Goal: Communication & Community: Answer question/provide support

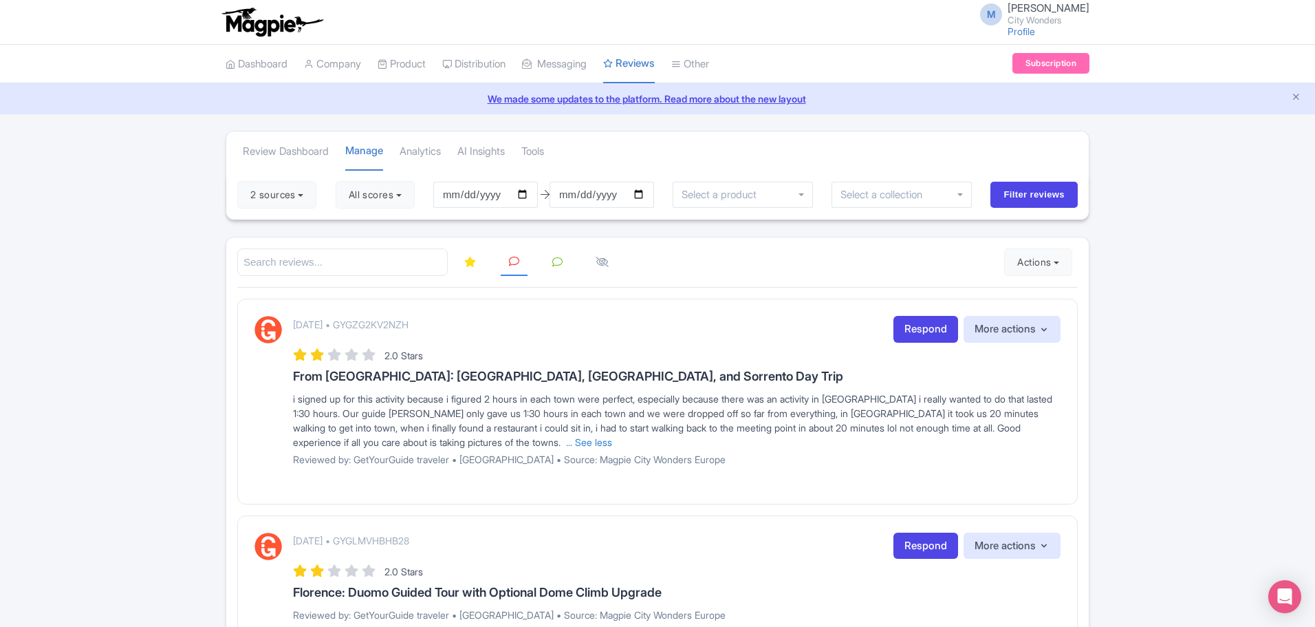
scroll to position [34, 0]
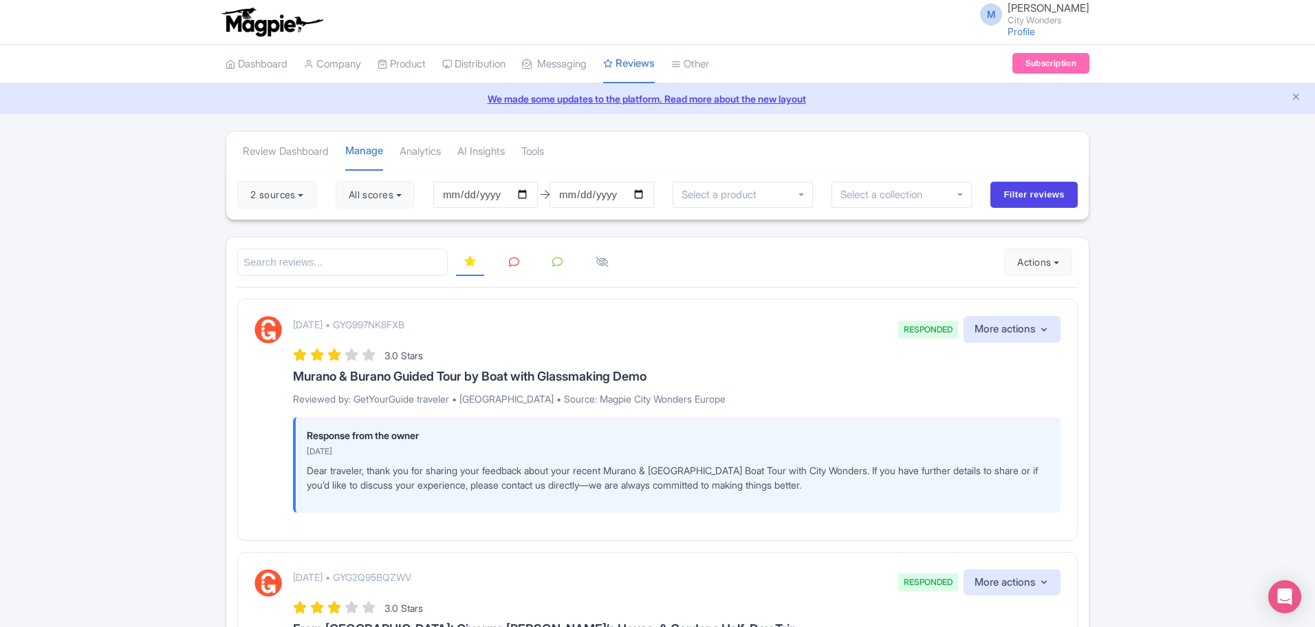
click at [512, 266] on icon at bounding box center [514, 262] width 10 height 10
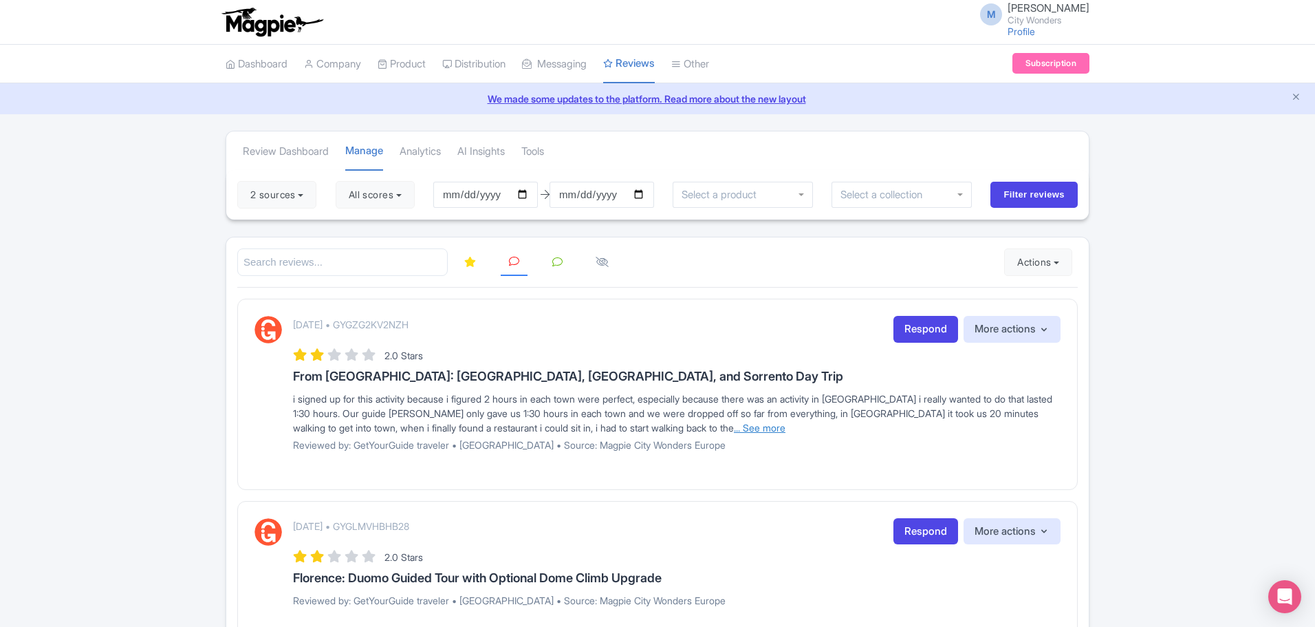
click at [734, 427] on link "... See more" at bounding box center [760, 428] width 52 height 12
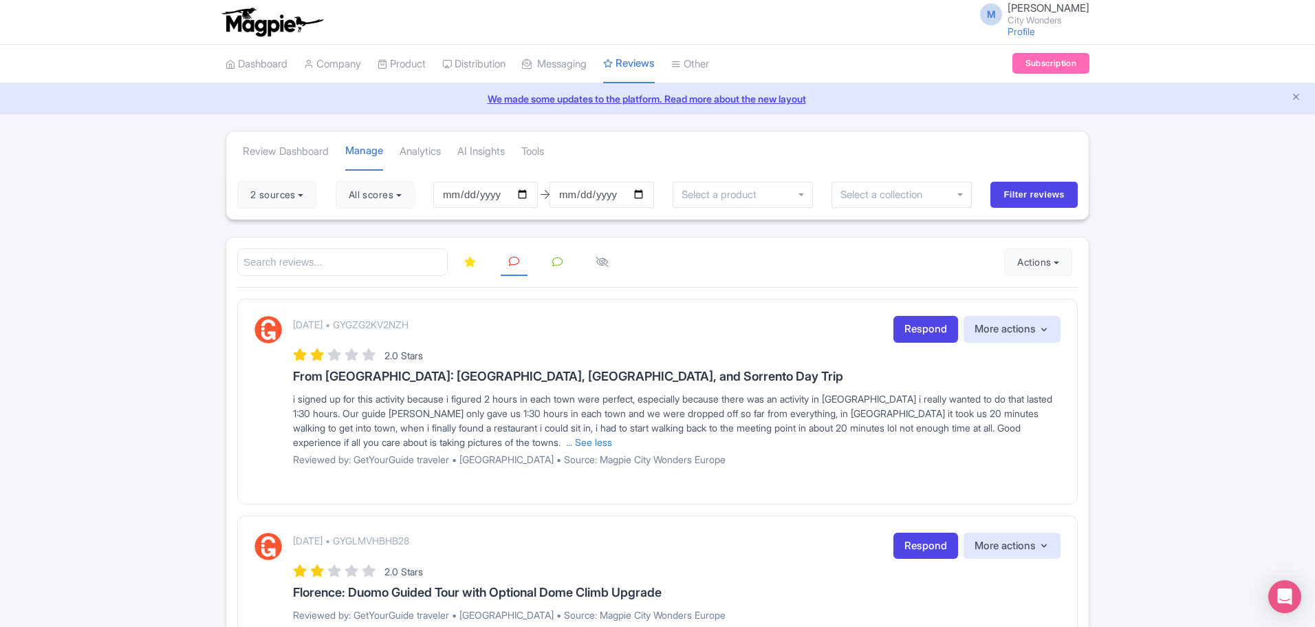
drag, startPoint x: 468, startPoint y: 327, endPoint x: 365, endPoint y: 323, distance: 103.3
click at [365, 323] on div "July 29, 2025 • GYGZG2KV2NZH Respond More actions Hide from this page Hide from…" at bounding box center [677, 329] width 768 height 27
copy p "GYGZG2KV2NZH"
click at [922, 329] on link "Respond" at bounding box center [926, 329] width 65 height 27
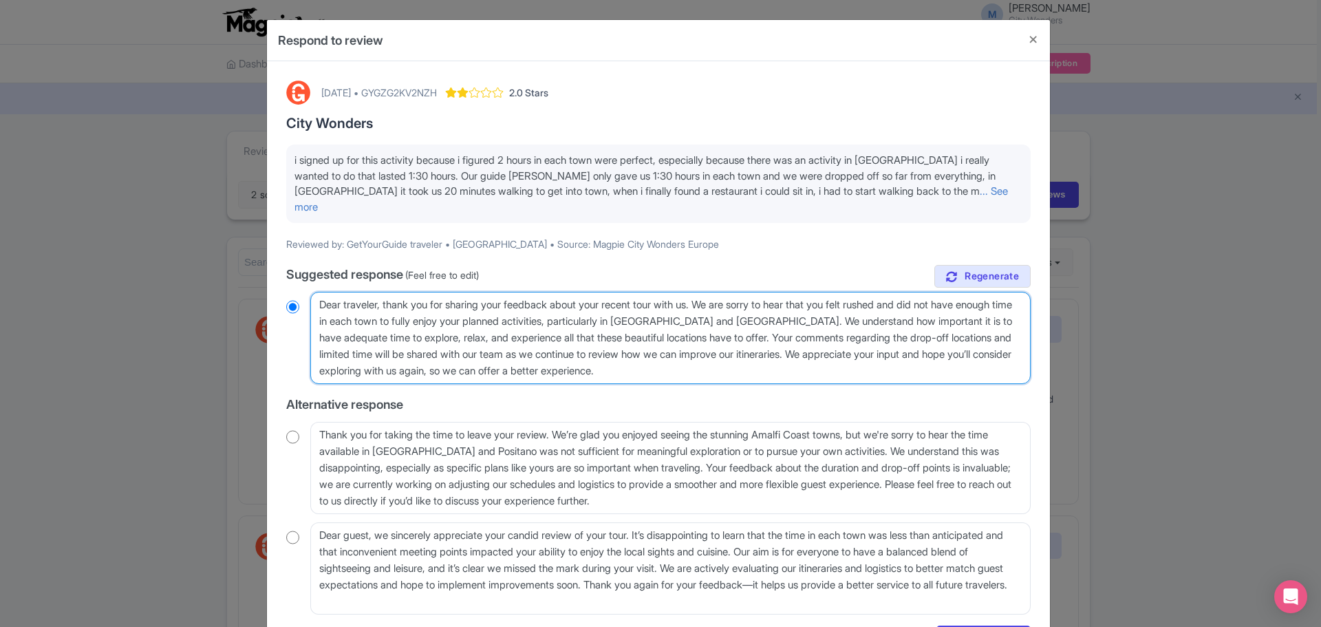
click at [340, 298] on textarea "Dear traveler, thank you for sharing your feedback about your recent tour with …" at bounding box center [670, 338] width 720 height 92
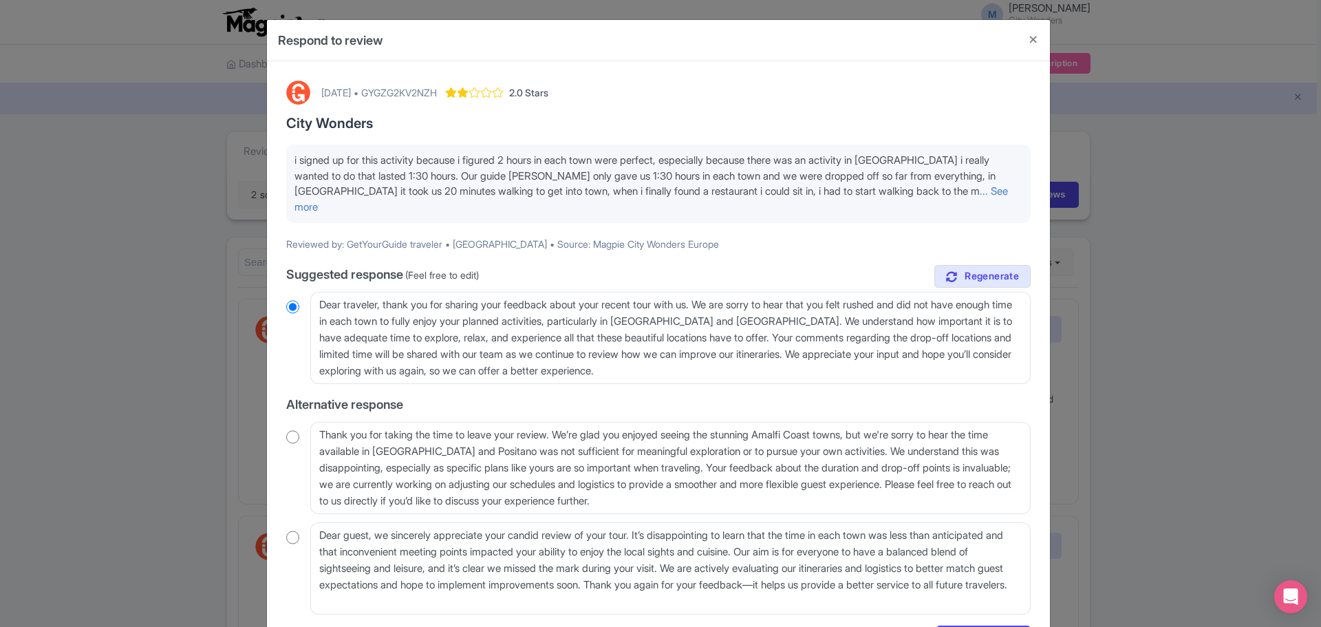
click at [295, 300] on input "radio" at bounding box center [292, 307] width 13 height 14
click at [288, 300] on input "radio" at bounding box center [292, 307] width 13 height 14
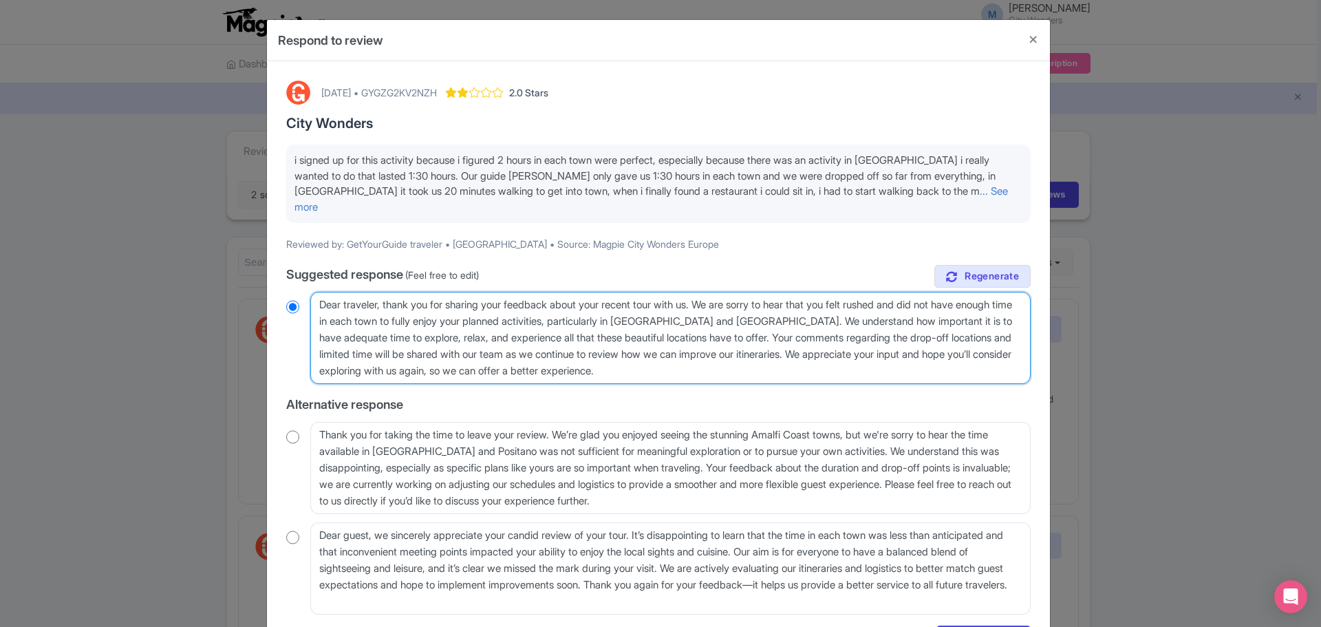
click at [685, 355] on textarea "Dear traveler, thank you for sharing your feedback about your recent tour with …" at bounding box center [670, 338] width 720 height 92
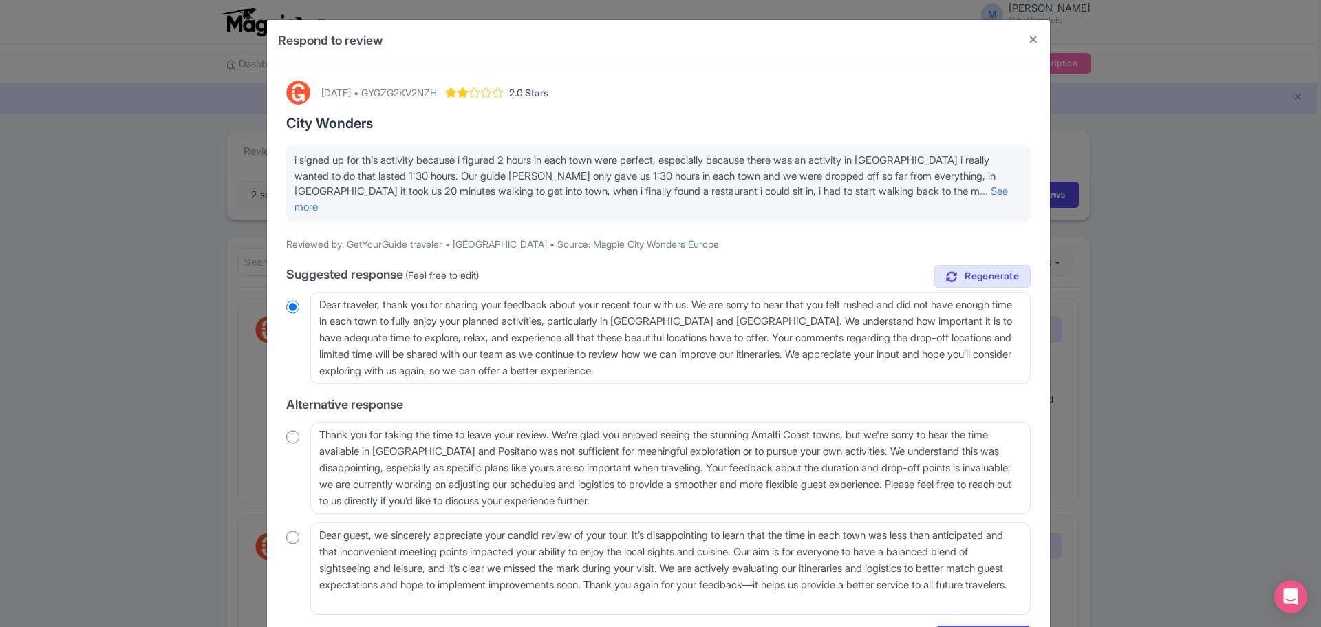
click at [290, 300] on input "radio" at bounding box center [292, 307] width 13 height 14
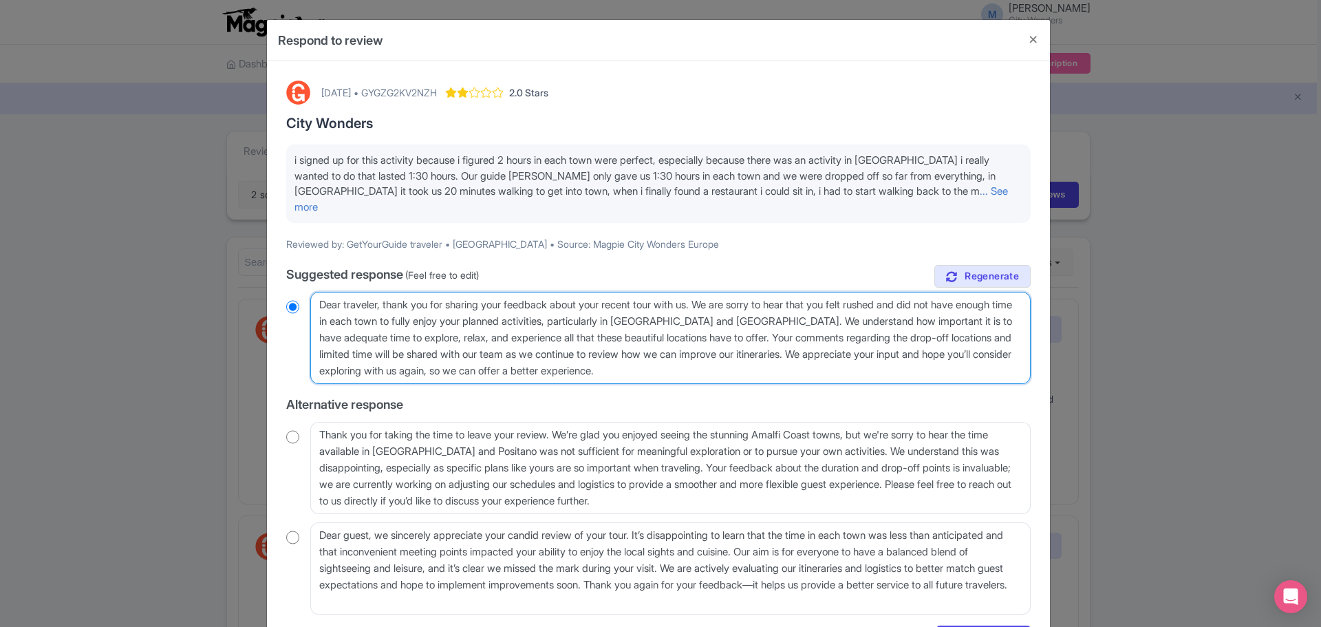
click at [773, 321] on textarea "Dear traveler, thank you for sharing your feedback about your recent tour with …" at bounding box center [670, 338] width 720 height 92
type textarea "Dear traveler, thank you for sharing your feedback about your recent tour with …"
radio input "true"
type textarea "Dear traveler, thank you for sharing your feedback about your recent tour with …"
radio input "true"
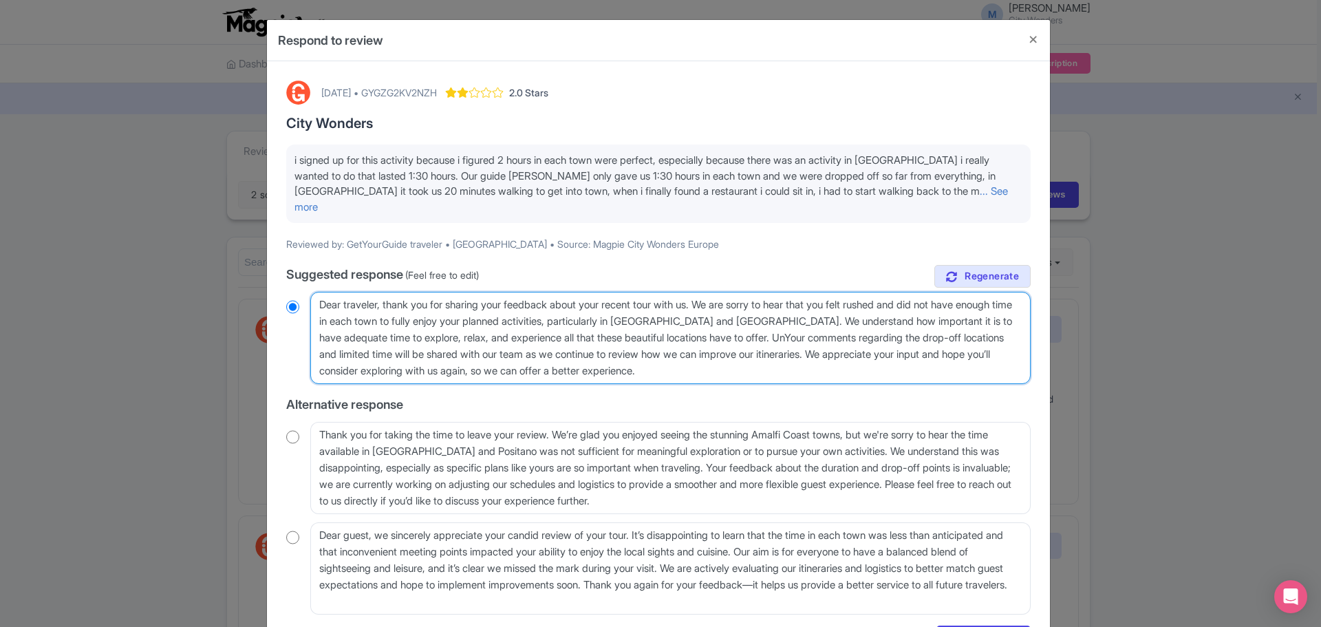
type textarea "Dear traveler, thank you for sharing your feedback about your recent tour with …"
radio input "true"
type textarea "Dear traveler, thank you for sharing your feedback about your recent tour with …"
radio input "true"
type textarea "Dear traveler, thank you for sharing your feedback about your recent tour with …"
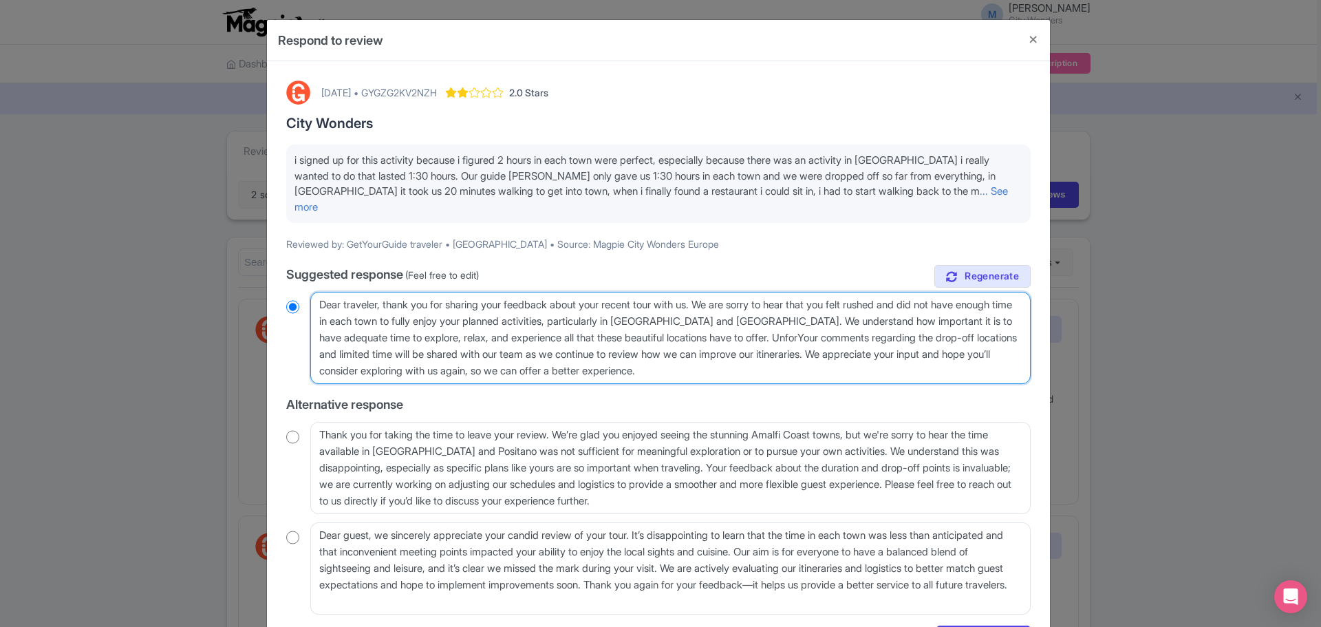
radio input "true"
type textarea "Dear traveler, thank you for sharing your feedback about your recent tour with …"
radio input "true"
type textarea "Dear traveler, thank you for sharing your feedback about your recent tour with …"
radio input "true"
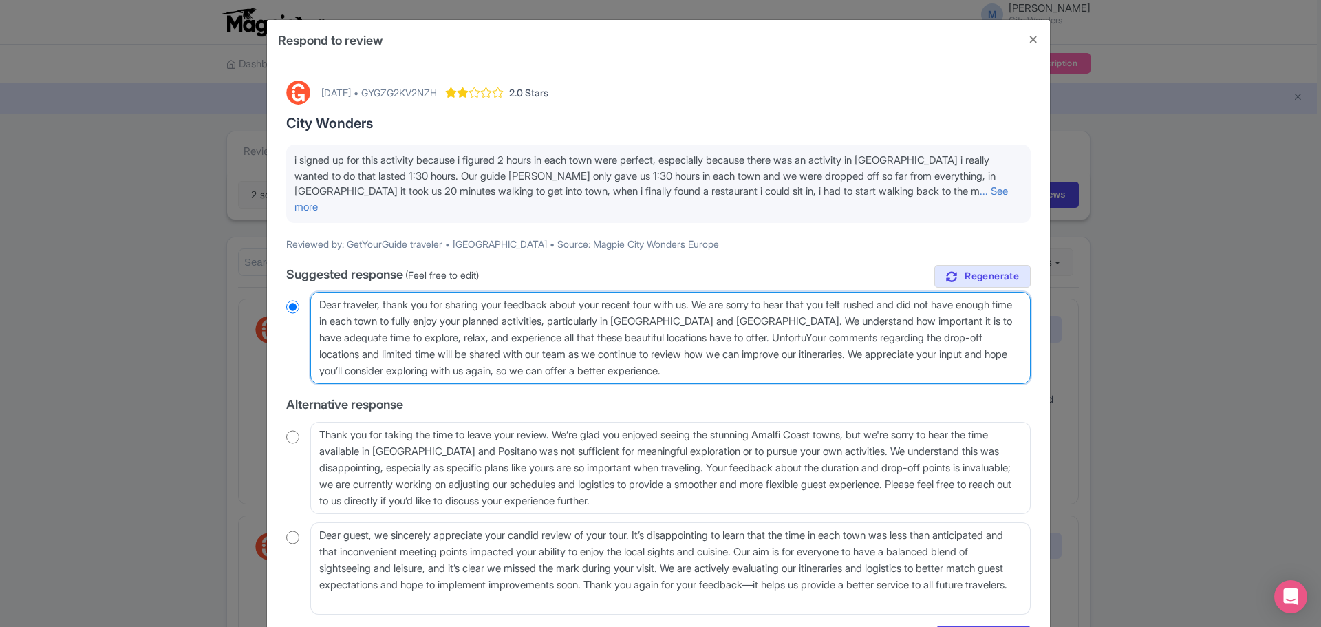
type textarea "Dear traveler, thank you for sharing your feedback about your recent tour with …"
radio input "true"
type textarea "Dear traveler, thank you for sharing your feedback about your recent tour with …"
radio input "true"
type textarea "Dear traveler, thank you for sharing your feedback about your recent tour with …"
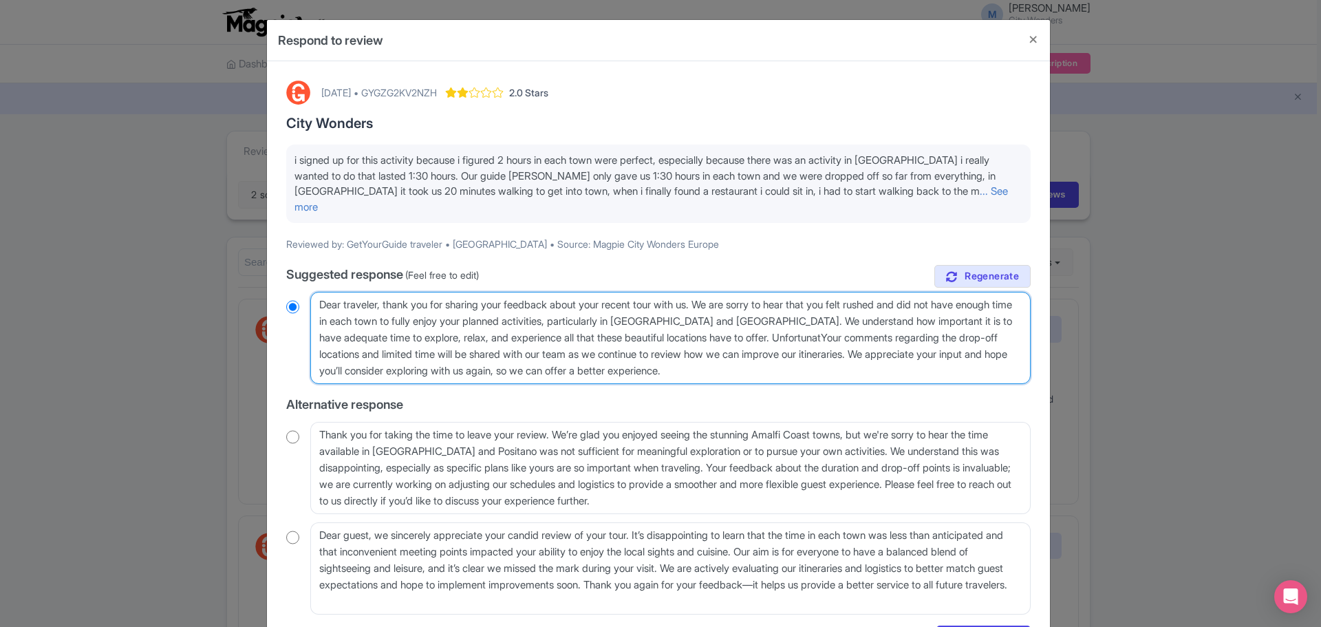
radio input "true"
type textarea "Dear traveler, thank you for sharing your feedback about your recent tour with …"
radio input "true"
type textarea "Dear traveler, thank you for sharing your feedback about your recent tour with …"
radio input "true"
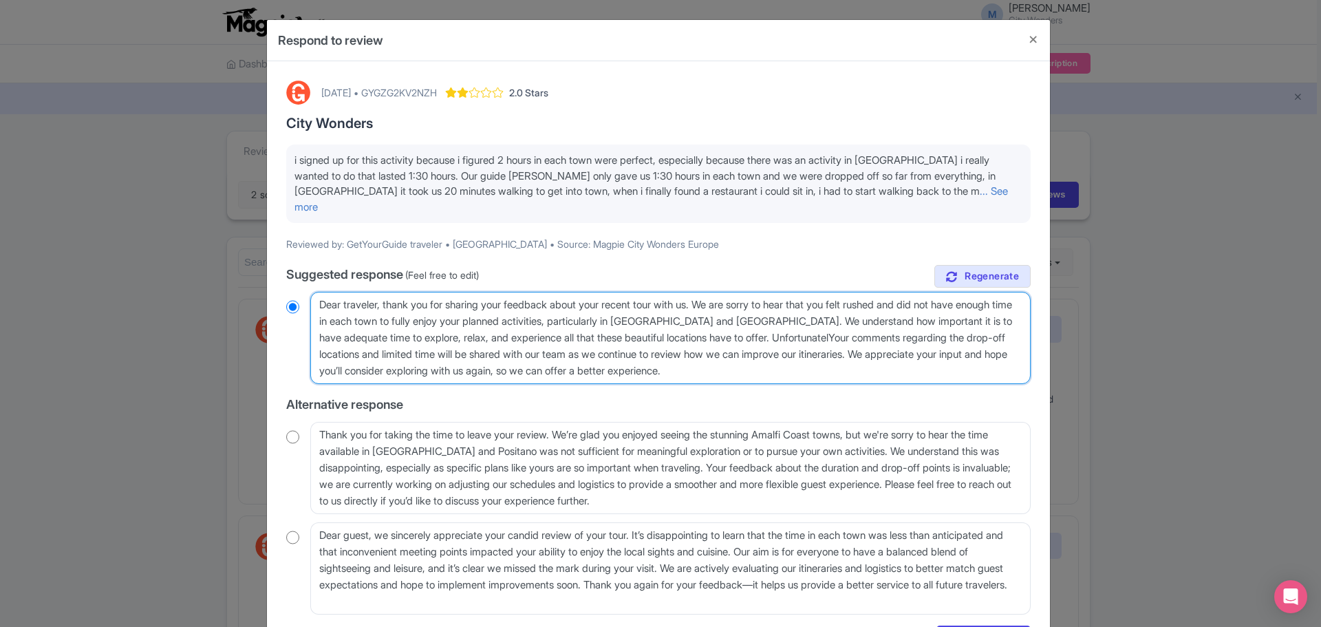
type textarea "Dear traveler, thank you for sharing your feedback about your recent tour with …"
radio input "true"
type textarea "Dear traveler, thank you for sharing your feedback about your recent tour with …"
radio input "true"
type textarea "Dear traveler, thank you for sharing your feedback about your recent tour with …"
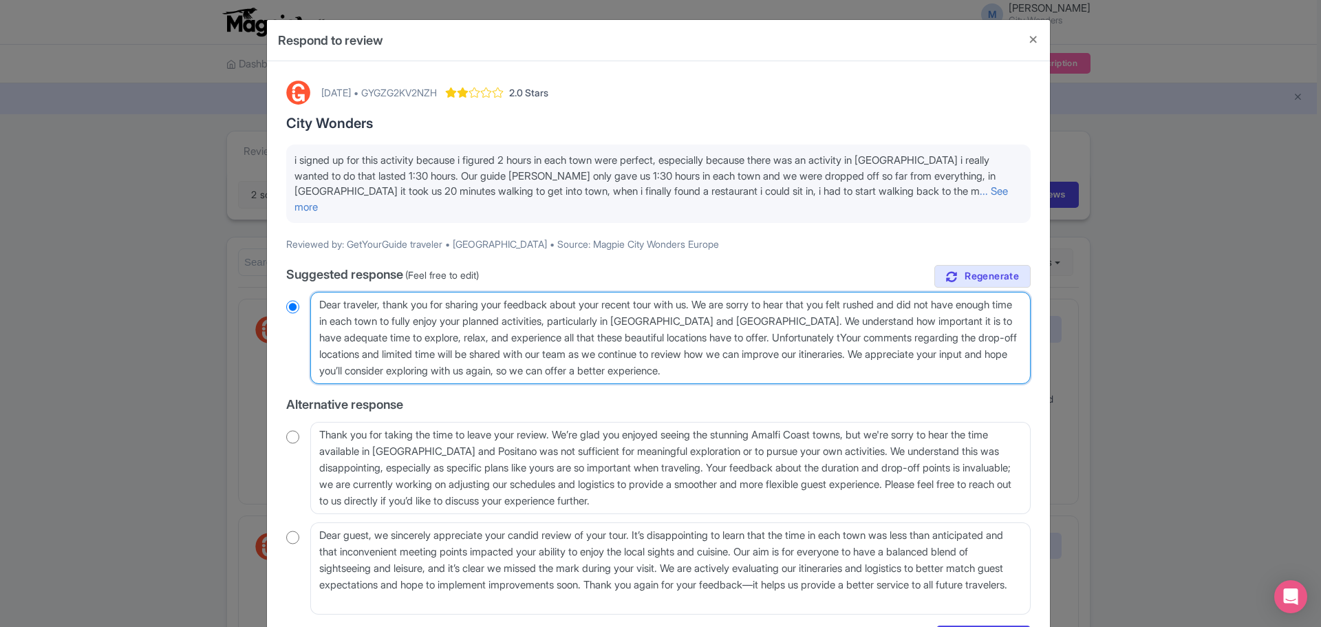
radio input "true"
type textarea "Dear traveler, thank you for sharing your feedback about your recent tour with …"
radio input "true"
type textarea "Dear traveler, thank you for sharing your feedback about your recent tour with …"
radio input "true"
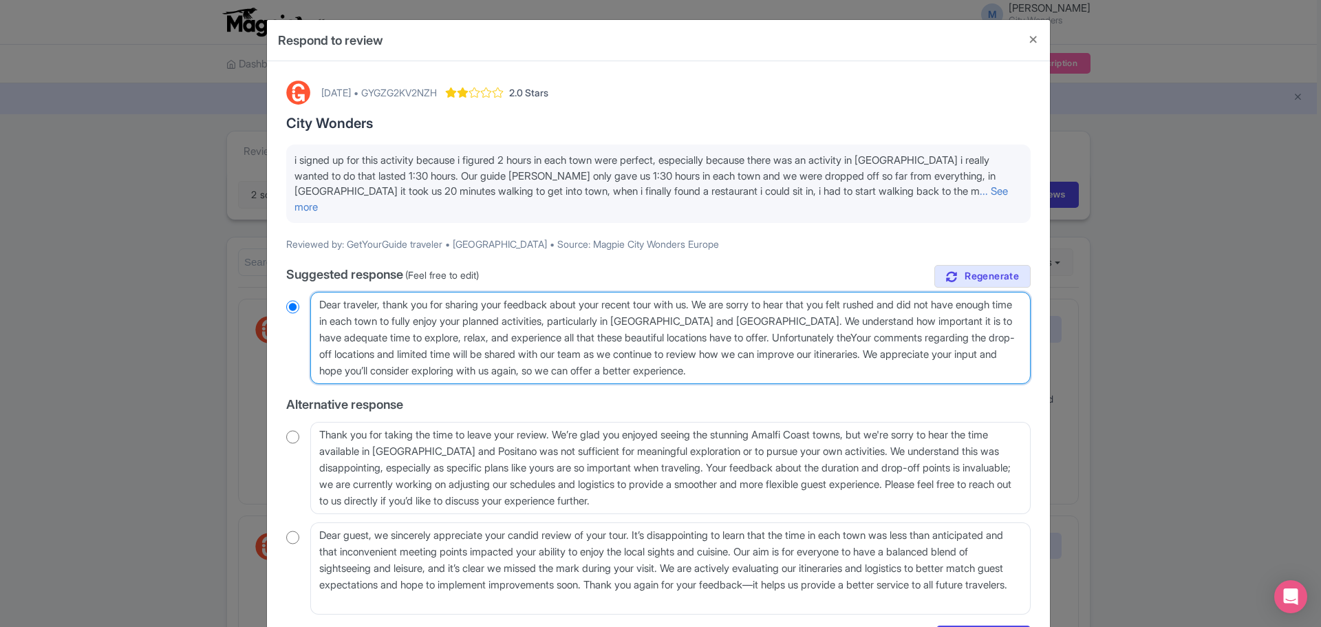
type textarea "Dear traveler, thank you for sharing your feedback about your recent tour with …"
radio input "true"
type textarea "Dear traveler, thank you for sharing your feedback about your recent tour with …"
radio input "true"
type textarea "Dear traveler, thank you for sharing your feedback about your recent tour with …"
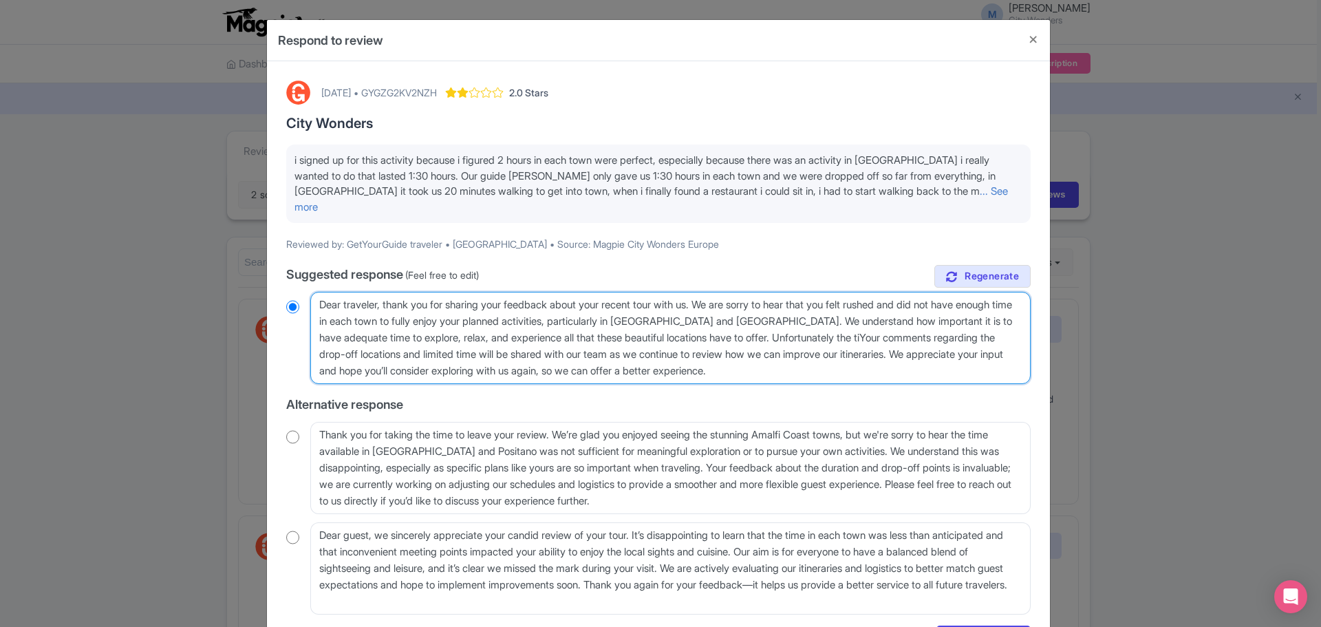
radio input "true"
type textarea "Dear traveler, thank you for sharing your feedback about your recent tour with …"
radio input "true"
type textarea "Dear traveler, thank you for sharing your feedback about your recent tour with …"
radio input "true"
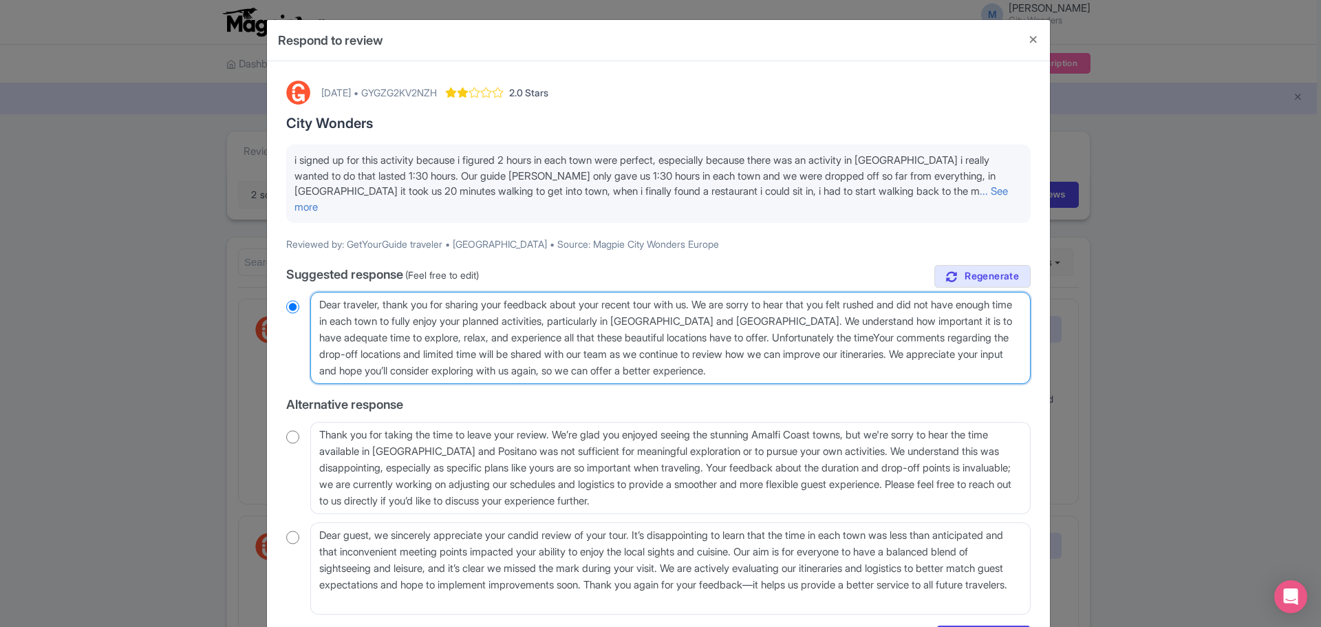
type textarea "Dear traveler, thank you for sharing your feedback about your recent tour with …"
radio input "true"
type textarea "Dear traveler, thank you for sharing your feedback about your recent tour with …"
radio input "true"
type textarea "Dear traveler, thank you for sharing your feedback about your recent tour with …"
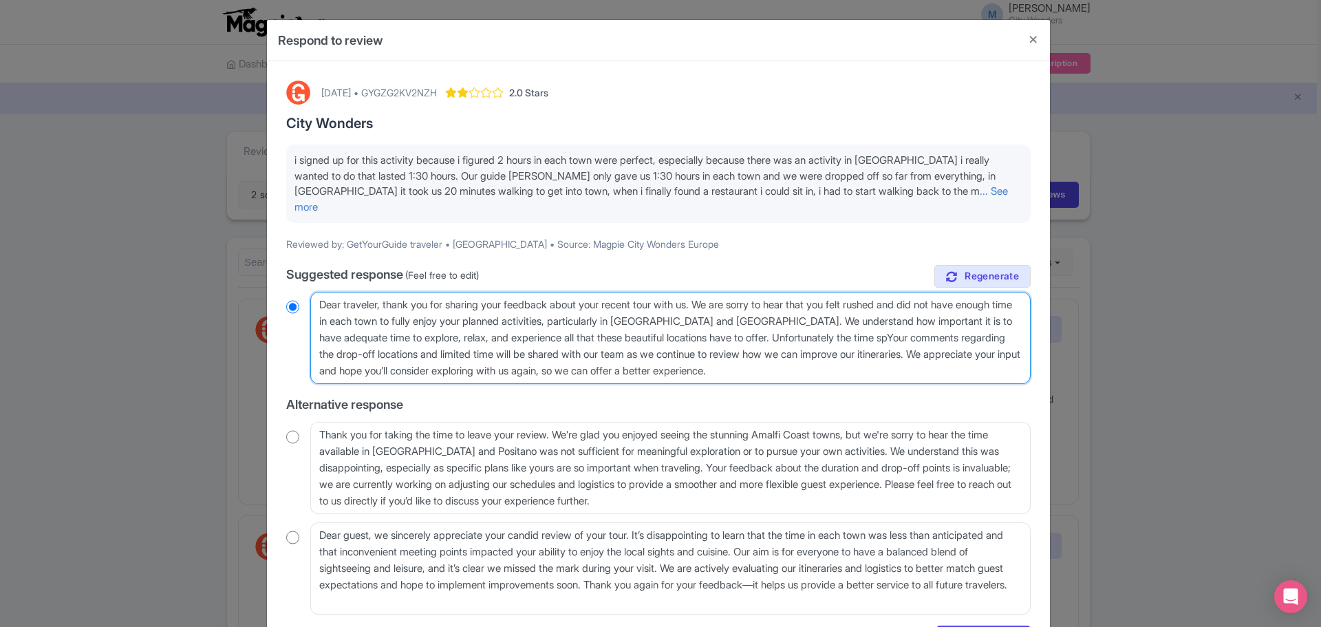
radio input "true"
type textarea "Dear traveler, thank you for sharing your feedback about your recent tour with …"
radio input "true"
type textarea "Dear traveler, thank you for sharing your feedback about your recent tour with …"
radio input "true"
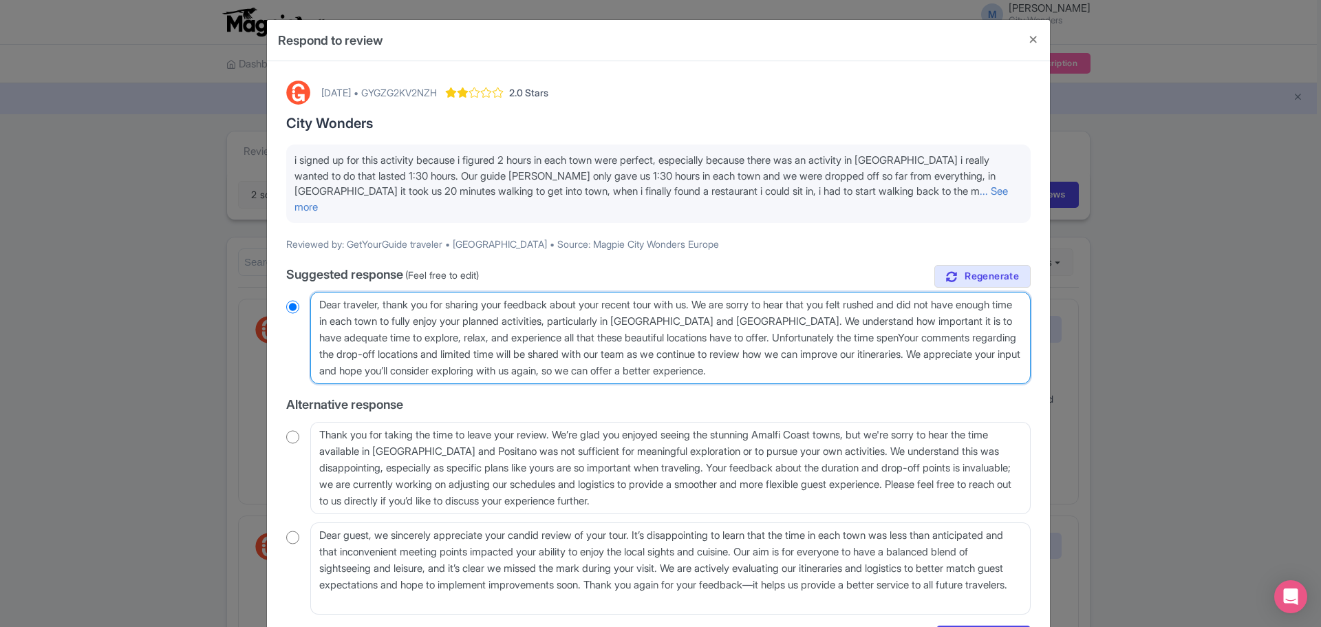
type textarea "Dear traveler, thank you for sharing your feedback about your recent tour with …"
radio input "true"
type textarea "Dear traveler, thank you for sharing your feedback about your recent tour with …"
radio input "true"
type textarea "Dear traveler, thank you for sharing your feedback about your recent tour with …"
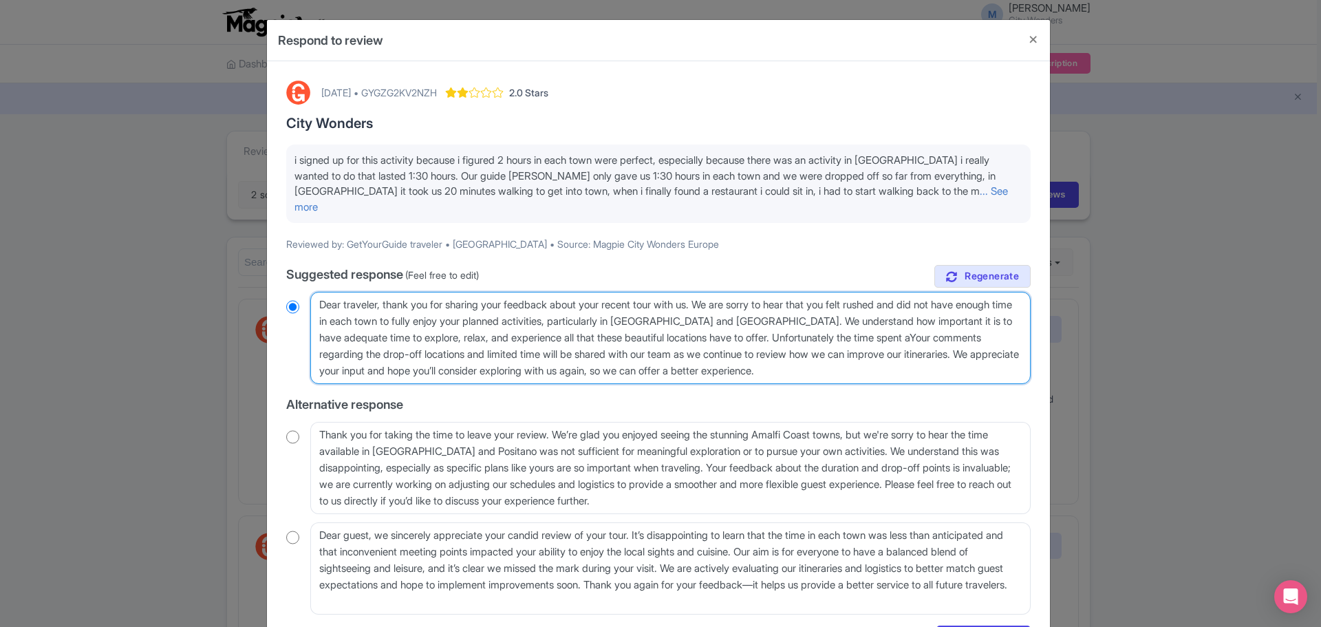
radio input "true"
type textarea "Dear traveler, thank you for sharing your feedback about your recent tour with …"
radio input "true"
type textarea "Dear traveler, thank you for sharing your feedback about your recent tour with …"
radio input "true"
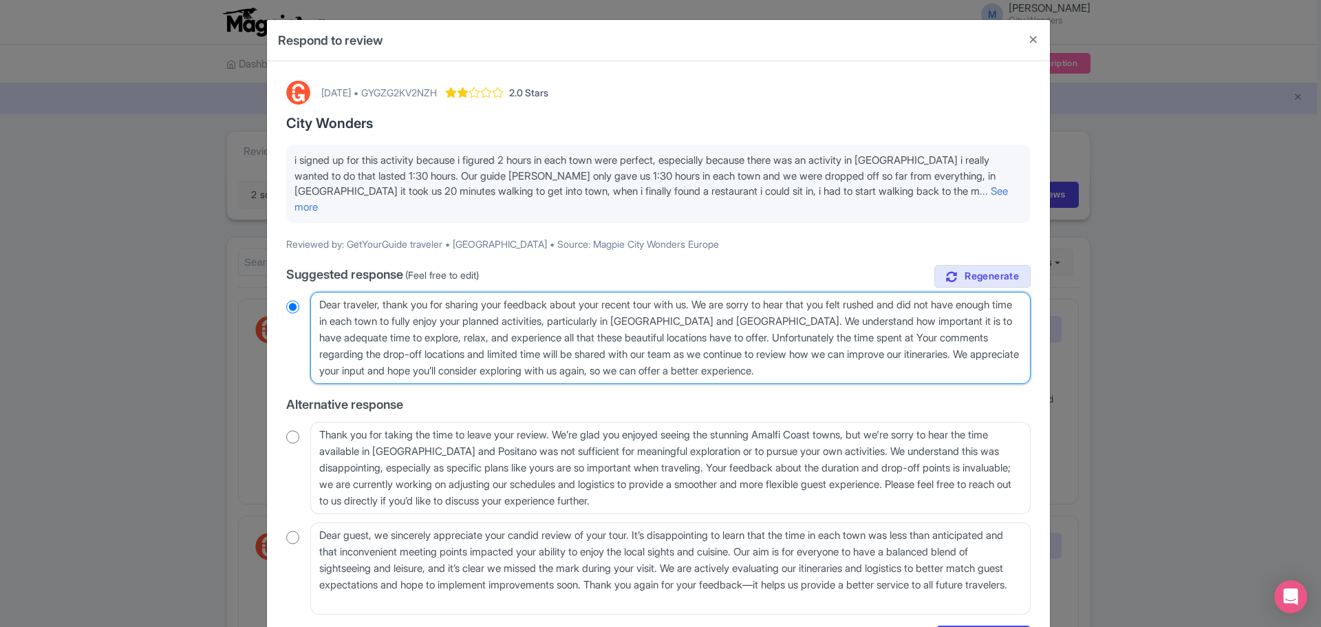
type textarea "Dear traveler, thank you for sharing your feedback about your recent tour with …"
radio input "true"
type textarea "Dear traveler, thank you for sharing your feedback about your recent tour with …"
radio input "true"
type textarea "Dear traveler, thank you for sharing your feedback about your recent tour with …"
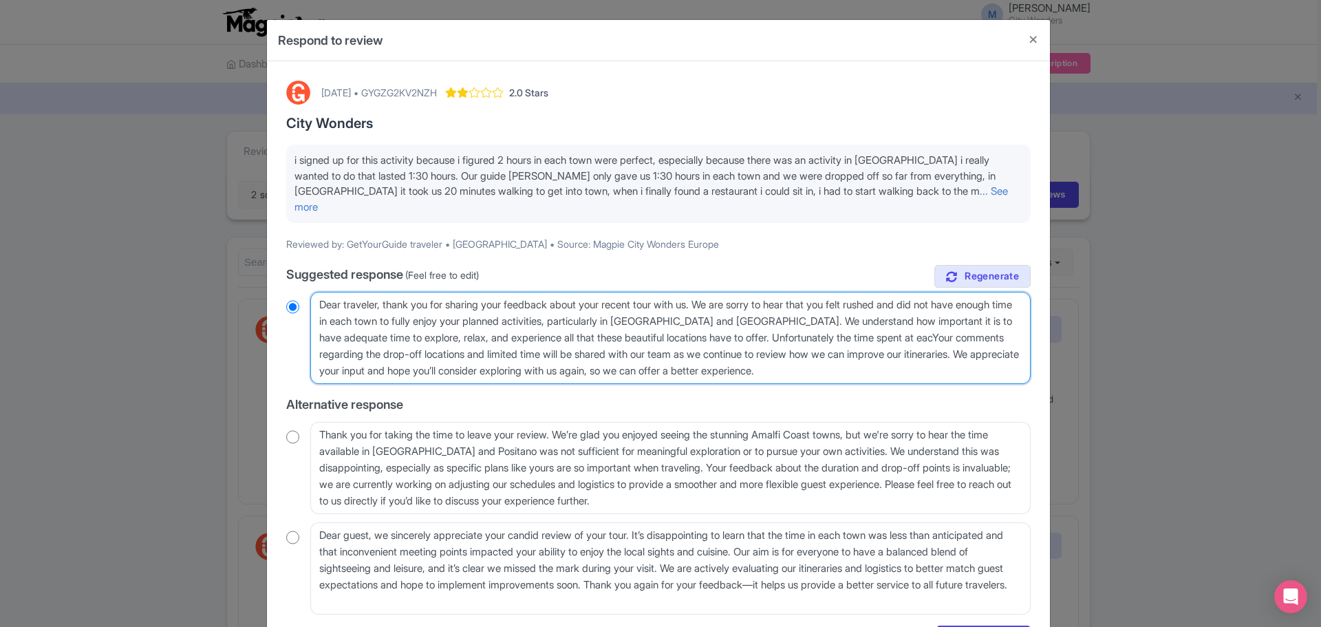
radio input "true"
type textarea "Dear traveler, thank you for sharing your feedback about your recent tour with …"
radio input "true"
type textarea "Dear traveler, thank you for sharing your feedback about your recent tour with …"
radio input "true"
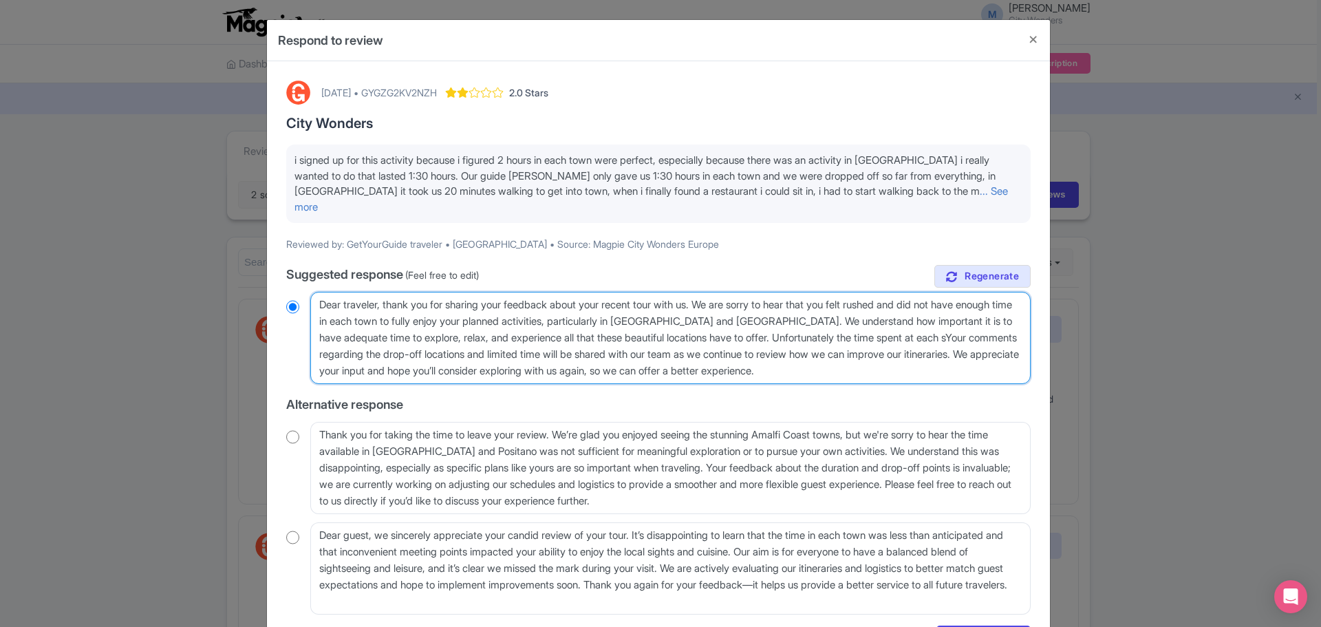
type textarea "Dear traveler, thank you for sharing your feedback about your recent tour with …"
radio input "true"
type textarea "Dear traveler, thank you for sharing your feedback about your recent tour with …"
radio input "true"
type textarea "Dear traveler, thank you for sharing your feedback about your recent tour with …"
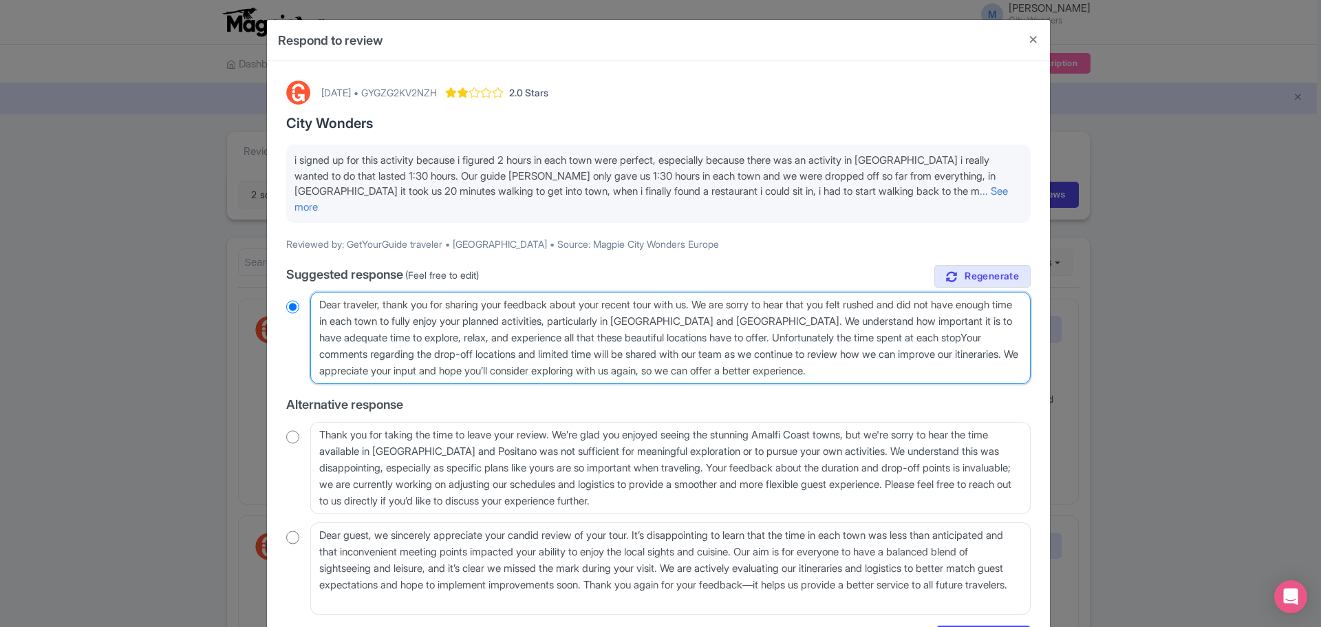
radio input "true"
type textarea "Dear traveler, thank you for sharing your feedback about your recent tour with …"
radio input "true"
type textarea "Dear traveler, thank you for sharing your feedback about your recent tour with …"
radio input "true"
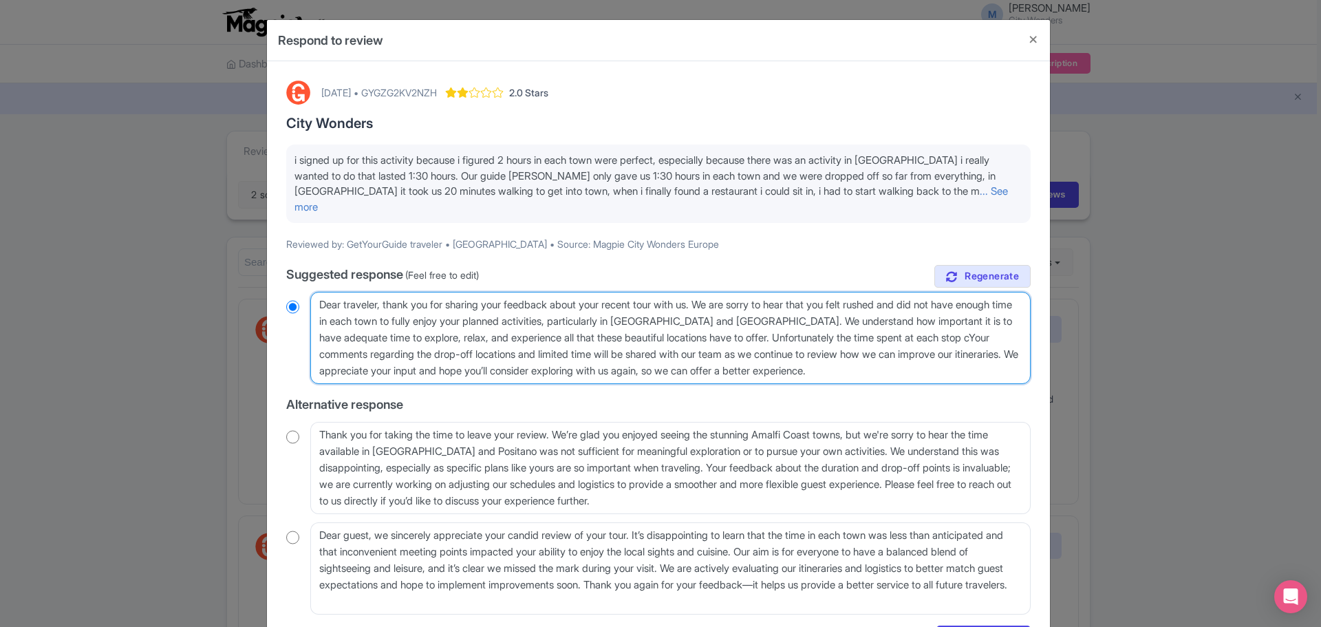
type textarea "Dear traveler, thank you for sharing your feedback about your recent tour with …"
radio input "true"
type textarea "Dear traveler, thank you for sharing your feedback about your recent tour with …"
radio input "true"
type textarea "Dear traveler, thank you for sharing your feedback about your recent tour with …"
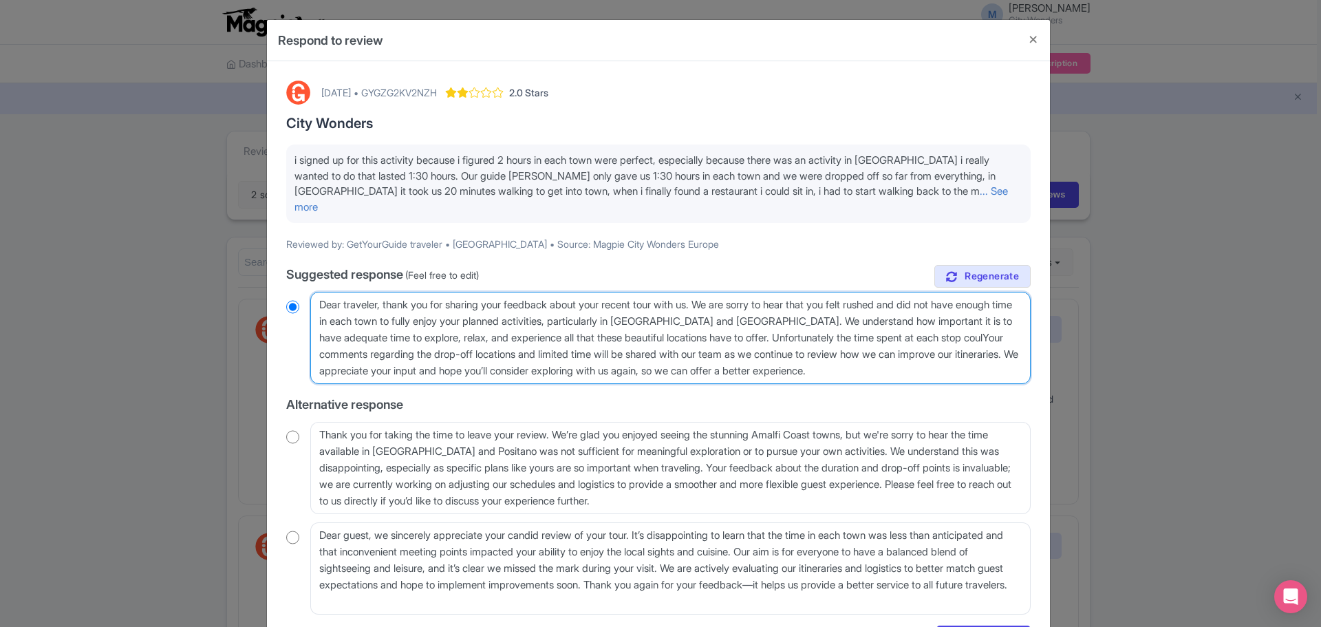
radio input "true"
type textarea "Dear traveler, thank you for sharing your feedback about your recent tour with …"
radio input "true"
type textarea "Dear traveler, thank you for sharing your feedback about your recent tour with …"
radio input "true"
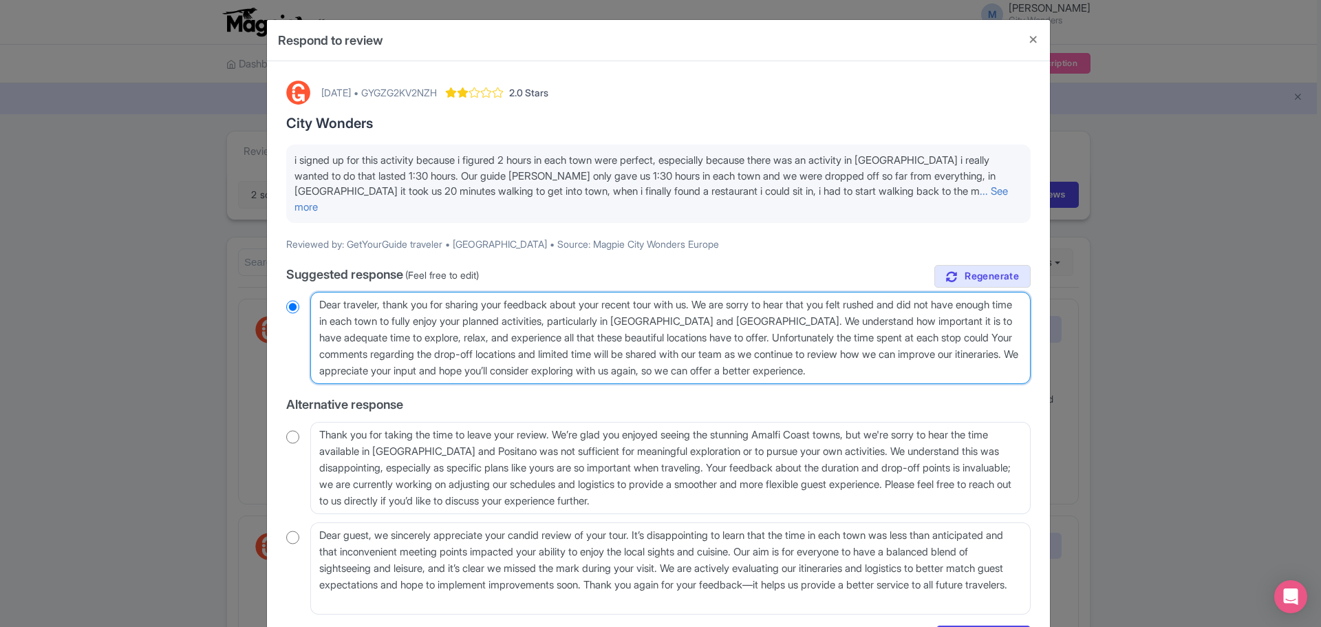
type textarea "Dear traveler, thank you for sharing your feedback about your recent tour with …"
radio input "true"
type textarea "Dear traveler, thank you for sharing your feedback about your recent tour with …"
radio input "true"
type textarea "Dear traveler, thank you for sharing your feedback about your recent tour with …"
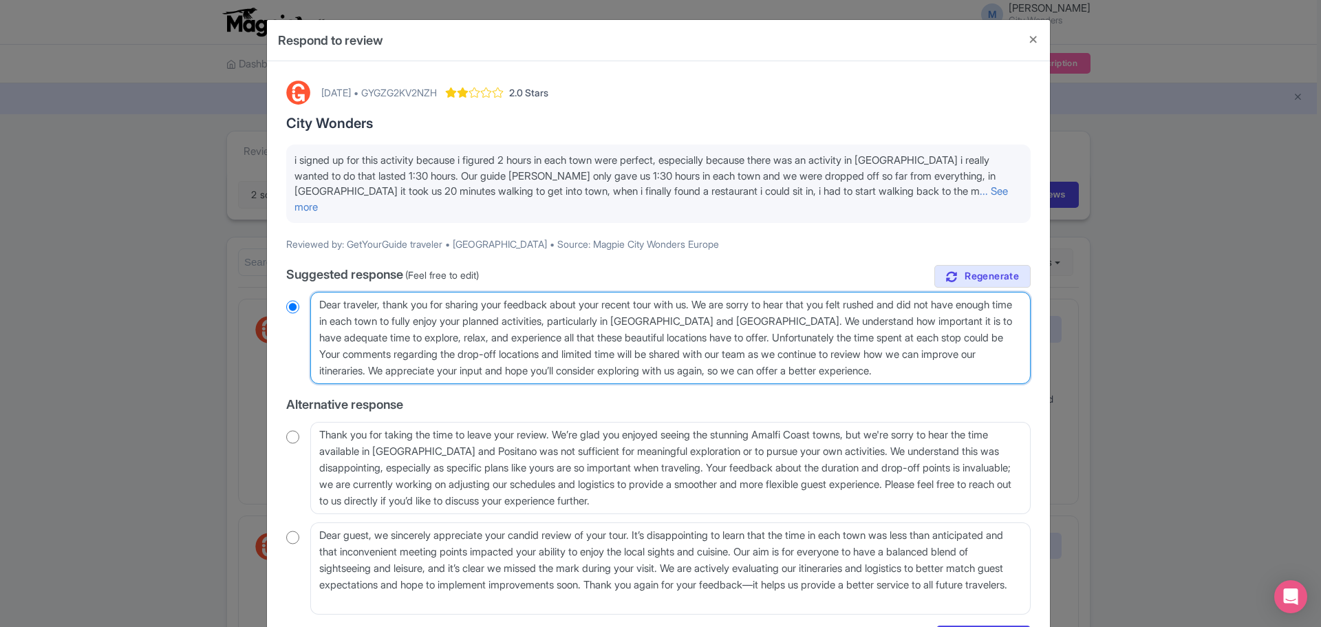
radio input "true"
type textarea "Dear traveler, thank you for sharing your feedback about your recent tour with …"
radio input "true"
type textarea "Dear traveler, thank you for sharing your feedback about your recent tour with …"
radio input "true"
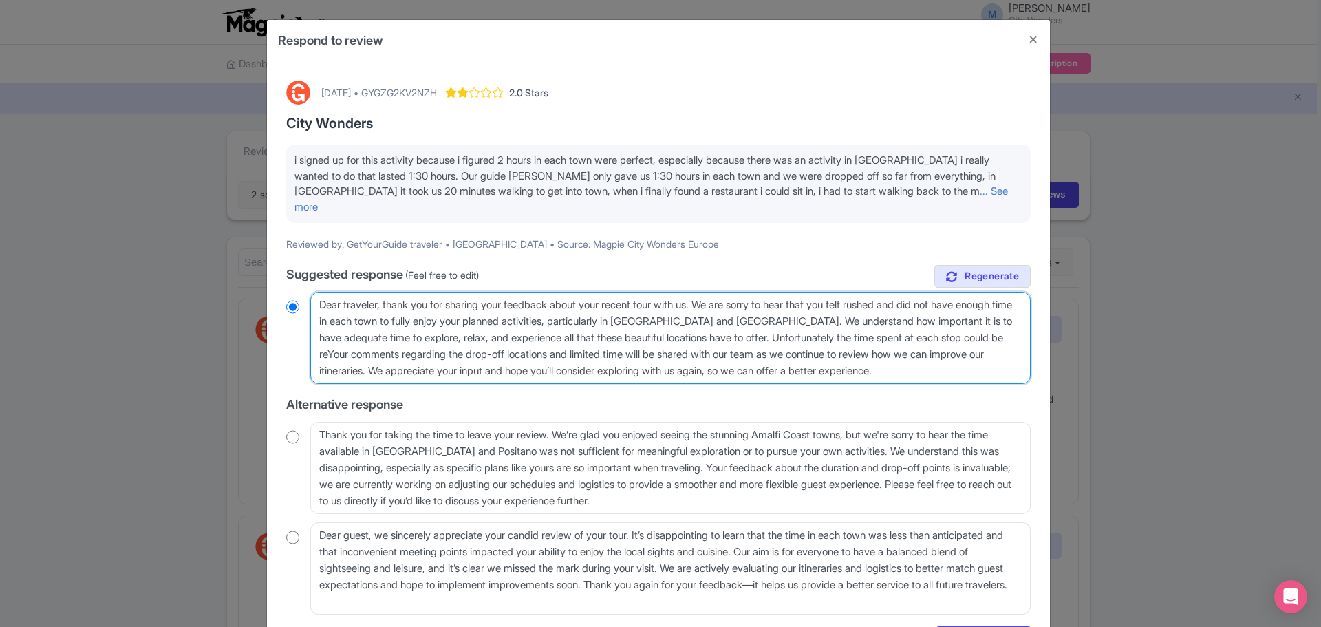
type textarea "Dear traveler, thank you for sharing your feedback about your recent tour with …"
radio input "true"
type textarea "Dear traveler, thank you for sharing your feedback about your recent tour with …"
radio input "true"
type textarea "Dear traveler, thank you for sharing your feedback about your recent tour with …"
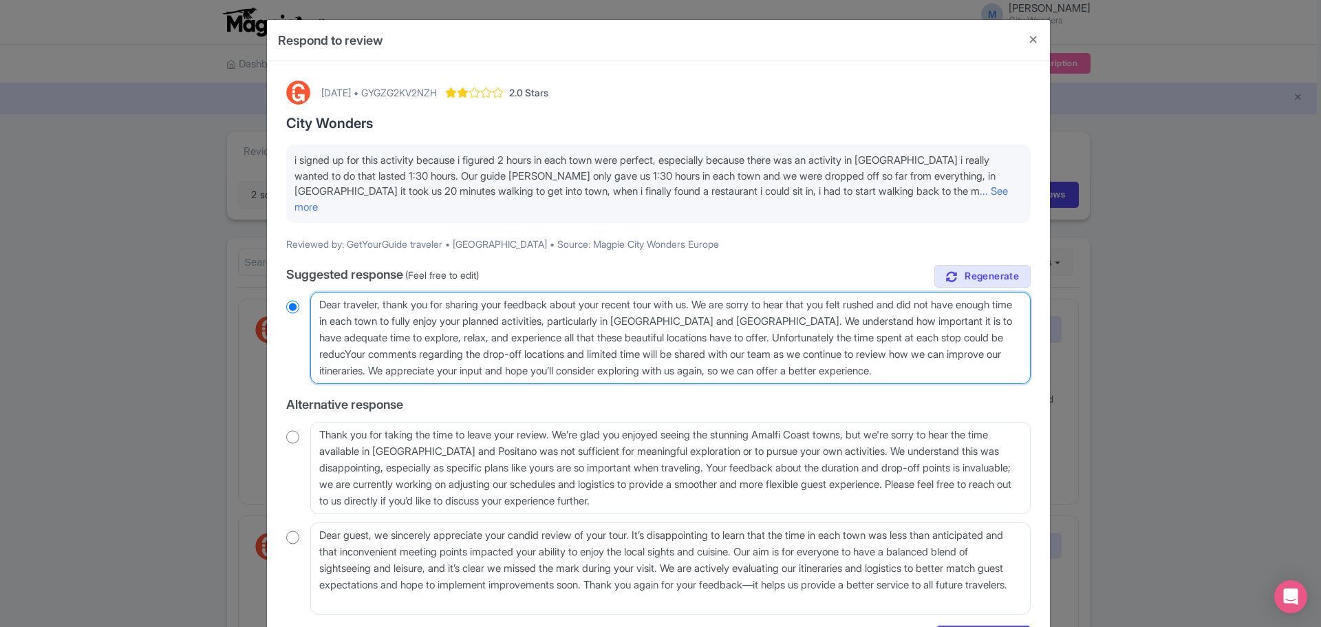
radio input "true"
type textarea "Dear traveler, thank you for sharing your feedback about your recent tour with …"
radio input "true"
type textarea "Dear traveler, thank you for sharing your feedback about your recent tour with …"
radio input "true"
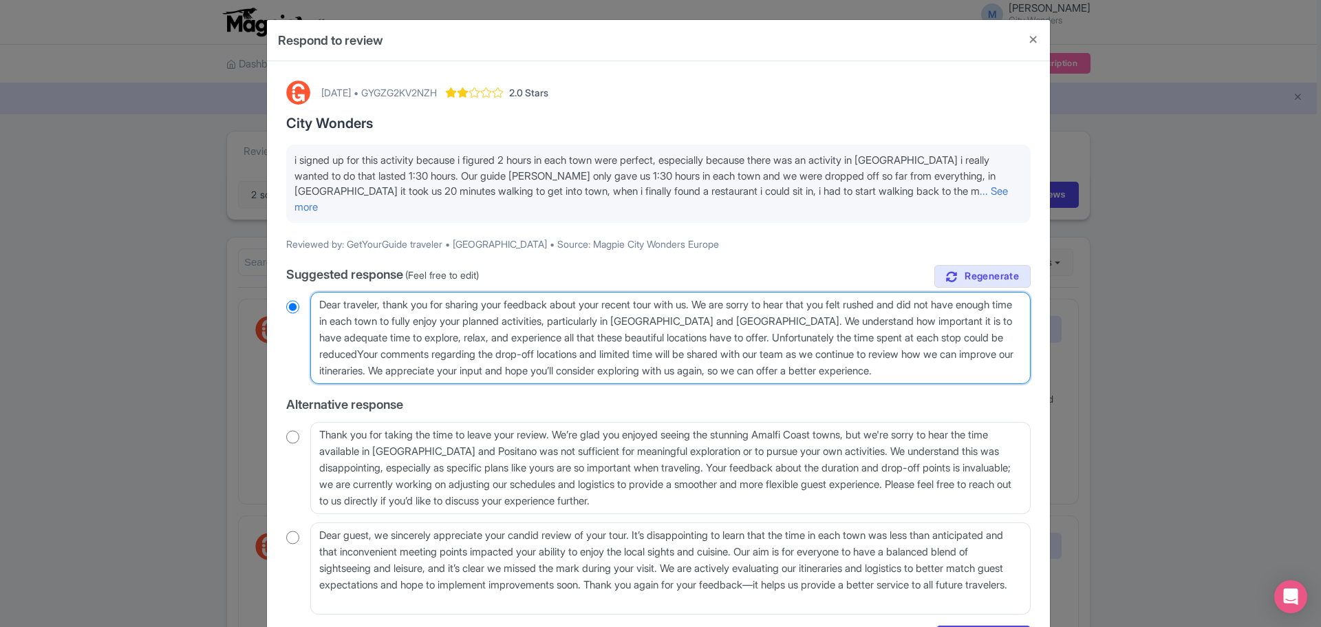
type textarea "Dear traveler, thank you for sharing your feedback about your recent tour with …"
radio input "true"
type textarea "Dear traveler, thank you for sharing your feedback about your recent tour with …"
radio input "true"
type textarea "Dear traveler, thank you for sharing your feedback about your recent tour with …"
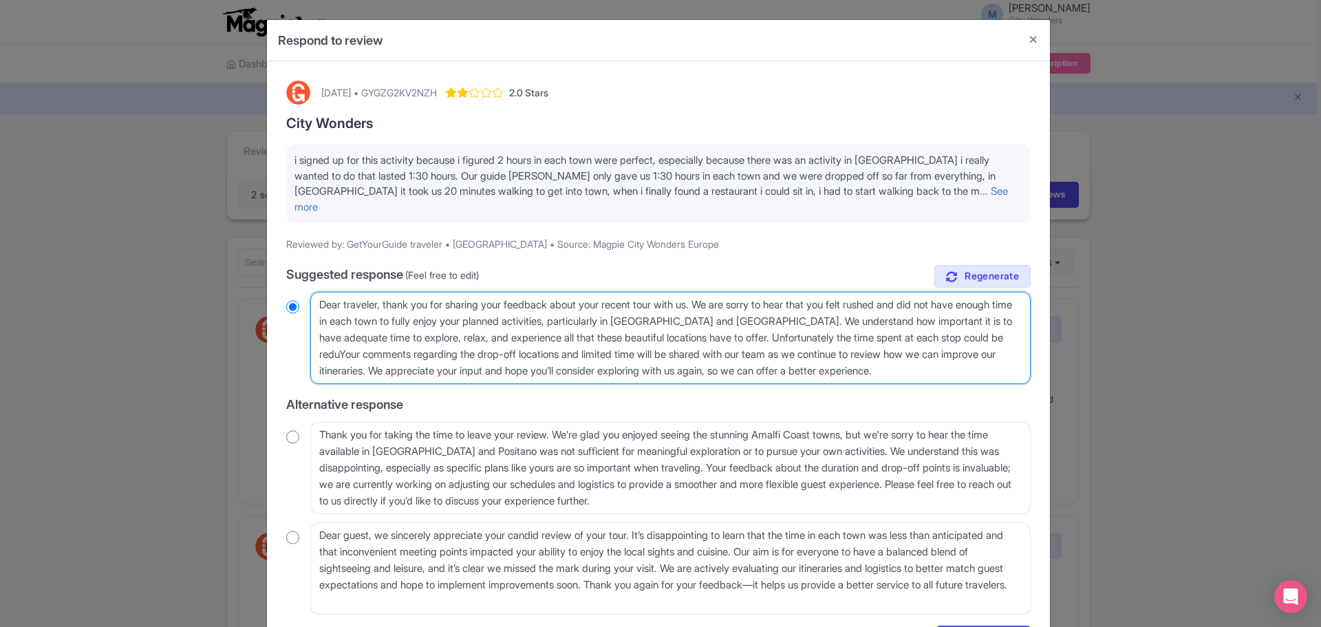
radio input "true"
type textarea "Dear traveler, thank you for sharing your feedback about your recent tour with …"
radio input "true"
type textarea "Dear traveler, thank you for sharing your feedback about your recent tour with …"
radio input "true"
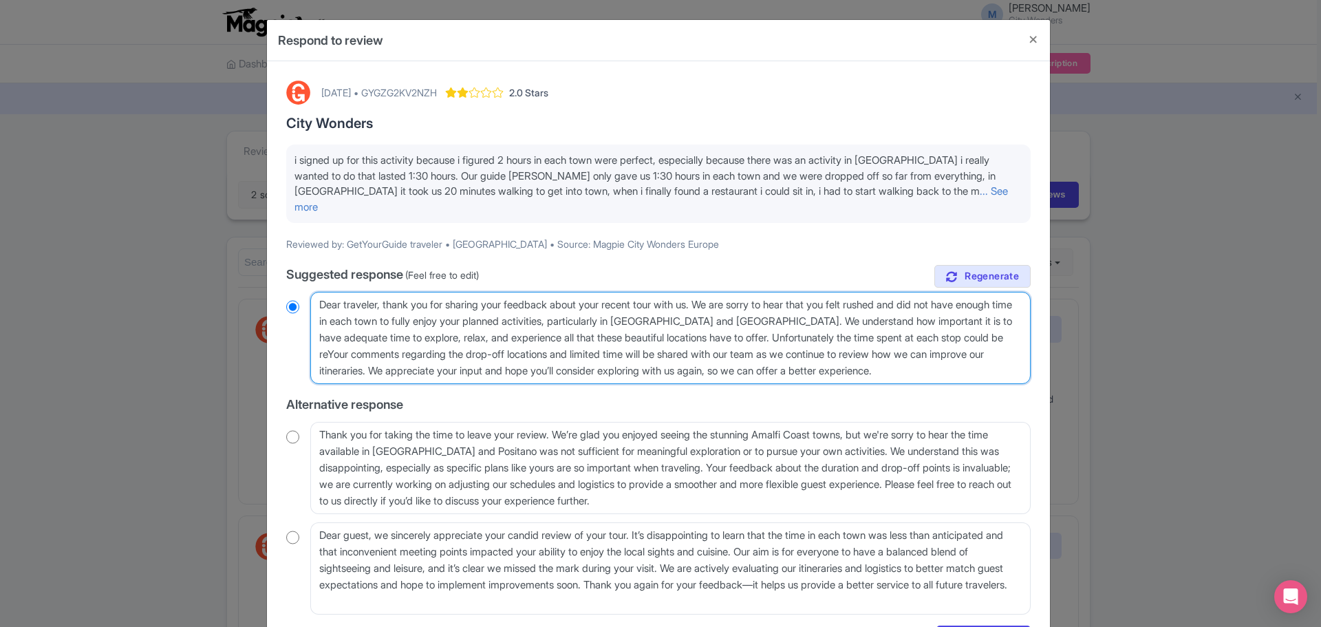
type textarea "Dear traveler, thank you for sharing your feedback about your recent tour with …"
radio input "true"
type textarea "Dear traveler, thank you for sharing your feedback about your recent tour with …"
radio input "true"
type textarea "Dear traveler, thank you for sharing your feedback about your recent tour with …"
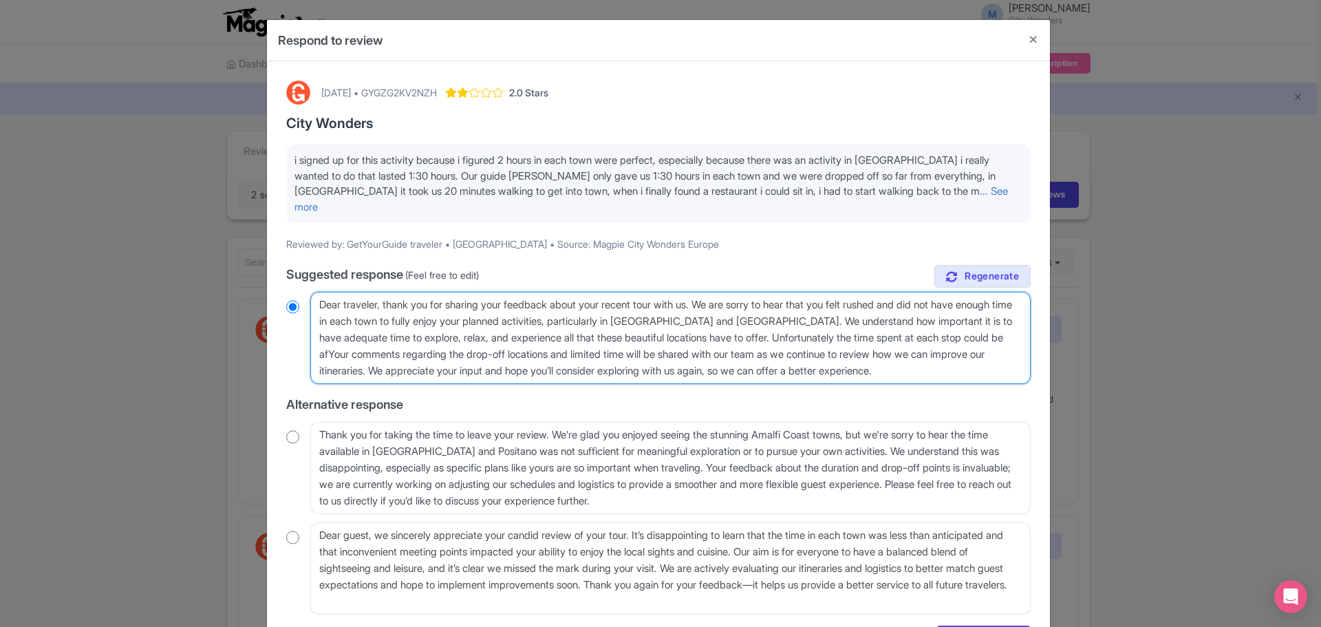
radio input "true"
type textarea "Dear traveler, thank you for sharing your feedback about your recent tour with …"
radio input "true"
type textarea "Dear traveler, thank you for sharing your feedback about your recent tour with …"
radio input "true"
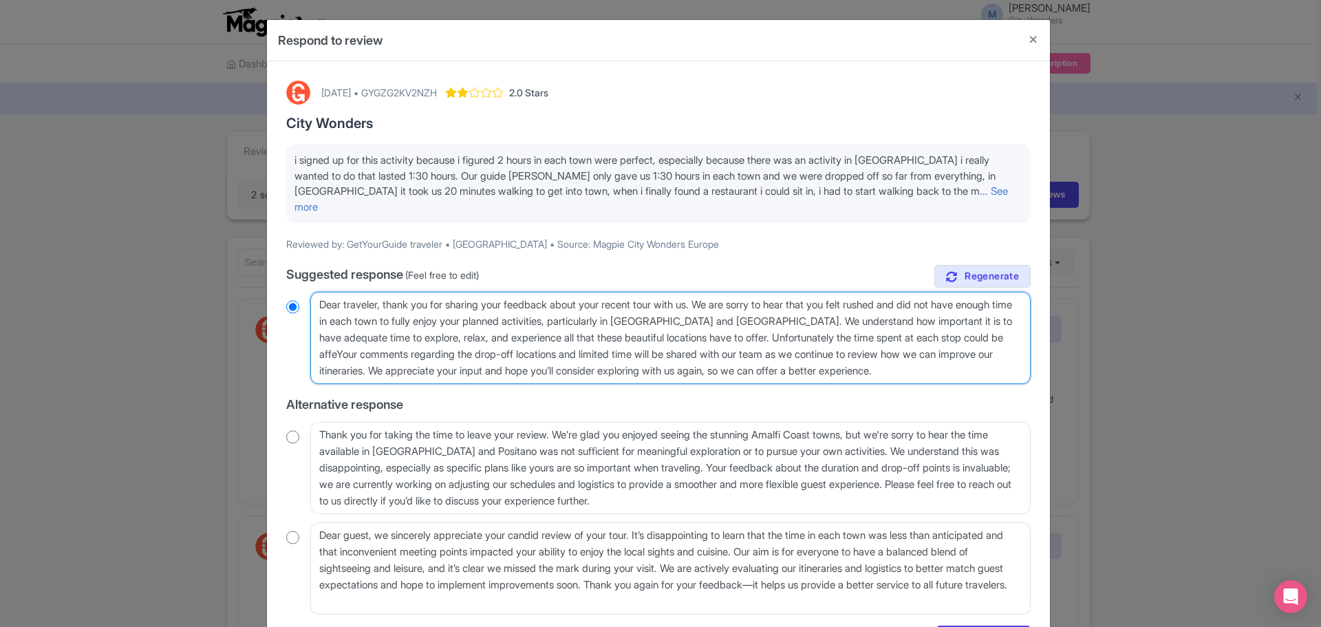
type textarea "Dear traveler, thank you for sharing your feedback about your recent tour with …"
radio input "true"
type textarea "Dear traveler, thank you for sharing your feedback about your recent tour with …"
radio input "true"
type textarea "Dear traveler, thank you for sharing your feedback about your recent tour with …"
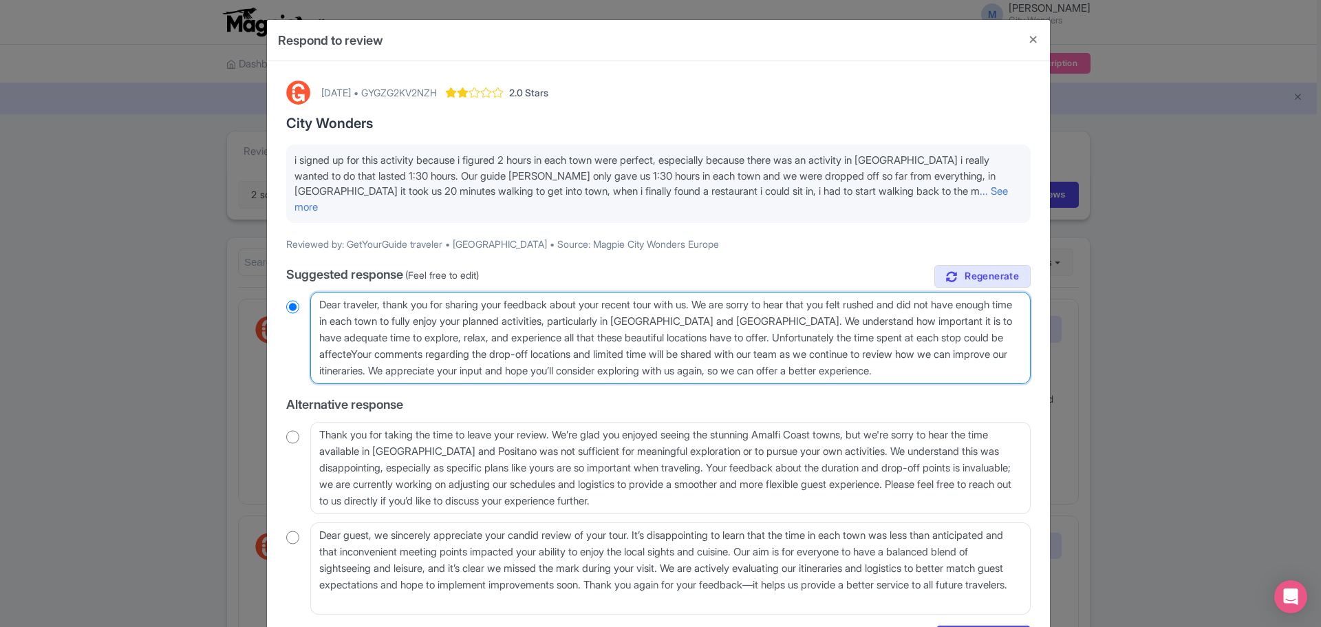
radio input "true"
type textarea "Dear traveler, thank you for sharing your feedback about your recent tour with …"
radio input "true"
type textarea "Dear traveler, thank you for sharing your feedback about your recent tour with …"
radio input "true"
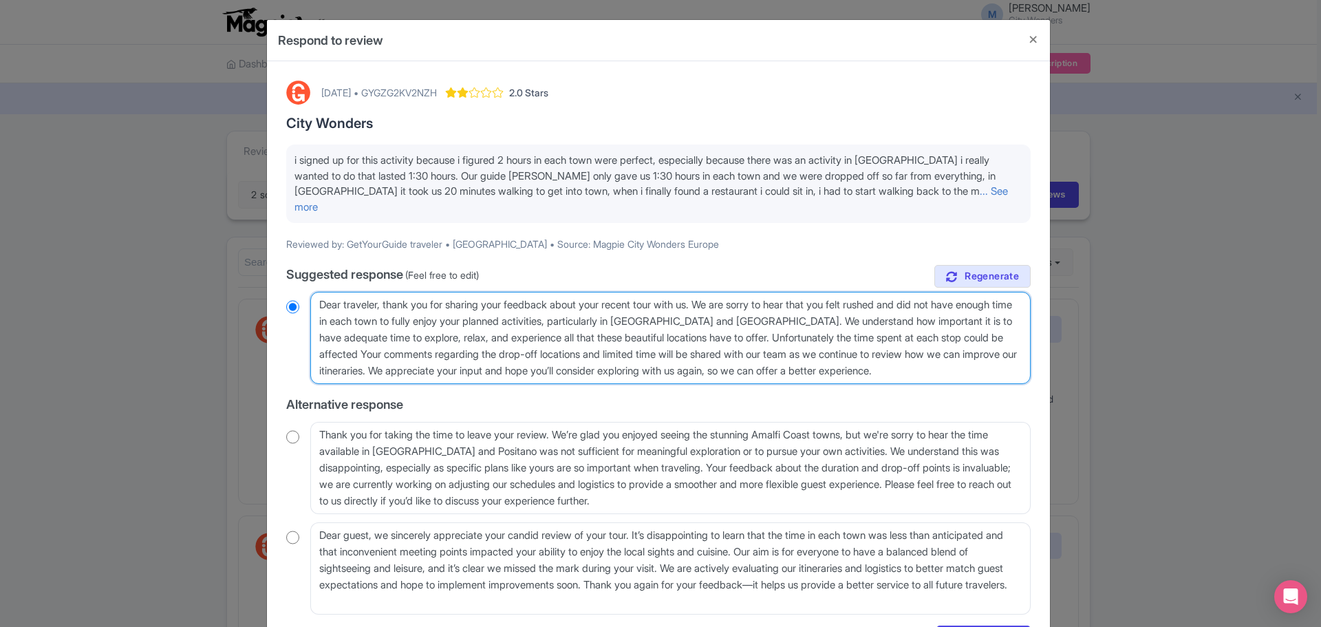
type textarea "Dear traveler, thank you for sharing your feedback about your recent tour with …"
radio input "true"
type textarea "Dear traveler, thank you for sharing your feedback about your recent tour with …"
radio input "true"
type textarea "Dear traveler, thank you for sharing your feedback about your recent tour with …"
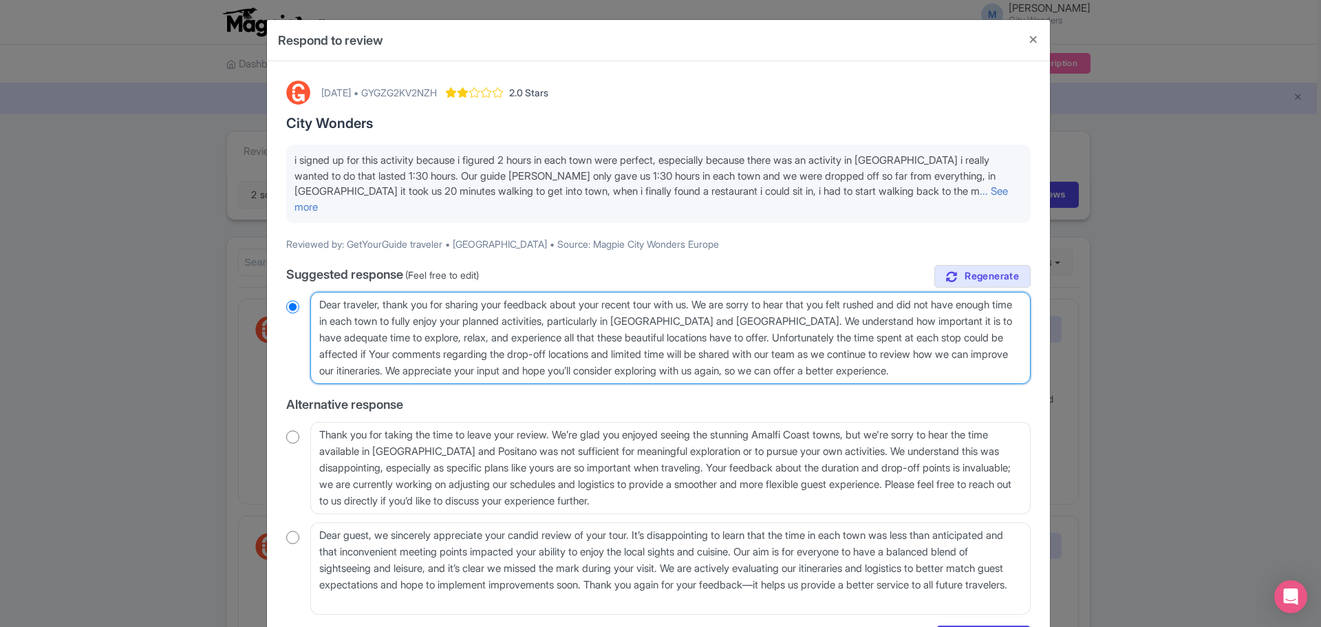
radio input "true"
type textarea "Dear traveler, thank you for sharing your feedback about your recent tour with …"
radio input "true"
type textarea "Dear traveler, thank you for sharing your feedback about your recent tour with …"
radio input "true"
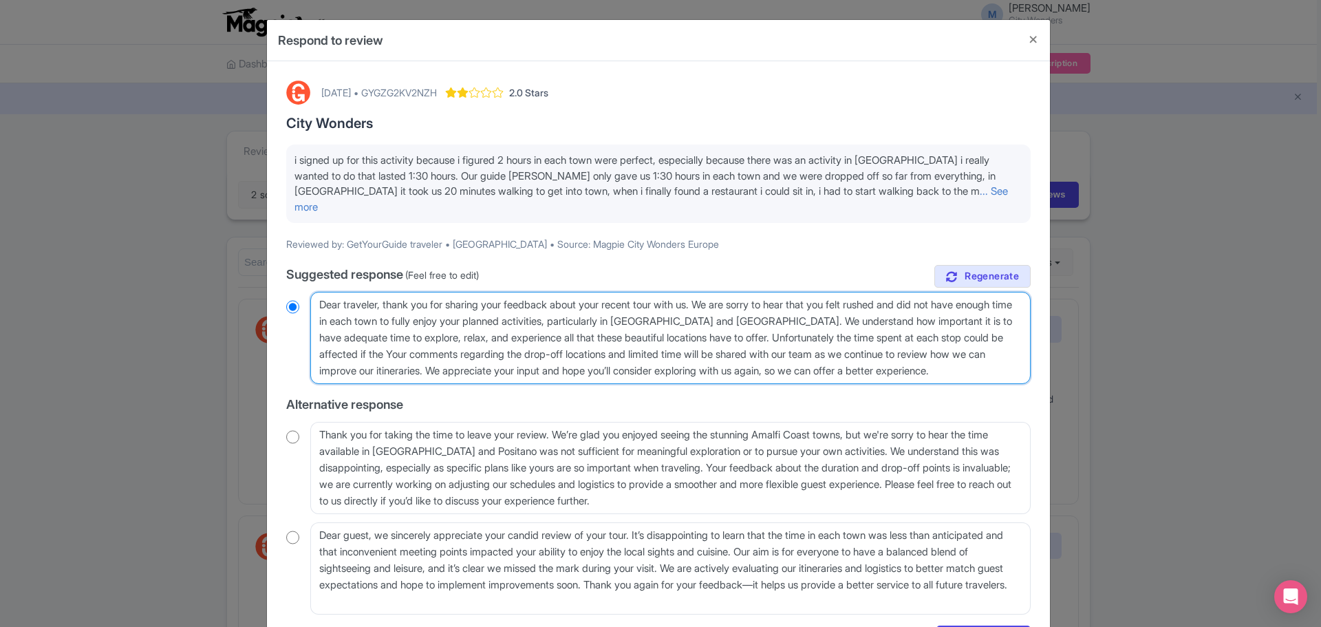
type textarea "Dear traveler, thank you for sharing your feedback about your recent tour with …"
radio input "true"
type textarea "Dear traveler, thank you for sharing your feedback about your recent tour with …"
radio input "true"
type textarea "Dear traveler, thank you for sharing your feedback about your recent tour with …"
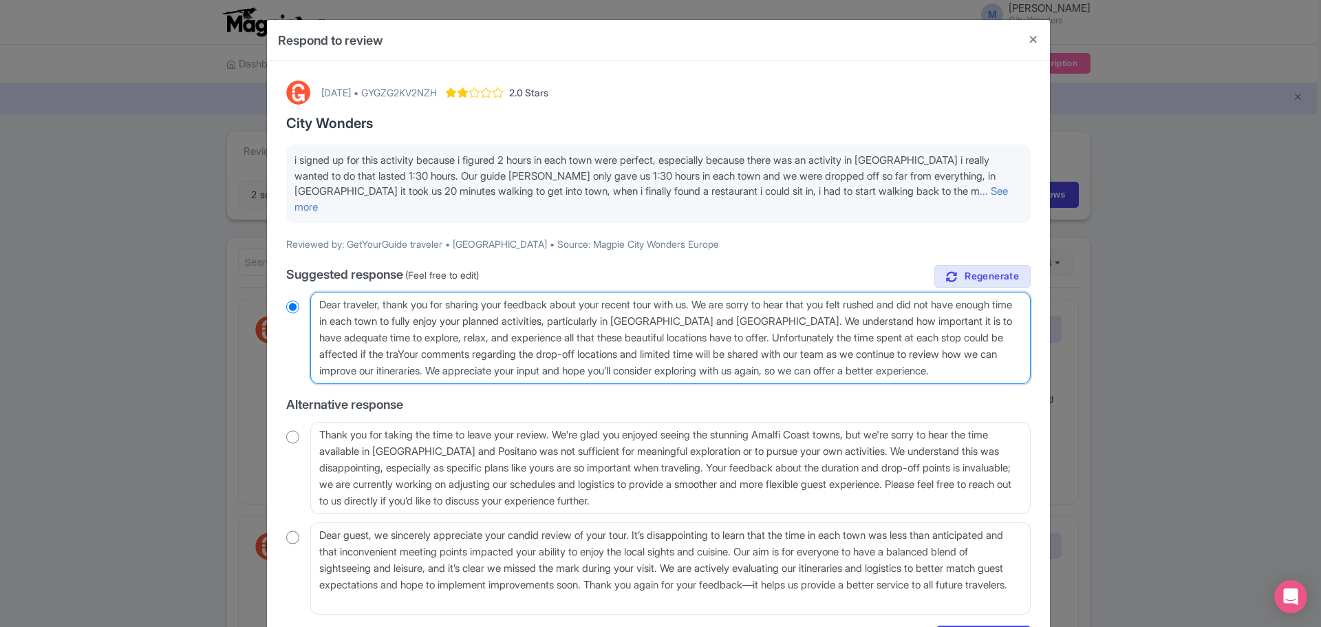
radio input "true"
type textarea "Dear traveler, thank you for sharing your feedback about your recent tour with …"
radio input "true"
type textarea "Dear traveler, thank you for sharing your feedback about your recent tour with …"
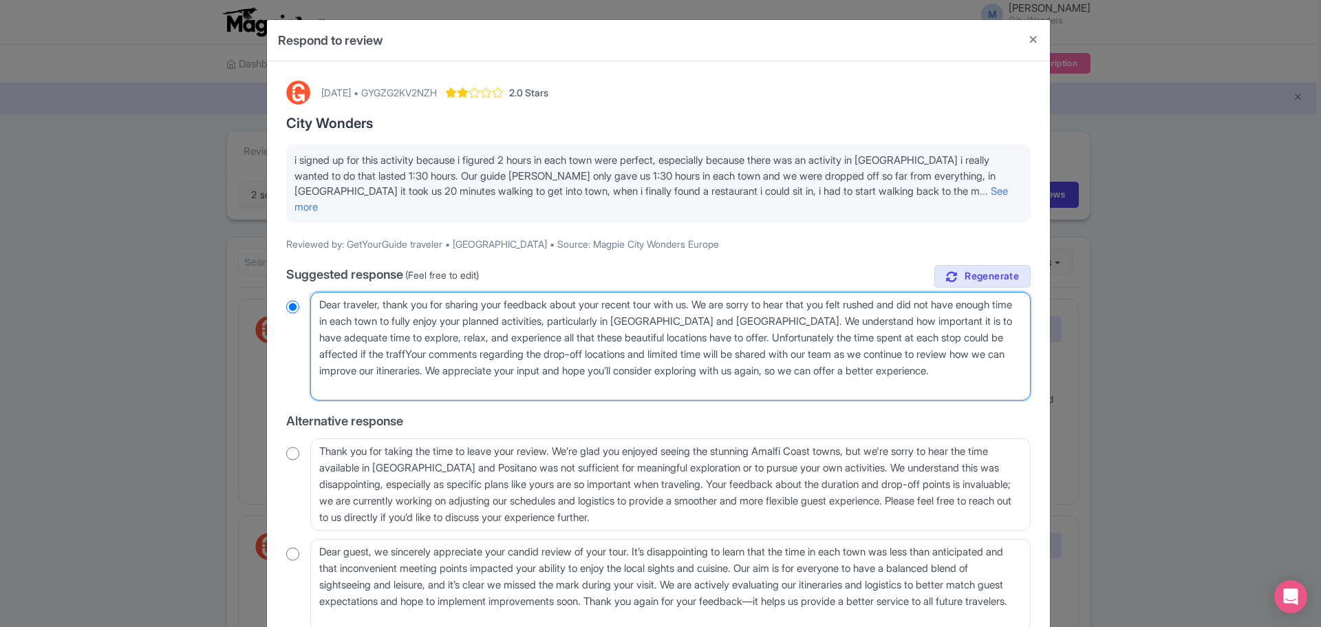
radio input "true"
type textarea "Dear traveler, thank you for sharing your feedback about your recent tour with …"
radio input "true"
type textarea "Dear traveler, thank you for sharing your feedback about your recent tour with …"
radio input "true"
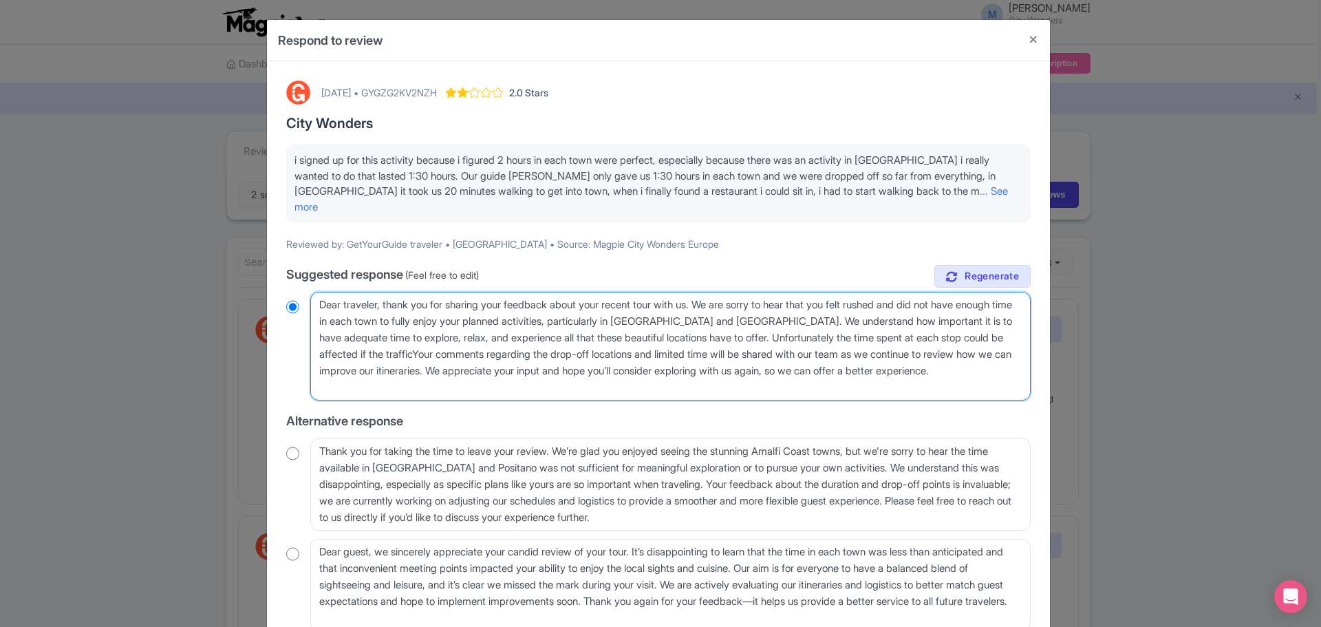
type textarea "Dear traveler, thank you for sharing your feedback about your recent tour with …"
radio input "true"
type textarea "Dear traveler, thank you for sharing your feedback about your recent tour with …"
radio input "true"
type textarea "Dear traveler, thank you for sharing your feedback about your recent tour with …"
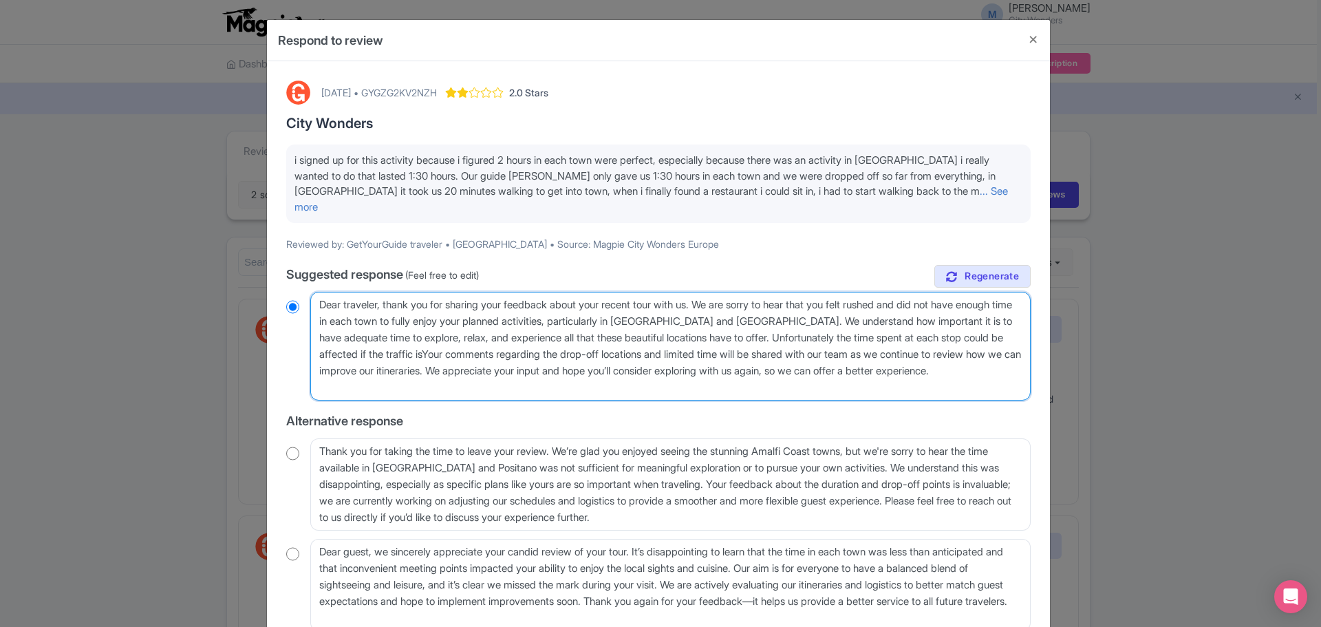
radio input "true"
type textarea "Dear traveler, thank you for sharing your feedback about your recent tour with …"
radio input "true"
type textarea "Dear traveler, thank you for sharing your feedback about your recent tour with …"
radio input "true"
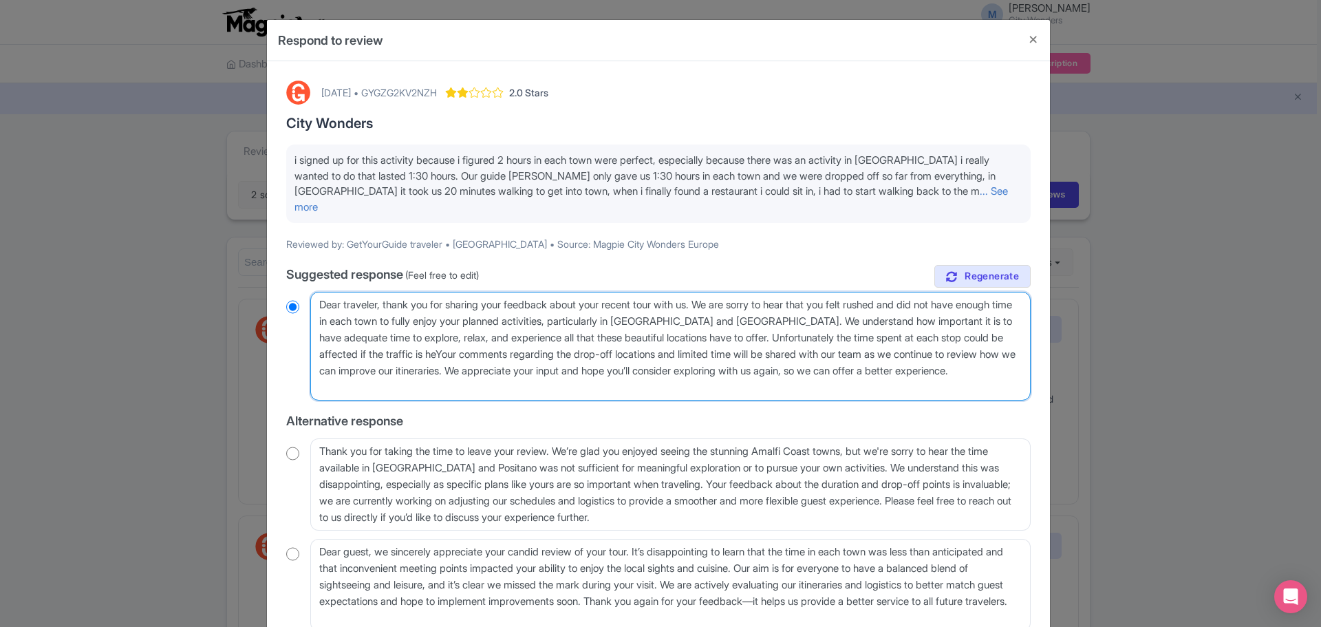
type textarea "Dear traveler, thank you for sharing your feedback about your recent tour with …"
radio input "true"
type textarea "Dear traveler, thank you for sharing your feedback about your recent tour with …"
radio input "true"
type textarea "Dear traveler, thank you for sharing your feedback about your recent tour with …"
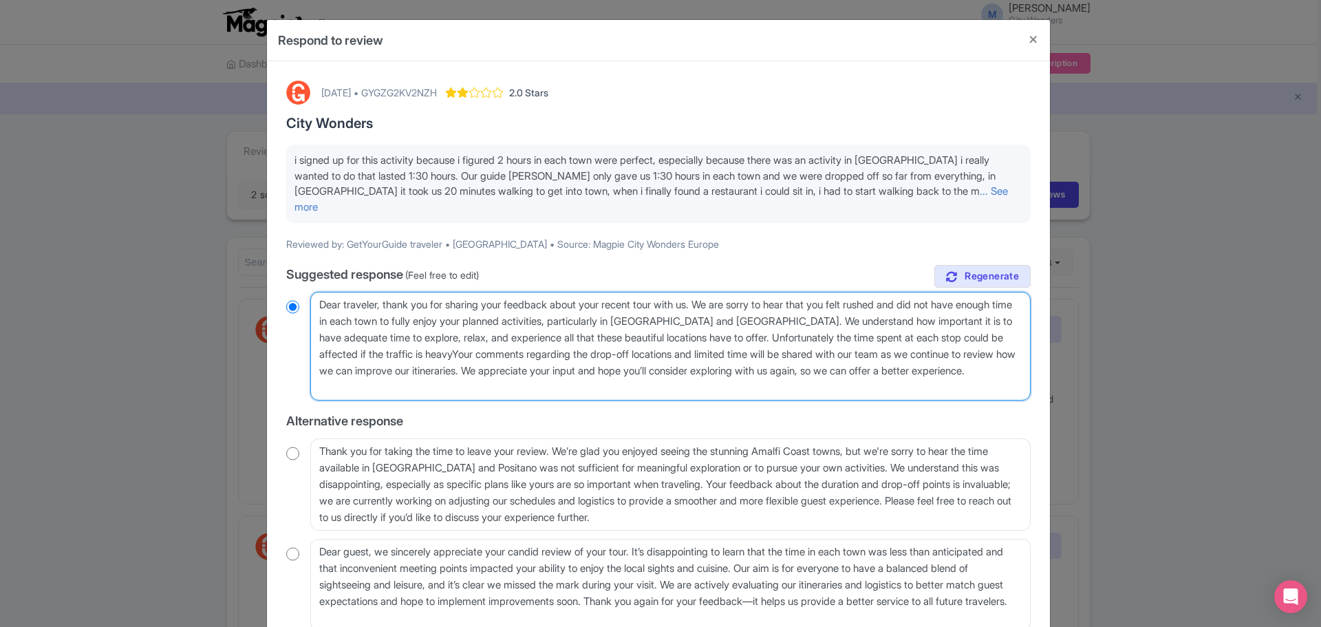
radio input "true"
type textarea "Dear traveler, thank you for sharing your feedback about your recent tour with …"
radio input "true"
type textarea "Dear traveler, thank you for sharing your feedback about your recent tour with …"
radio input "true"
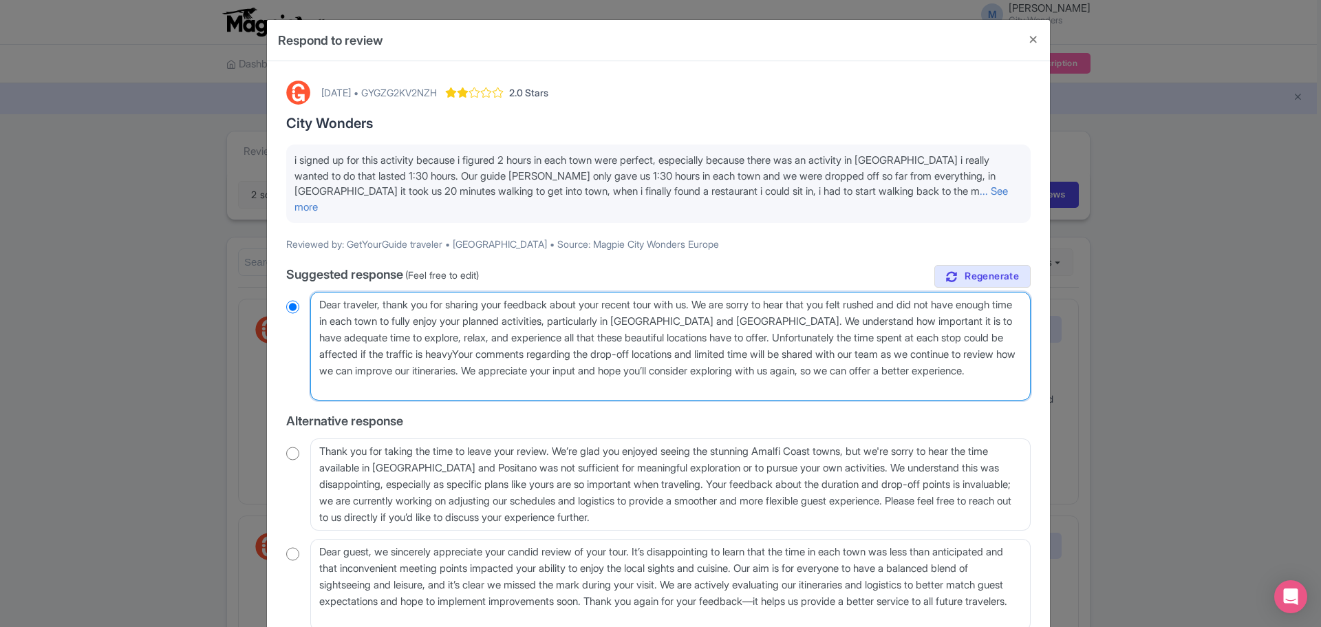
type textarea "Dear traveler, thank you for sharing your feedback about your recent tour with …"
radio input "true"
type textarea "Dear traveler, thank you for sharing your feedback about your recent tour with …"
radio input "true"
click at [433, 338] on textarea "Dear traveler, thank you for sharing your feedback about your recent tour with …" at bounding box center [670, 346] width 720 height 109
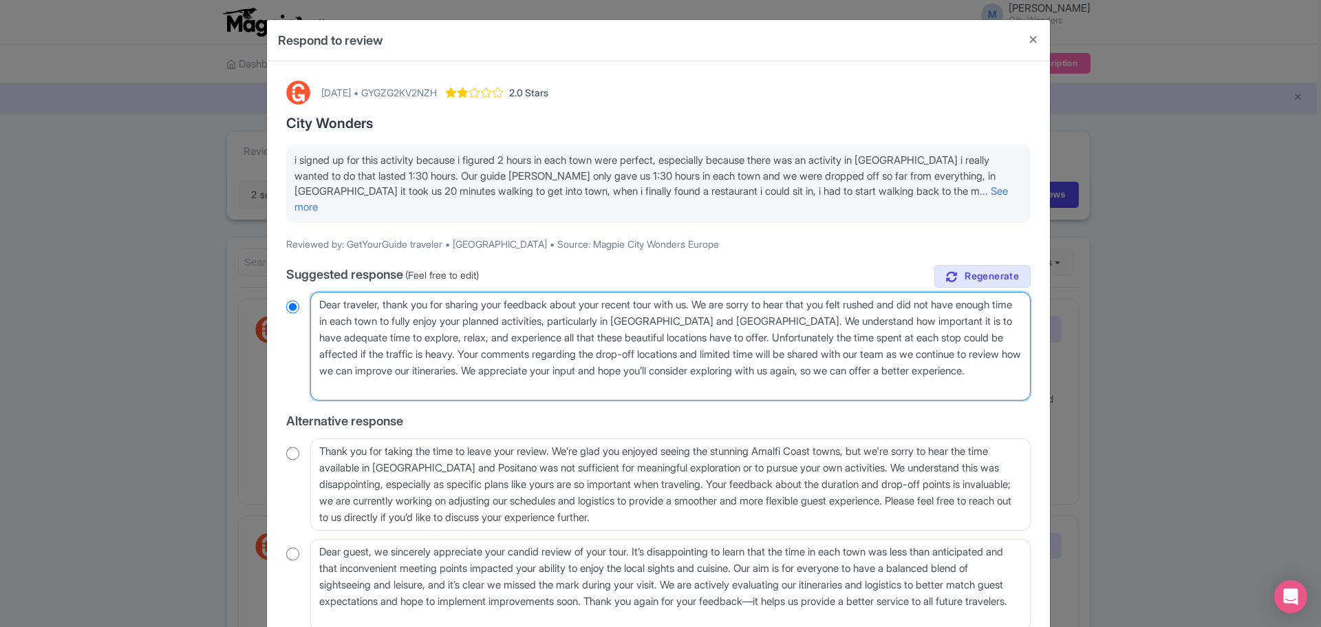
type textarea "Dear traveler, thank you for sharing your feedback about your recent tour with …"
radio input "true"
type textarea "Dear traveler, thank you for sharing your feedback about your recent tour with …"
radio input "true"
type textarea "Dear traveler, thank you for sharing your feedback about your recent tour with …"
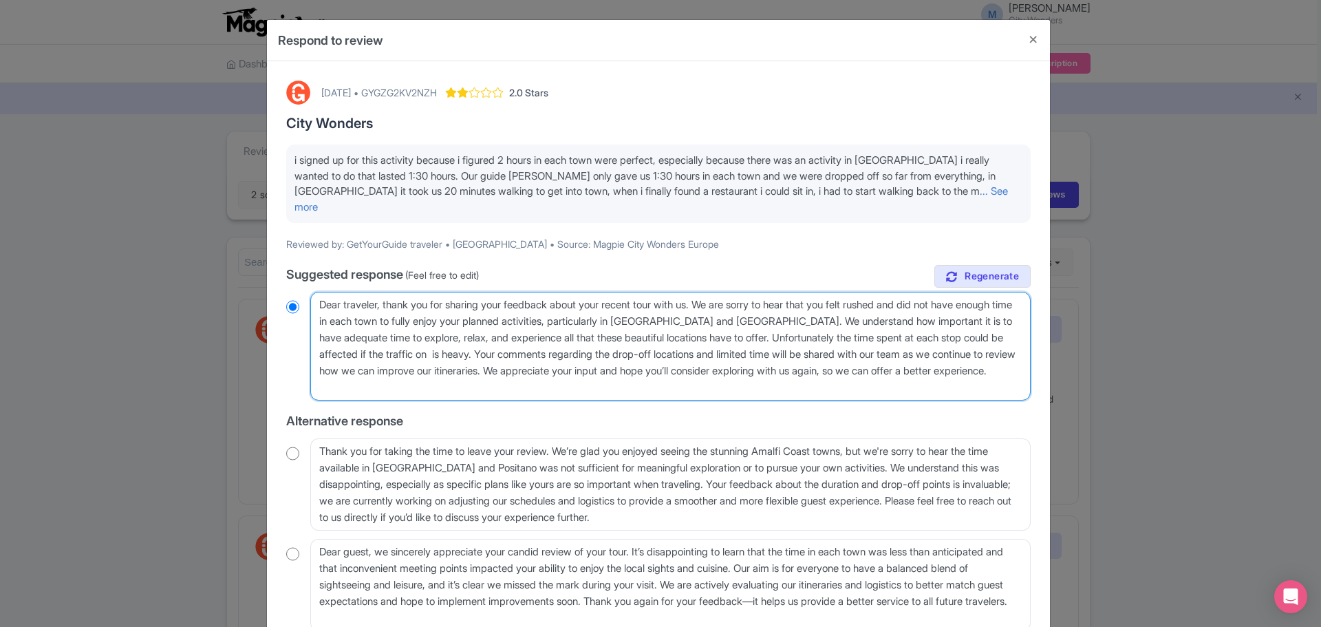
radio input "true"
type textarea "Dear traveler, thank you for sharing your feedback about your recent tour with …"
radio input "true"
click at [541, 338] on textarea "Dear traveler, thank you for sharing your feedback about your recent tour with …" at bounding box center [670, 346] width 720 height 109
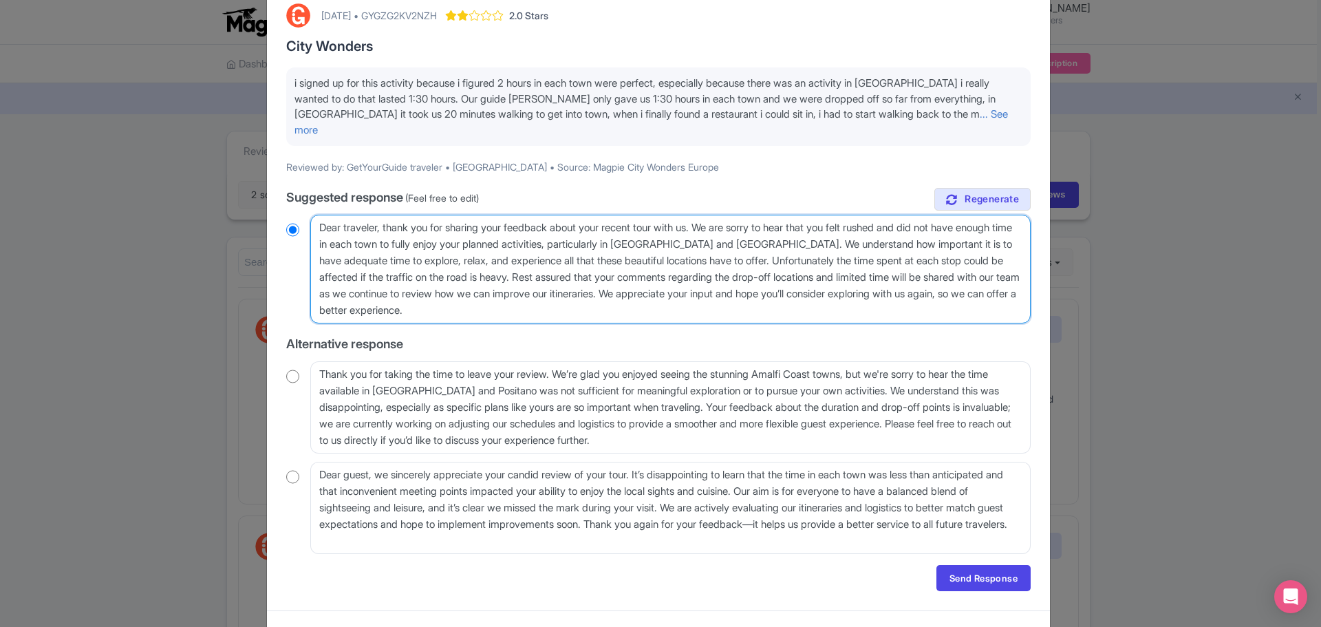
scroll to position [80, 0]
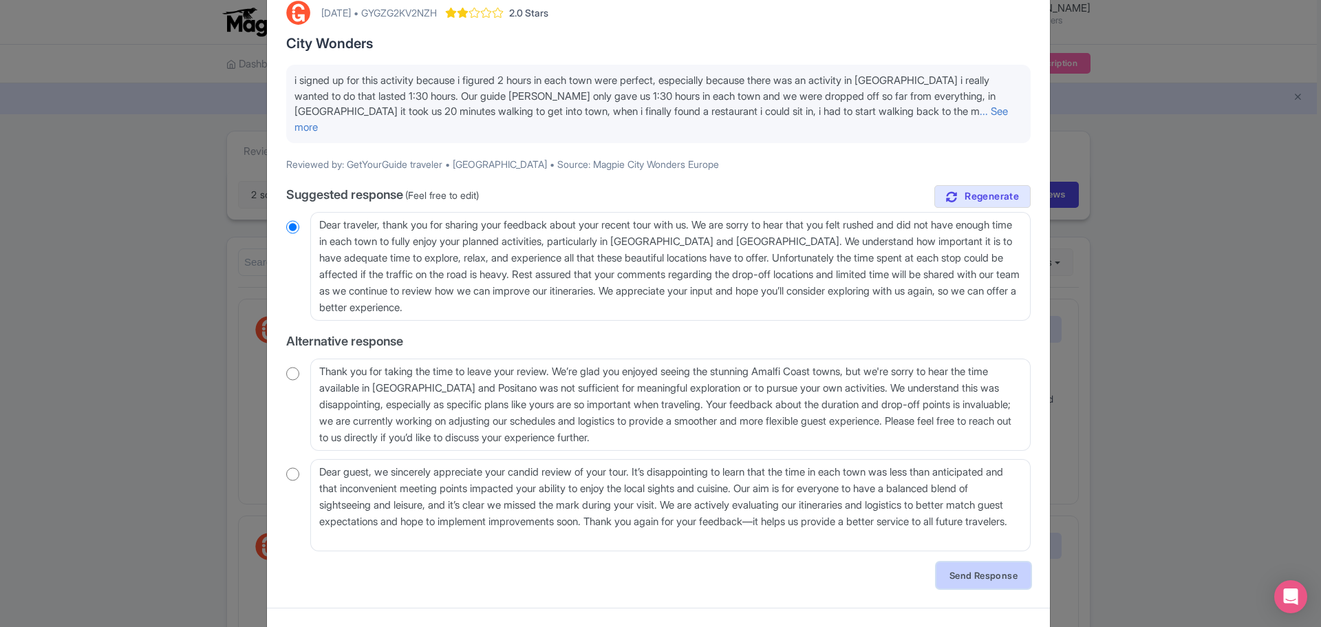
click at [988, 562] on link "Send Response" at bounding box center [983, 575] width 94 height 26
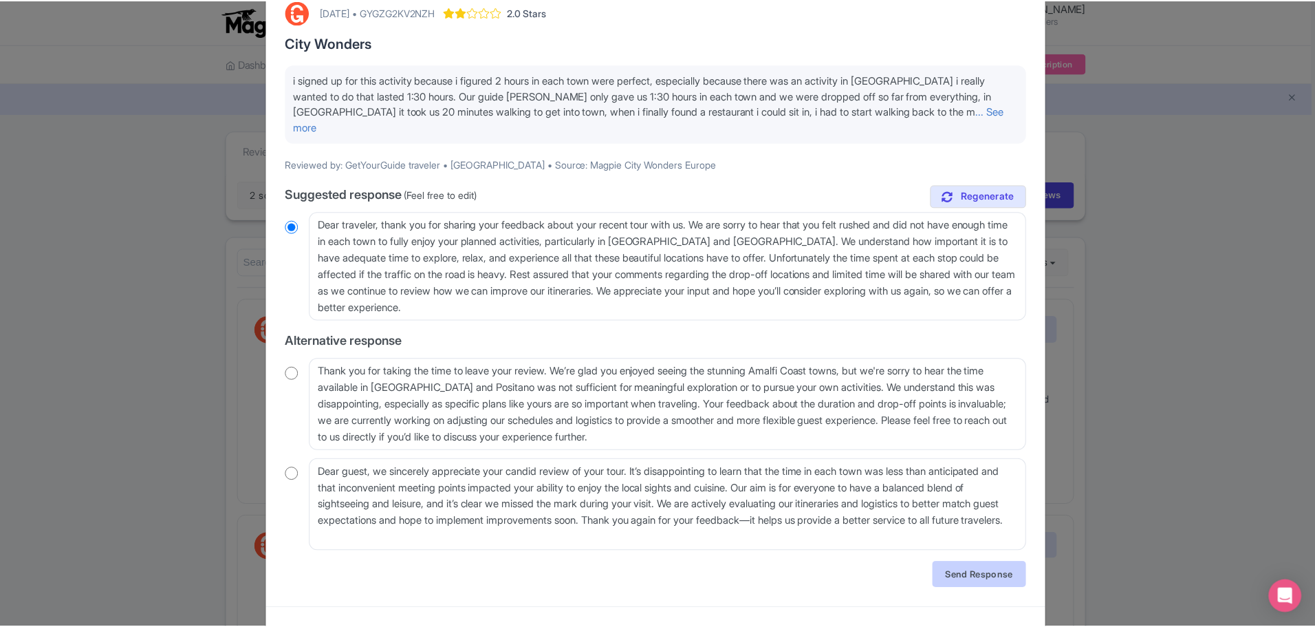
scroll to position [0, 0]
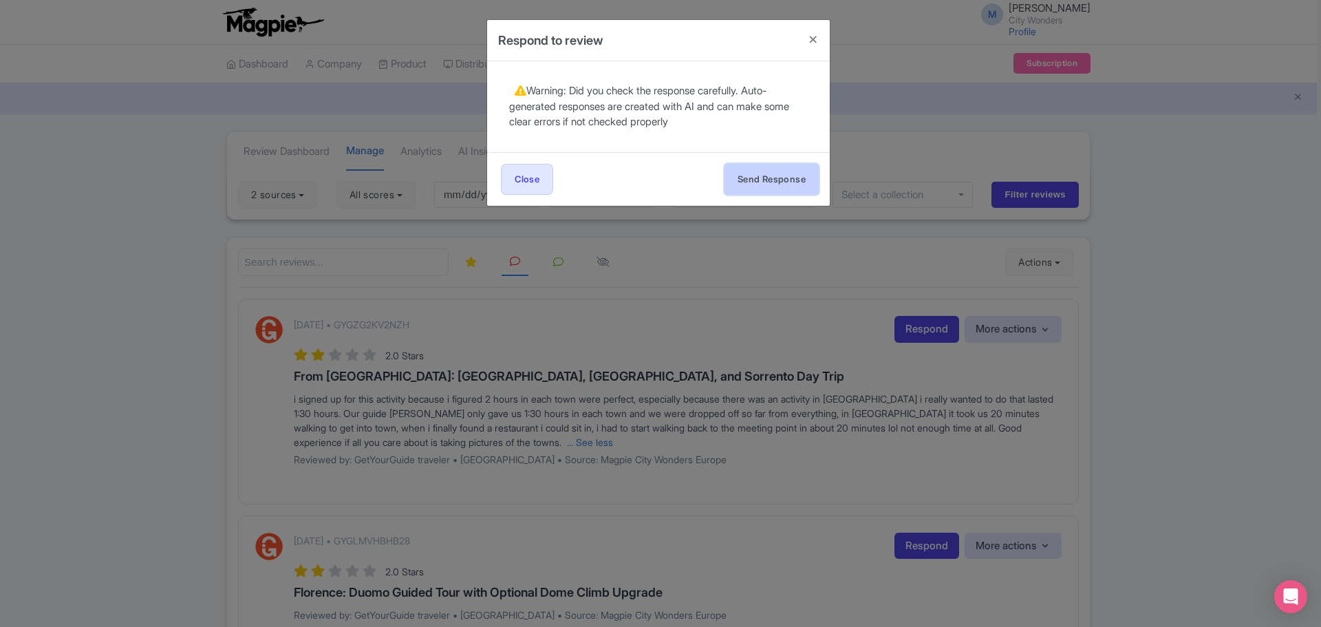
click at [753, 180] on button "Send Response" at bounding box center [771, 179] width 94 height 31
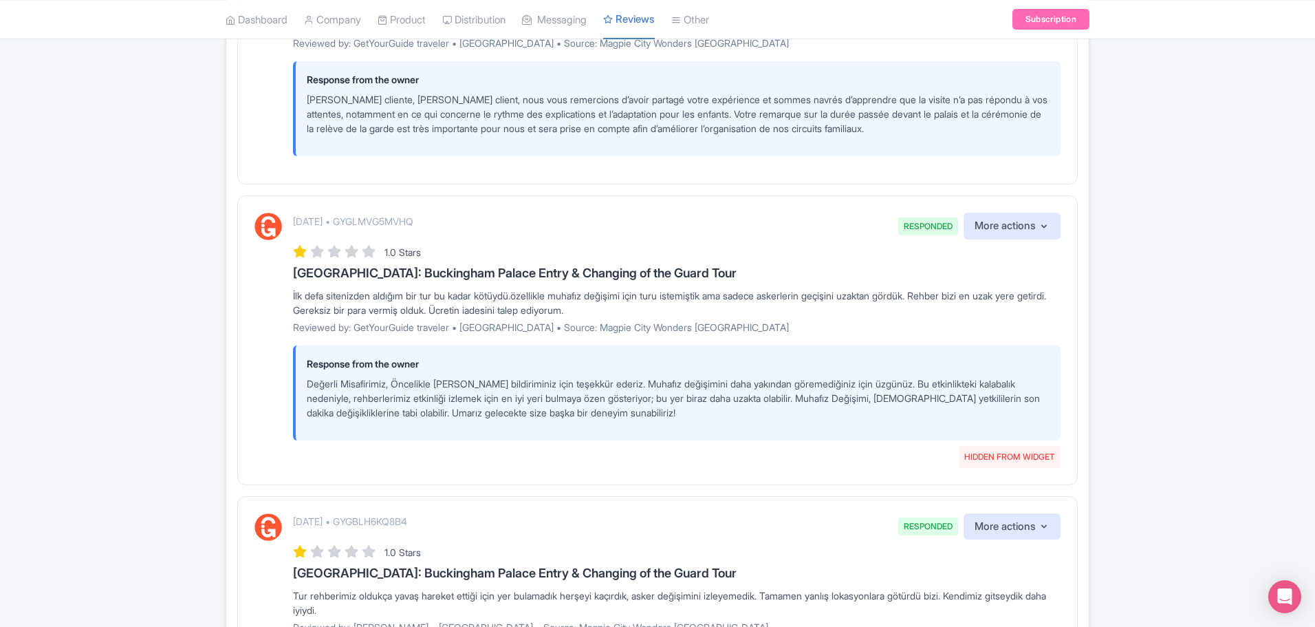
scroll to position [2493, 0]
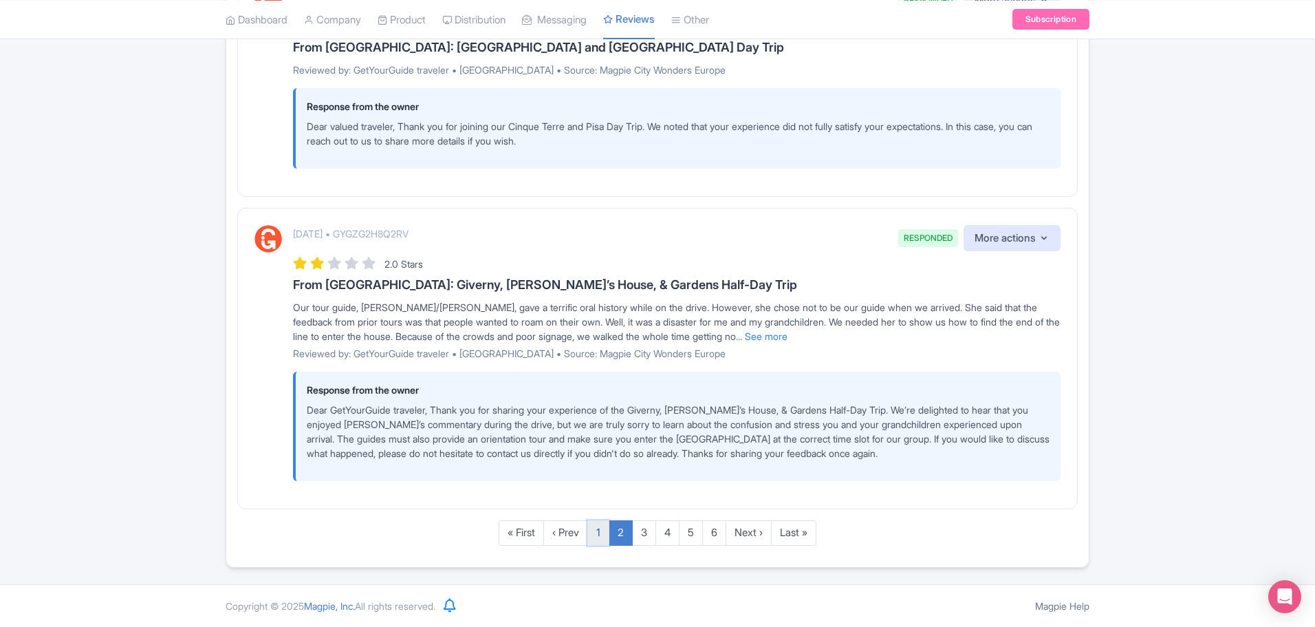
click at [597, 532] on link "1" at bounding box center [598, 532] width 22 height 25
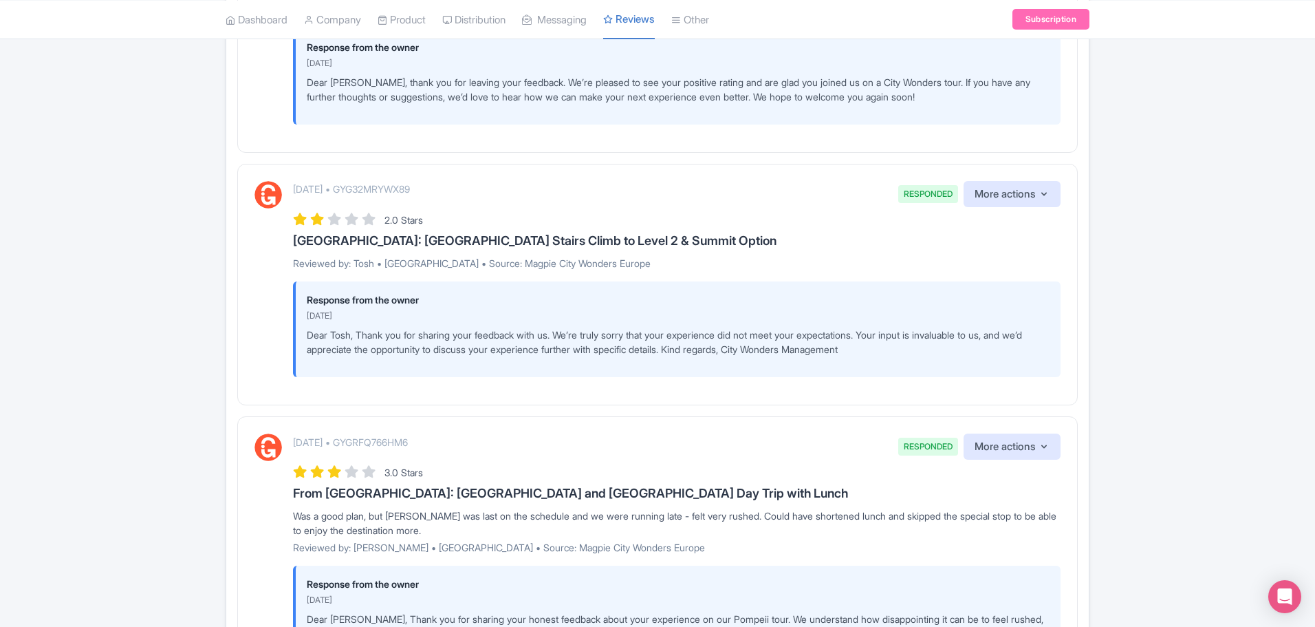
scroll to position [2552, 0]
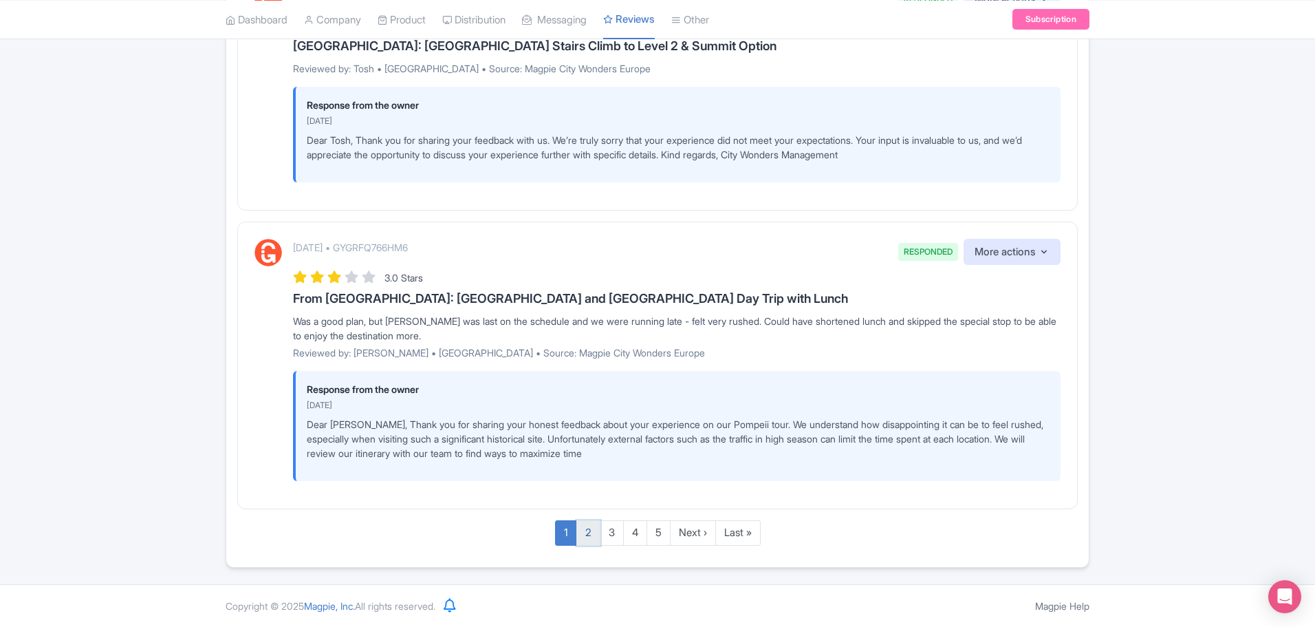
click at [586, 530] on link "2" at bounding box center [588, 532] width 24 height 25
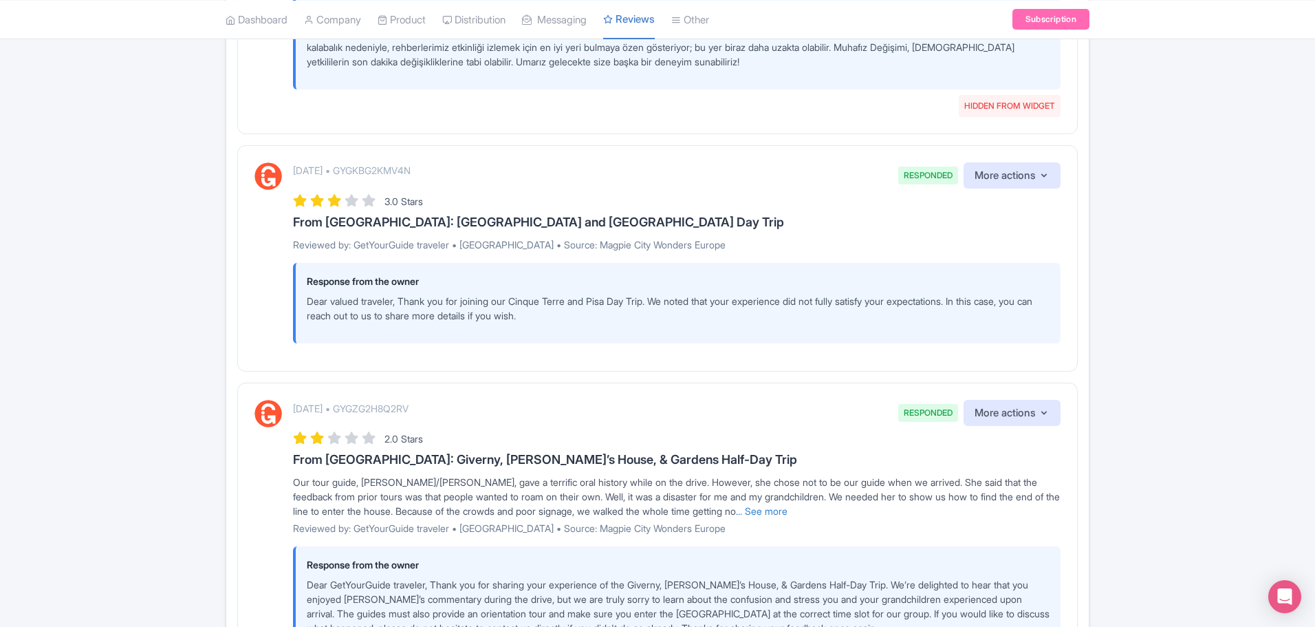
scroll to position [2412, 0]
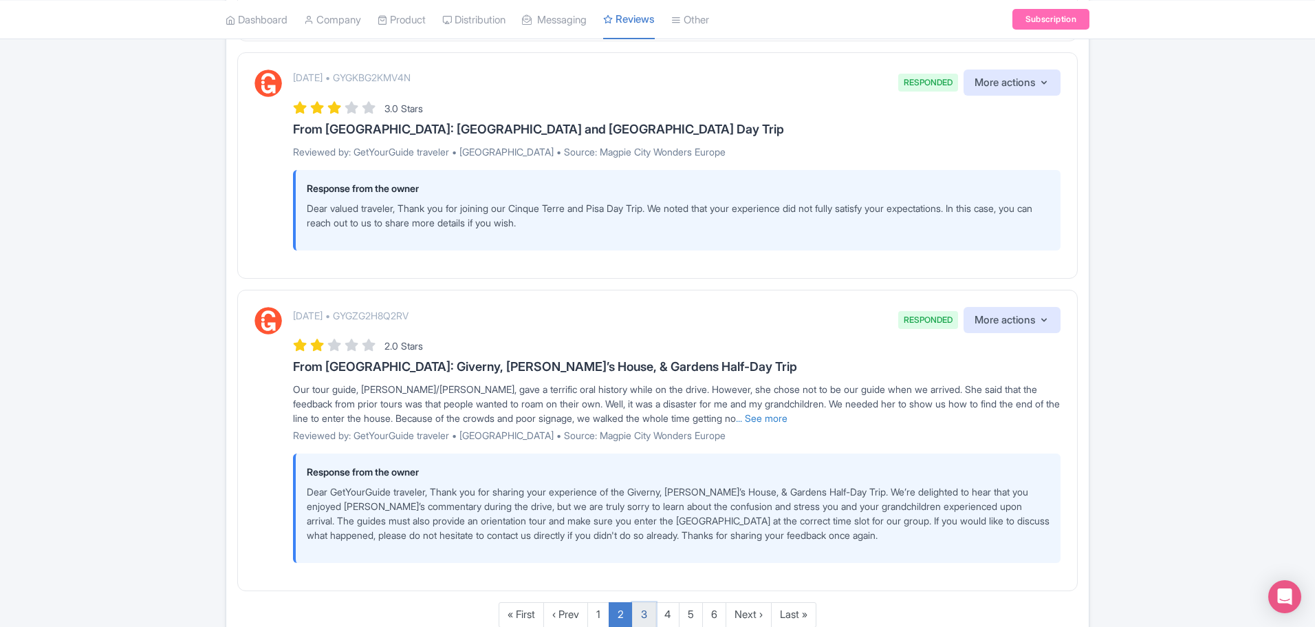
click at [638, 612] on link "3" at bounding box center [644, 614] width 24 height 25
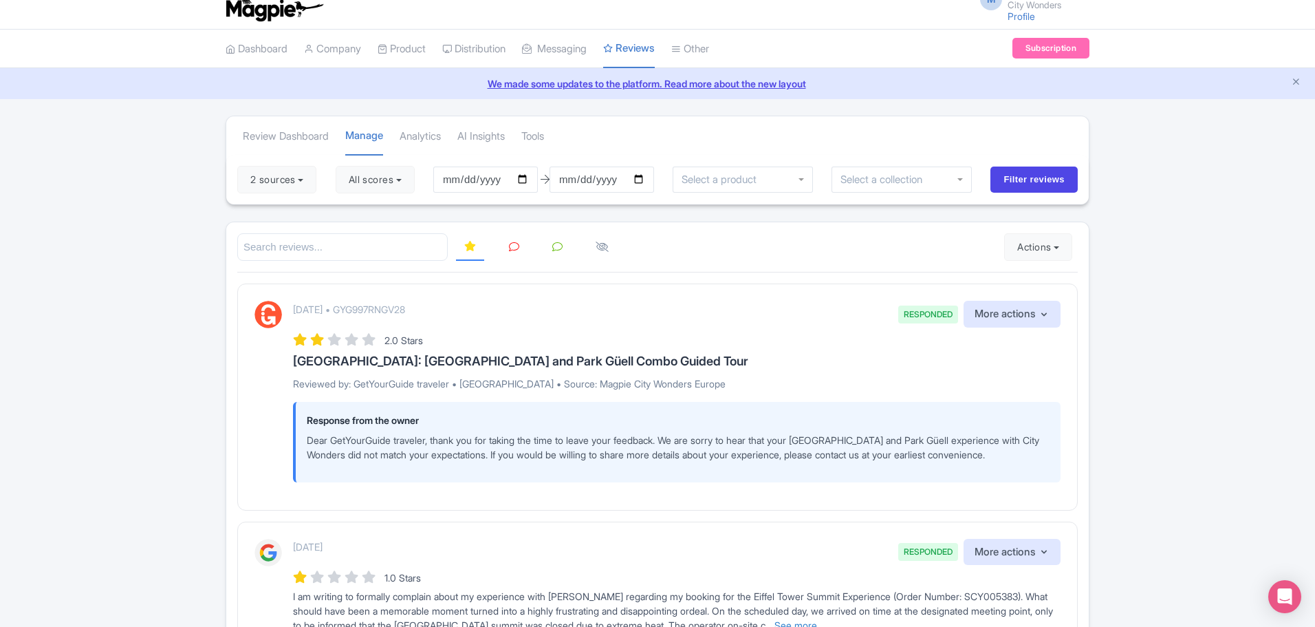
scroll to position [23, 0]
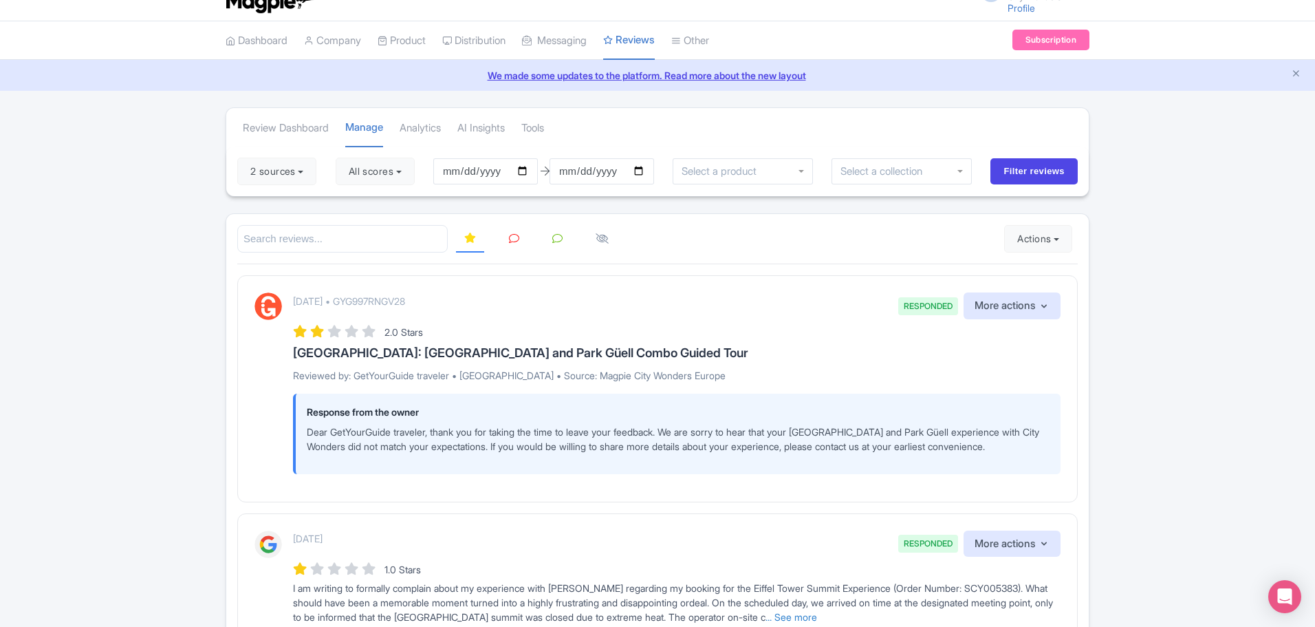
click at [559, 241] on icon at bounding box center [557, 238] width 10 height 10
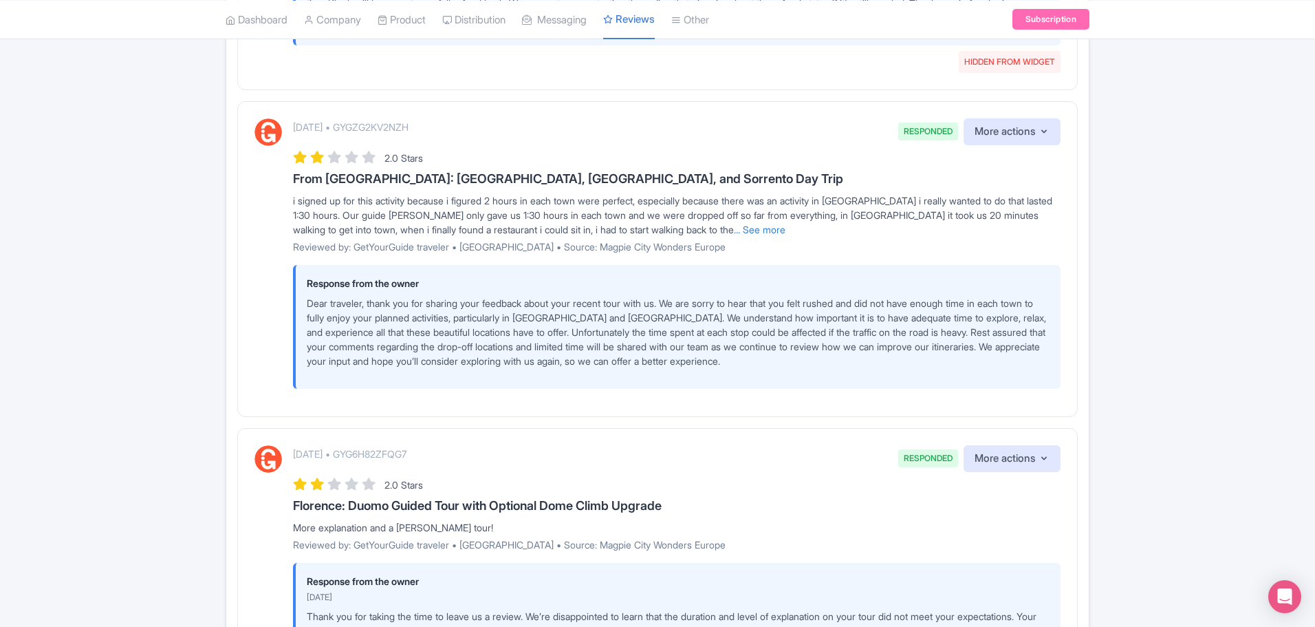
scroll to position [0, 0]
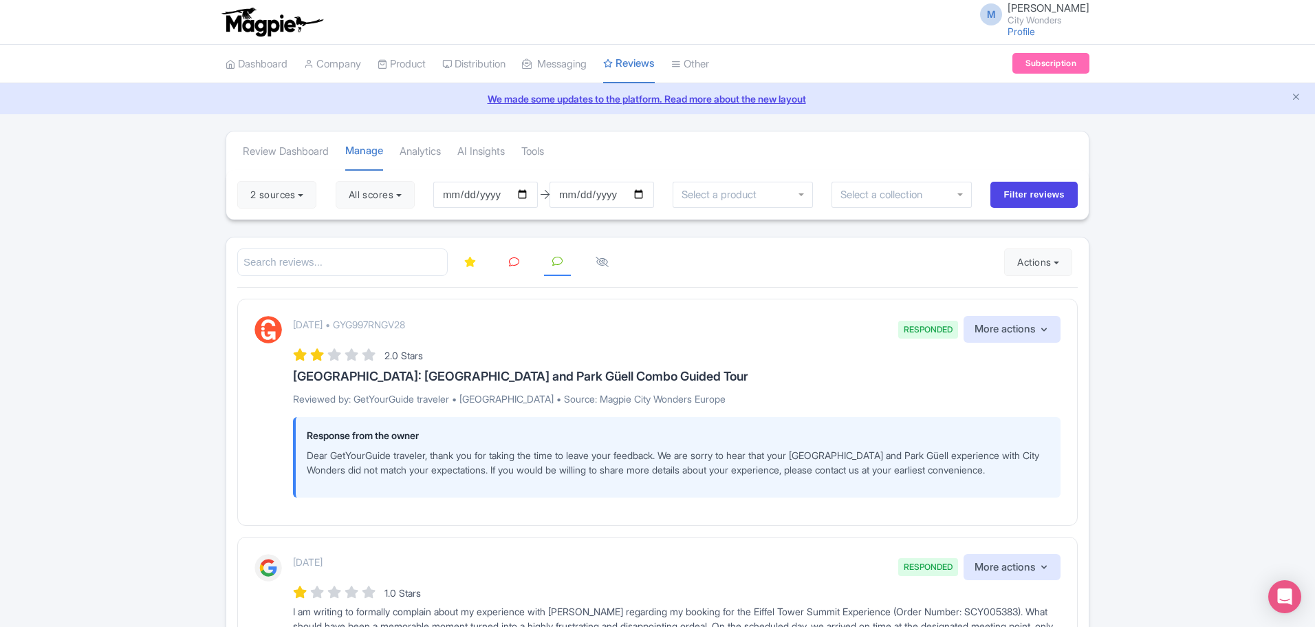
click at [508, 261] on link at bounding box center [514, 262] width 27 height 27
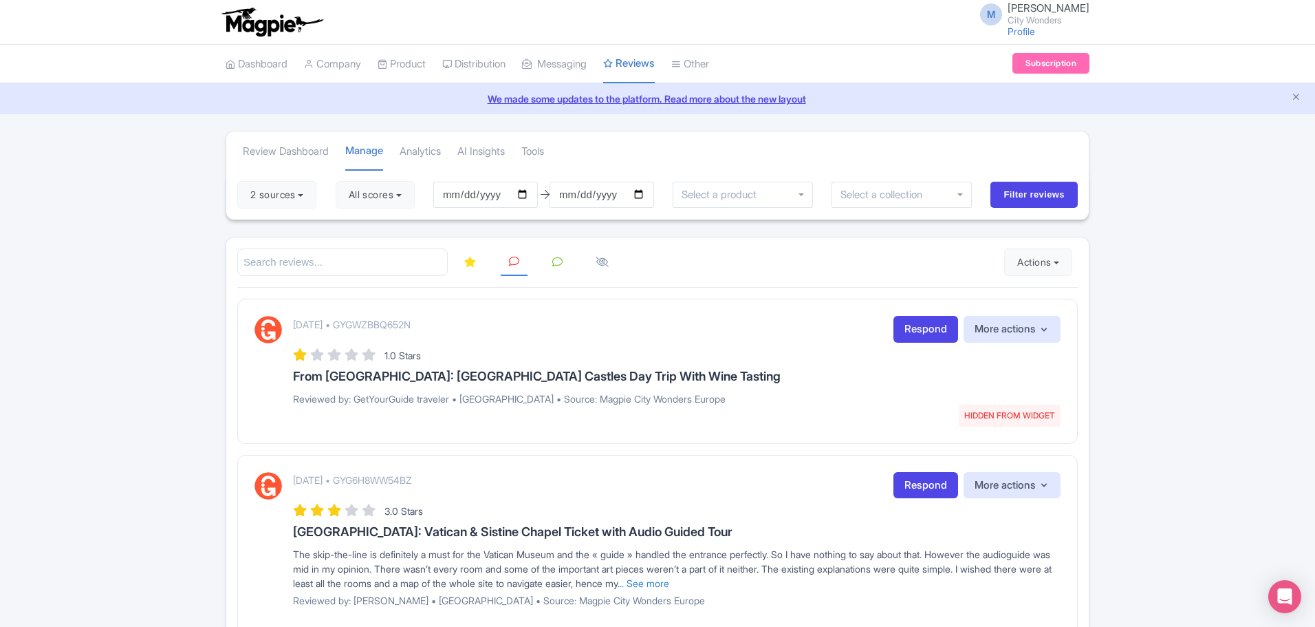
click at [589, 381] on h3 "From [GEOGRAPHIC_DATA]: [GEOGRAPHIC_DATA] Castles Day Trip With Wine Tasting" at bounding box center [677, 376] width 768 height 14
click at [922, 329] on link "Respond" at bounding box center [926, 329] width 65 height 27
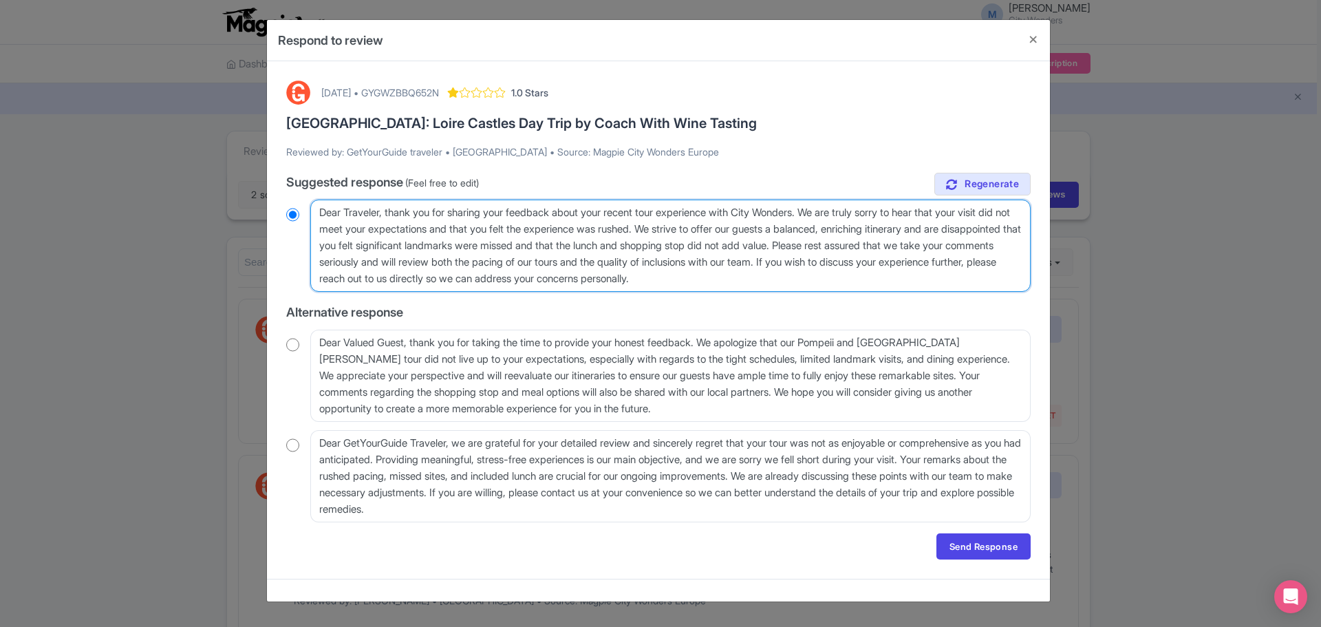
drag, startPoint x: 710, startPoint y: 227, endPoint x: 497, endPoint y: 230, distance: 213.3
click at [497, 230] on textarea "Dear Traveler, thank you for sharing your feedback about your recent tour exper…" at bounding box center [670, 245] width 720 height 92
type textarea "Dear Traveler, thank you for sharing your feedback about your recent tour exper…"
radio input "true"
drag, startPoint x: 722, startPoint y: 259, endPoint x: 499, endPoint y: 232, distance: 223.8
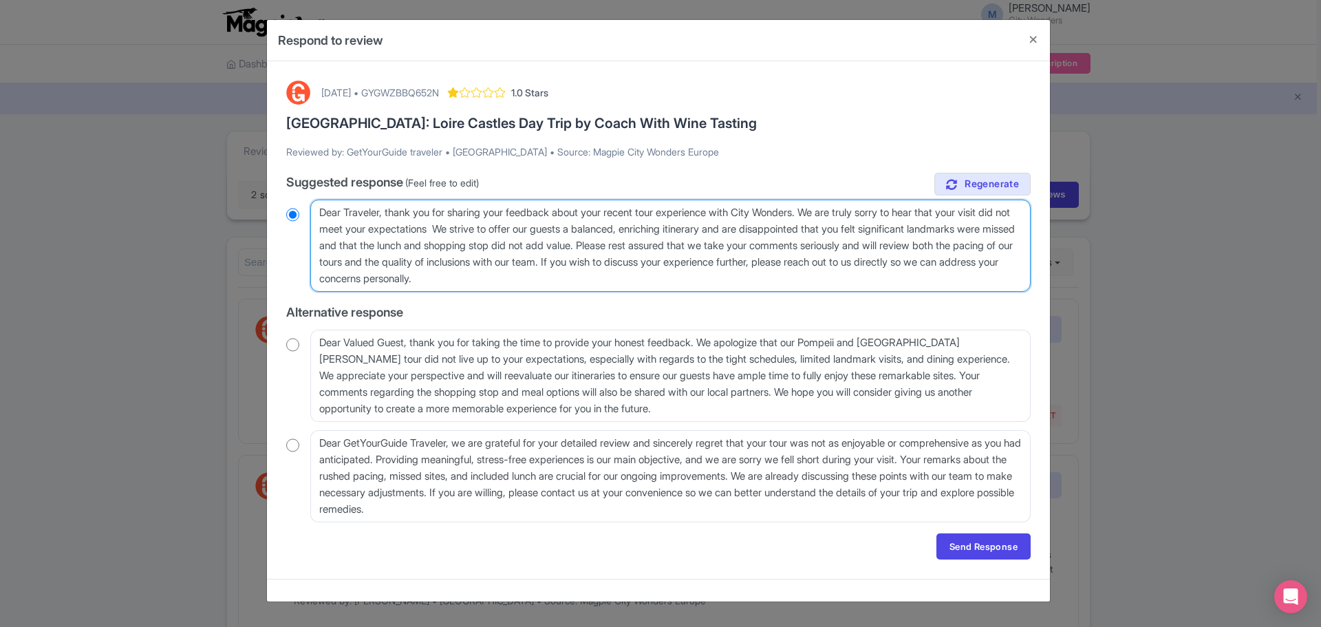
click at [499, 232] on textarea "Dear Traveler, thank you for sharing your feedback about your recent tour exper…" at bounding box center [670, 245] width 720 height 92
type textarea "Dear Traveler, thank you for sharing your feedback about your recent tour exper…"
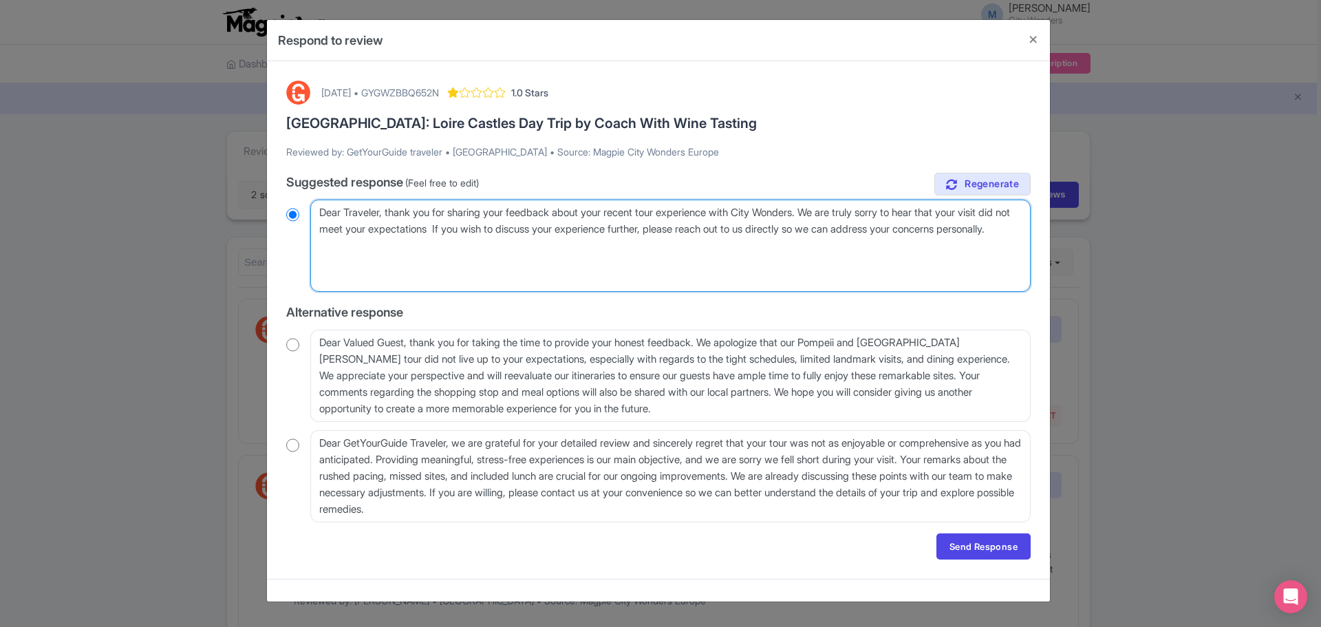
radio input "true"
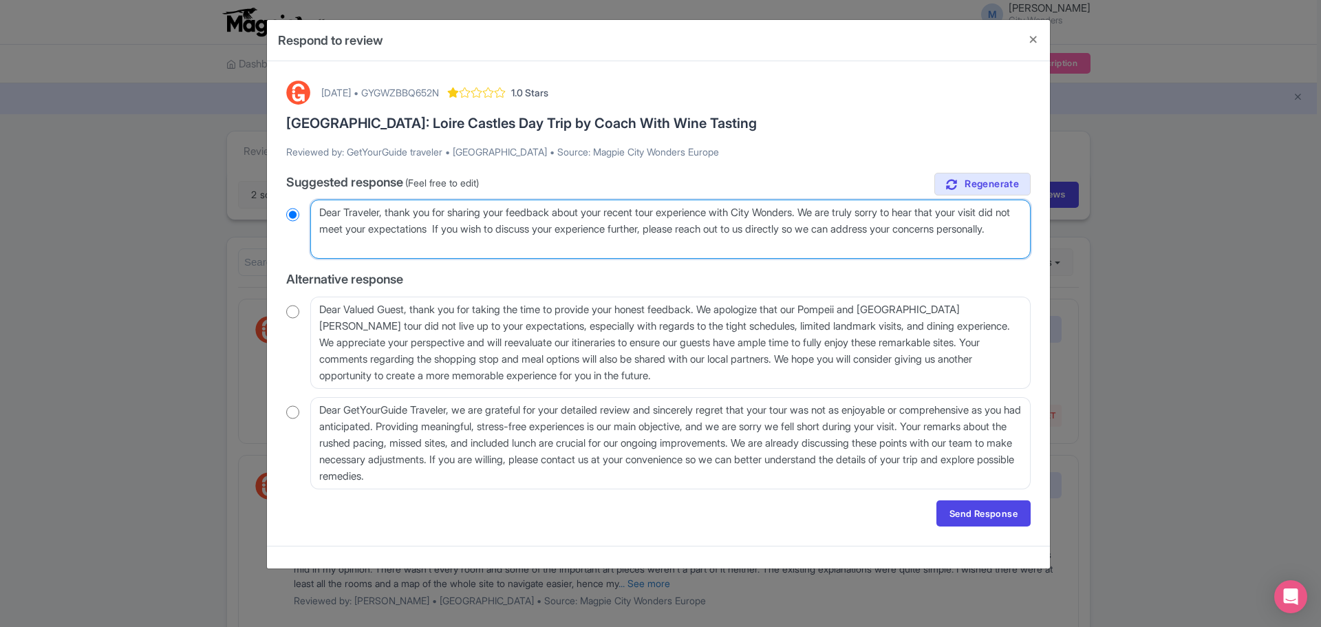
type textarea "Dear Traveler, thank you for sharing your feedback about your recent tour exper…"
radio input "true"
type textarea "Dear Traveler, thank you for sharing your feedback about your recent tour exper…"
radio input "true"
type textarea "Dear Traveler, thank you for sharing your feedback about your recent tour exper…"
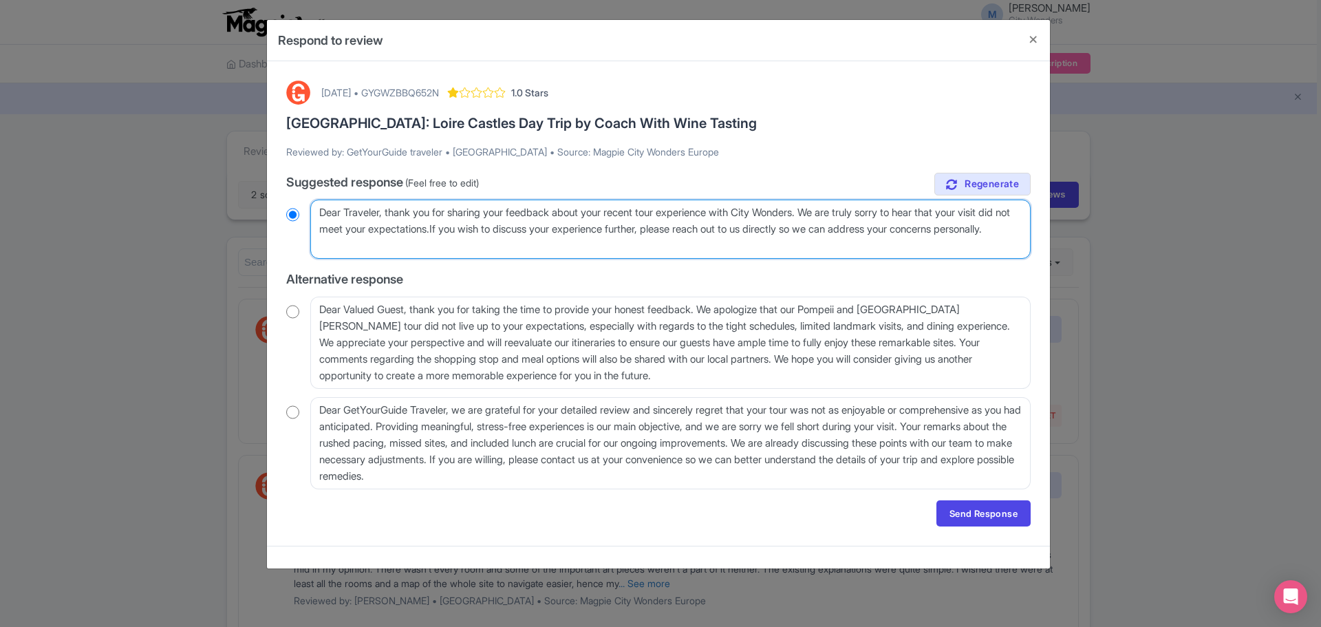
radio input "true"
type textarea "Dear Traveler, thank you for sharing your feedback about your recent tour exper…"
radio input "true"
type textarea "Dear Traveler, thank you for sharing your feedback about your recent tour exper…"
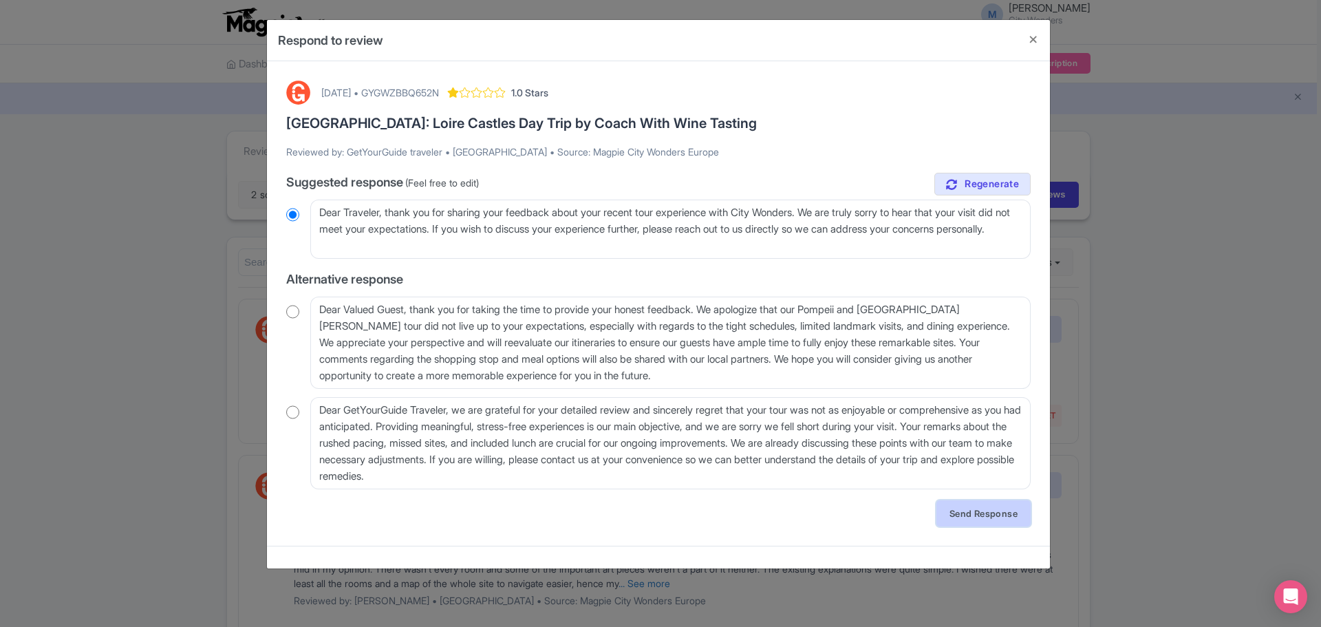
click at [975, 514] on link "Send Response" at bounding box center [983, 513] width 94 height 26
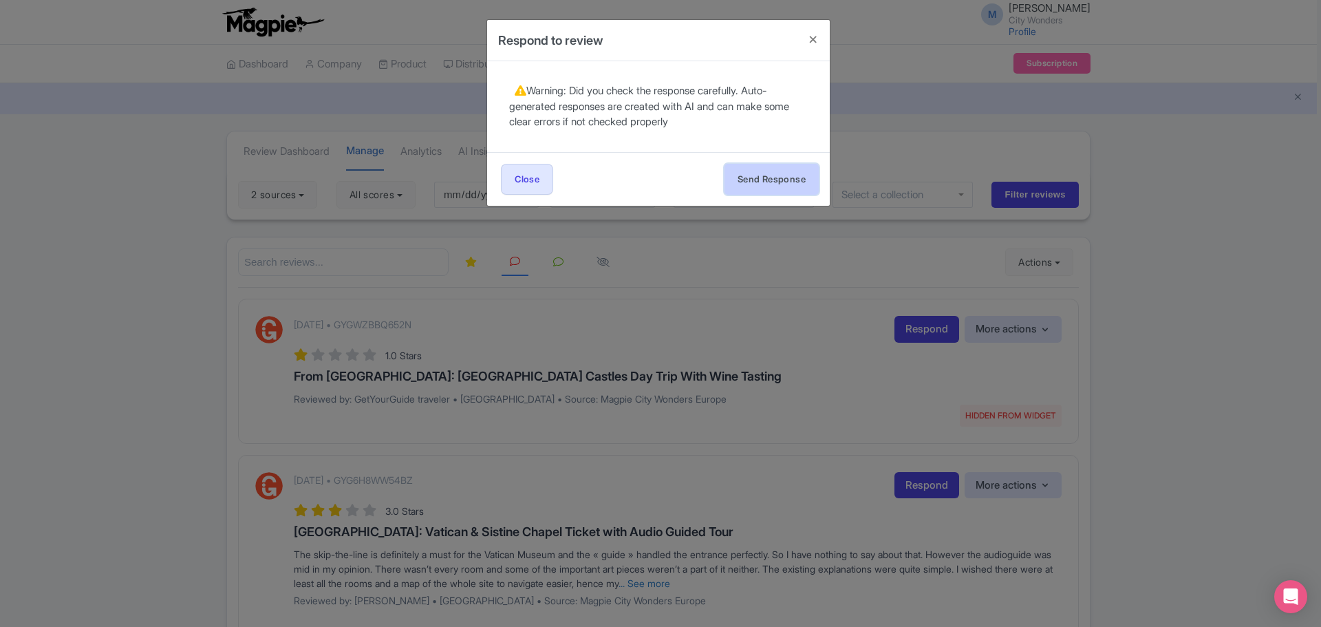
click at [785, 179] on button "Send Response" at bounding box center [771, 179] width 94 height 31
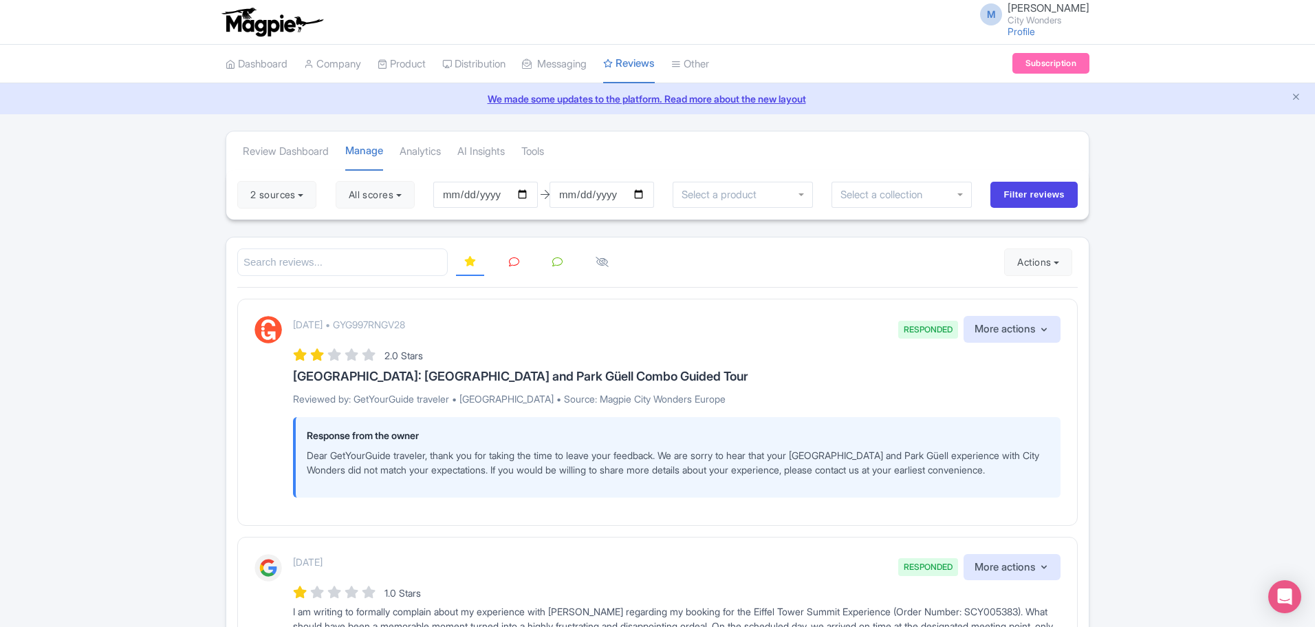
click at [559, 263] on icon at bounding box center [557, 262] width 10 height 10
click at [513, 260] on icon at bounding box center [514, 262] width 10 height 10
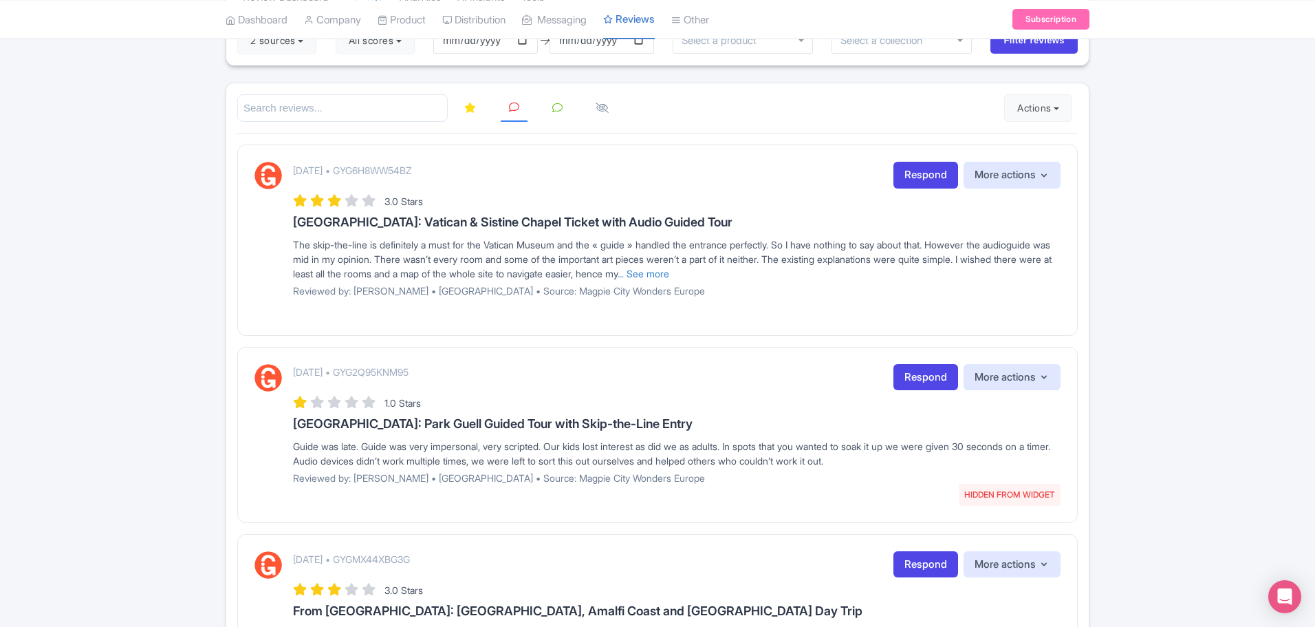
scroll to position [149, 0]
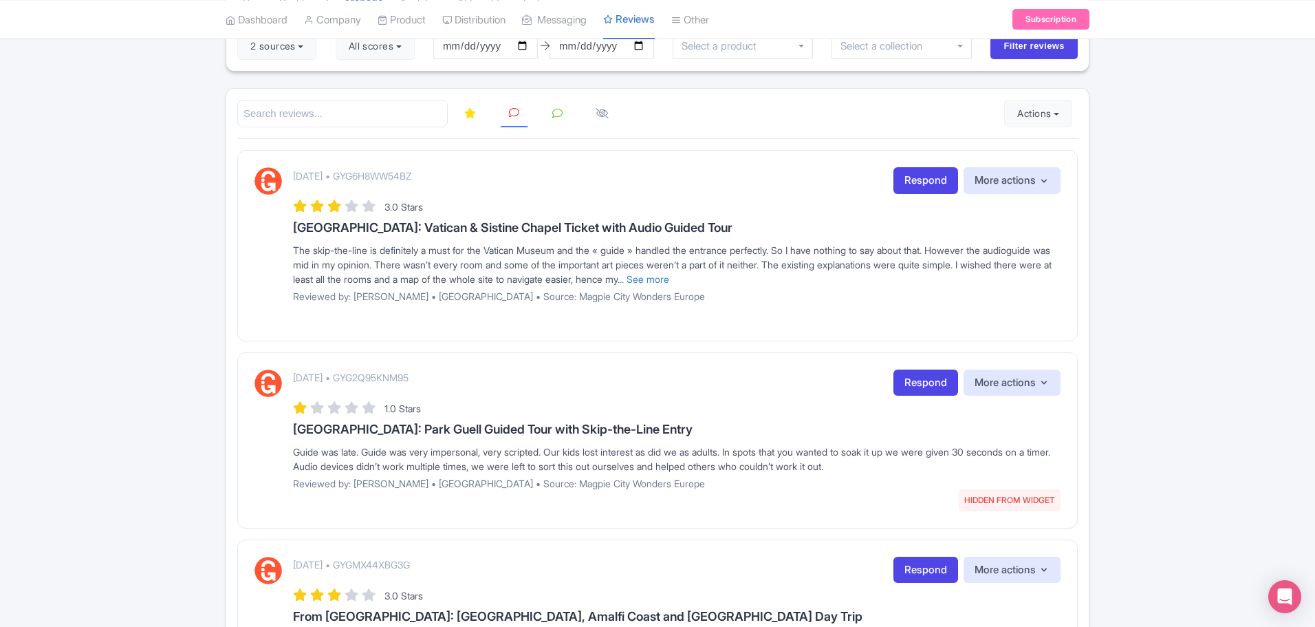
drag, startPoint x: 1313, startPoint y: 182, endPoint x: 1317, endPoint y: 168, distance: 14.8
click at [1314, 168] on html "M [PERSON_NAME] City Wonders Profile Users Settings Sign out Dashboard Company …" at bounding box center [657, 164] width 1315 height 627
click at [669, 282] on link "... See more" at bounding box center [644, 279] width 52 height 12
click at [906, 285] on link "... See less" at bounding box center [929, 279] width 46 height 12
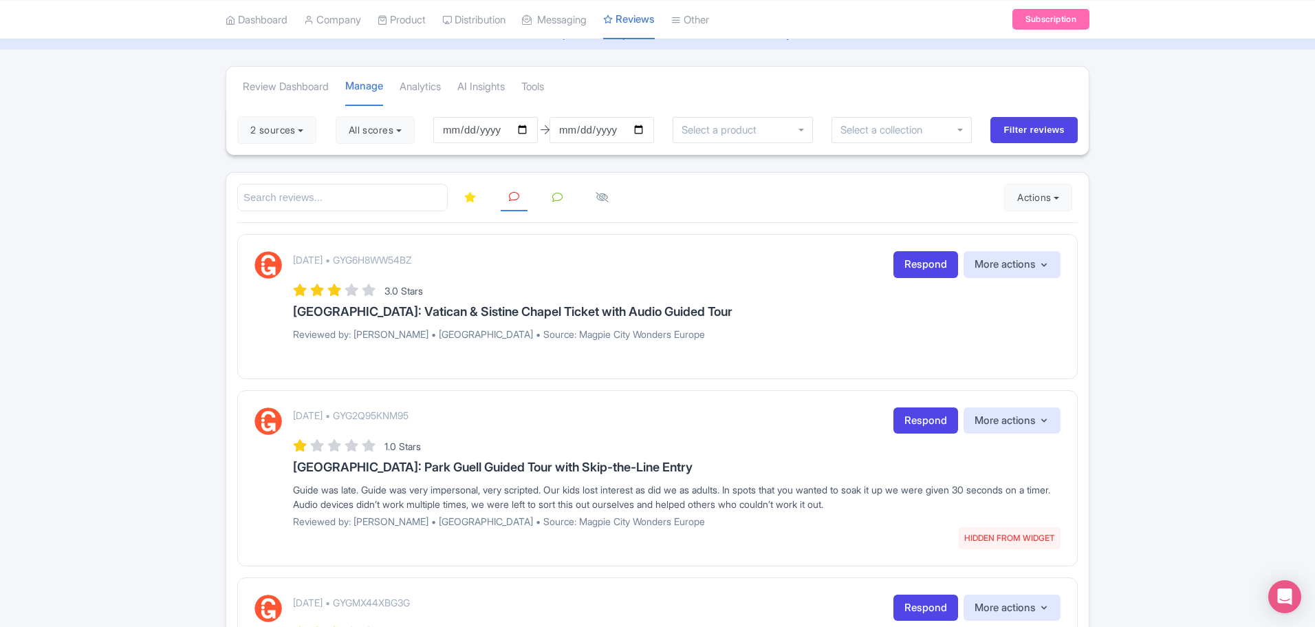
scroll to position [84, 0]
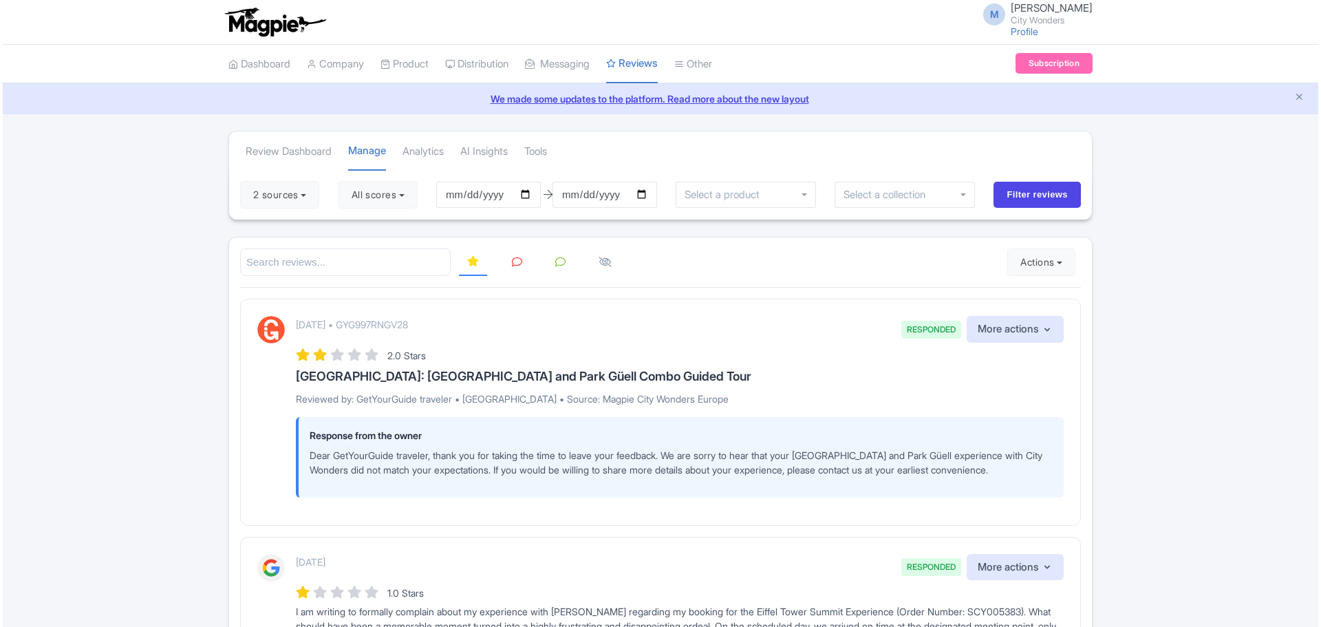
scroll to position [84, 0]
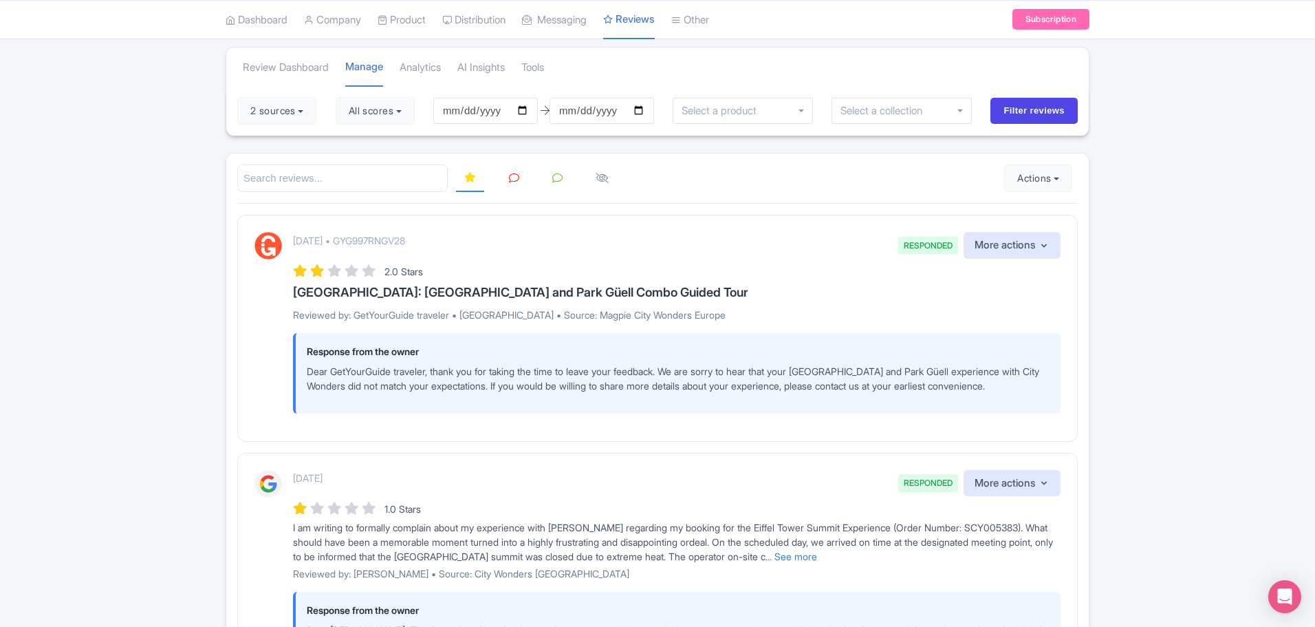
click at [515, 179] on icon at bounding box center [514, 178] width 10 height 10
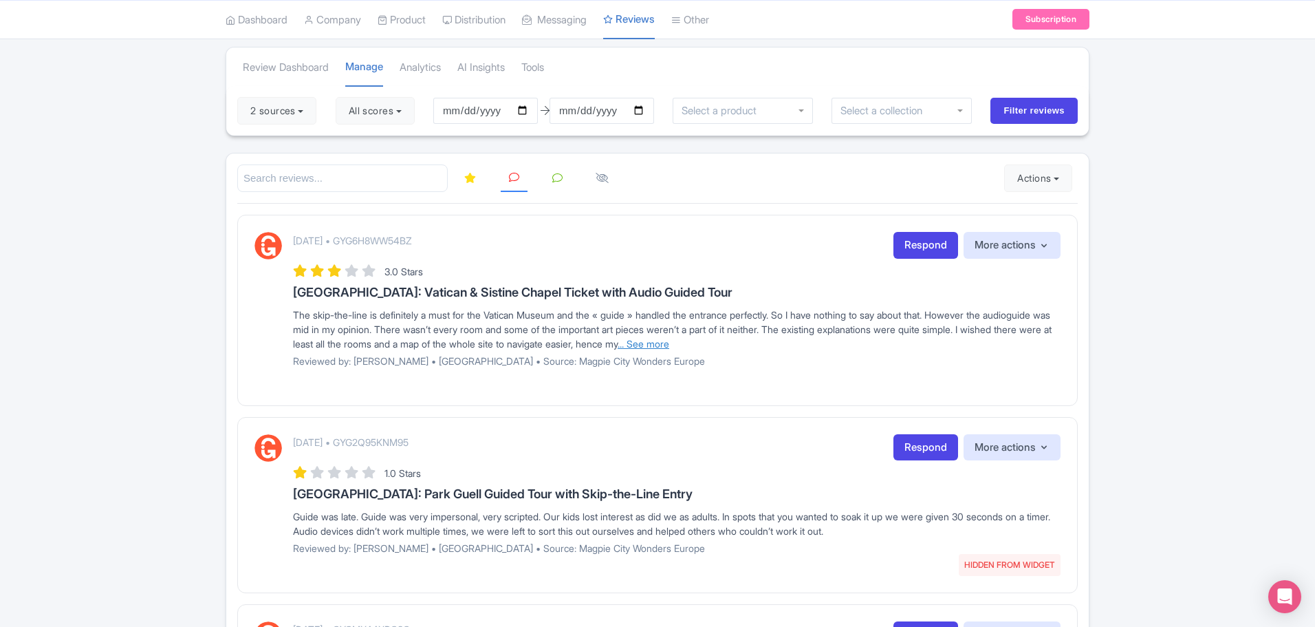
click at [669, 342] on link "... See more" at bounding box center [644, 344] width 52 height 12
click at [737, 368] on p "Reviewed by: [PERSON_NAME] • [GEOGRAPHIC_DATA] • Source: Magpie City Wonders Eu…" at bounding box center [677, 361] width 768 height 14
click at [920, 244] on link "Respond" at bounding box center [926, 245] width 65 height 27
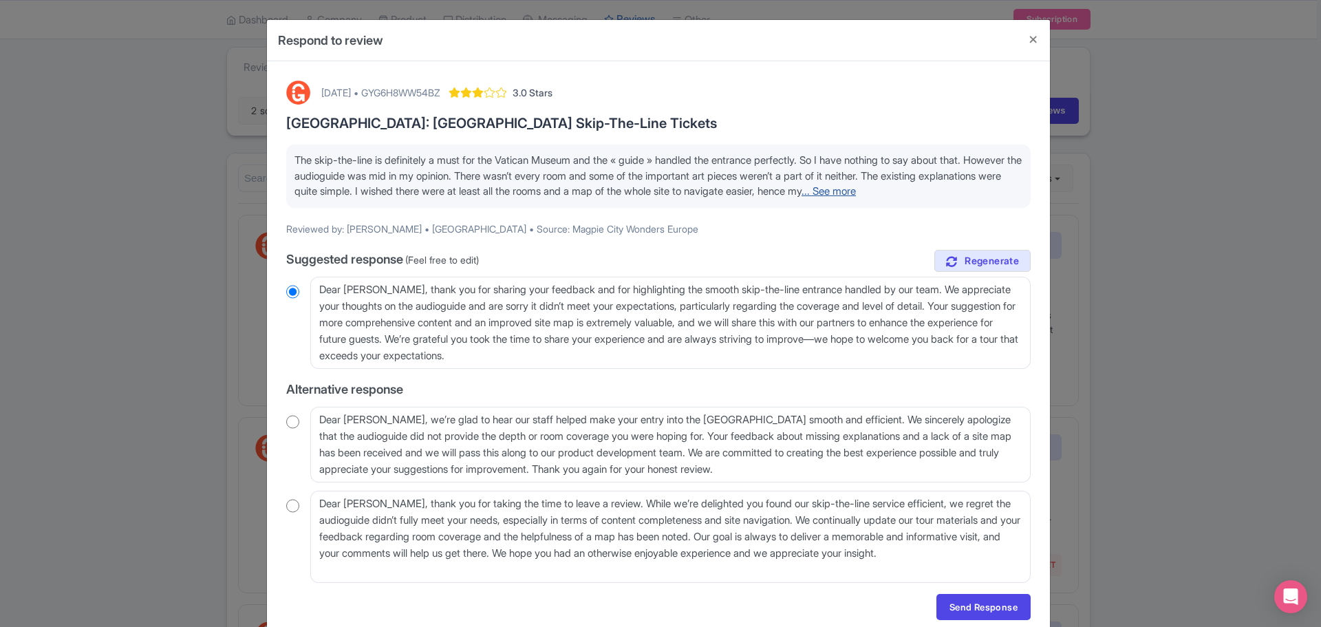
click at [801, 197] on link "... See more" at bounding box center [828, 190] width 54 height 13
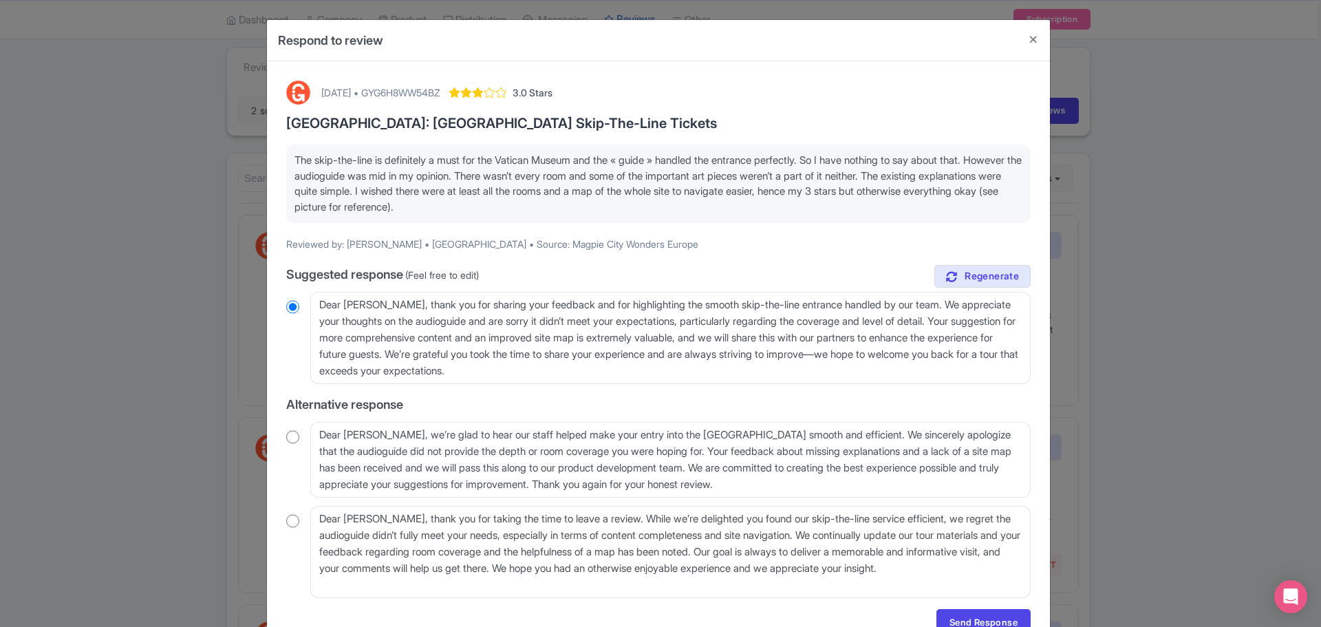
click at [286, 305] on input "radio" at bounding box center [292, 307] width 13 height 14
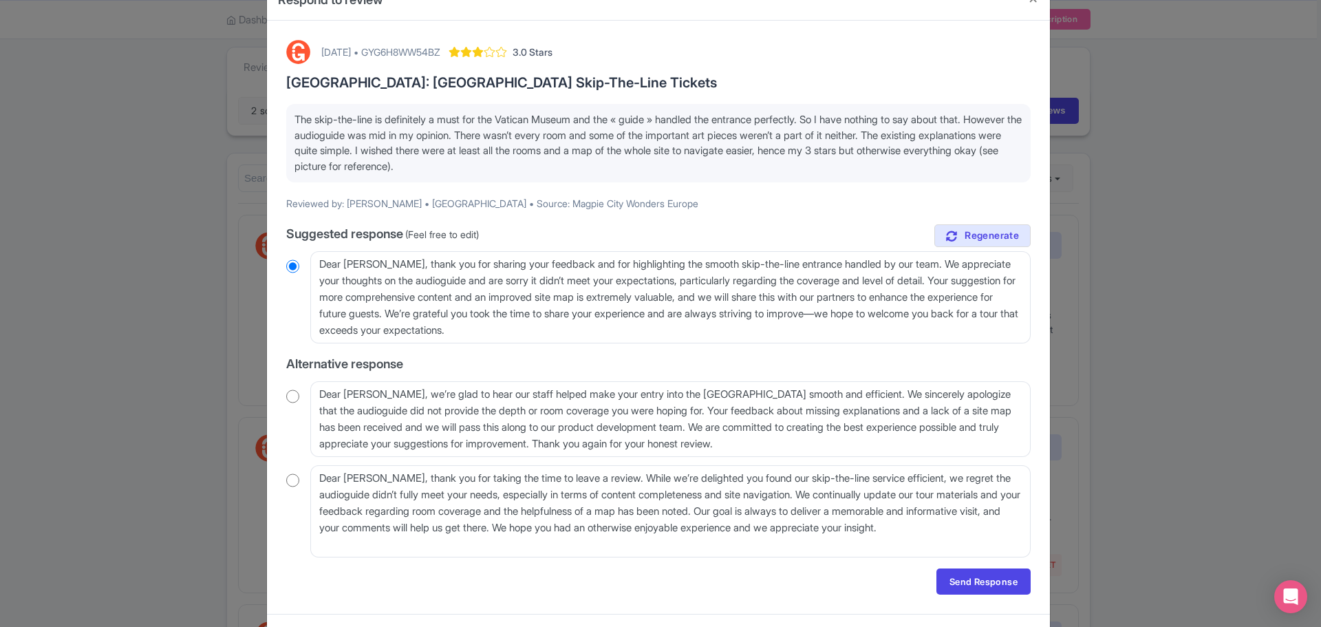
scroll to position [44, 0]
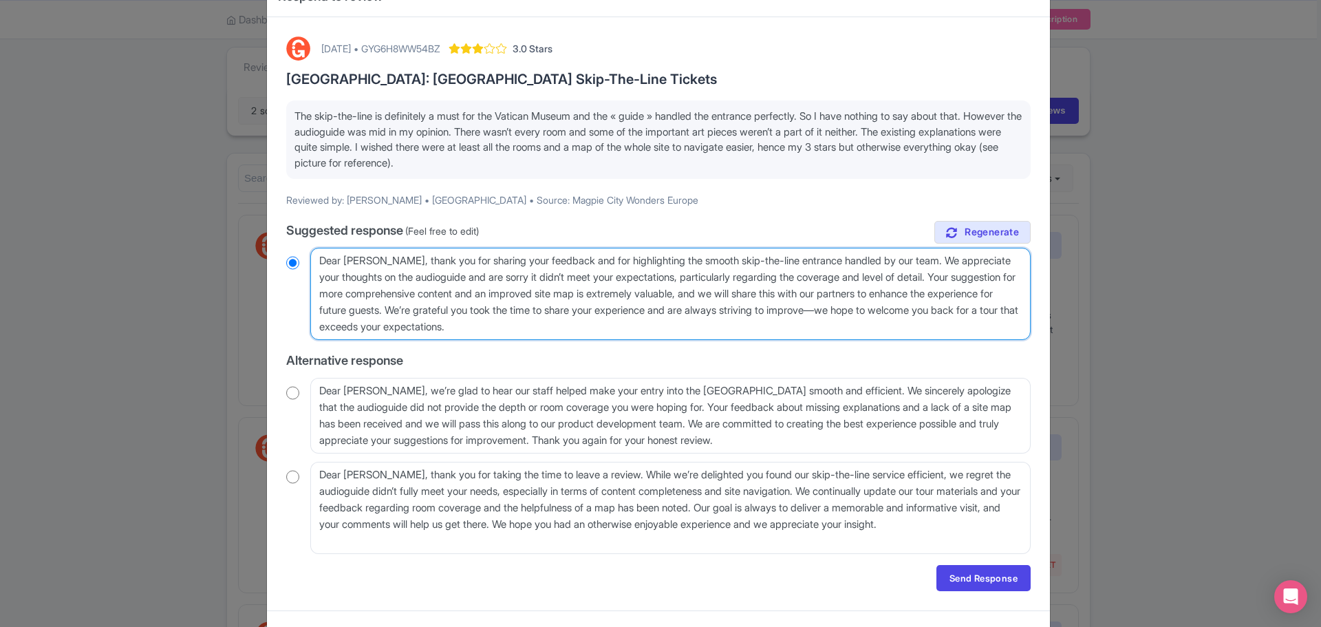
drag, startPoint x: 616, startPoint y: 326, endPoint x: 373, endPoint y: 260, distance: 252.3
click at [373, 260] on textarea "Dear [PERSON_NAME], thank you for sharing your feedback and for highlighting th…" at bounding box center [670, 294] width 720 height 92
radio input "true"
click at [814, 327] on textarea "Dear [PERSON_NAME], thank you for sharing your feedback and for highlighting th…" at bounding box center [670, 294] width 720 height 92
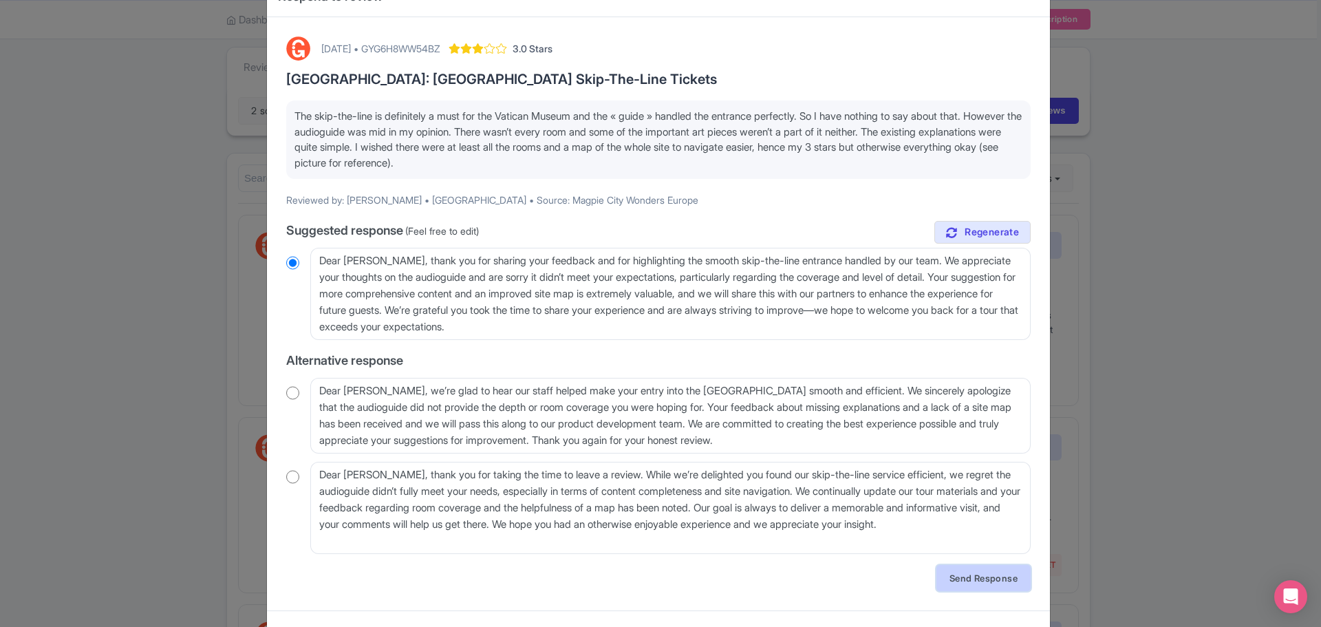
click at [988, 574] on link "Send Response" at bounding box center [983, 578] width 94 height 26
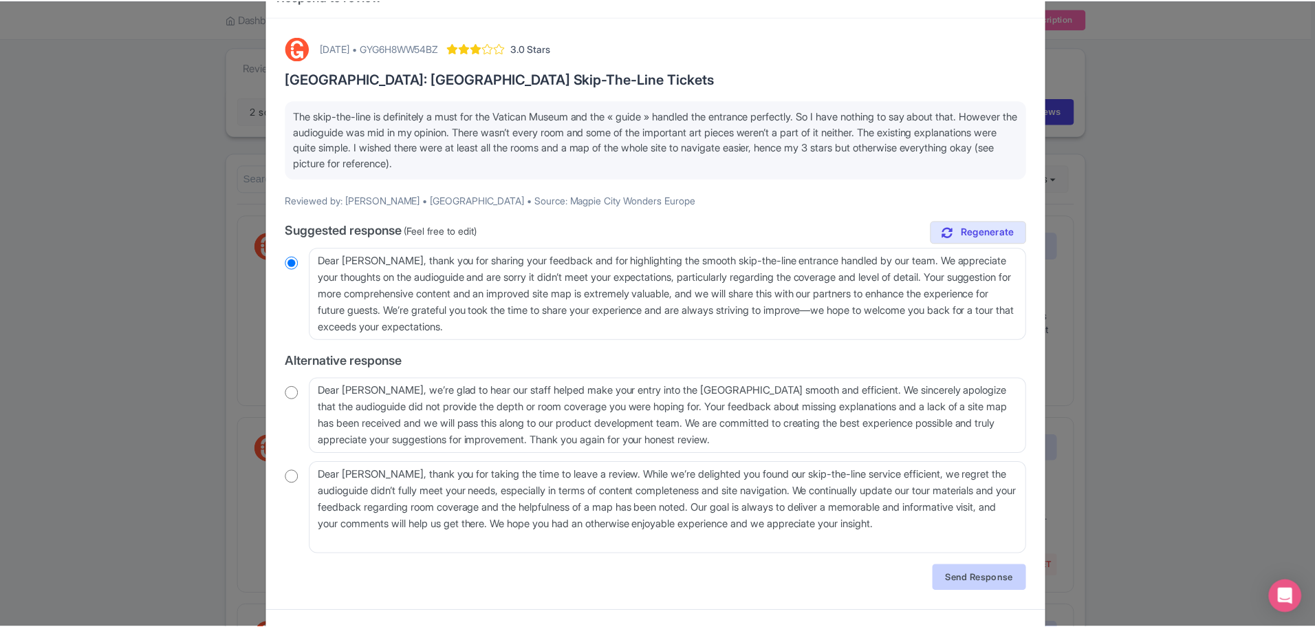
scroll to position [0, 0]
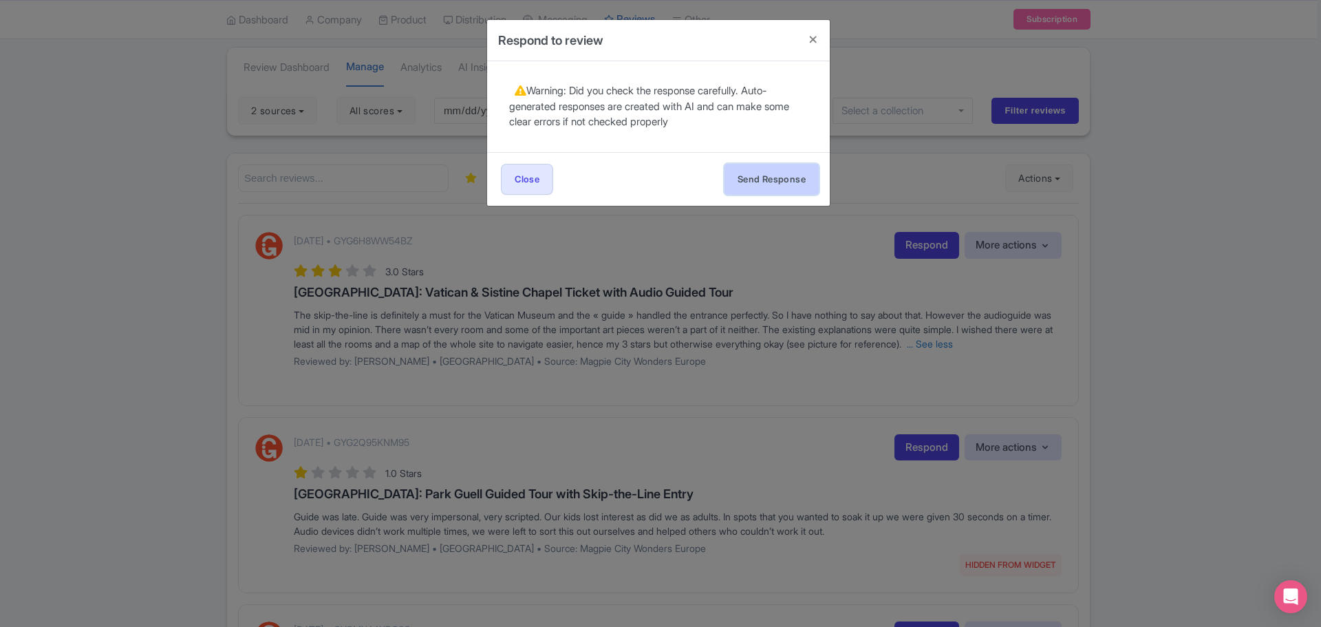
click at [766, 175] on button "Send Response" at bounding box center [771, 179] width 94 height 31
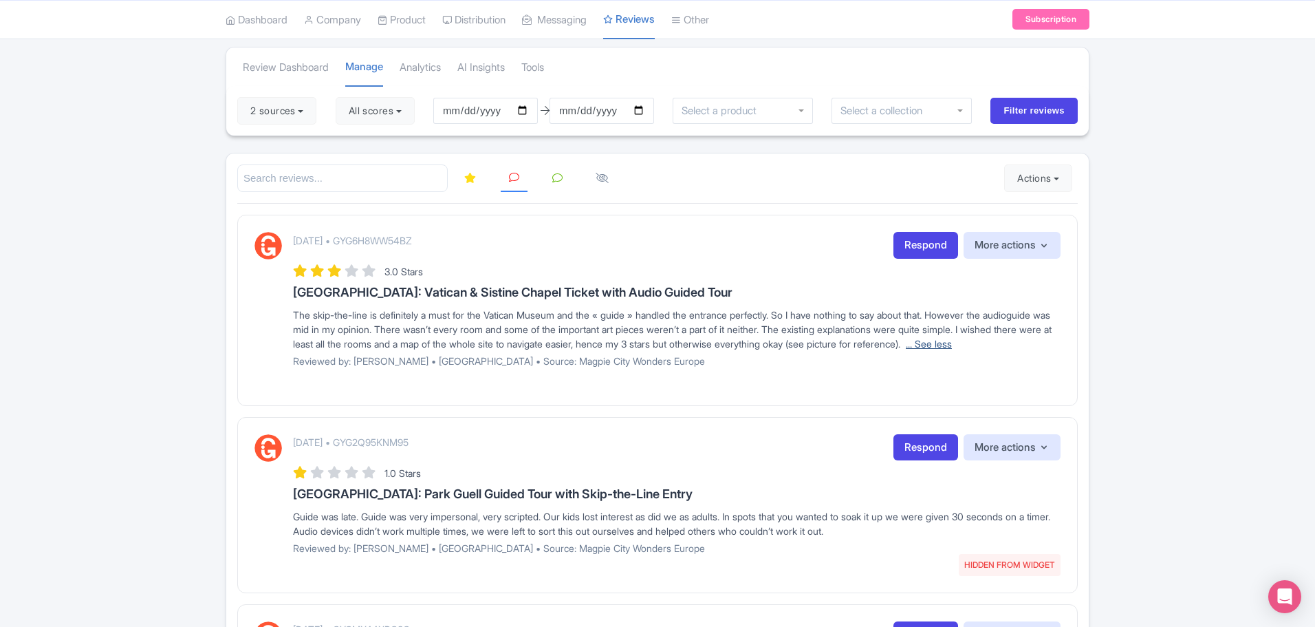
click at [906, 349] on link "... See less" at bounding box center [929, 344] width 46 height 12
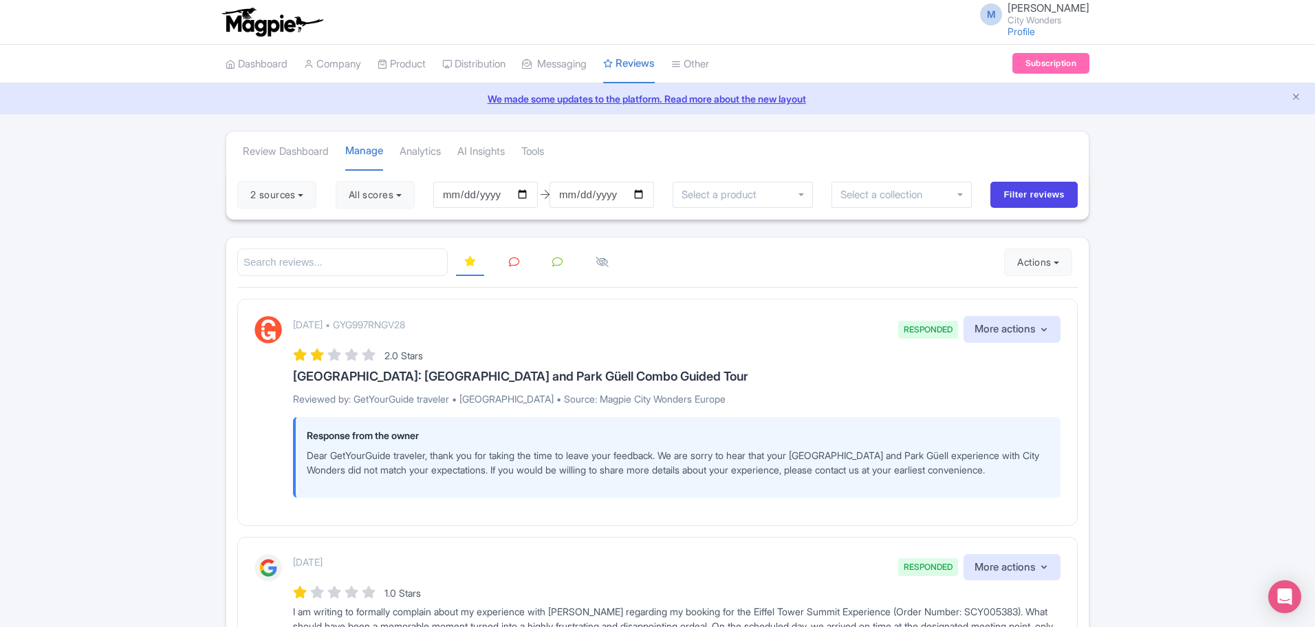
click at [559, 264] on icon at bounding box center [557, 262] width 10 height 10
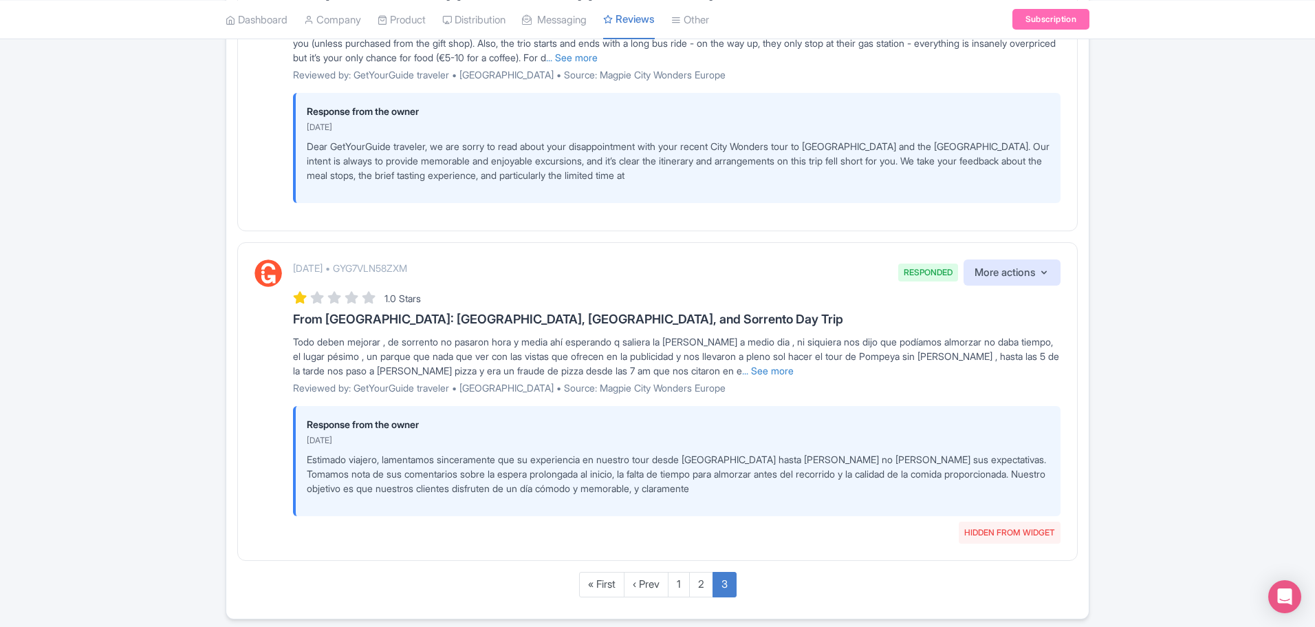
scroll to position [2127, 0]
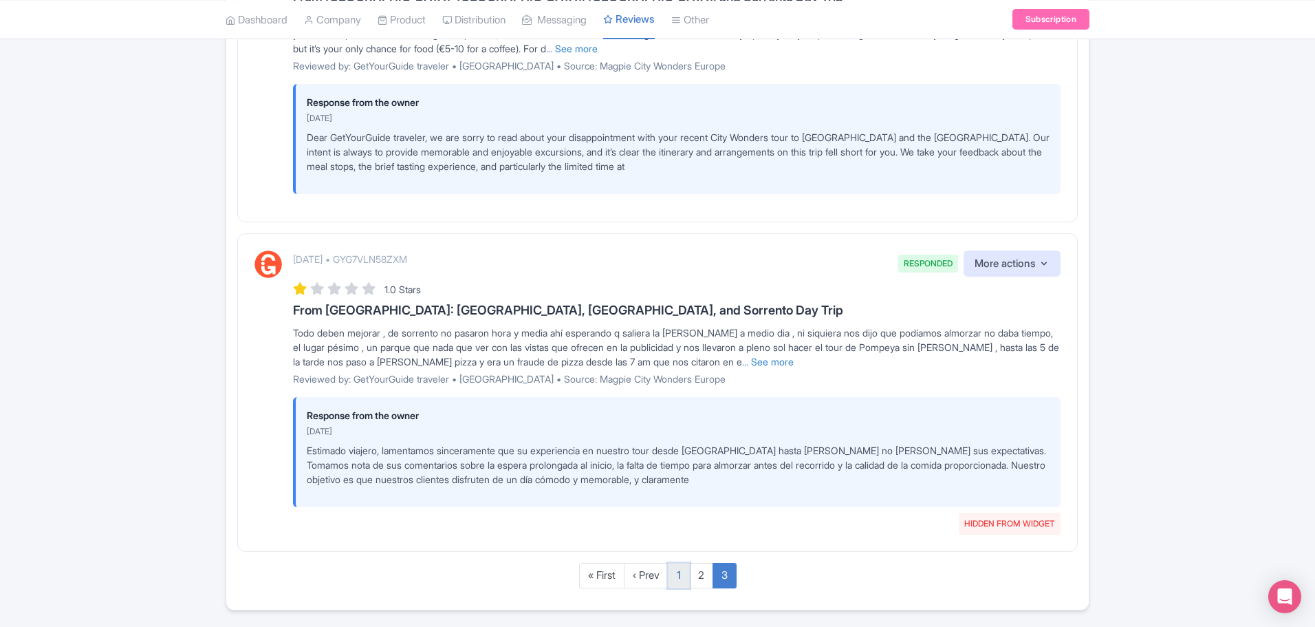
click at [681, 578] on link "1" at bounding box center [679, 575] width 22 height 25
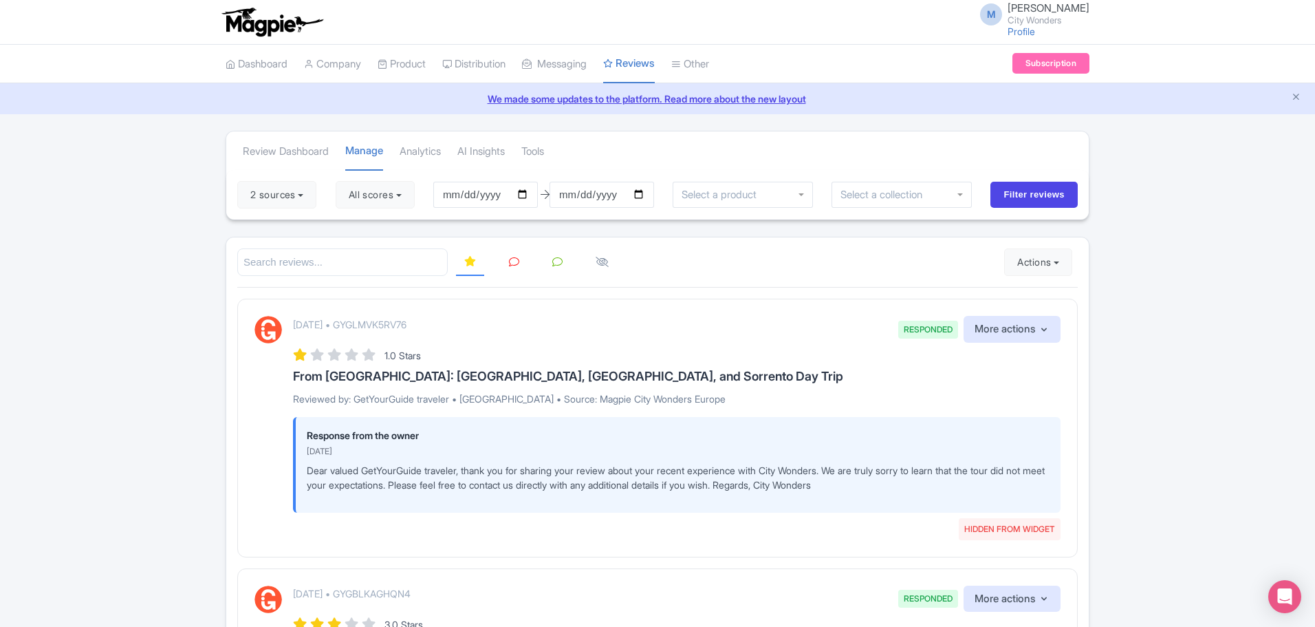
click at [512, 262] on icon at bounding box center [514, 262] width 10 height 10
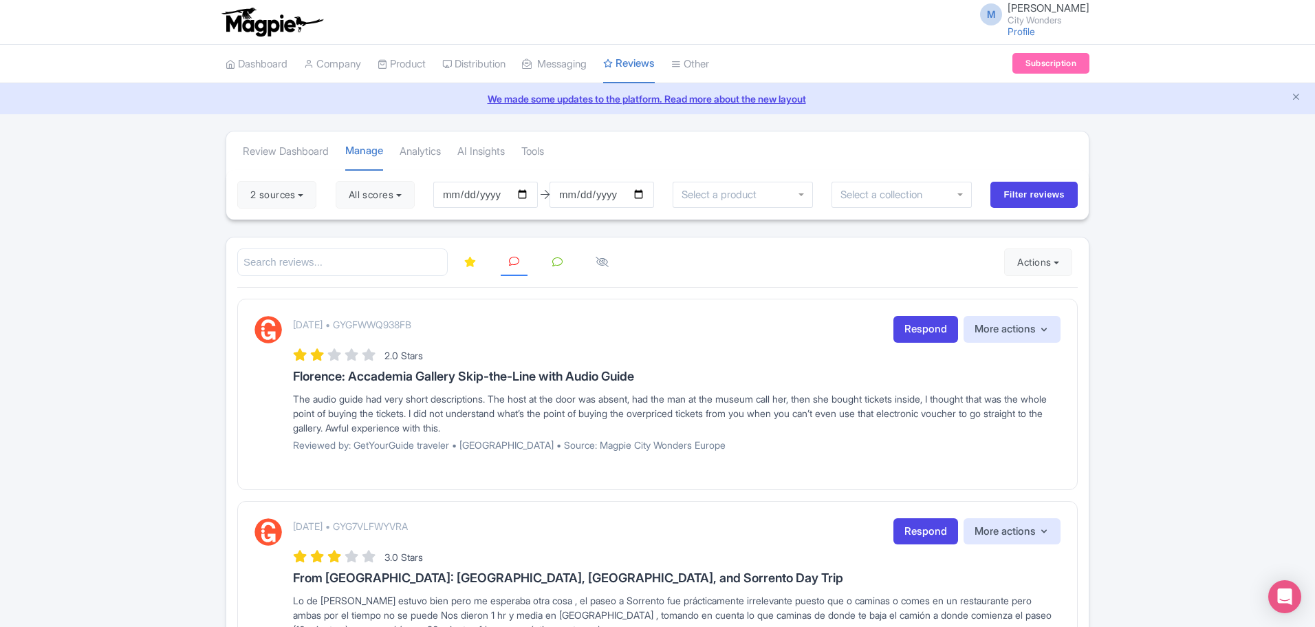
drag, startPoint x: 1314, startPoint y: 162, endPoint x: 1313, endPoint y: 180, distance: 17.9
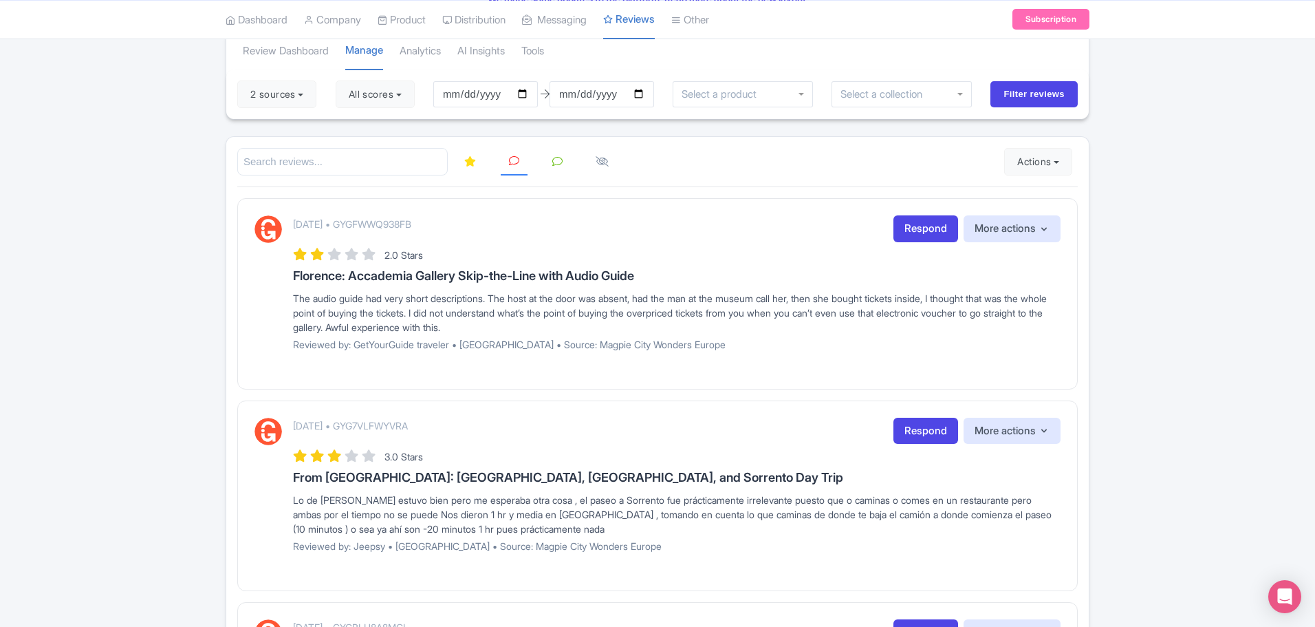
scroll to position [84, 0]
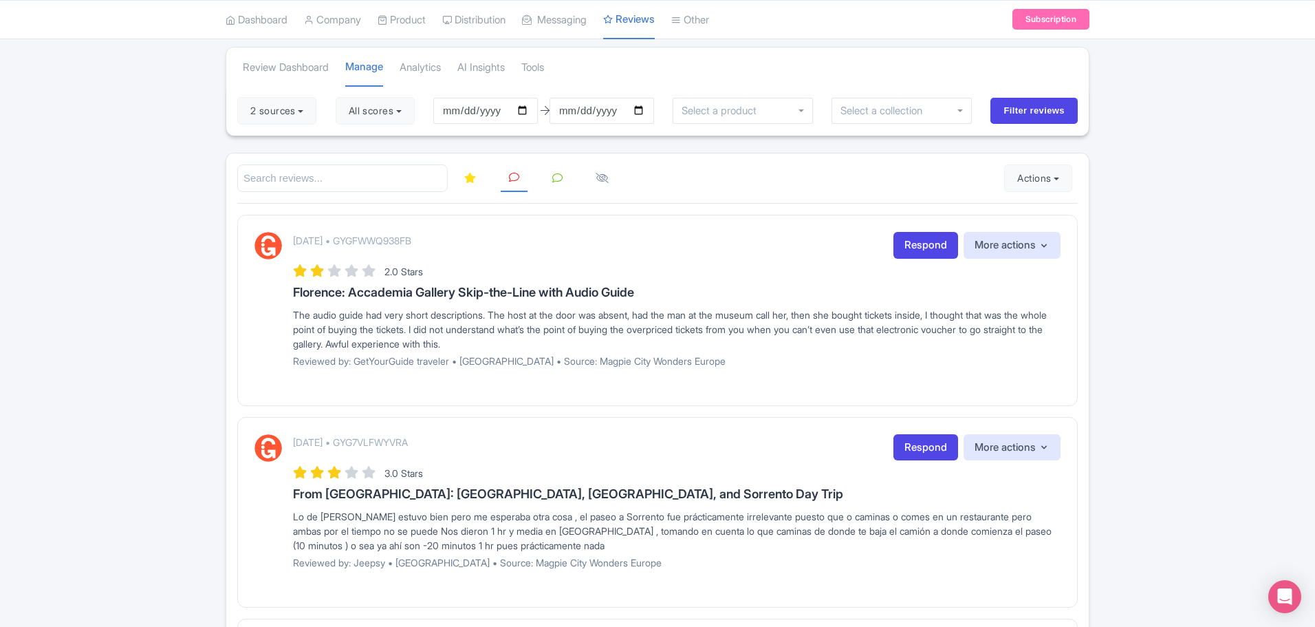
drag, startPoint x: 450, startPoint y: 240, endPoint x: 367, endPoint y: 240, distance: 82.5
click at [367, 240] on div "July 29, 2025 • GYGFWWQ938FB Respond More actions Hide from this page Hide from…" at bounding box center [677, 245] width 768 height 27
copy p "GYGFWWQ938FB"
click at [921, 246] on link "Respond" at bounding box center [926, 245] width 65 height 27
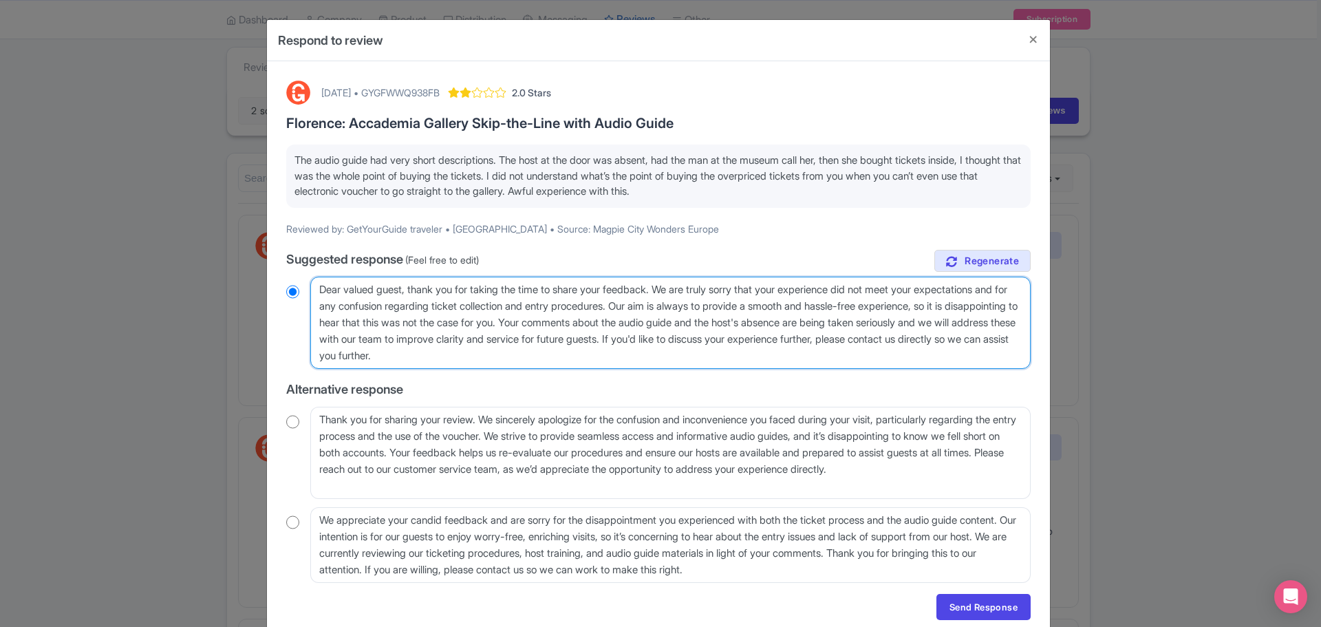
click at [648, 355] on textarea "Dear valued guest, thank you for taking the time to share your feedback. We are…" at bounding box center [670, 323] width 720 height 92
type textarea "Dear valued guest, thank you for taking the time to share your feedback. We are…"
radio input "true"
type textarea "Dear valued guest, thank you for taking the time to share your feedback. We are…"
radio input "true"
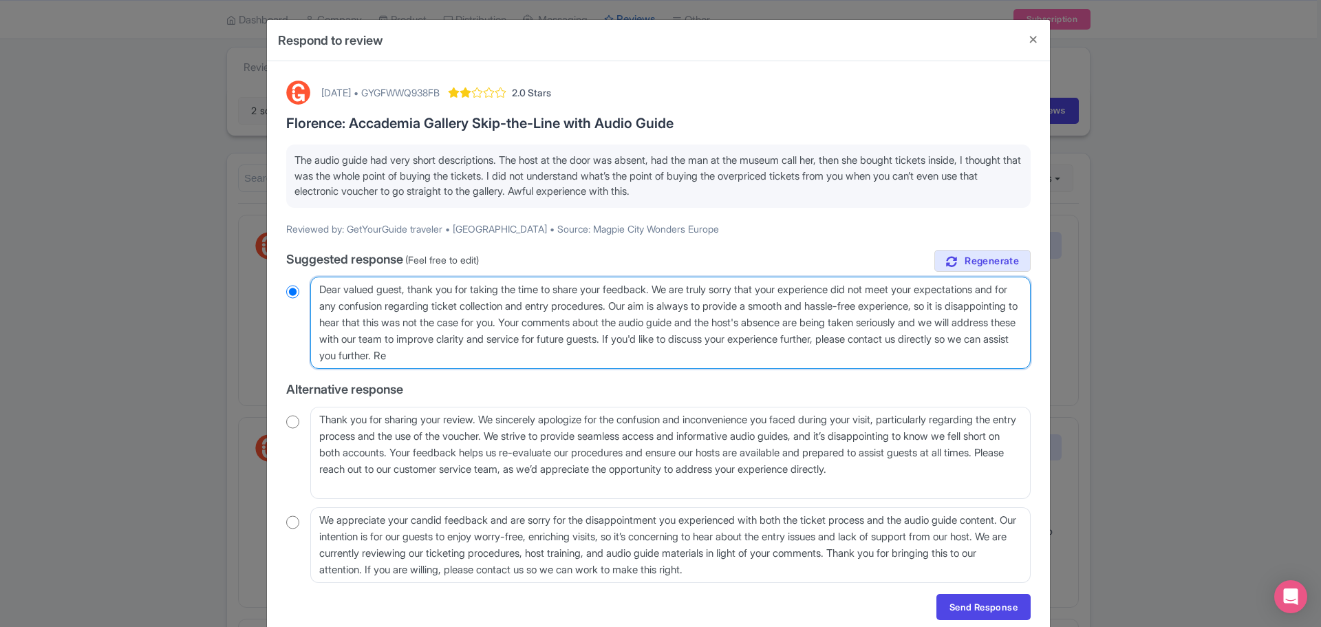
type textarea "Dear valued guest, thank you for taking the time to share your feedback. We are…"
radio input "true"
type textarea "Dear valued guest, thank you for taking the time to share your feedback. We are…"
radio input "true"
type textarea "Dear valued guest, thank you for taking the time to share your feedback. We are…"
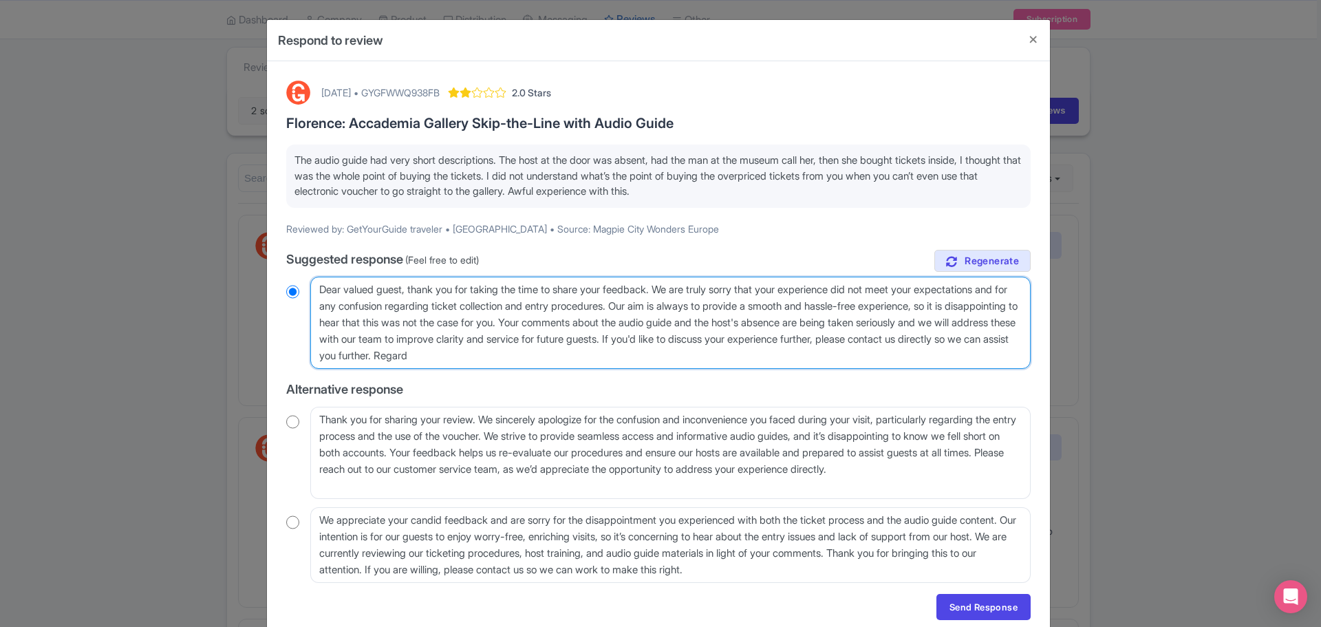
radio input "true"
type textarea "Dear valued guest, thank you for taking the time to share your feedback. We are…"
radio input "true"
type textarea "Dear valued guest, thank you for taking the time to share your feedback. We are…"
radio input "true"
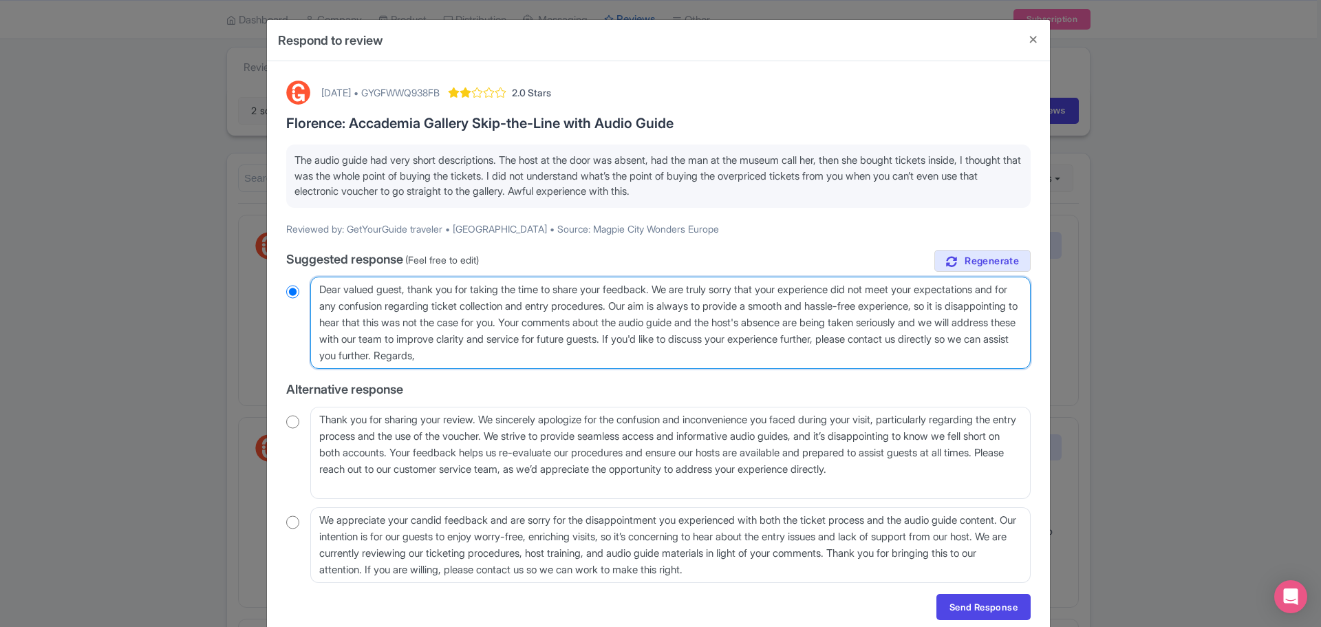
type textarea "Dear valued guest, thank you for taking the time to share your feedback. We are…"
radio input "true"
type textarea "Dear valued guest, thank you for taking the time to share your feedback. We are…"
radio input "true"
type textarea "Dear valued guest, thank you for taking the time to share your feedback. We are…"
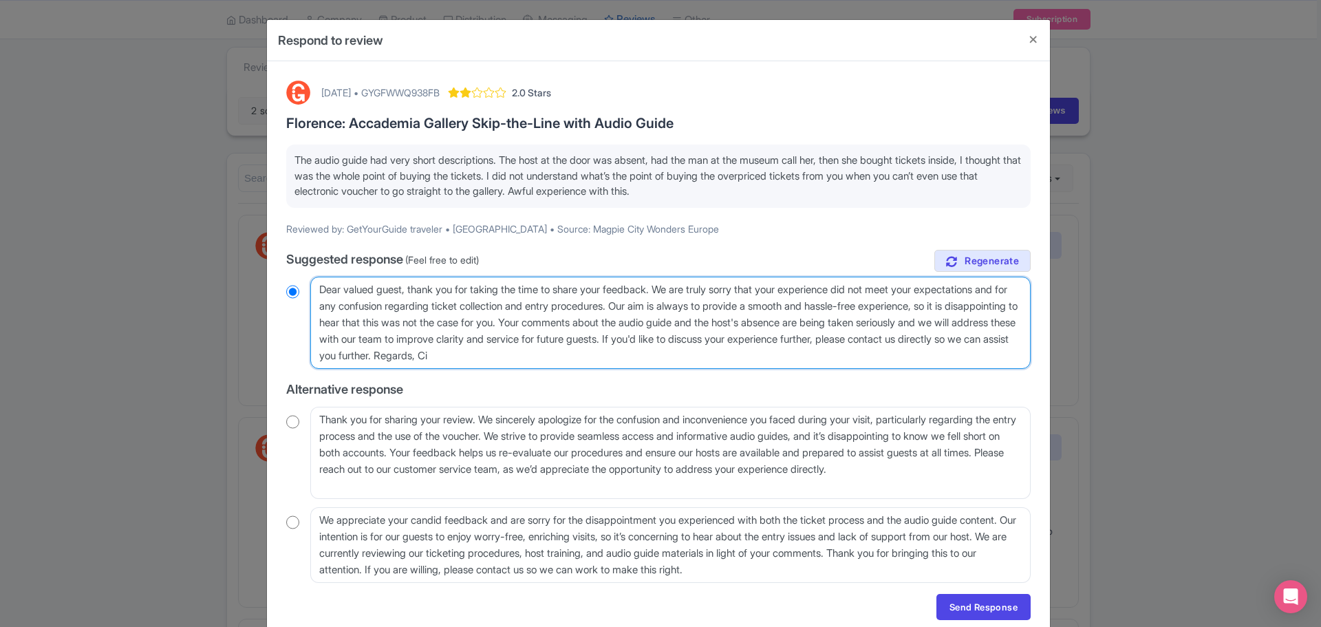
radio input "true"
type textarea "Dear valued guest, thank you for taking the time to share your feedback. We are…"
radio input "true"
type textarea "Dear valued guest, thank you for taking the time to share your feedback. We are…"
radio input "true"
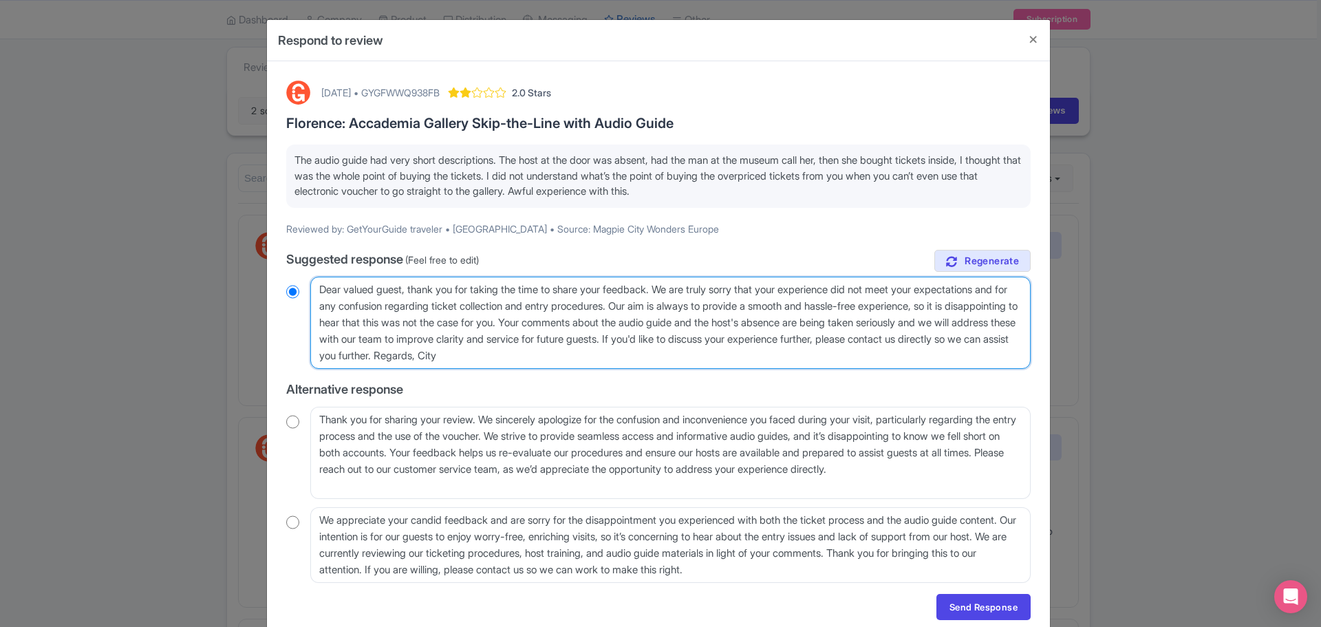
type textarea "Dear valued guest, thank you for taking the time to share your feedback. We are…"
radio input "true"
type textarea "Dear valued guest, thank you for taking the time to share your feedback. We are…"
radio input "true"
type textarea "Dear valued guest, thank you for taking the time to share your feedback. We are…"
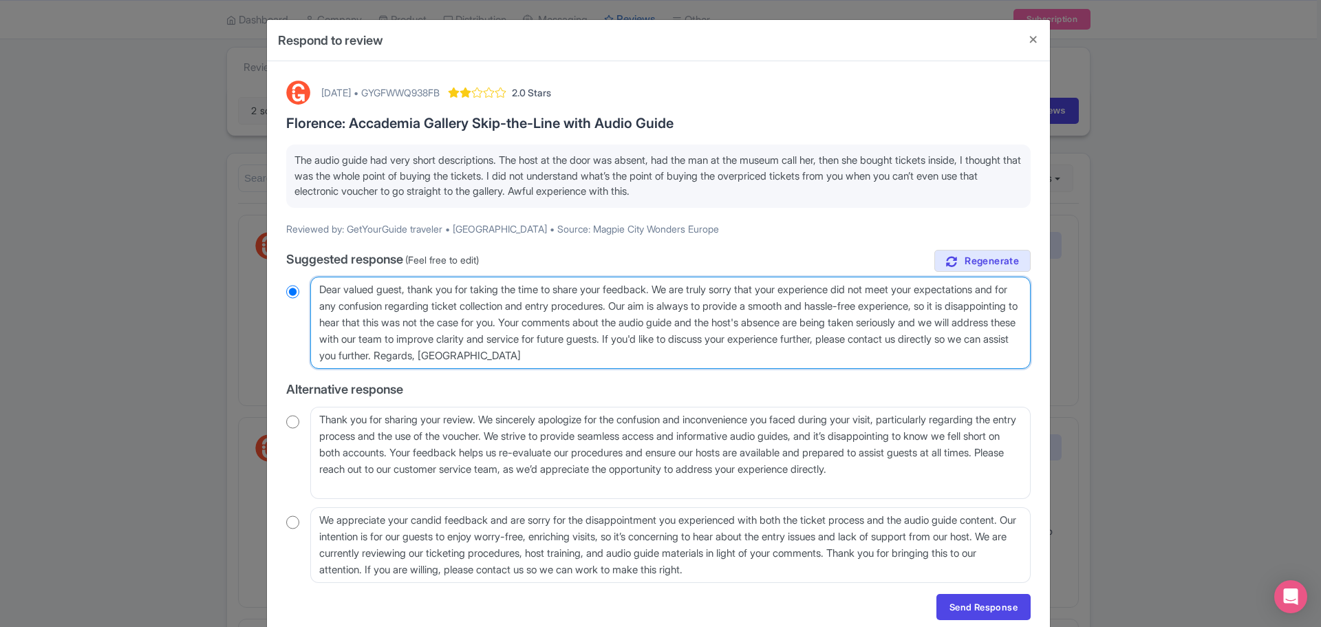
radio input "true"
type textarea "Dear valued guest, thank you for taking the time to share your feedback. We are…"
radio input "true"
type textarea "Dear valued guest, thank you for taking the time to share your feedback. We are…"
radio input "true"
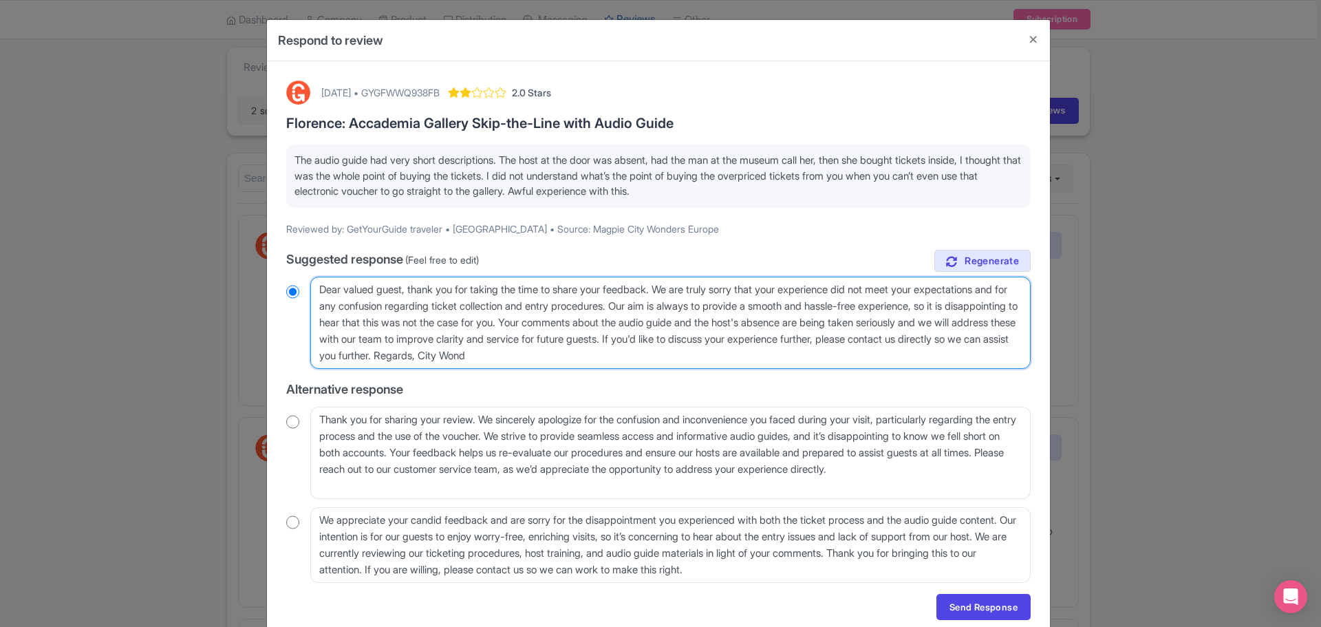
type textarea "Dear valued guest, thank you for taking the time to share your feedback. We are…"
radio input "true"
type textarea "Dear valued guest, thank you for taking the time to share your feedback. We are…"
radio input "true"
type textarea "Dear valued guest, thank you for taking the time to share your feedback. We are…"
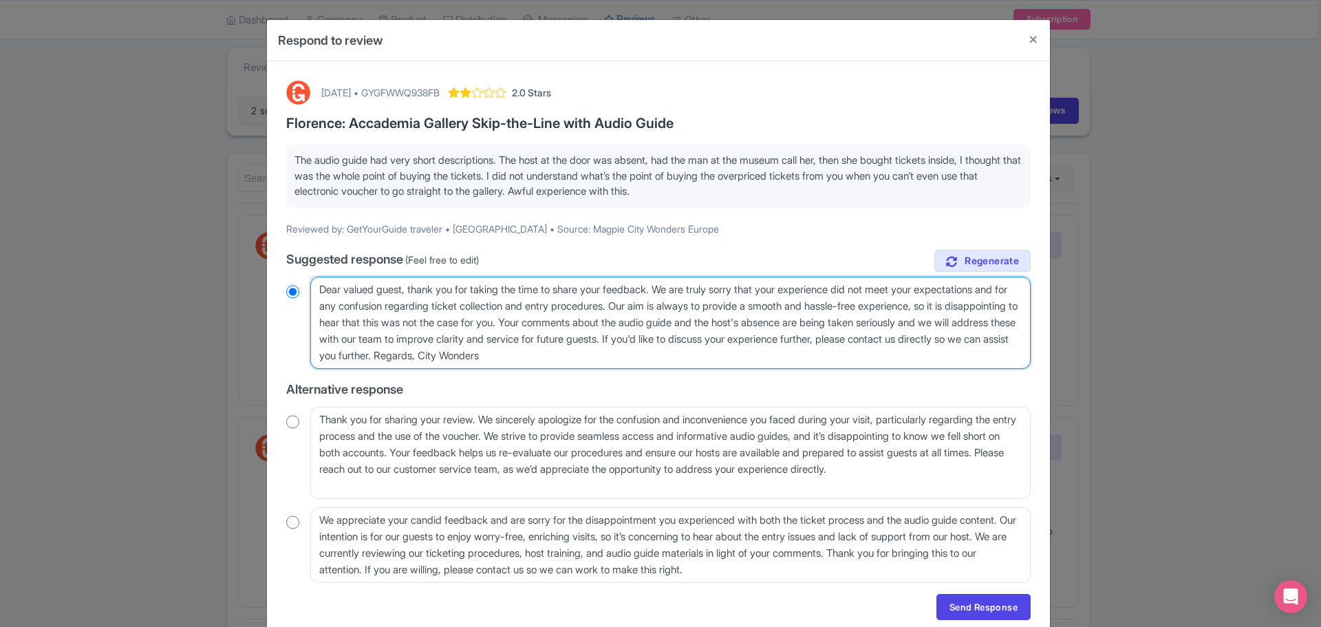
radio input "true"
type textarea "Dear valued guest, thank you for taking the time to share your feedback. We are…"
radio input "true"
drag, startPoint x: 786, startPoint y: 336, endPoint x: 601, endPoint y: 317, distance: 186.7
click at [601, 317] on textarea "Dear valued guest, thank you for taking the time to share your feedback. We are…" at bounding box center [670, 323] width 720 height 92
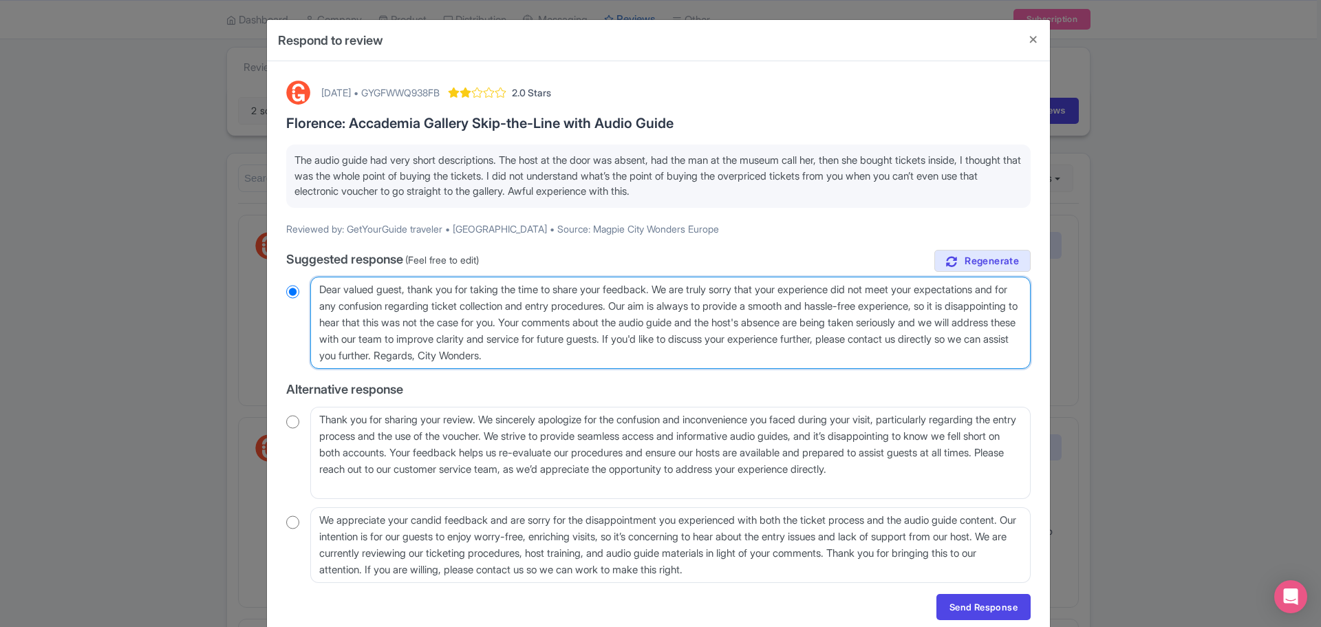
type textarea "Dear valued guest, thank you for taking the time to share your feedback. We are…"
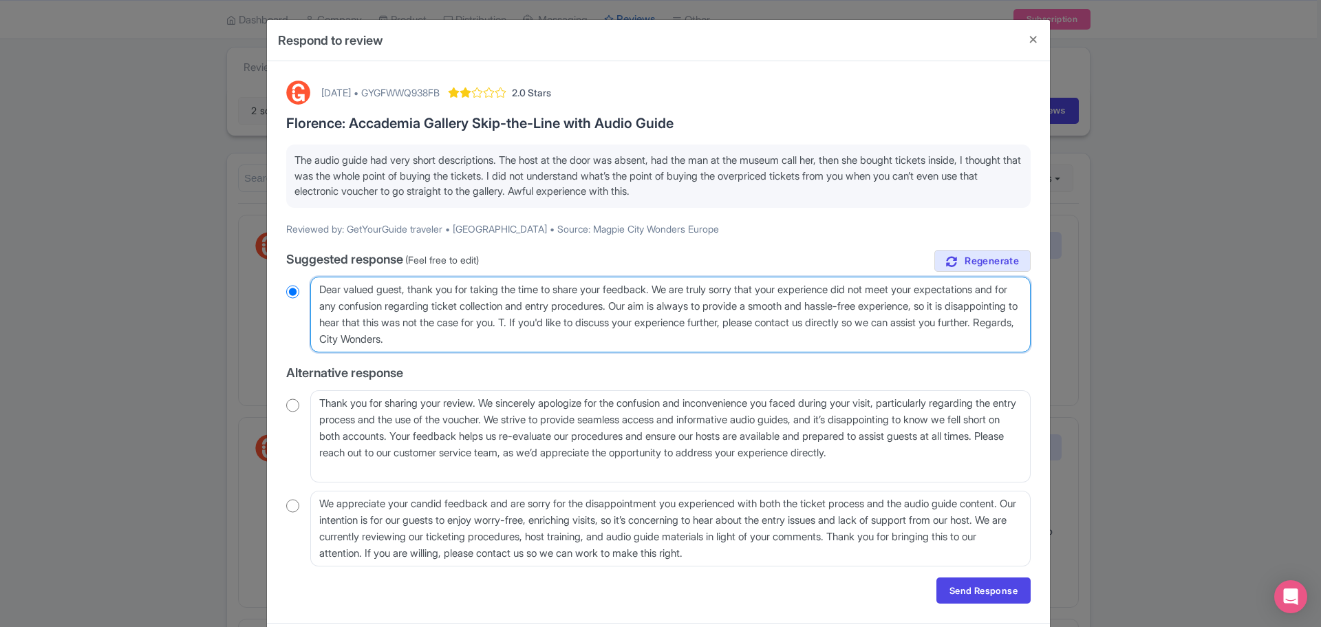
radio input "true"
type textarea "Dear valued guest, thank you for taking the time to share your feedback. We are…"
radio input "true"
type textarea "Dear valued guest, thank you for taking the time to share your feedback. We are…"
radio input "true"
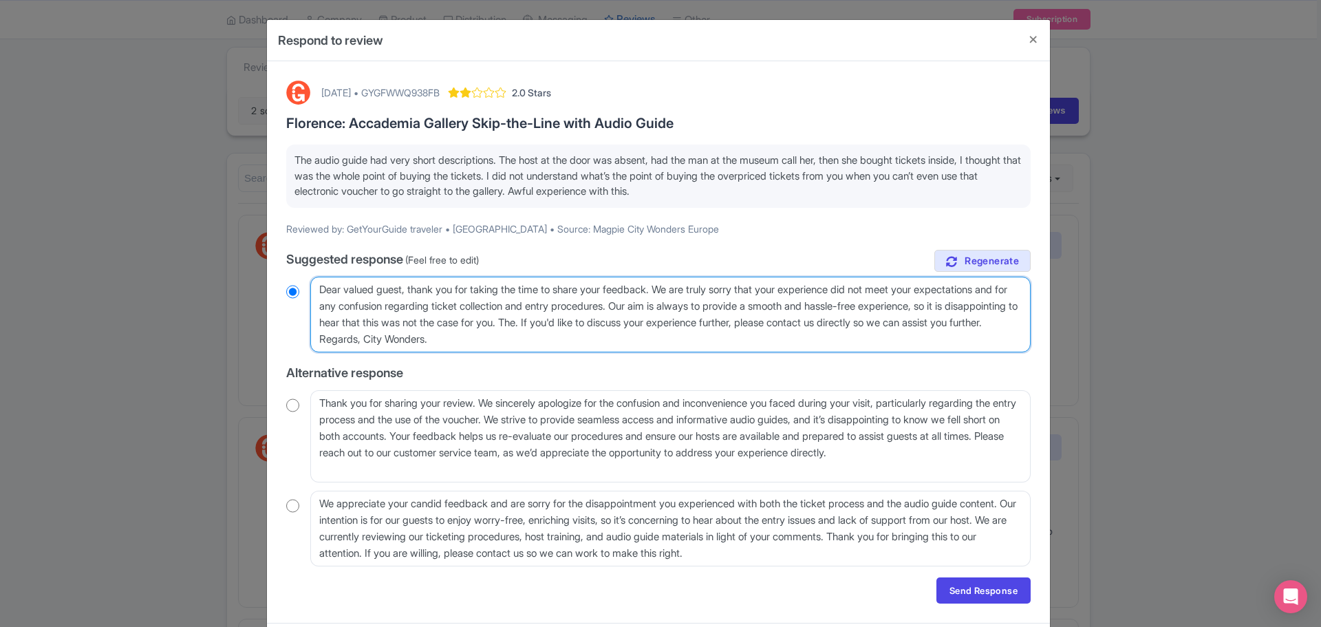
type textarea "Dear valued guest, thank you for taking the time to share your feedback. We are…"
radio input "true"
type textarea "Dear valued guest, thank you for taking the time to share your feedback. We are…"
radio input "true"
type textarea "Dear valued guest, thank you for taking the time to share your feedback. We are…"
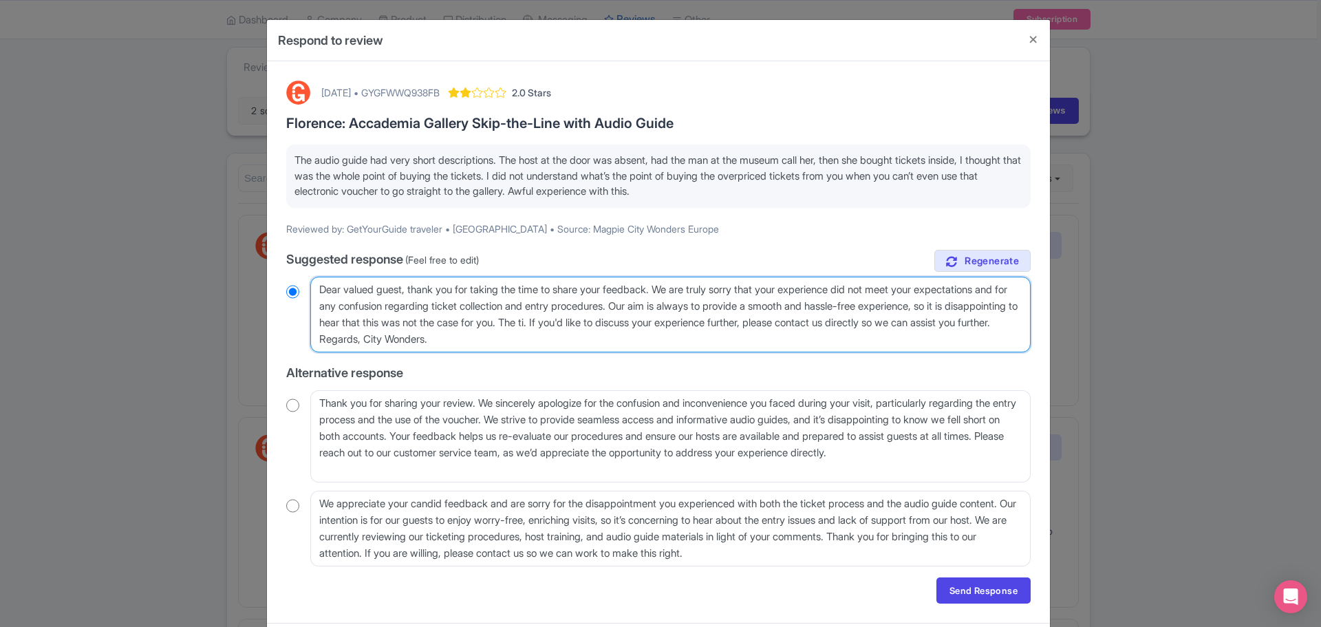
radio input "true"
type textarea "Dear valued guest, thank you for taking the time to share your feedback. We are…"
radio input "true"
type textarea "Dear valued guest, thank you for taking the time to share your feedback. We are…"
radio input "true"
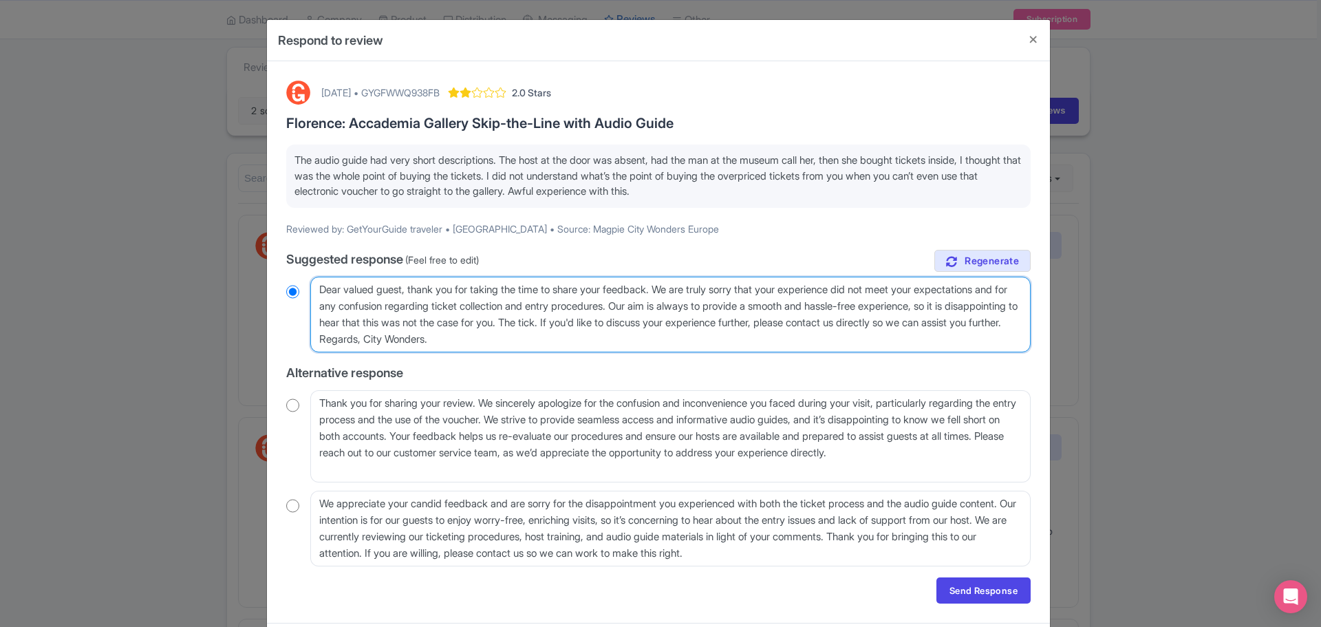
type textarea "Dear valued guest, thank you for taking the time to share your feedback. We are…"
radio input "true"
type textarea "Dear valued guest, thank you for taking the time to share your feedback. We are…"
radio input "true"
type textarea "Dear valued guest, thank you for taking the time to share your feedback. We are…"
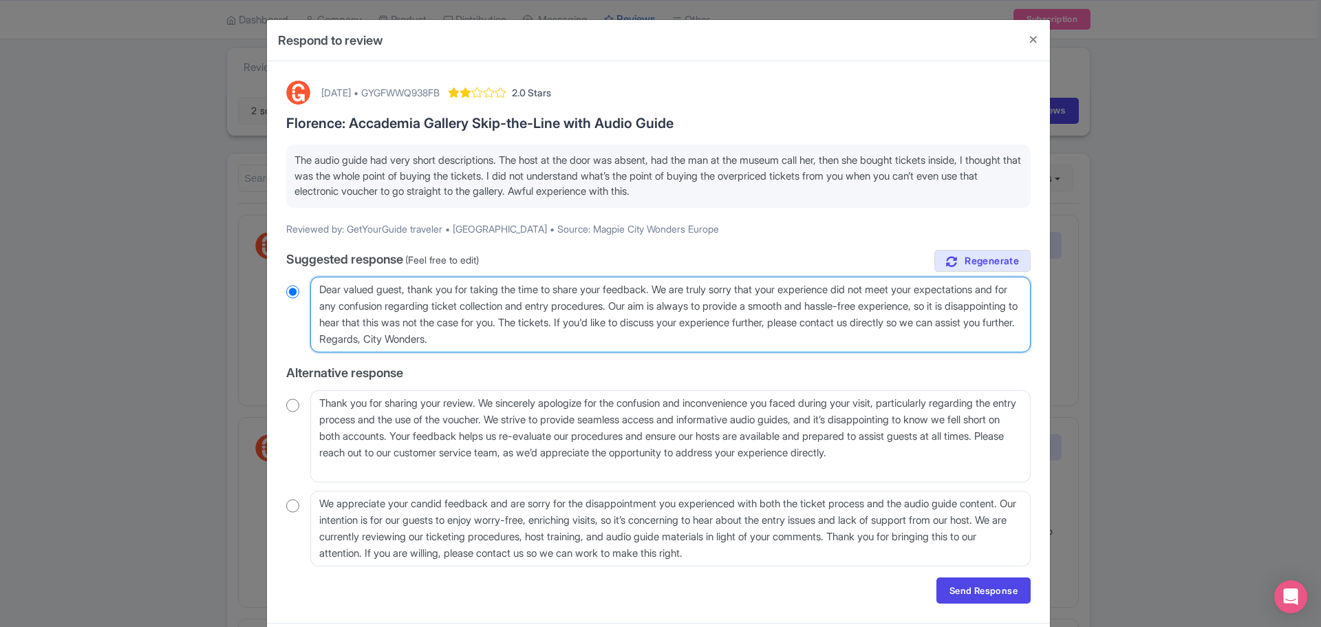
radio input "true"
type textarea "Dear valued guest, thank you for taking the time to share your feedback. We are…"
radio input "true"
type textarea "Dear valued guest, thank you for taking the time to share your feedback. We are…"
radio input "true"
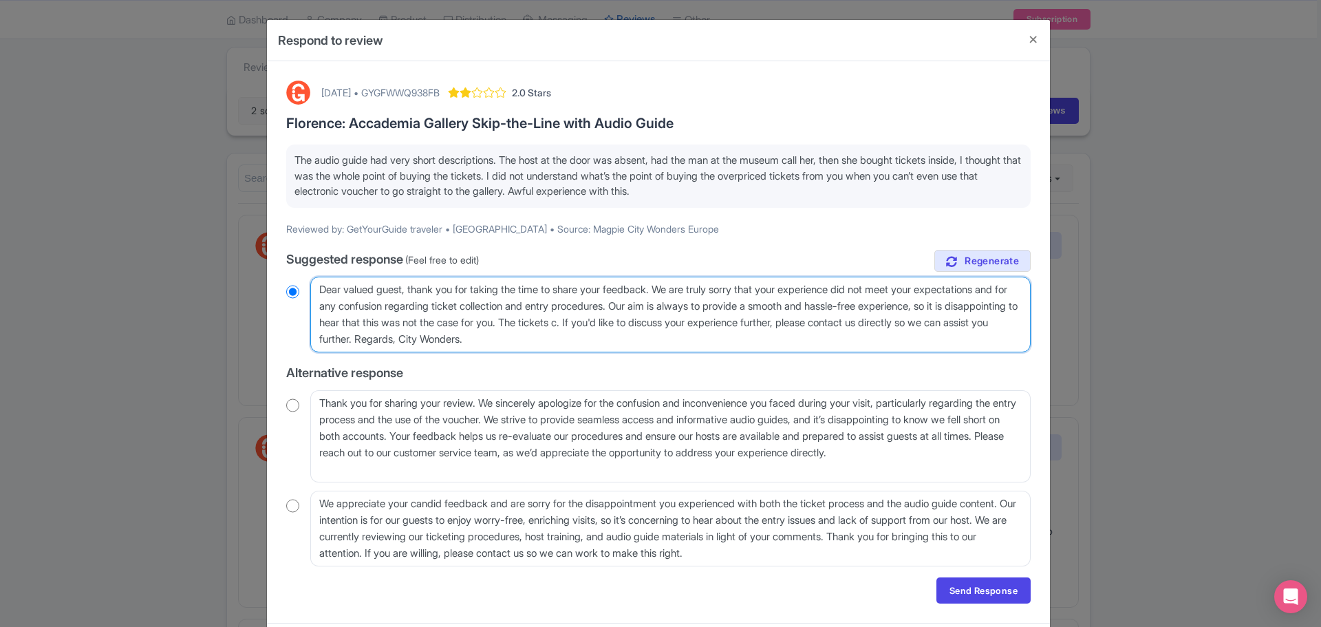
type textarea "Dear valued guest, thank you for taking the time to share your feedback. We are…"
radio input "true"
type textarea "Dear valued guest, thank you for taking the time to share your feedback. We are…"
radio input "true"
type textarea "Dear valued guest, thank you for taking the time to share your feedback. We are…"
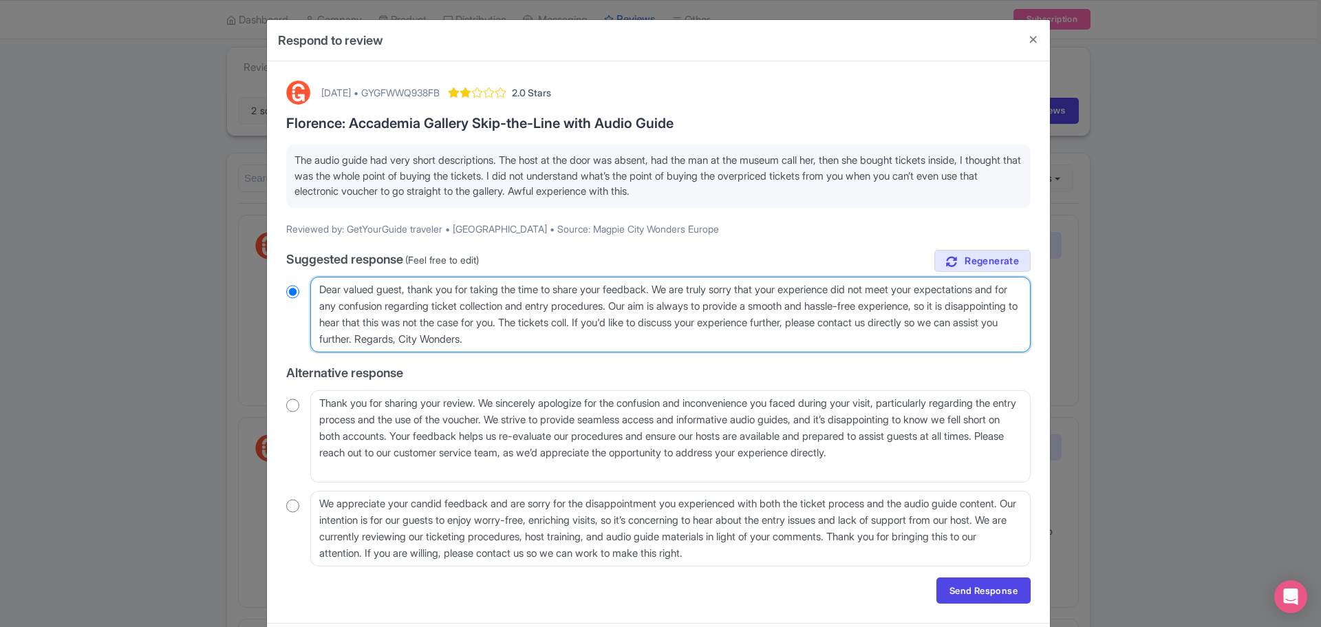
radio input "true"
type textarea "Dear valued guest, thank you for taking the time to share your feedback. We are…"
radio input "true"
type textarea "Dear valued guest, thank you for taking the time to share your feedback. We are…"
radio input "true"
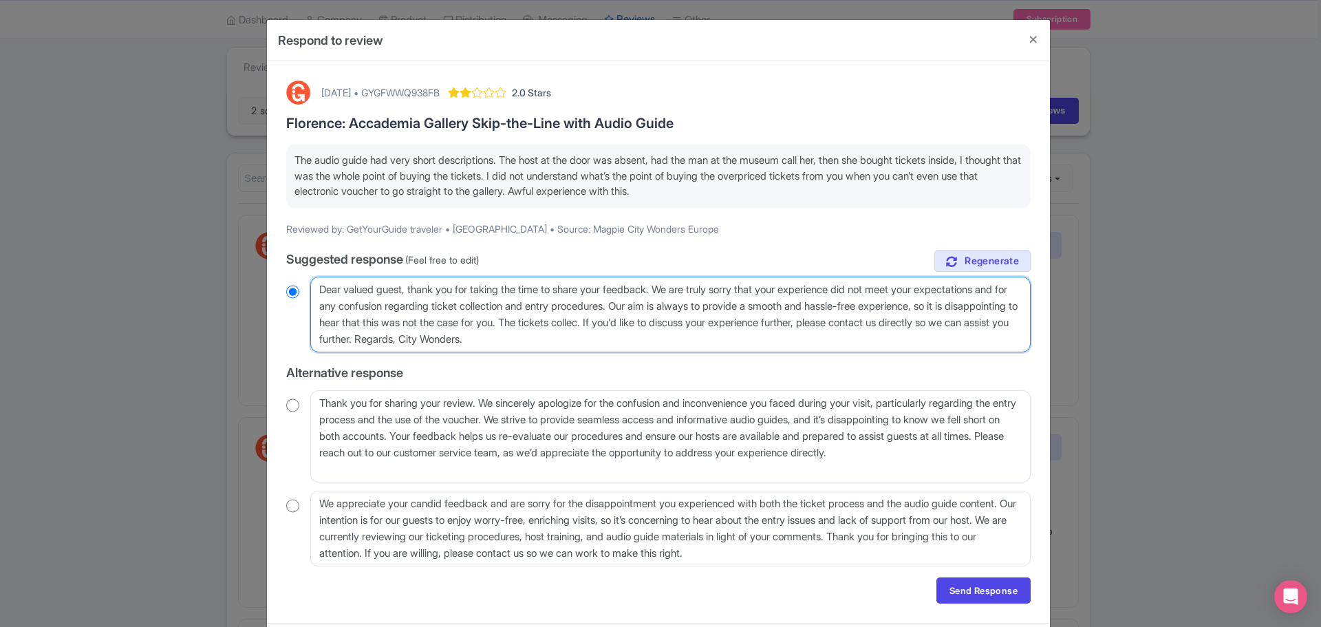
type textarea "Dear valued guest, thank you for taking the time to share your feedback. We are…"
radio input "true"
type textarea "Dear valued guest, thank you for taking the time to share your feedback. We are…"
radio input "true"
type textarea "Dear valued guest, thank you for taking the time to share your feedback. We are…"
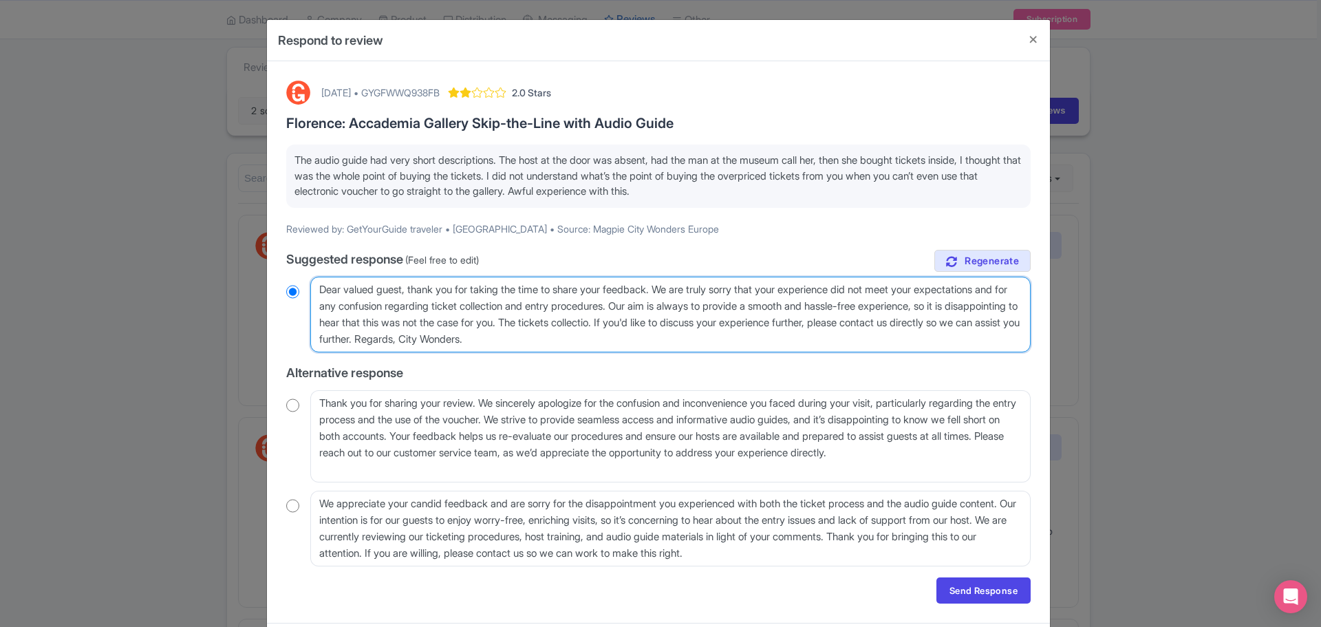
radio input "true"
type textarea "Dear valued guest, thank you for taking the time to share your feedback. We are…"
radio input "true"
type textarea "Dear valued guest, thank you for taking the time to share your feedback. We are…"
radio input "true"
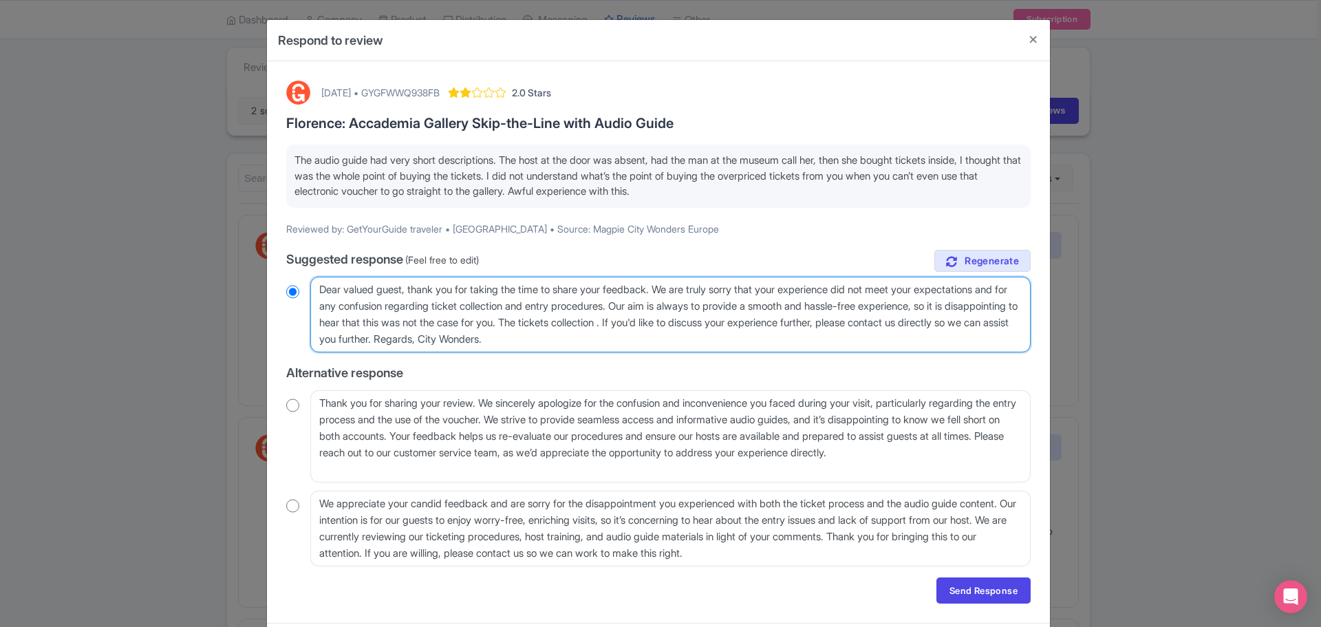
type textarea "Dear valued guest, thank you for taking the time to share your feedback. We are…"
radio input "true"
type textarea "Dear valued guest, thank you for taking the time to share your feedback. We are…"
radio input "true"
type textarea "Dear valued guest, thank you for taking the time to share your feedback. We are…"
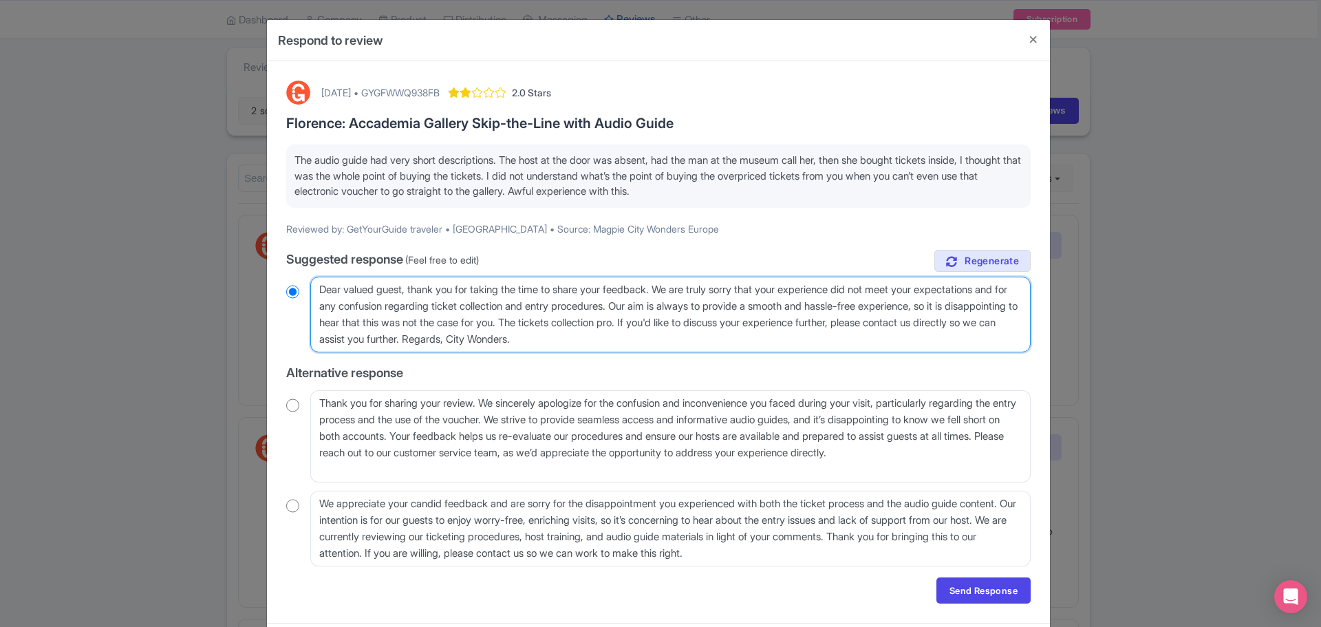
radio input "true"
type textarea "Dear valued guest, thank you for taking the time to share your feedback. We are…"
radio input "true"
type textarea "Dear valued guest, thank you for taking the time to share your feedback. We are…"
radio input "true"
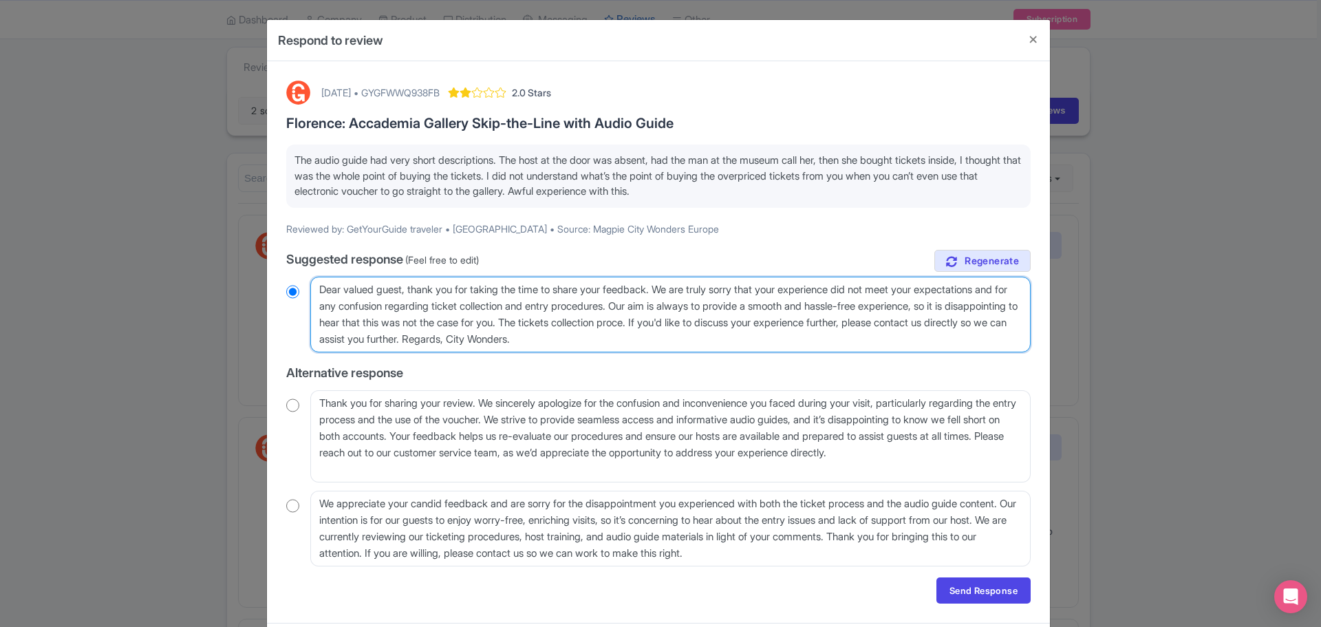
type textarea "Dear valued guest, thank you for taking the time to share your feedback. We are…"
radio input "true"
type textarea "Dear valued guest, thank you for taking the time to share your feedback. We are…"
radio input "true"
type textarea "Dear valued guest, thank you for taking the time to share your feedback. We are…"
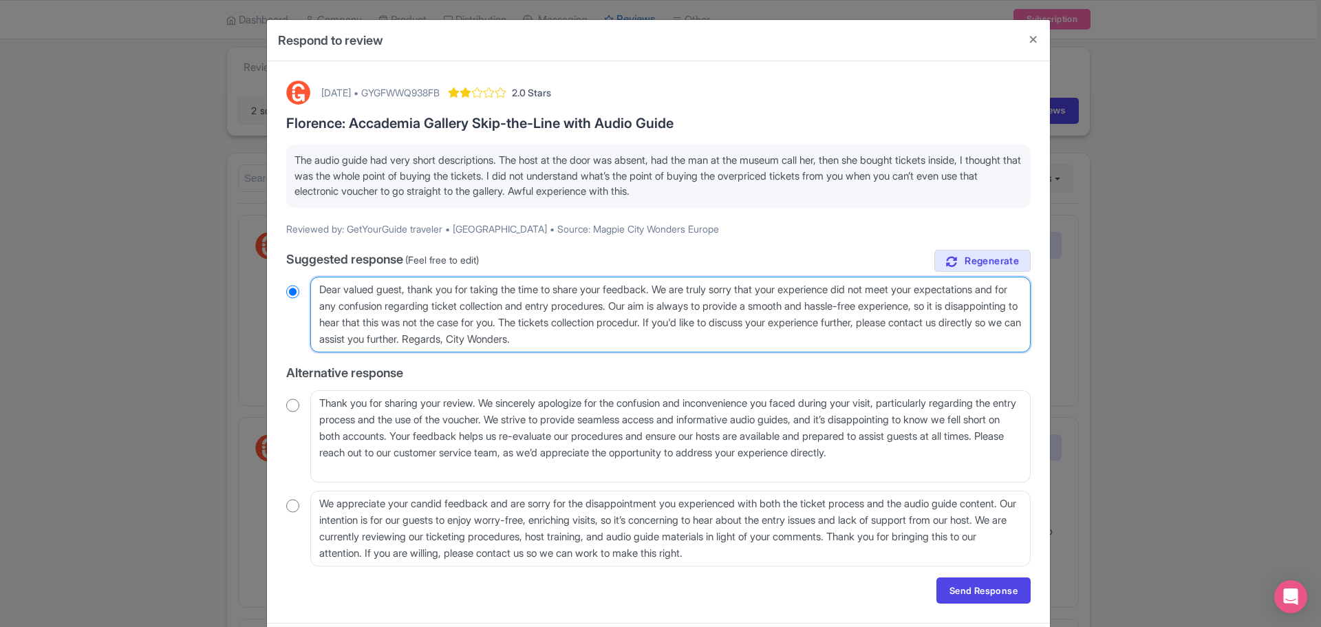
radio input "true"
type textarea "Dear valued guest, thank you for taking the time to share your feedback. We are…"
radio input "true"
type textarea "Dear valued guest, thank you for taking the time to share your feedback. We are…"
radio input "true"
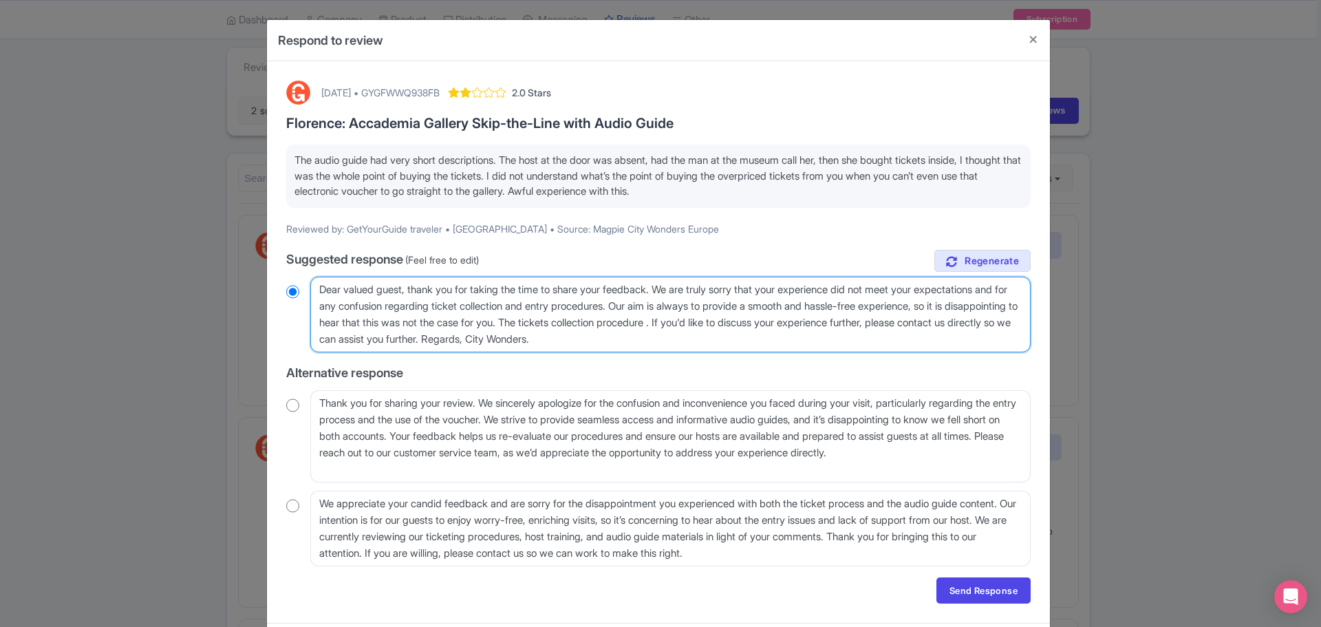
type textarea "Dear valued guest, thank you for taking the time to share your feedback. We are…"
radio input "true"
type textarea "Dear valued guest, thank you for taking the time to share your feedback. We are…"
radio input "true"
type textarea "Dear valued guest, thank you for taking the time to share your feedback. We are…"
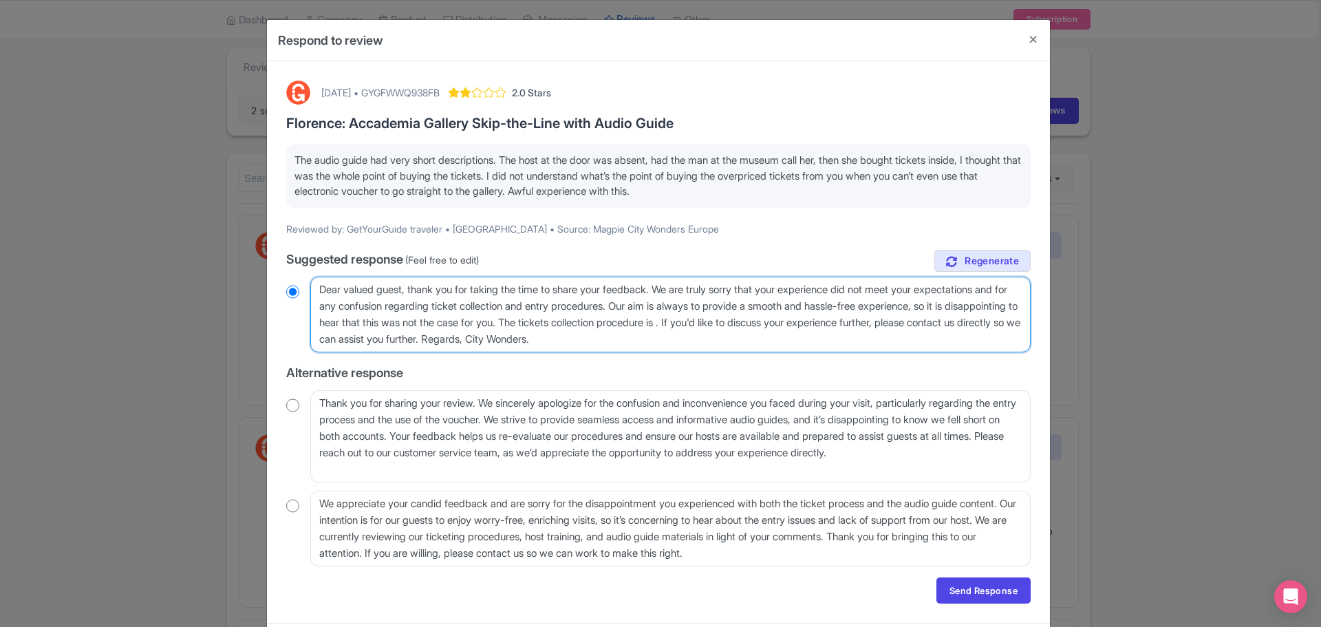
radio input "true"
type textarea "Dear valued guest, thank you for taking the time to share your feedback. We are…"
radio input "true"
type textarea "Dear valued guest, thank you for taking the time to share your feedback. We are…"
radio input "true"
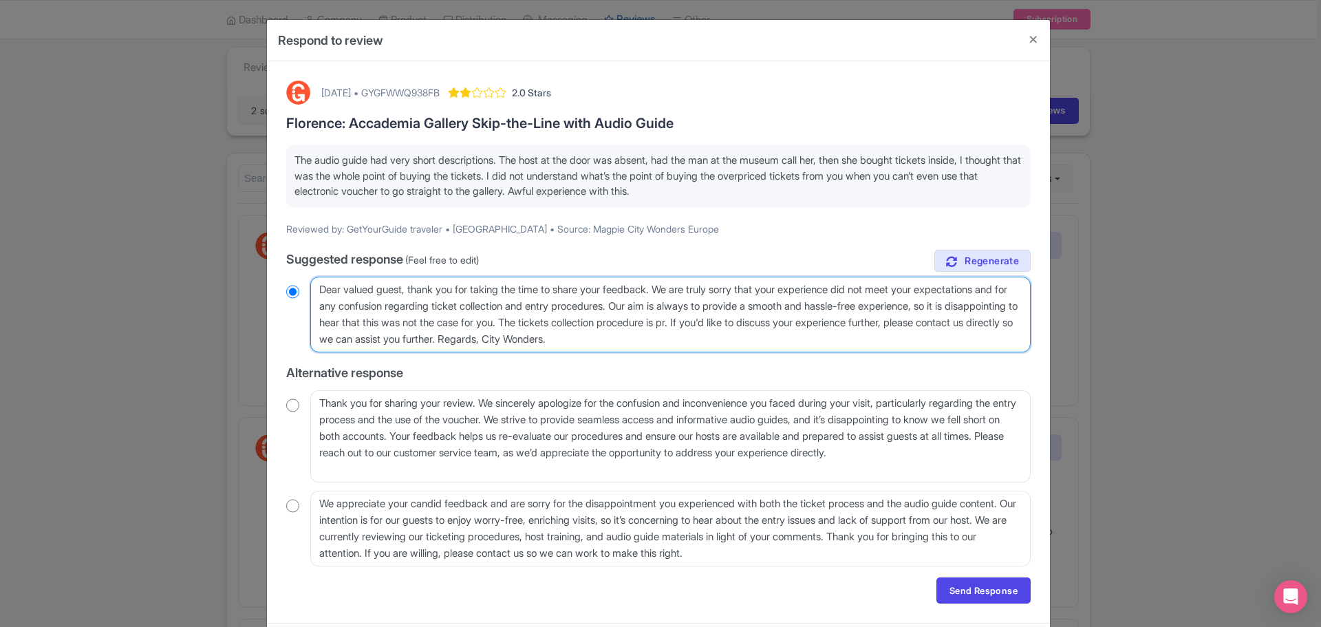
type textarea "Dear valued guest, thank you for taking the time to share your feedback. We are…"
radio input "true"
type textarea "Dear valued guest, thank you for taking the time to share your feedback. We are…"
radio input "true"
type textarea "Dear valued guest, thank you for taking the time to share your feedback. We are…"
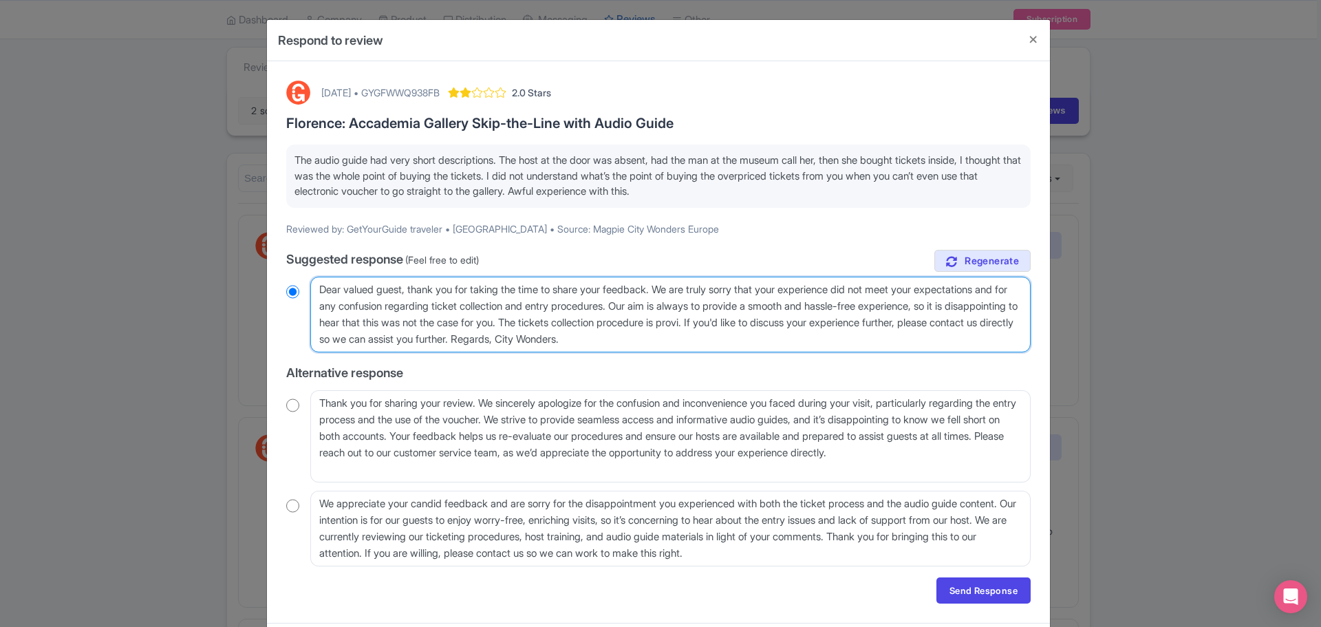
radio input "true"
type textarea "Dear valued guest, thank you for taking the time to share your feedback. We are…"
radio input "true"
type textarea "Dear valued guest, thank you for taking the time to share your feedback. We are…"
radio input "true"
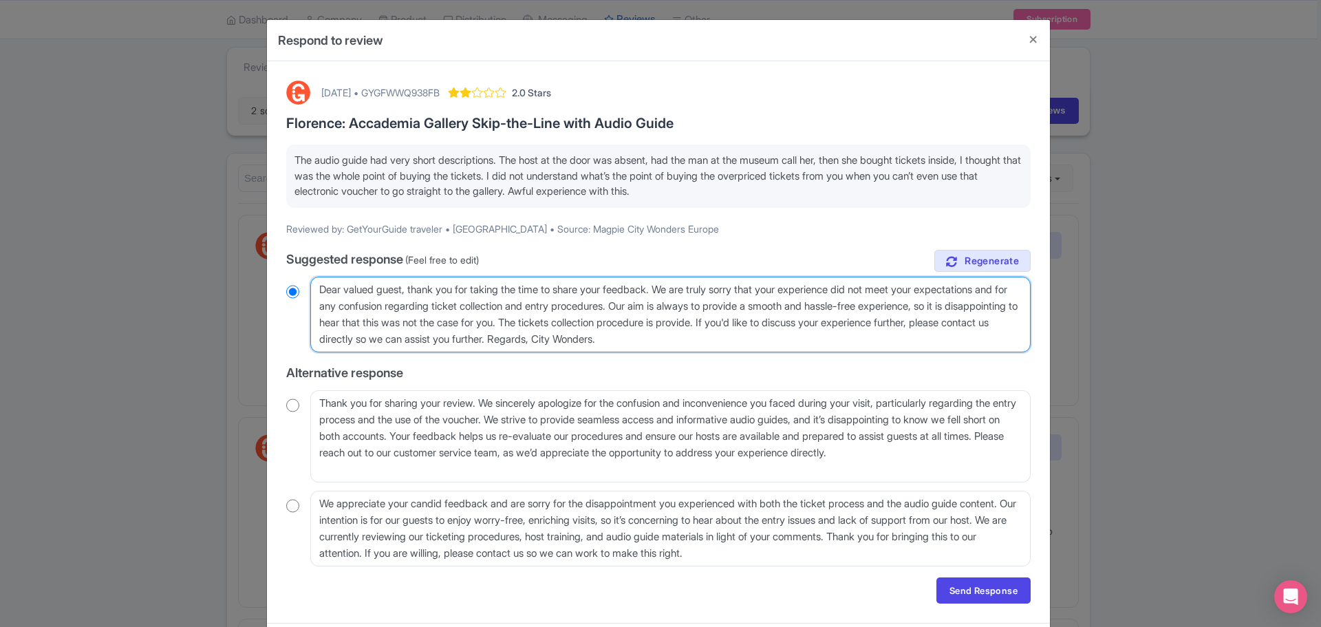
type textarea "Dear valued guest, thank you for taking the time to share your feedback. We are…"
radio input "true"
type textarea "Dear valued guest, thank you for taking the time to share your feedback. We are…"
radio input "true"
type textarea "Dear valued guest, thank you for taking the time to share your feedback. We are…"
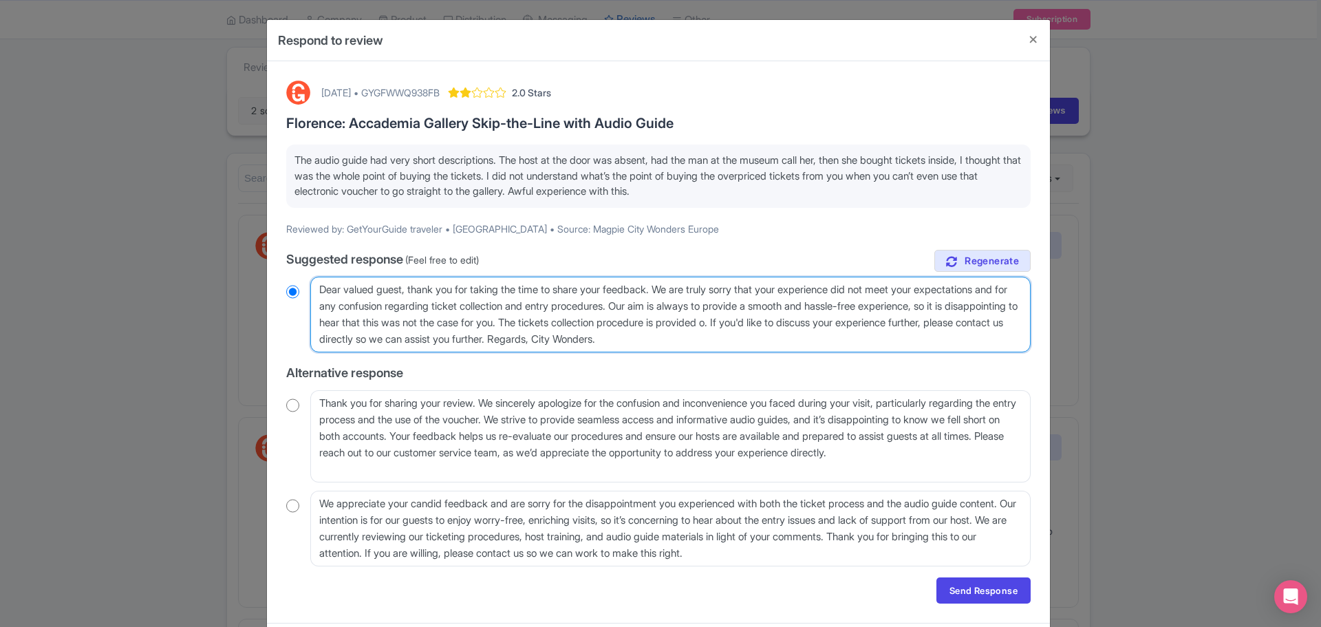
radio input "true"
type textarea "Dear valued guest, thank you for taking the time to share your feedback. We are…"
radio input "true"
type textarea "Dear valued guest, thank you for taking the time to share your feedback. We are…"
radio input "true"
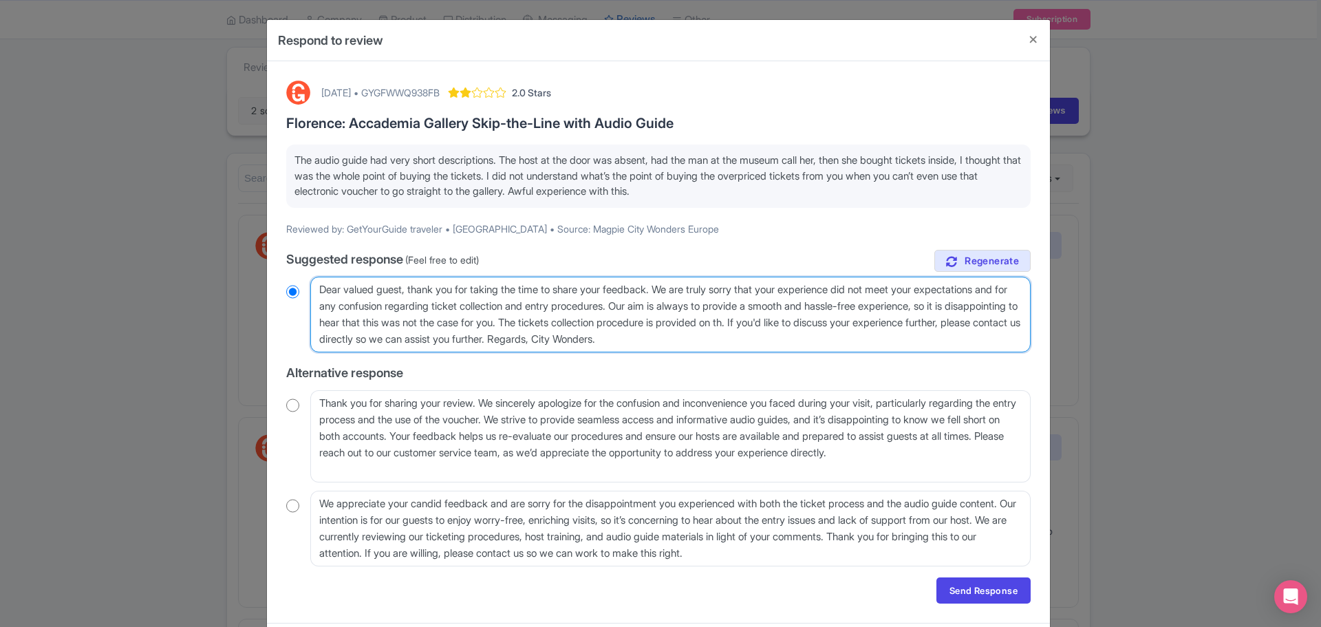
type textarea "Dear valued guest, thank you for taking the time to share your feedback. We are…"
radio input "true"
type textarea "Dear valued guest, thank you for taking the time to share your feedback. We are…"
radio input "true"
type textarea "Dear valued guest, thank you for taking the time to share your feedback. We are…"
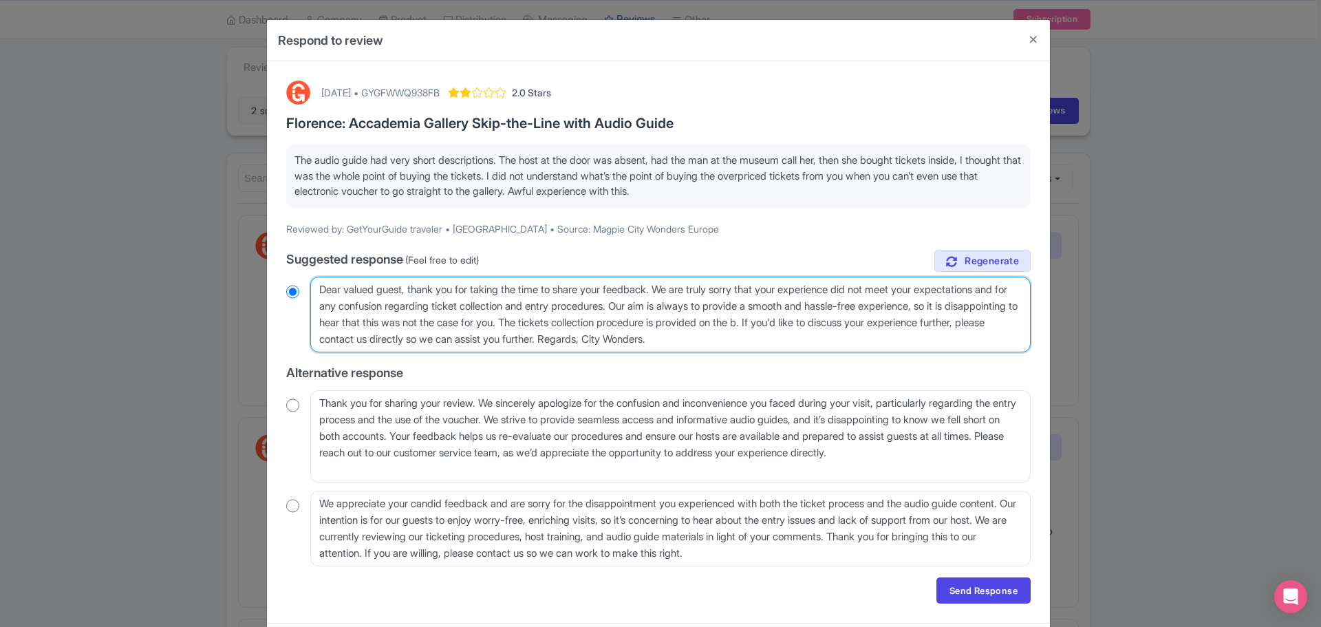
radio input "true"
type textarea "Dear valued guest, thank you for taking the time to share your feedback. We are…"
radio input "true"
type textarea "Dear valued guest, thank you for taking the time to share your feedback. We are…"
radio input "true"
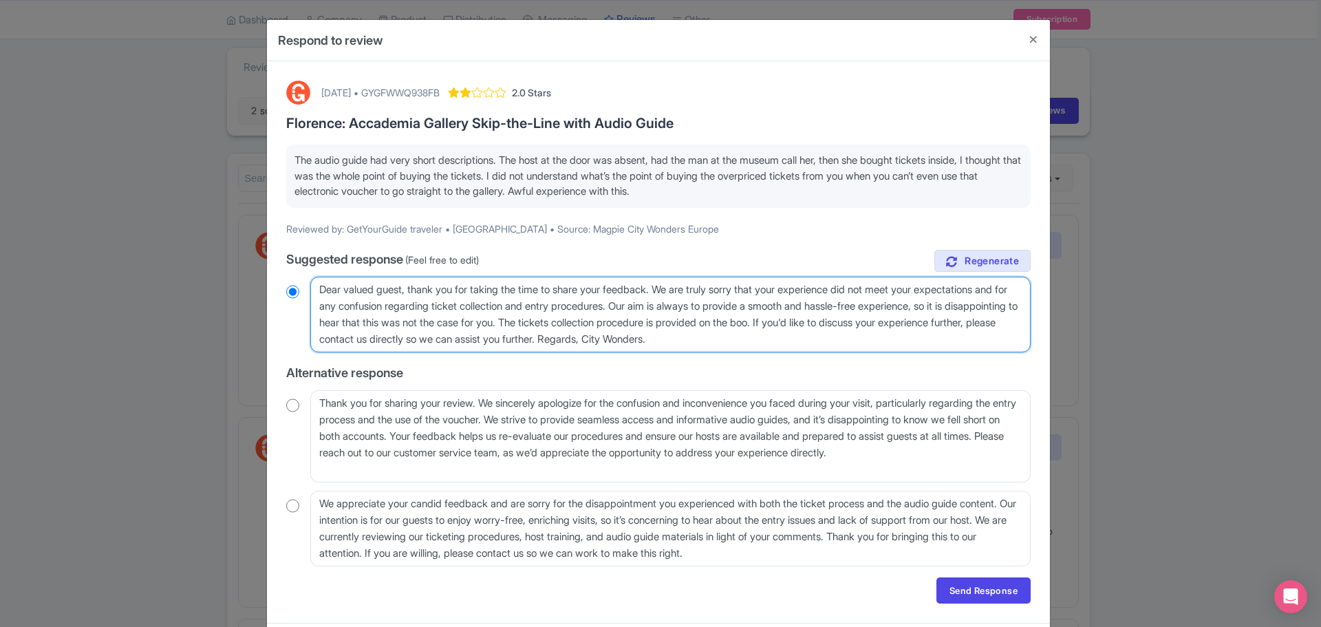
type textarea "Dear valued guest, thank you for taking the time to share your feedback. We are…"
radio input "true"
type textarea "Dear valued guest, thank you for taking the time to share your feedback. We are…"
radio input "true"
type textarea "Dear valued guest, thank you for taking the time to share your feedback. We are…"
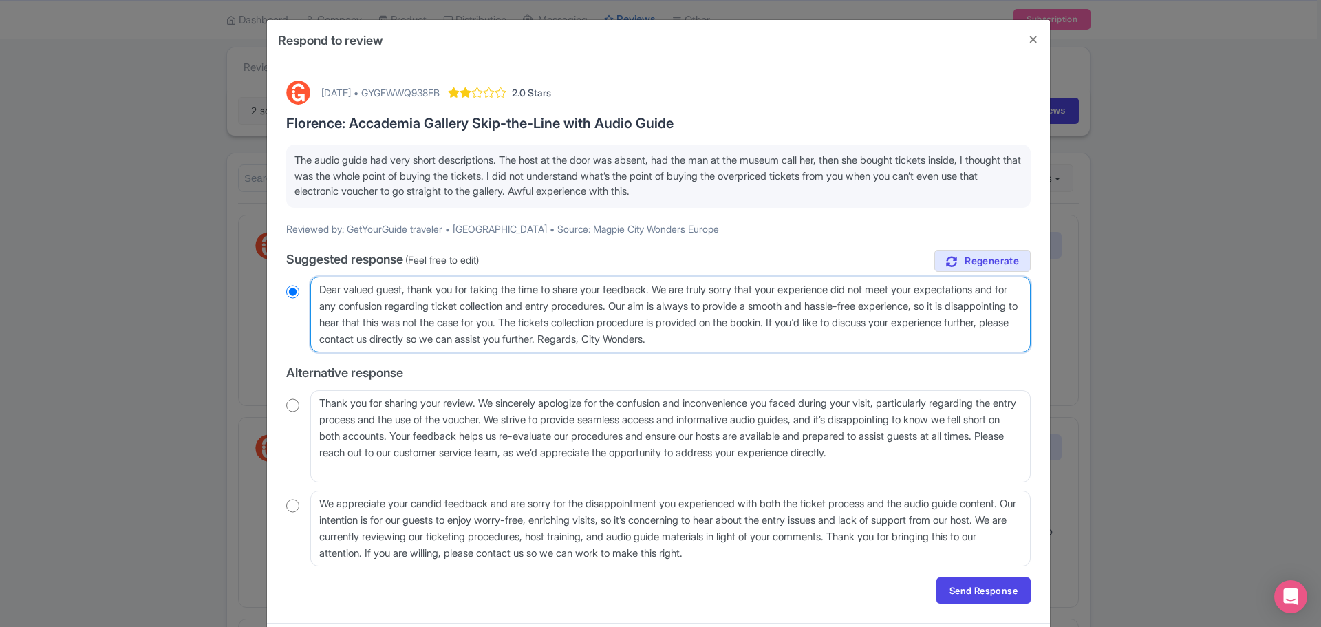
radio input "true"
type textarea "Dear valued guest, thank you for taking the time to share your feedback. We are…"
radio input "true"
type textarea "Dear valued guest, thank you for taking the time to share your feedback. We are…"
radio input "true"
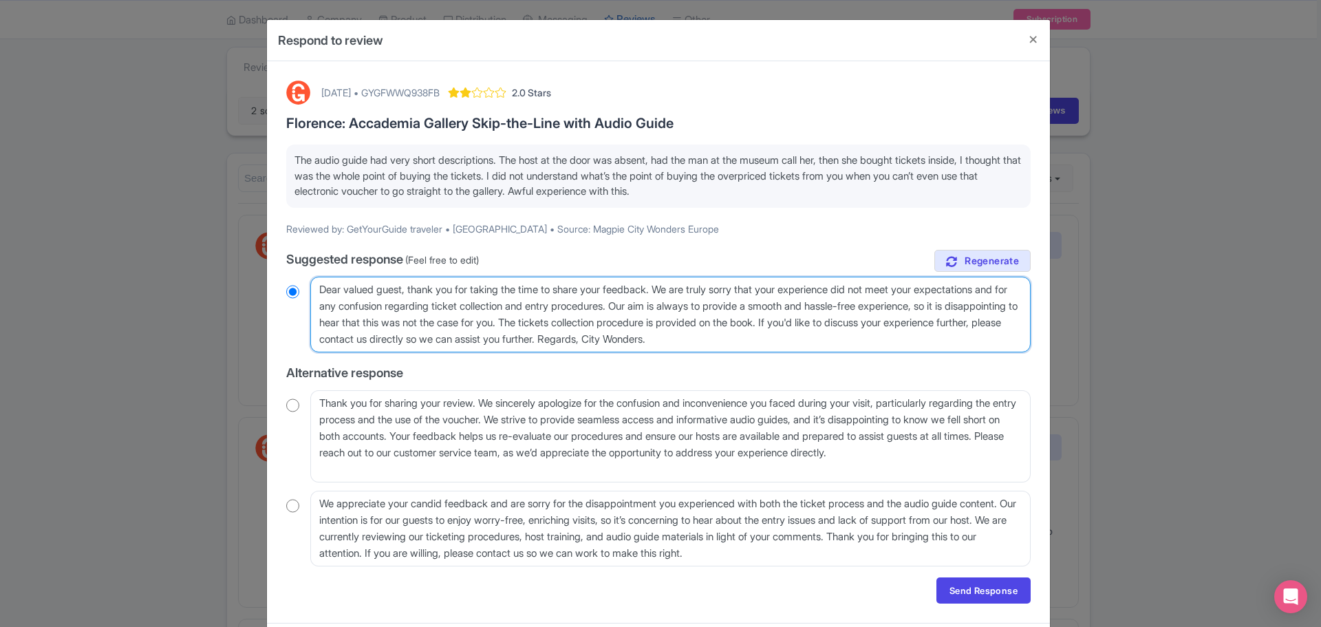
type textarea "Dear valued guest, thank you for taking the time to share your feedback. We are…"
radio input "true"
type textarea "Dear valued guest, thank you for taking the time to share your feedback. We are…"
radio input "true"
type textarea "Dear valued guest, thank you for taking the time to share your feedback. We are…"
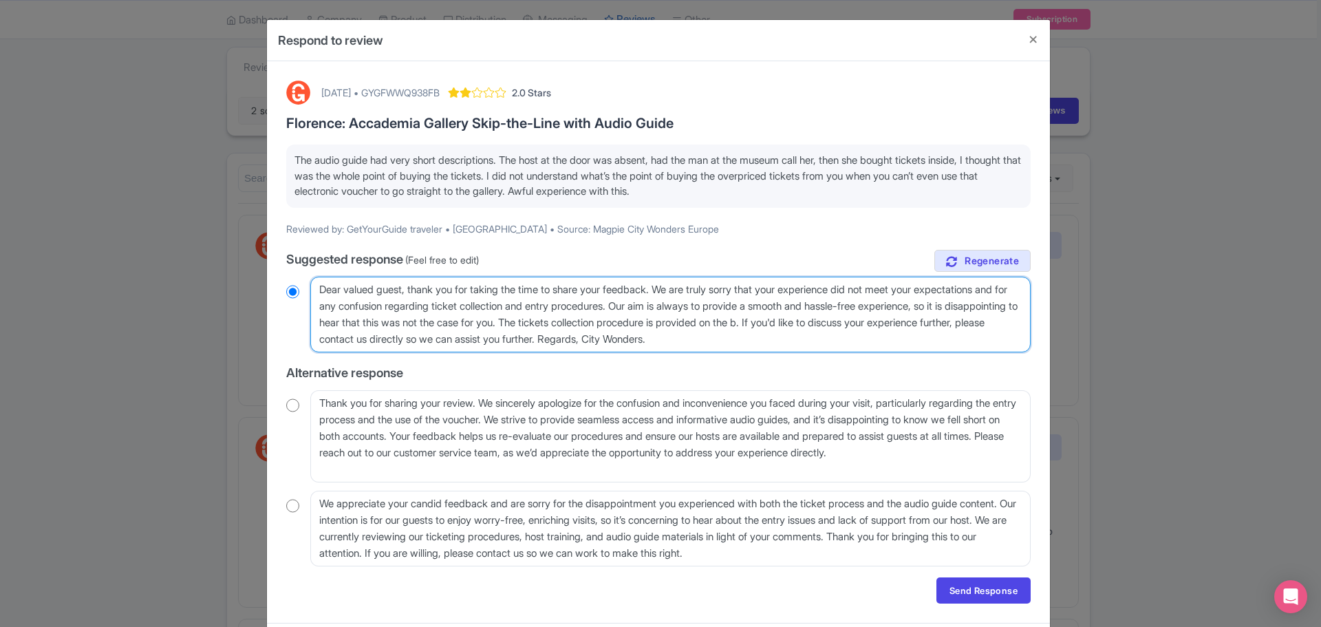
radio input "true"
type textarea "Dear valued guest, thank you for taking the time to share your feedback. We are…"
radio input "true"
type textarea "Dear valued guest, thank you for taking the time to share your feedback. We are…"
radio input "true"
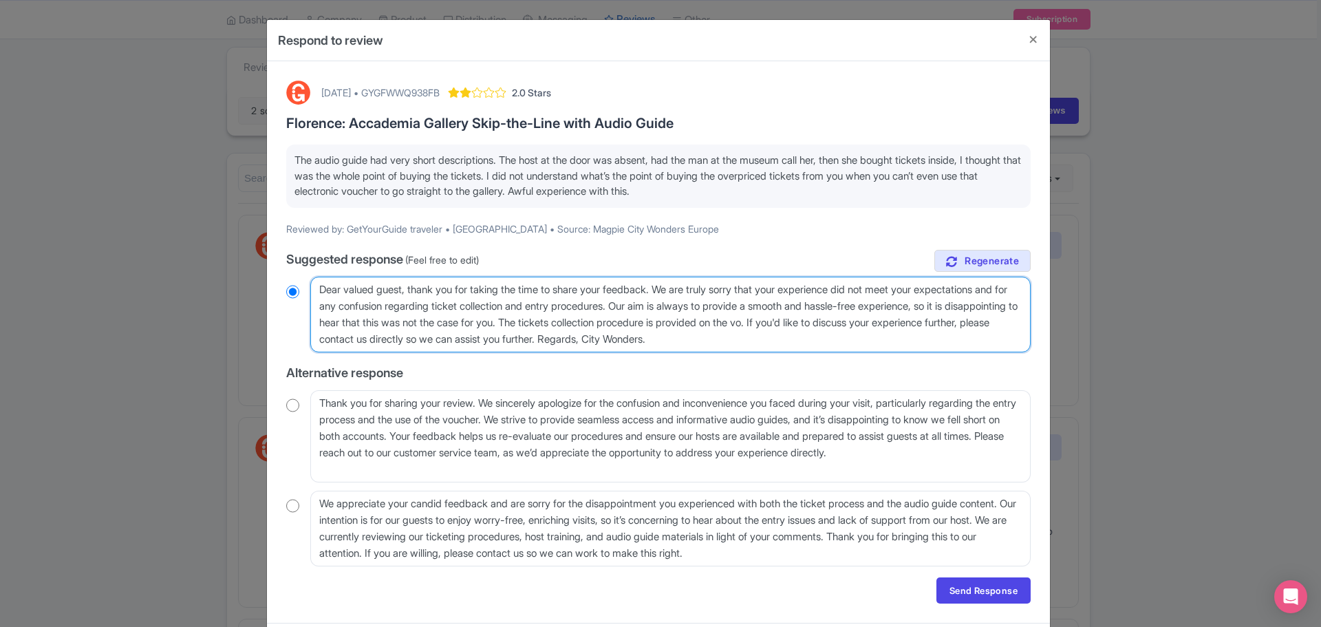
type textarea "Dear valued guest, thank you for taking the time to share your feedback. We are…"
radio input "true"
type textarea "Dear valued guest, thank you for taking the time to share your feedback. We are…"
radio input "true"
type textarea "Dear valued guest, thank you for taking the time to share your feedback. We are…"
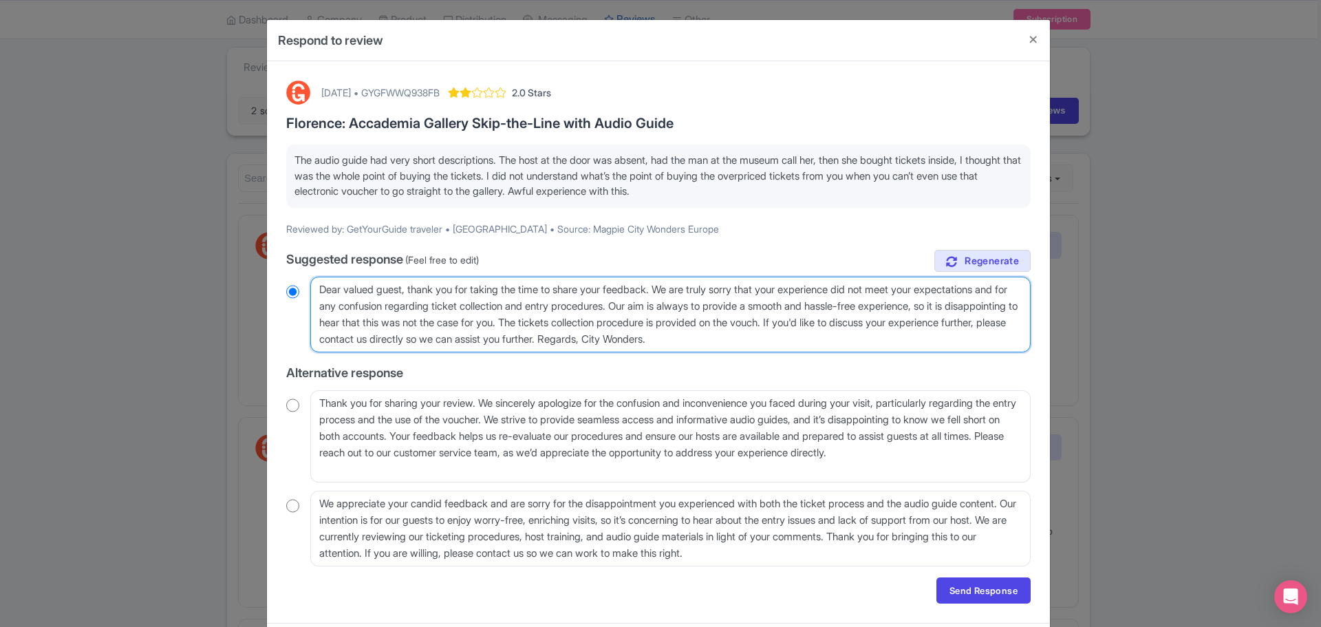
radio input "true"
type textarea "Dear valued guest, thank you for taking the time to share your feedback. We are…"
radio input "true"
type textarea "Dear valued guest, thank you for taking the time to share your feedback. We are…"
radio input "true"
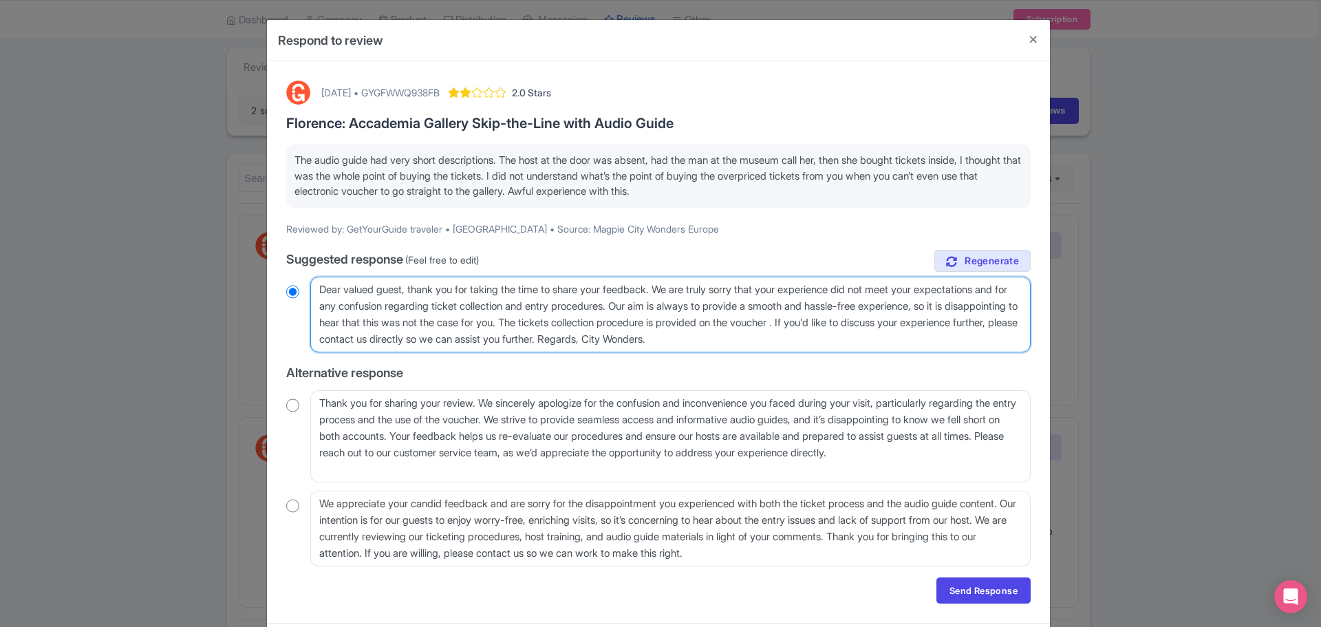
type textarea "Dear valued guest, thank you for taking the time to share your feedback. We are…"
radio input "true"
type textarea "Dear valued guest, thank you for taking the time to share your feedback. We are…"
radio input "true"
type textarea "Dear valued guest, thank you for taking the time to share your feedback. We are…"
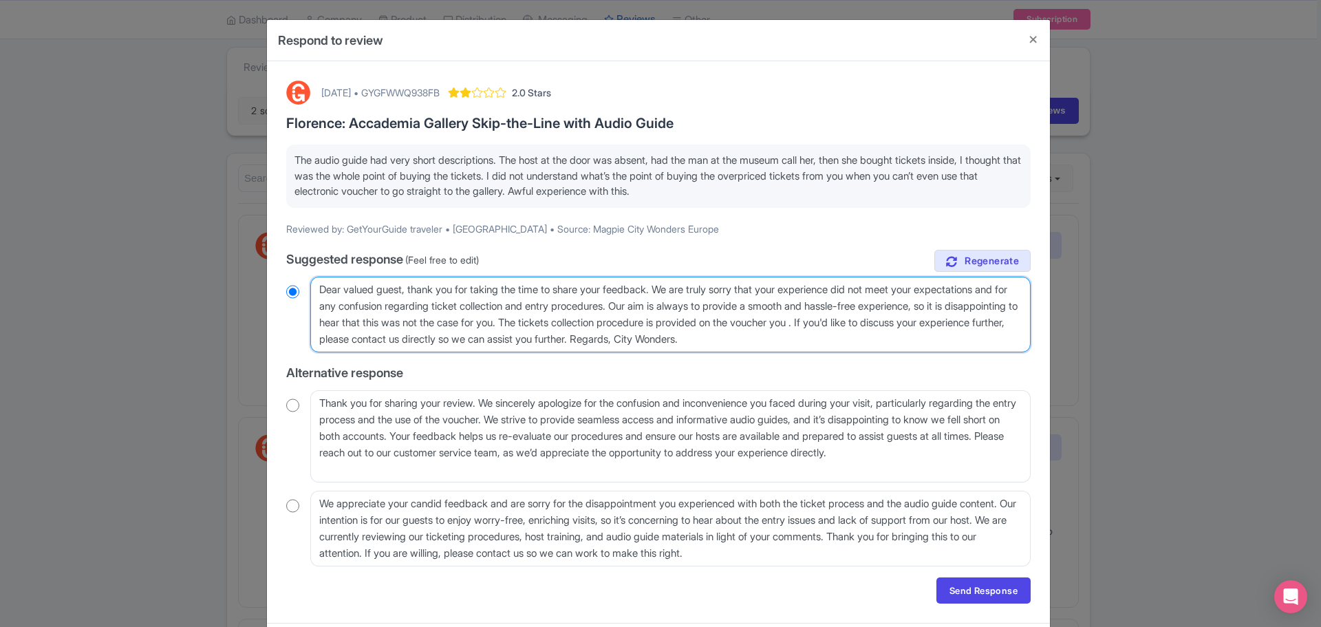
radio input "true"
type textarea "Dear valued guest, thank you for taking the time to share your feedback. We are…"
radio input "true"
type textarea "Dear valued guest, thank you for taking the time to share your feedback. We are…"
radio input "true"
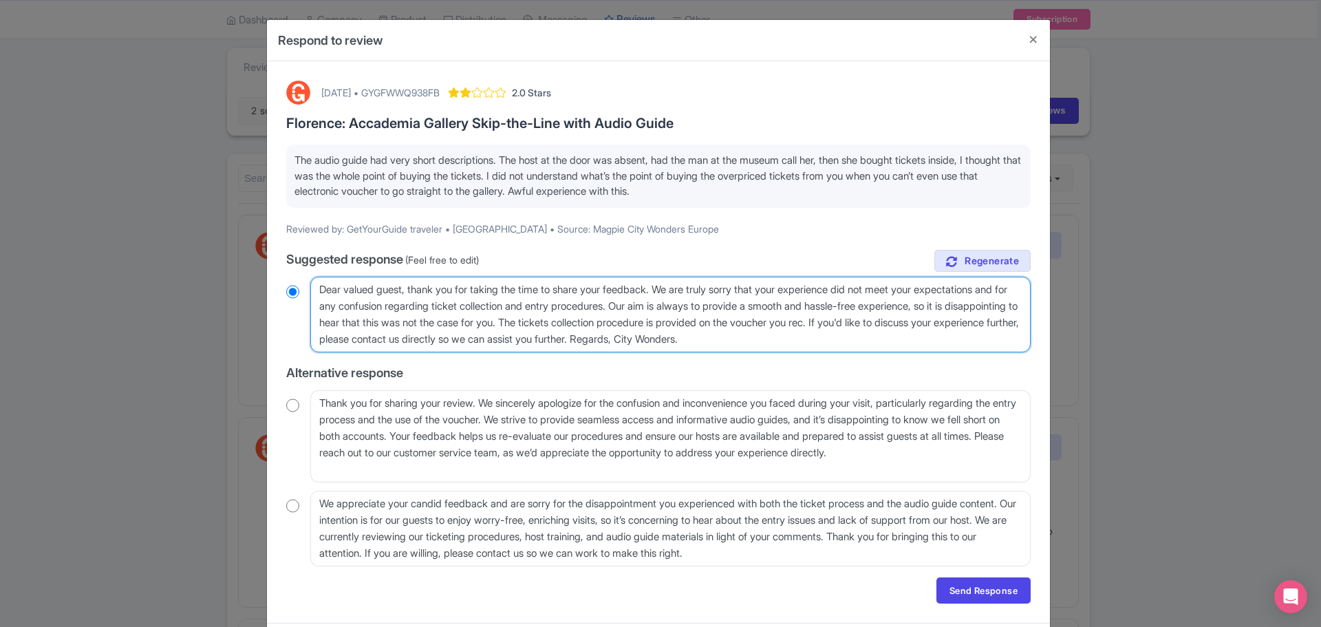
type textarea "Dear valued guest, thank you for taking the time to share your feedback. We are…"
radio input "true"
type textarea "Dear valued guest, thank you for taking the time to share your feedback. We are…"
radio input "true"
type textarea "Dear valued guest, thank you for taking the time to share your feedback. We are…"
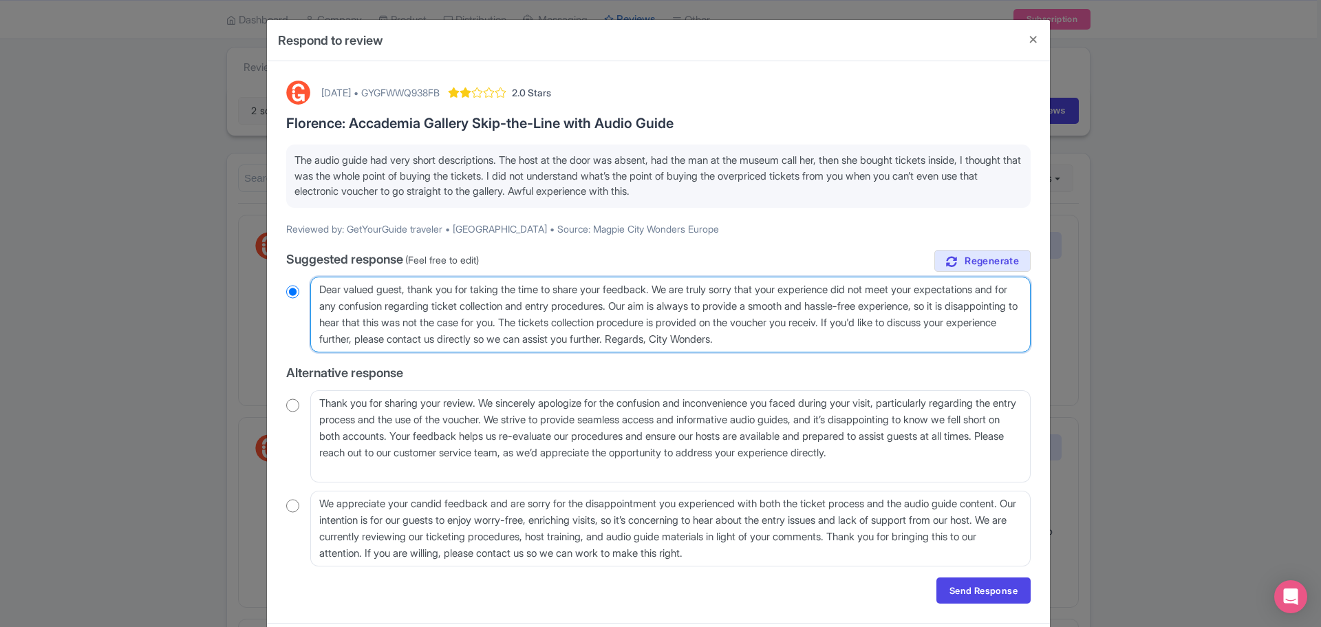
radio input "true"
type textarea "Dear valued guest, thank you for taking the time to share your feedback. We are…"
radio input "true"
type textarea "Dear valued guest, thank you for taking the time to share your feedback. We are…"
radio input "true"
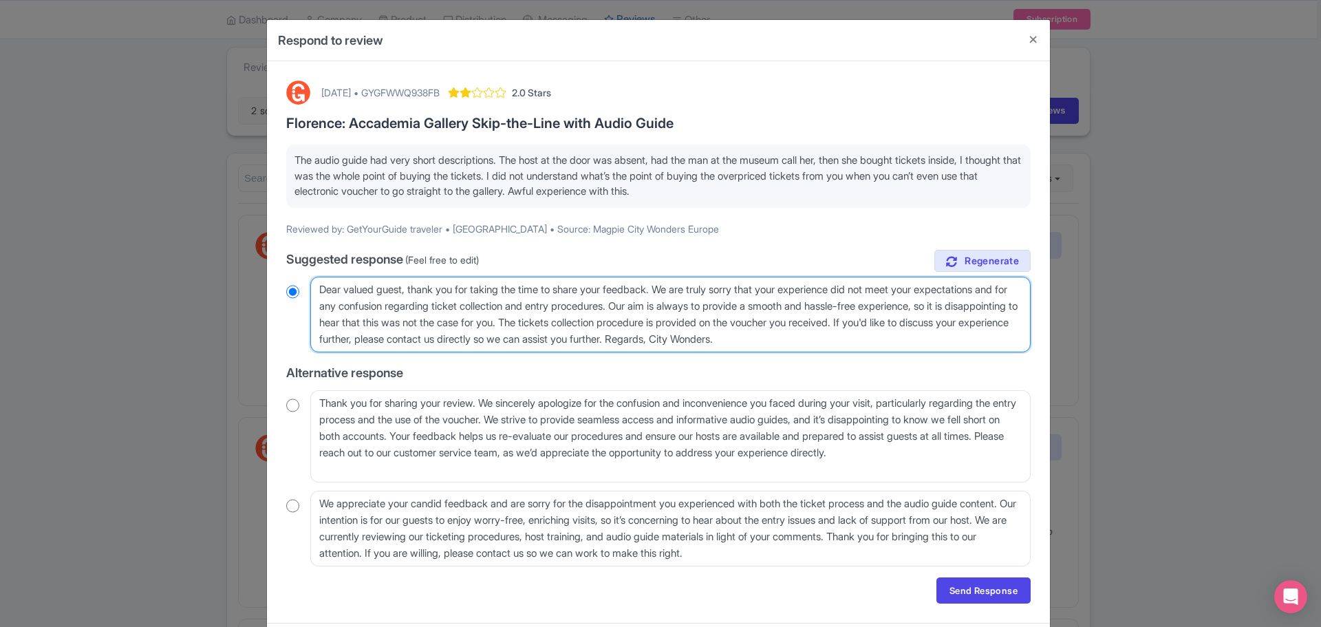
type textarea "Dear valued guest, thank you for taking the time to share your feedback. We are…"
radio input "true"
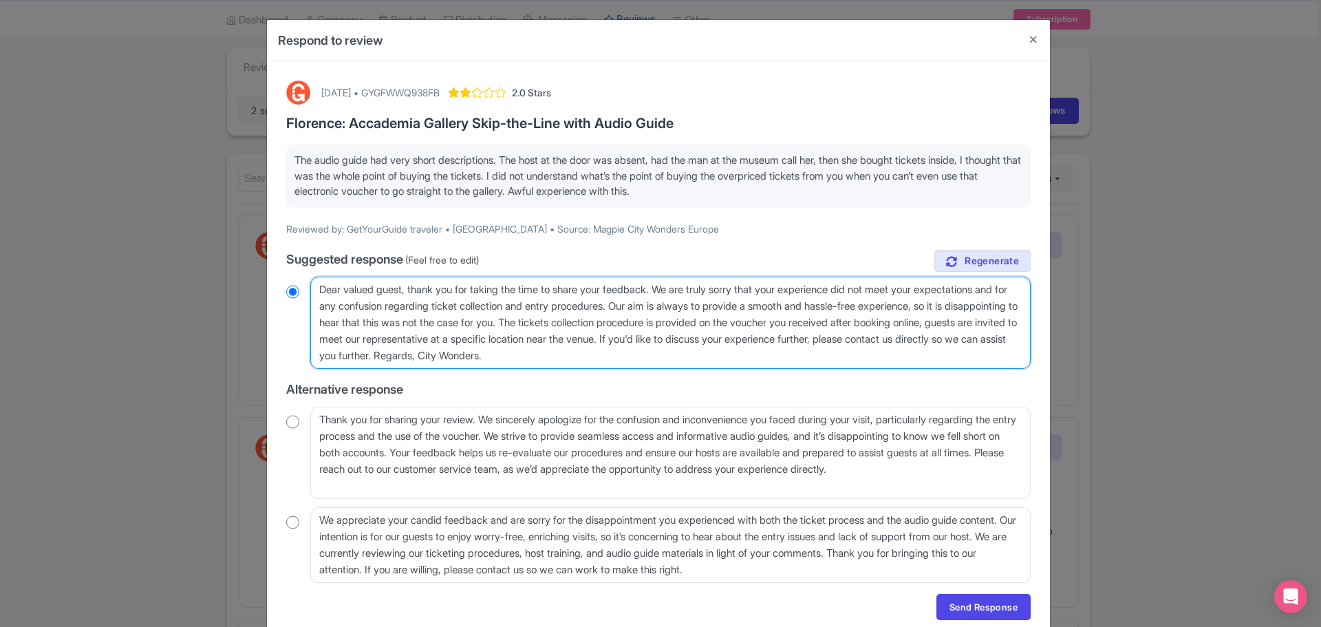
click at [609, 336] on textarea "Dear valued guest, thank you for taking the time to share your feedback. We are…" at bounding box center [670, 323] width 720 height 92
click at [794, 338] on textarea "Dear valued guest, thank you for taking the time to share your feedback. We are…" at bounding box center [670, 323] width 720 height 92
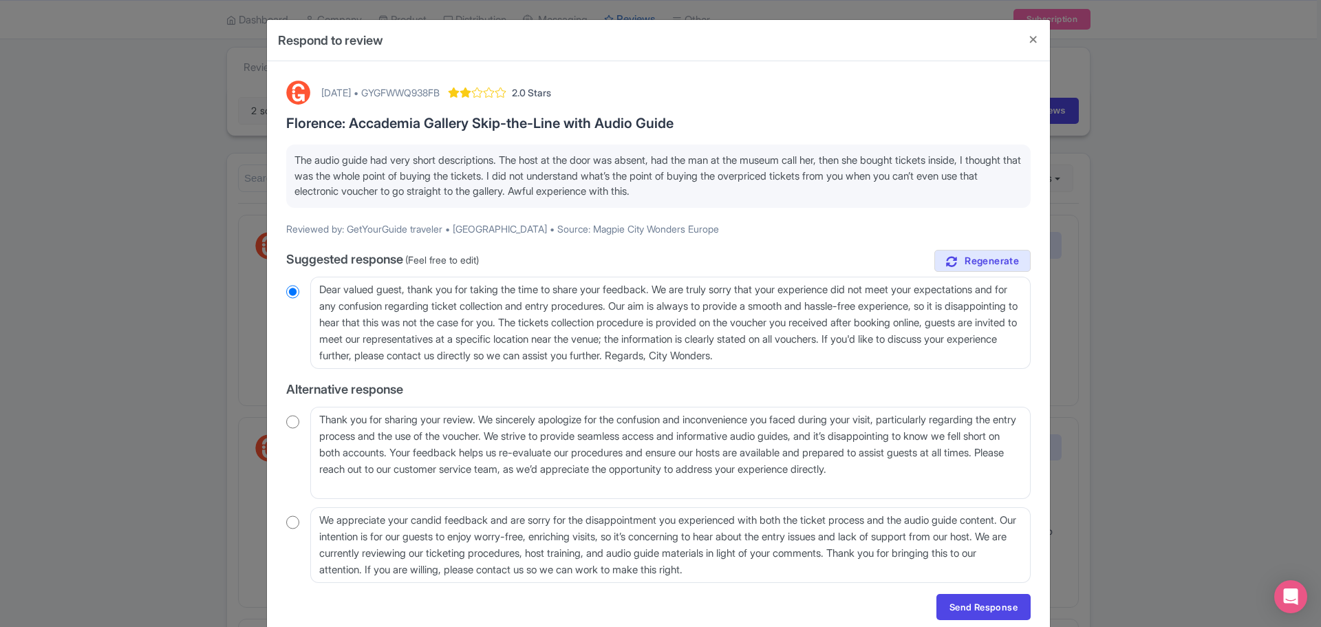
drag, startPoint x: 482, startPoint y: 382, endPoint x: 492, endPoint y: 378, distance: 10.9
click at [482, 380] on label "Alternative response" at bounding box center [658, 389] width 744 height 19
click at [591, 355] on textarea "Dear valued guest, thank you for taking the time to share your feedback. We are…" at bounding box center [670, 323] width 720 height 92
drag, startPoint x: 593, startPoint y: 354, endPoint x: 442, endPoint y: 349, distance: 150.7
click at [442, 349] on textarea "Dear valued guest, thank you for taking the time to share your feedback. We are…" at bounding box center [670, 323] width 720 height 92
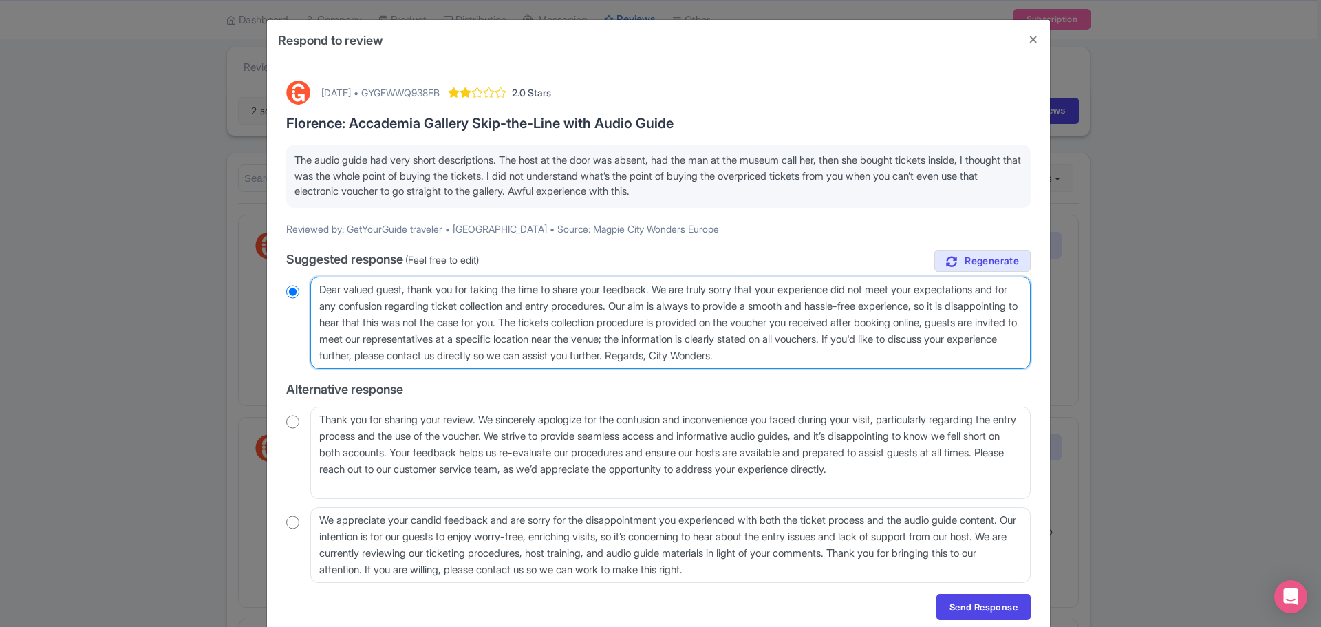
click at [547, 355] on textarea "Dear valued guest, thank you for taking the time to share your feedback. We are…" at bounding box center [670, 323] width 720 height 92
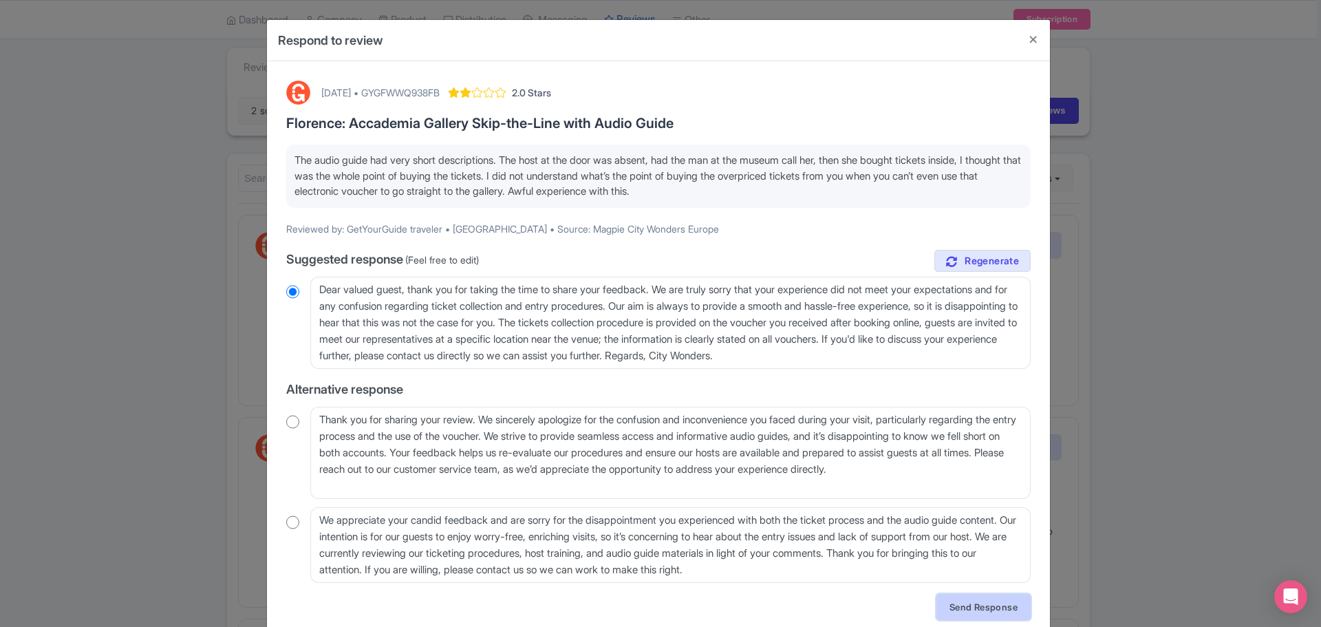
click at [982, 608] on link "Send Response" at bounding box center [983, 607] width 94 height 26
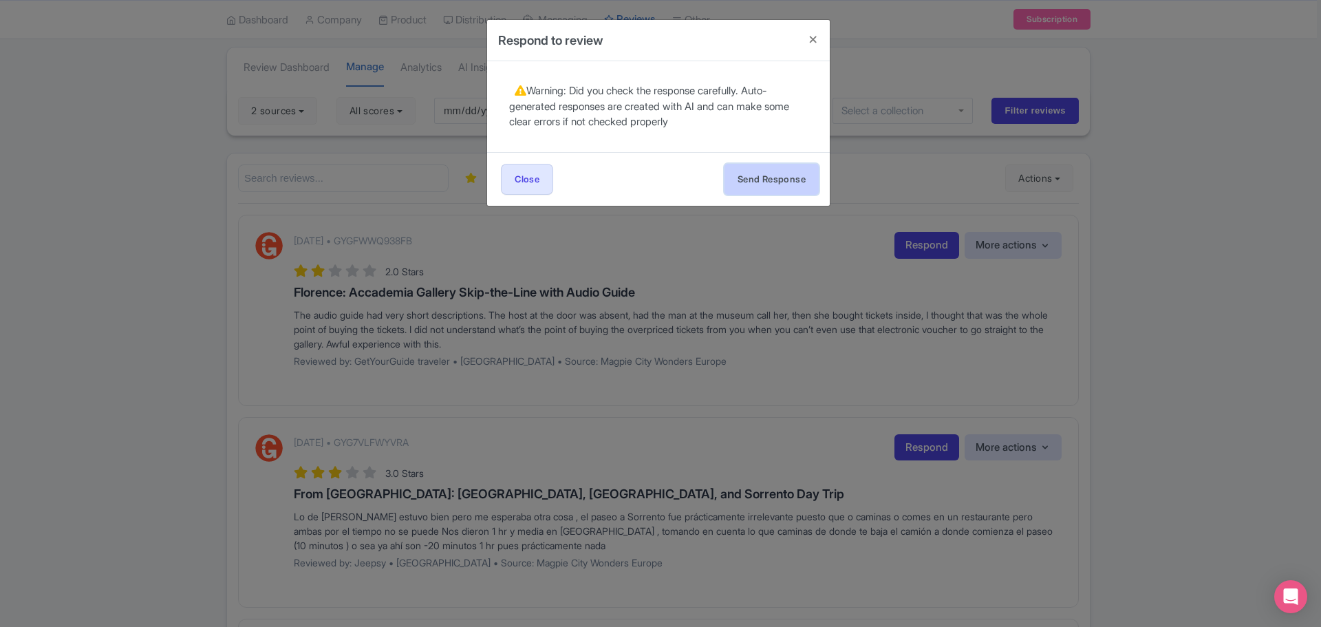
click at [797, 179] on button "Send Response" at bounding box center [771, 179] width 94 height 31
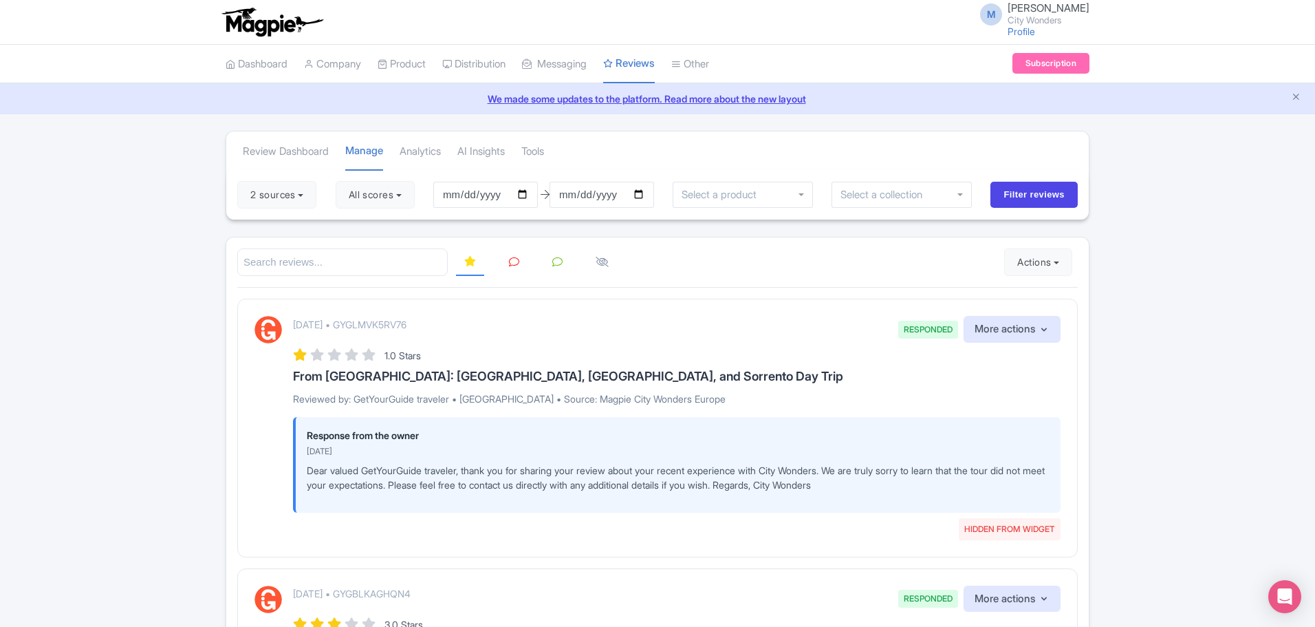
click at [515, 261] on icon at bounding box center [514, 262] width 10 height 10
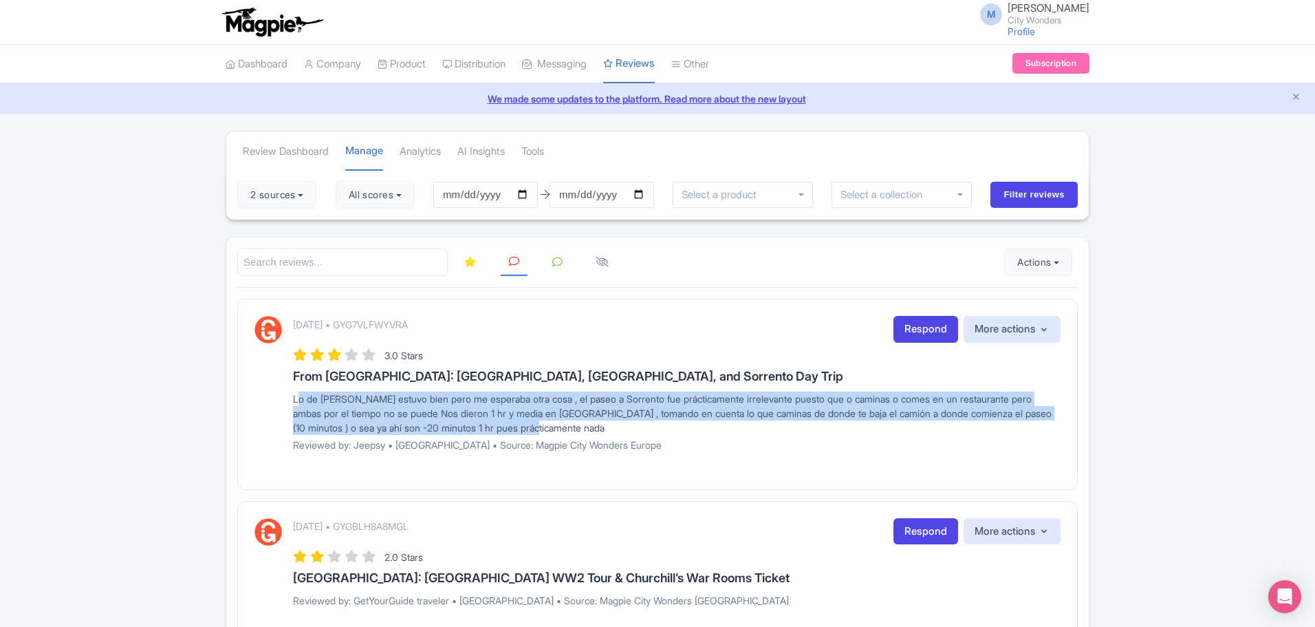
drag, startPoint x: 523, startPoint y: 415, endPoint x: 274, endPoint y: 400, distance: 249.5
click at [274, 400] on div "July 29, 2025 • GYG7VLFWYVRA Respond More actions Hide from this page Hide from…" at bounding box center [658, 388] width 806 height 145
copy div "Lo de Pompeya estuvo bien pero me esperaba otra cosa , el paseo a Sorrento fue …"
click at [918, 333] on link "Respond" at bounding box center [926, 329] width 65 height 27
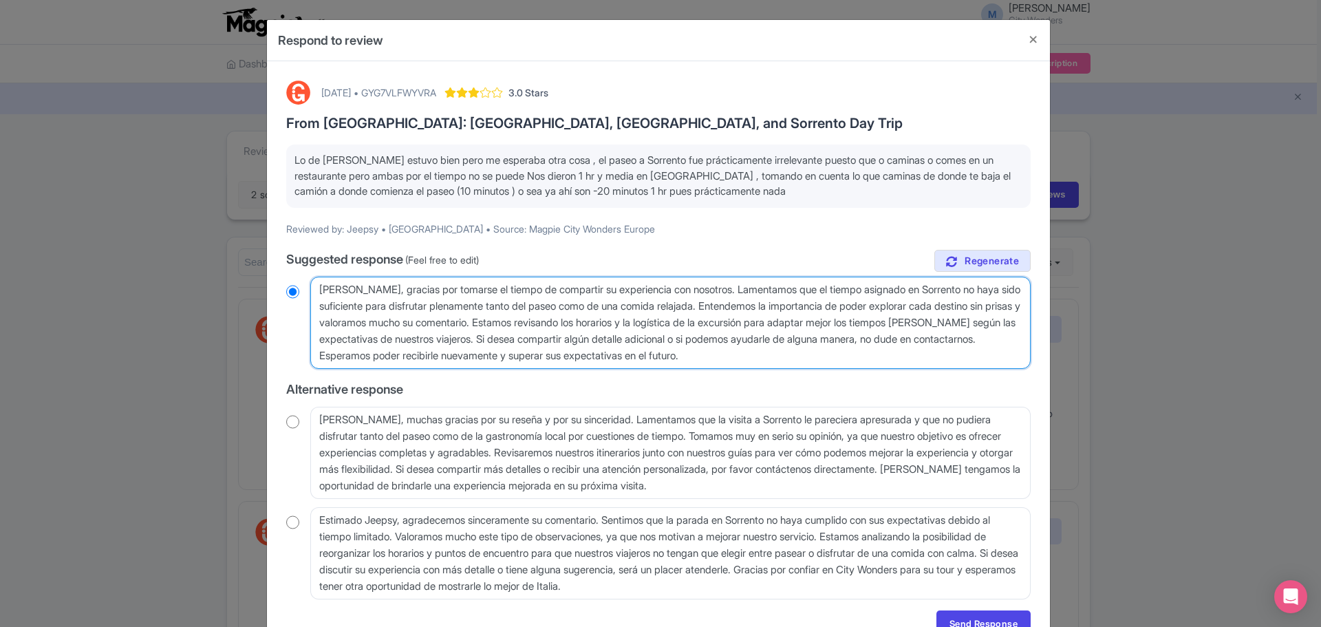
drag, startPoint x: 878, startPoint y: 354, endPoint x: 311, endPoint y: 292, distance: 570.8
click at [311, 292] on textarea "Estimado Jeepsy, gracias por tomarse el tiempo de compartir su experiencia con …" at bounding box center [670, 323] width 720 height 92
radio input "true"
click at [896, 356] on textarea "Estimado Jeepsy, gracias por tomarse el tiempo de compartir su experiencia con …" at bounding box center [670, 323] width 720 height 92
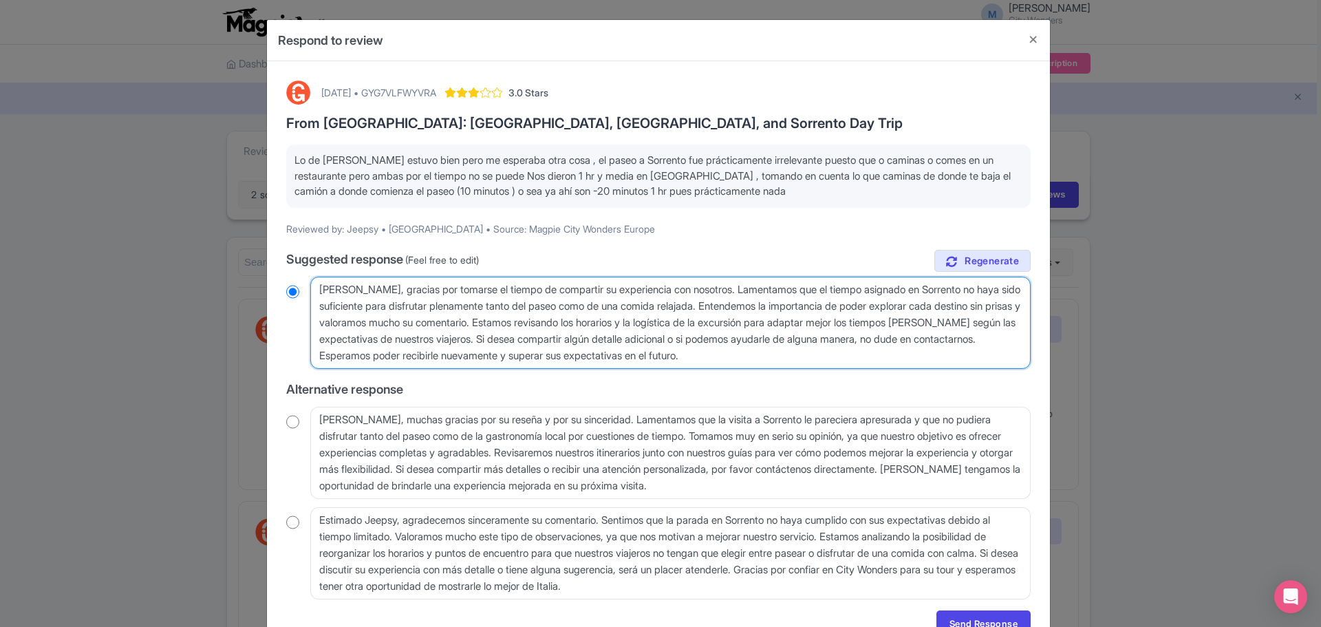
type textarea "Estimado Jeepsy, gracias por tomarse el tiempo de compartir su experiencia con …"
radio input "true"
paste textarea "saludos"
type textarea "Estimado Jeepsy, gracias por tomarse el tiempo de compartir su experiencia con …"
radio input "true"
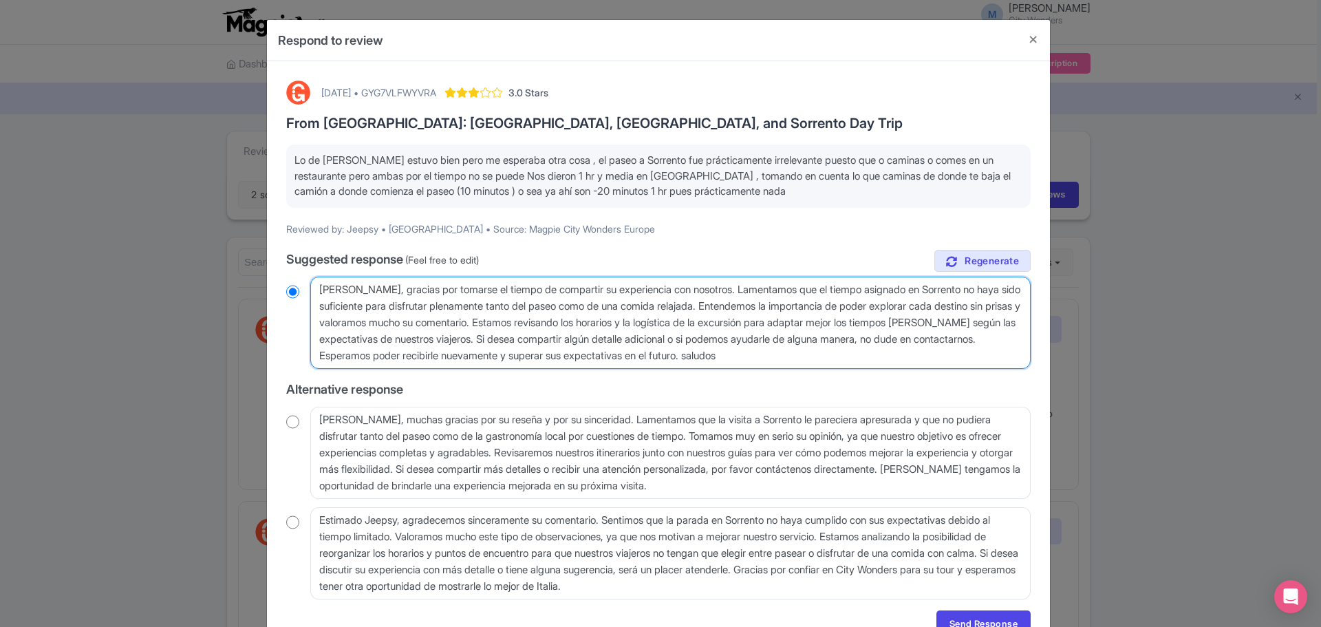
click at [878, 355] on textarea "Estimado Jeepsy, gracias por tomarse el tiempo de compartir su experiencia con …" at bounding box center [670, 323] width 720 height 92
type textarea "Estimado Jeepsy, gracias por tomarse el tiempo de compartir su experiencia con …"
radio input "true"
type textarea "Estimado Jeepsy, gracias por tomarse el tiempo de compartir su experiencia con …"
radio input "true"
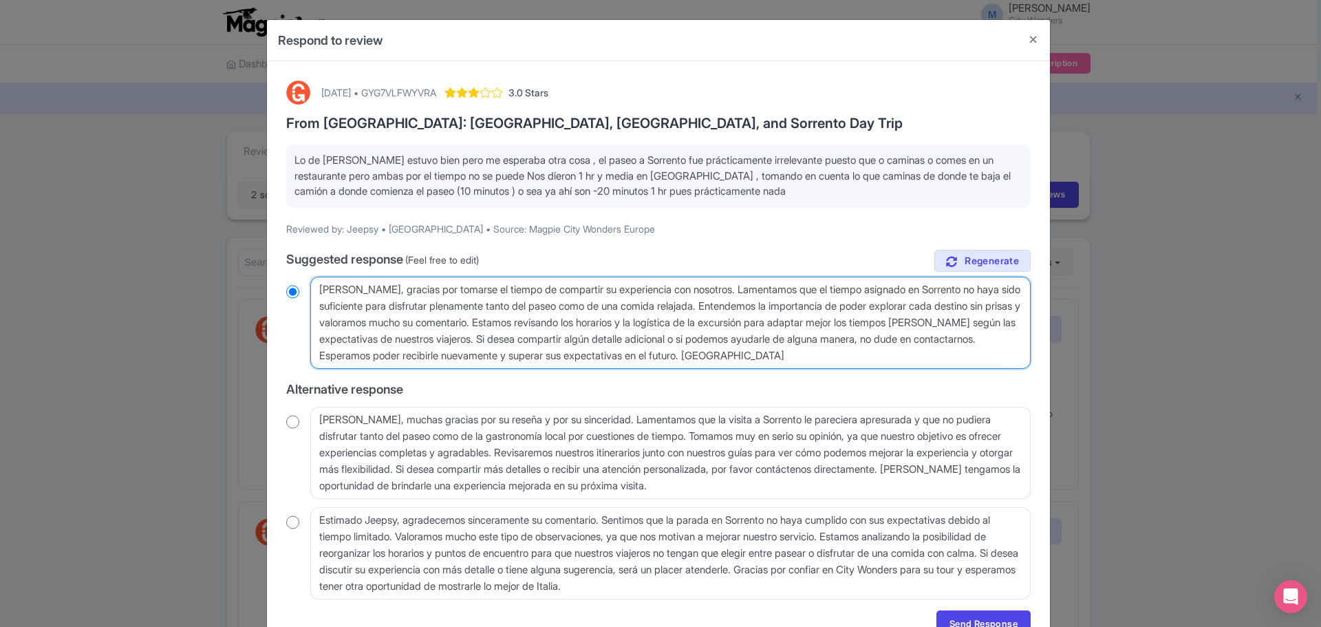
click at [915, 354] on textarea "Estimado Jeepsy, gracias por tomarse el tiempo de compartir su experiencia con …" at bounding box center [670, 323] width 720 height 92
type textarea "Estimado Jeepsy, gracias por tomarse el tiempo de compartir su experiencia con …"
radio input "true"
type textarea "Estimado Jeepsy, gracias por tomarse el tiempo de compartir su experiencia con …"
radio input "true"
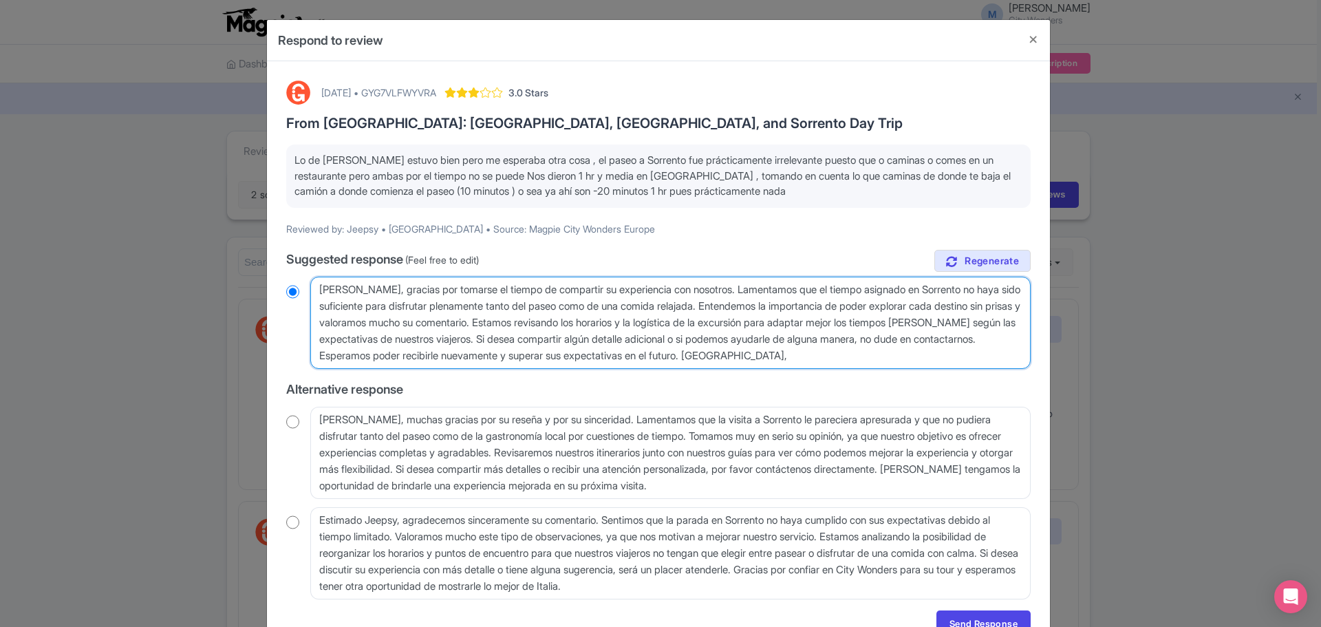
type textarea "Estimado Jeepsy, gracias por tomarse el tiempo de compartir su experiencia con …"
radio input "true"
type textarea "Estimado Jeepsy, gracias por tomarse el tiempo de compartir su experiencia con …"
radio input "true"
type textarea "Estimado Jeepsy, gracias por tomarse el tiempo de compartir su experiencia con …"
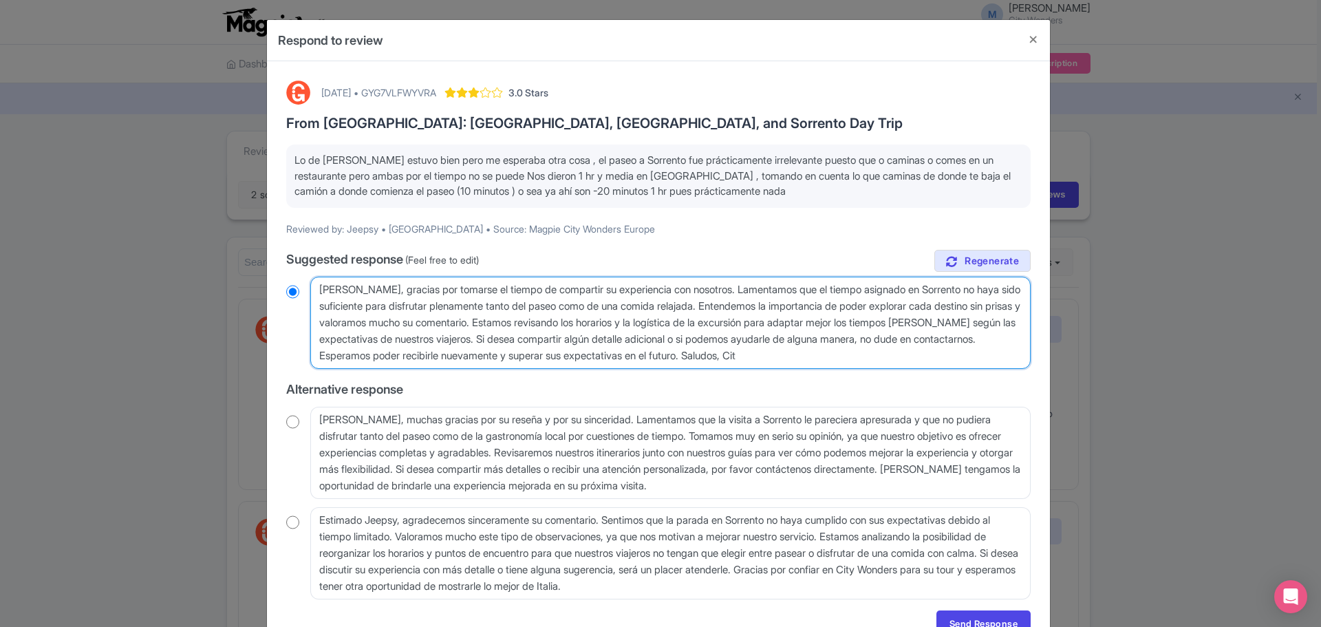
radio input "true"
type textarea "Estimado Jeepsy, gracias por tomarse el tiempo de compartir su experiencia con …"
radio input "true"
type textarea "Estimado Jeepsy, gracias por tomarse el tiempo de compartir su experiencia con …"
radio input "true"
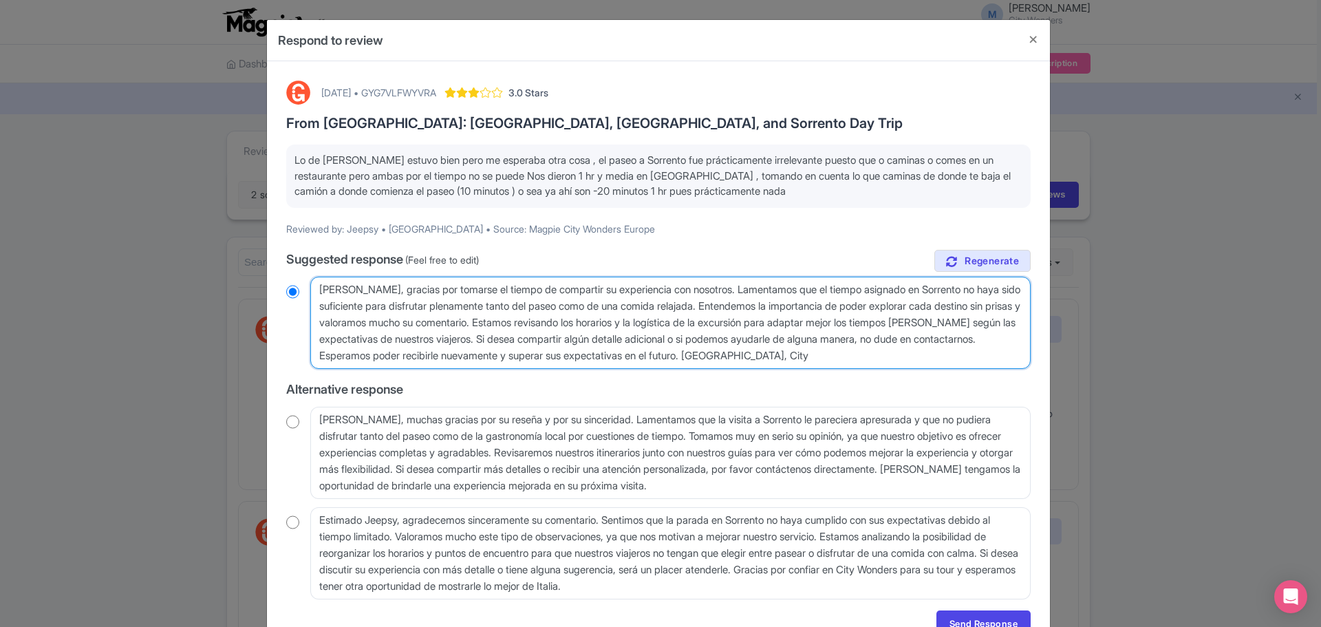
type textarea "Estimado Jeepsy, gracias por tomarse el tiempo de compartir su experiencia con …"
radio input "true"
type textarea "Estimado Jeepsy, gracias por tomarse el tiempo de compartir su experiencia con …"
radio input "true"
type textarea "Estimado Jeepsy, gracias por tomarse el tiempo de compartir su experiencia con …"
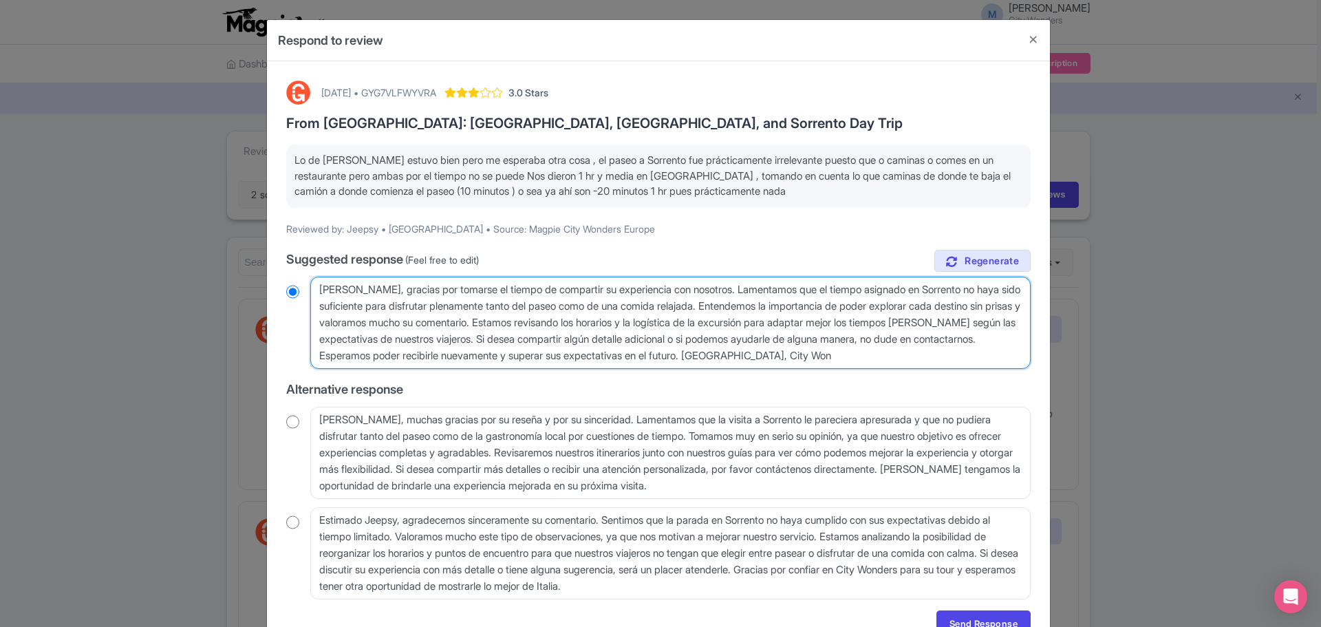
radio input "true"
type textarea "Estimado Jeepsy, gracias por tomarse el tiempo de compartir su experiencia con …"
radio input "true"
type textarea "Estimado Jeepsy, gracias por tomarse el tiempo de compartir su experiencia con …"
radio input "true"
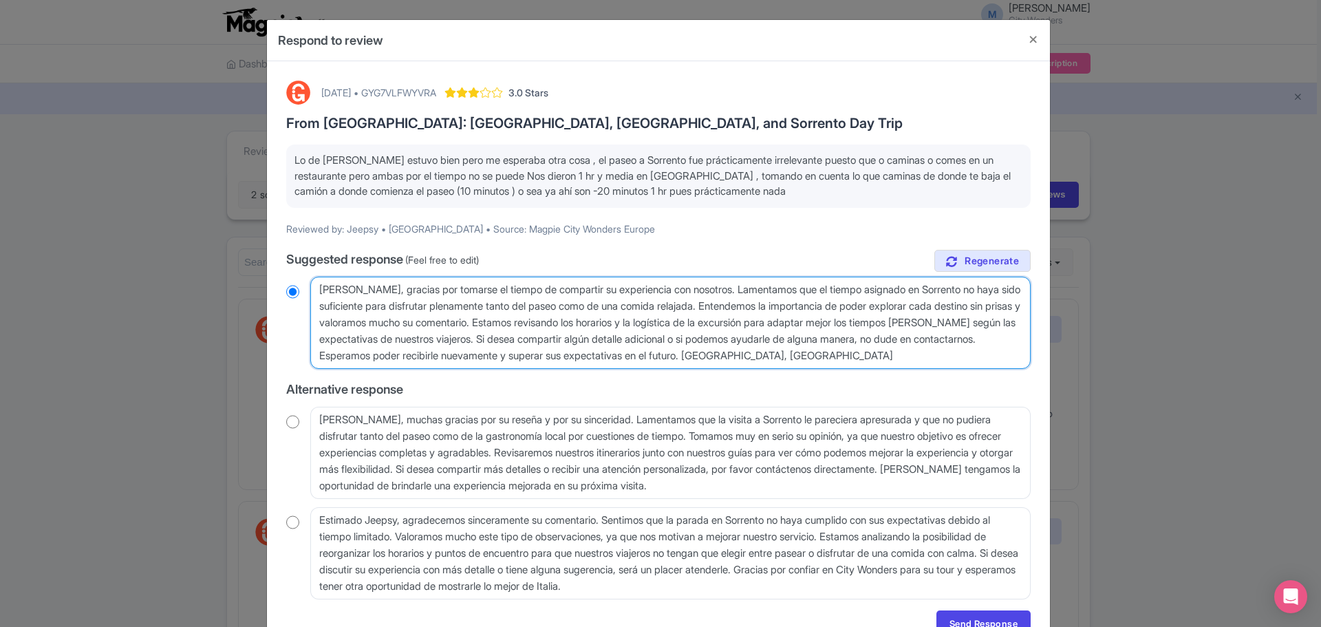
type textarea "Estimado Jeepsy, gracias por tomarse el tiempo de compartir su experiencia con …"
radio input "true"
type textarea "Estimado Jeepsy, gracias por tomarse el tiempo de compartir su experiencia con …"
radio input "true"
type textarea "Estimado Jeepsy, gracias por tomarse el tiempo de compartir su experiencia con …"
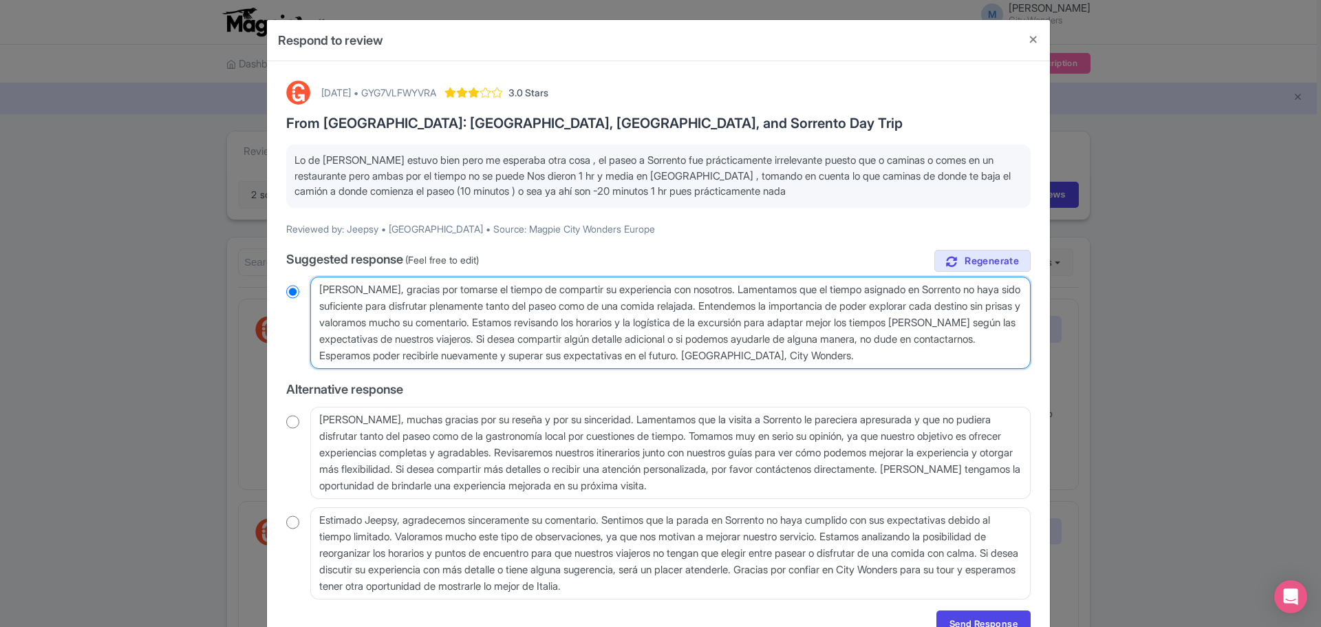
radio input "true"
type textarea "Estimado Jeepsy, gracias por tomarse el tiempo de compartir su experiencia con …"
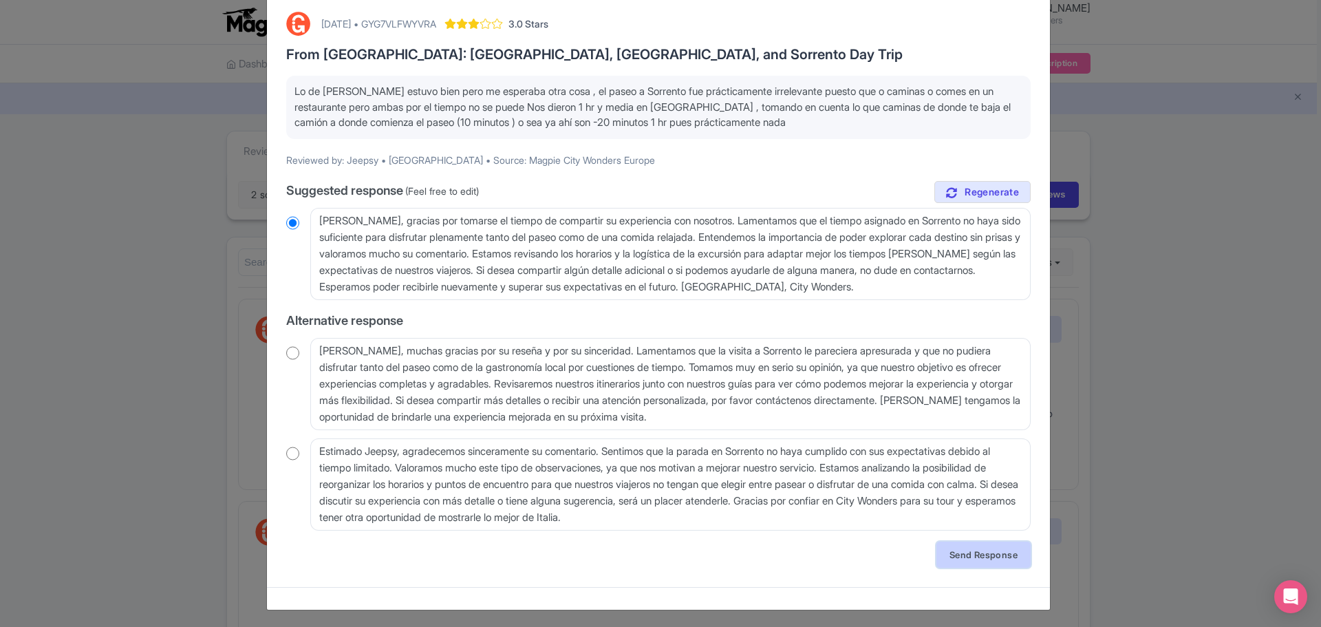
click at [965, 559] on link "Send Response" at bounding box center [983, 554] width 94 height 26
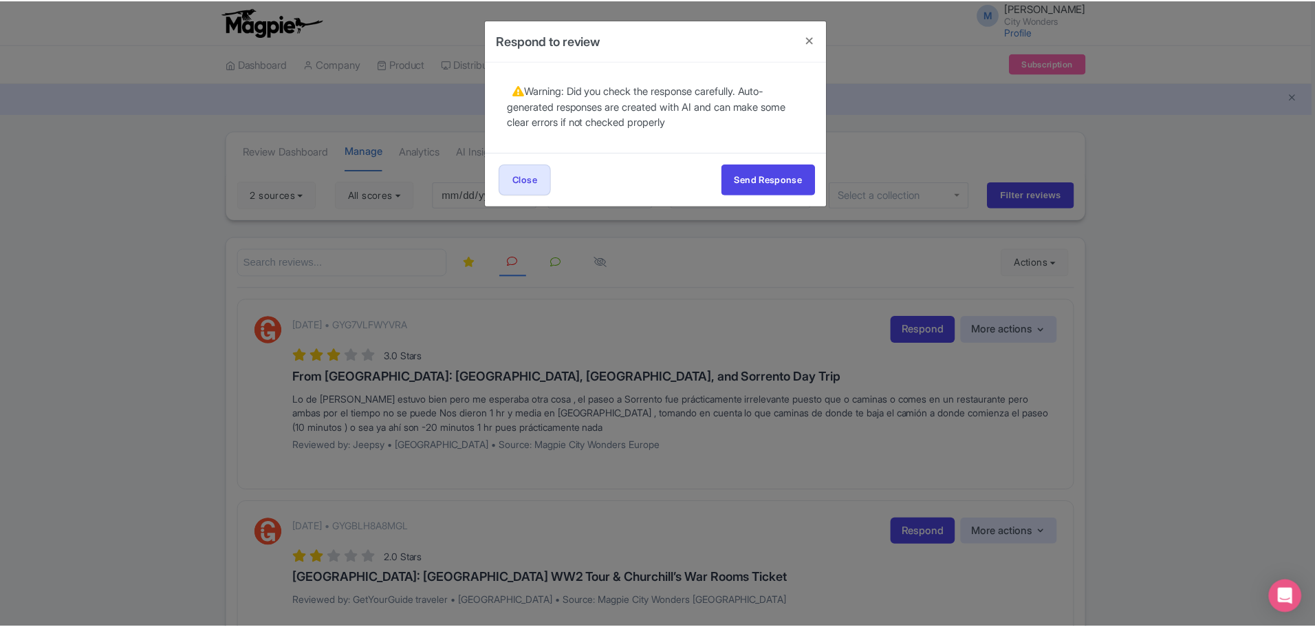
scroll to position [0, 0]
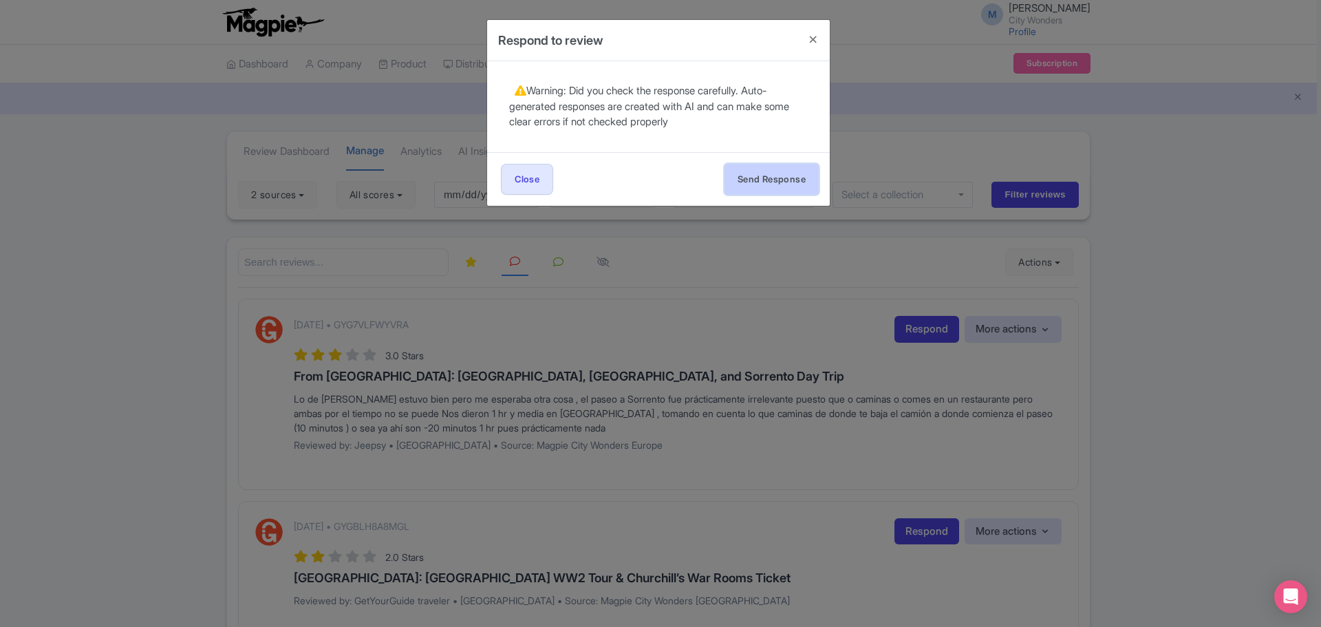
click at [767, 181] on button "Send Response" at bounding box center [771, 179] width 94 height 31
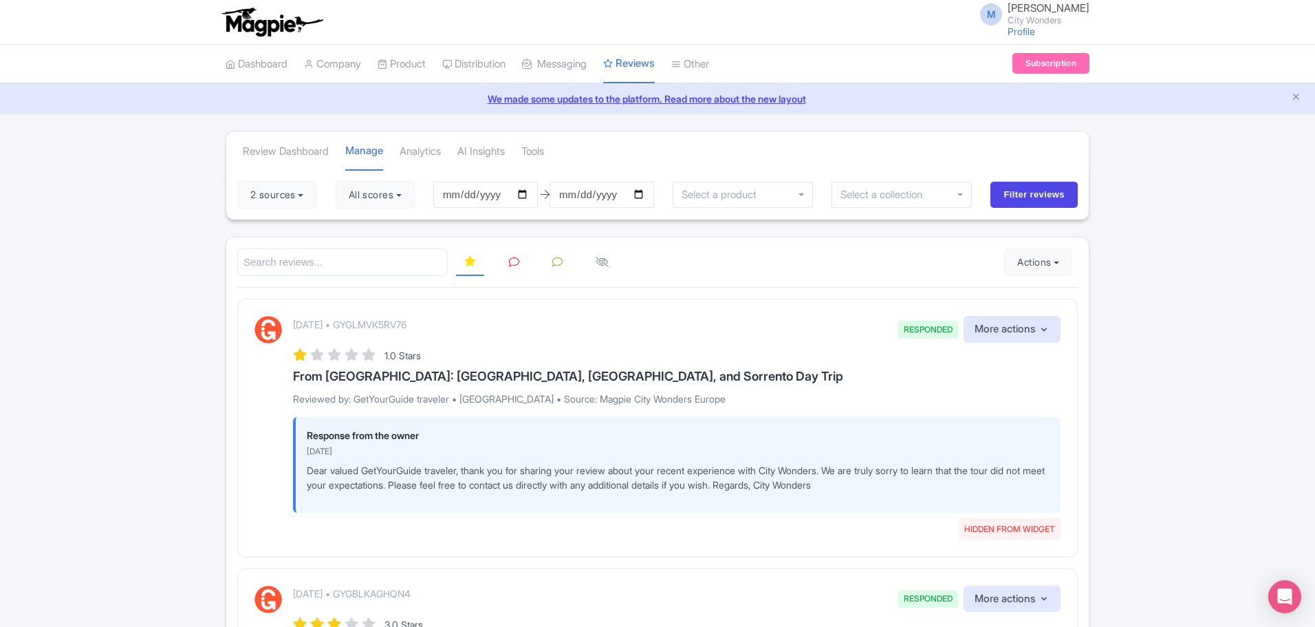
click at [515, 261] on icon at bounding box center [514, 262] width 10 height 10
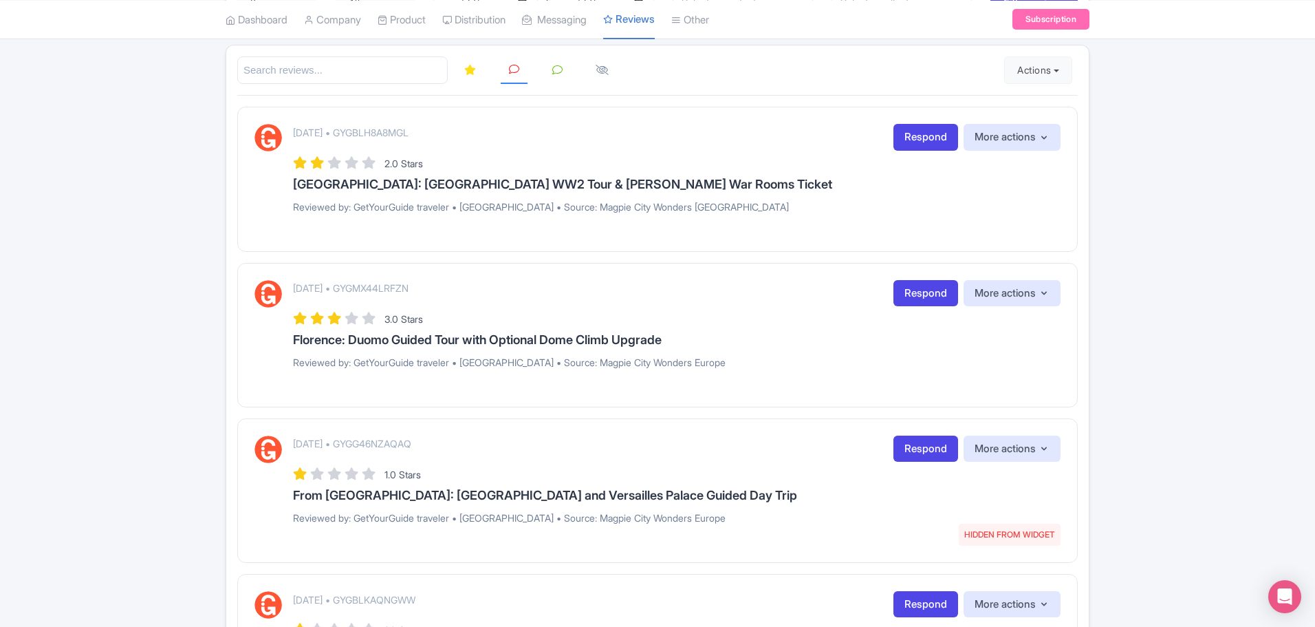
scroll to position [176, 0]
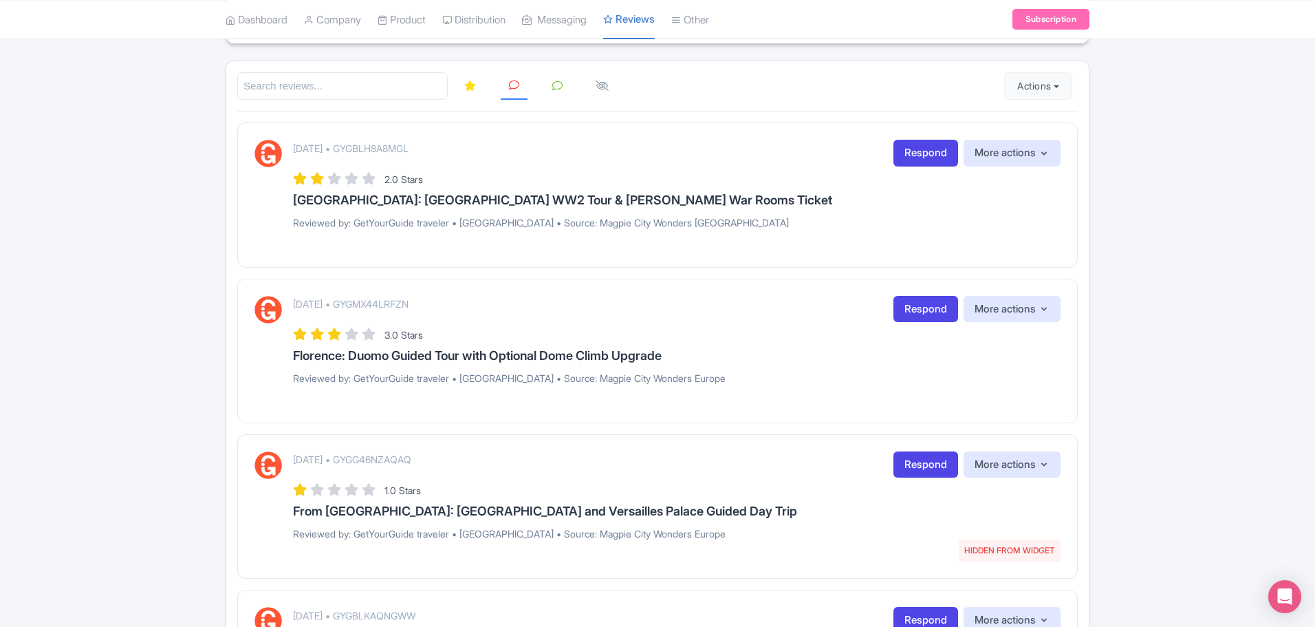
drag, startPoint x: 458, startPoint y: 150, endPoint x: 369, endPoint y: 144, distance: 89.6
click at [369, 144] on div "[DATE] • GYGBLH8A8MGL Respond More actions Hide from this page Hide from review…" at bounding box center [677, 153] width 768 height 27
click at [618, 152] on div "[DATE] • GYGBLH8A8MGL Respond More actions Hide from this page Hide from review…" at bounding box center [677, 153] width 768 height 27
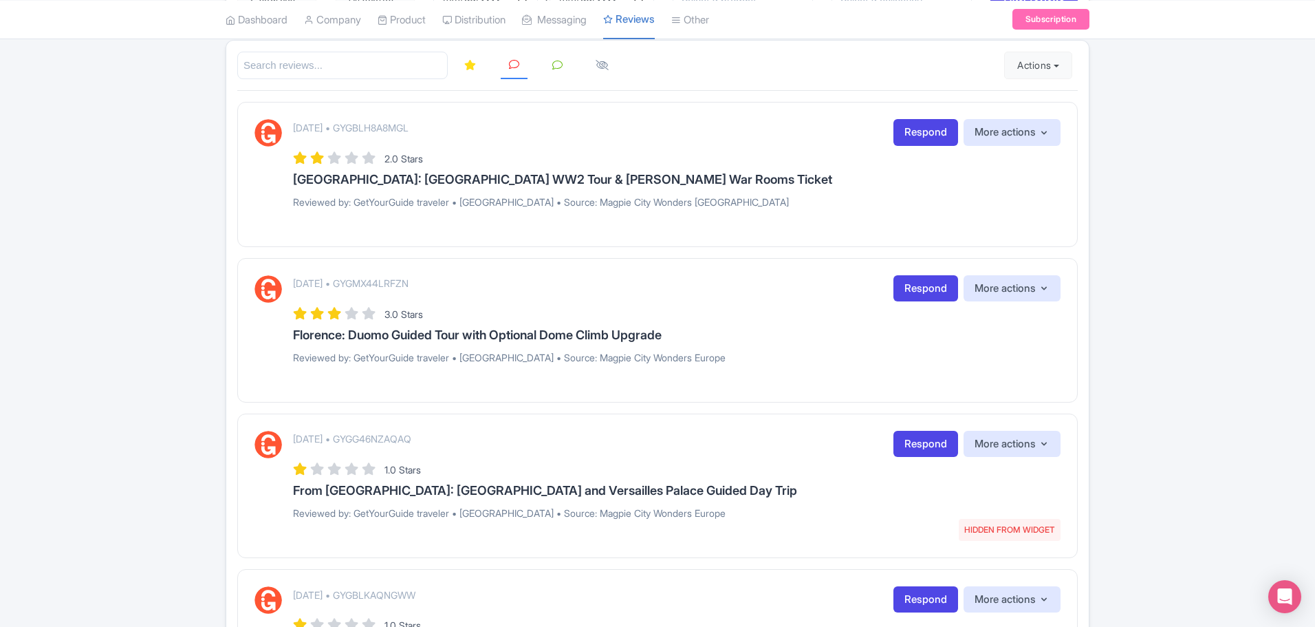
scroll to position [194, 0]
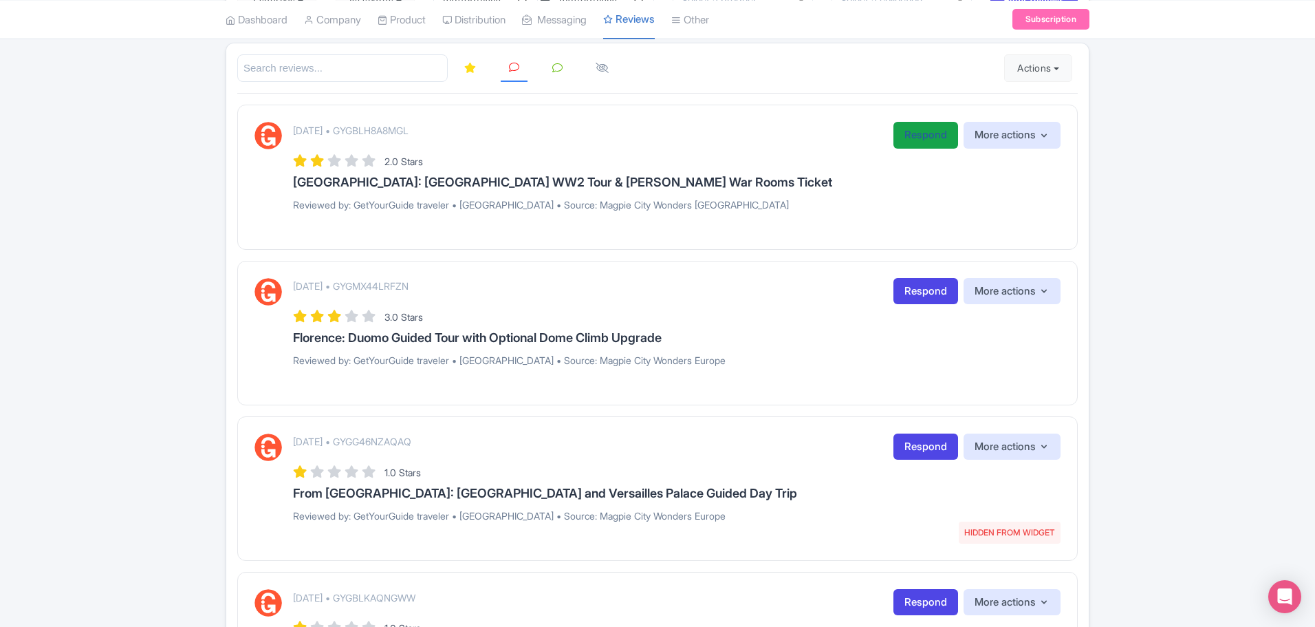
click at [916, 134] on link "Respond" at bounding box center [926, 135] width 65 height 27
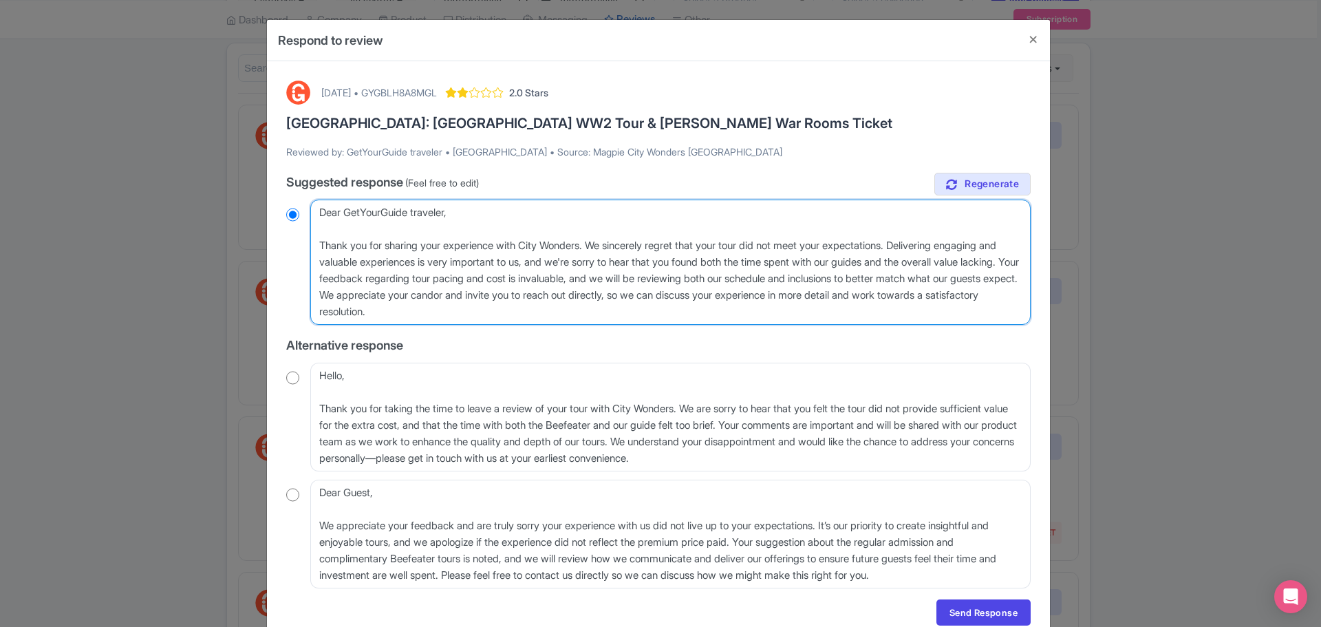
drag, startPoint x: 922, startPoint y: 244, endPoint x: 499, endPoint y: 294, distance: 426.6
click at [499, 294] on textarea "Dear GetYourGuide traveler, Thank you for sharing your experience with City Won…" at bounding box center [670, 261] width 720 height 125
type textarea "Dear GetYourGuide traveler, Thank you for sharing your experience with City Won…"
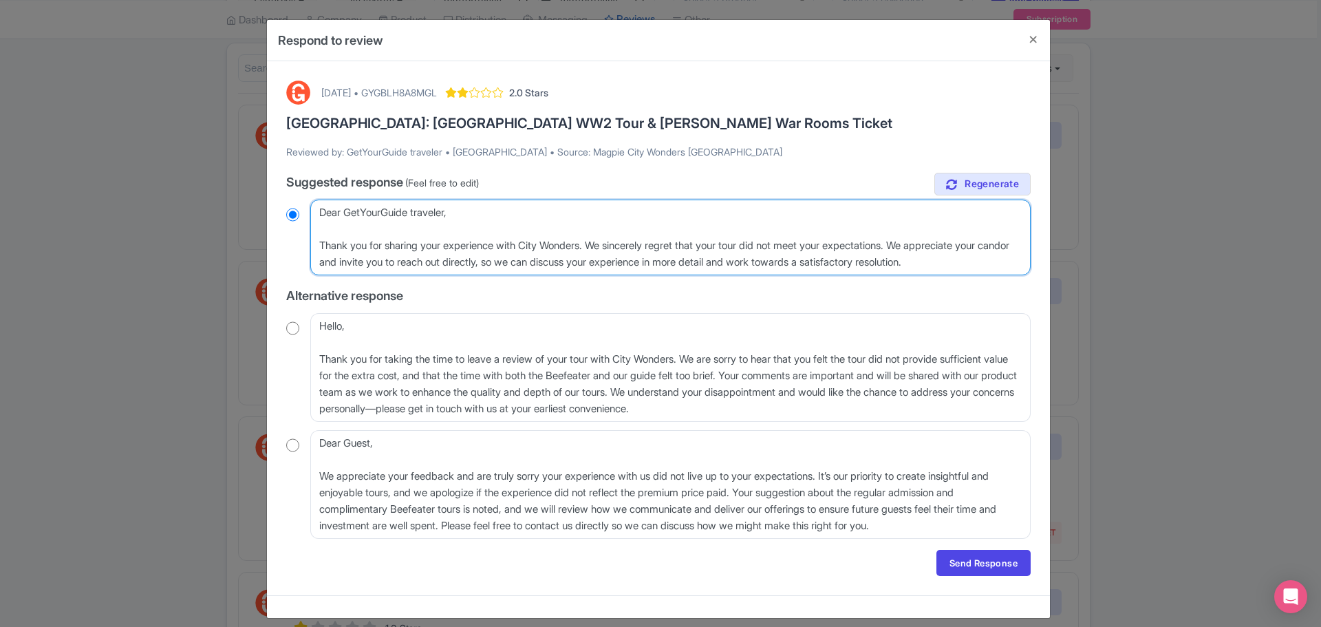
radio input "true"
drag, startPoint x: 974, startPoint y: 262, endPoint x: 703, endPoint y: 257, distance: 271.1
click at [703, 257] on textarea "Dear GetYourGuide traveler, Thank you for sharing your experience with City Won…" at bounding box center [670, 237] width 720 height 76
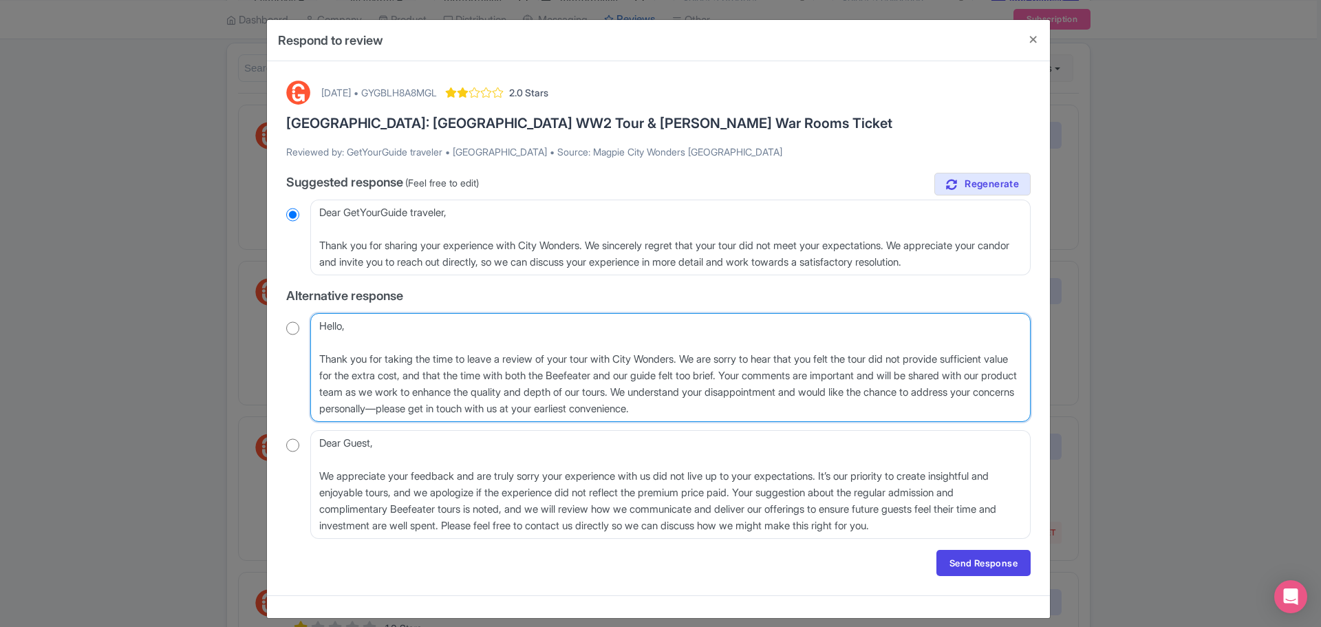
drag, startPoint x: 949, startPoint y: 391, endPoint x: 971, endPoint y: 409, distance: 27.9
click at [971, 409] on textarea "Hello, Thank you for taking the time to leave a review of your tour with City W…" at bounding box center [670, 367] width 720 height 109
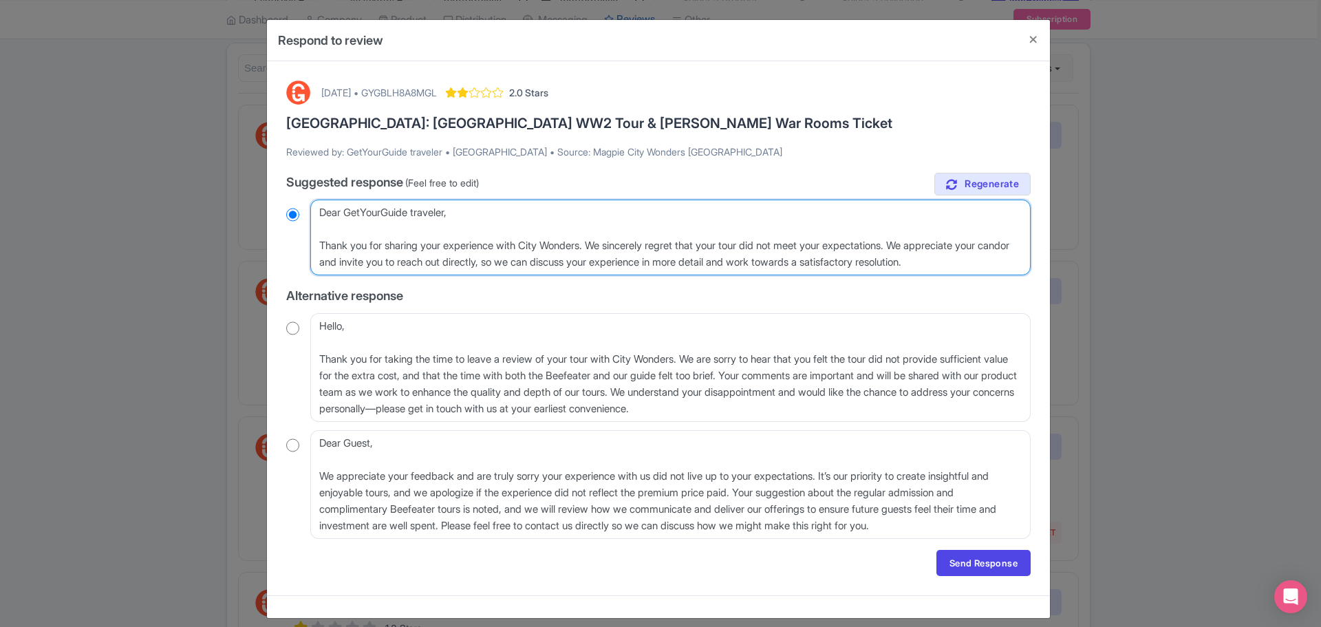
drag, startPoint x: 999, startPoint y: 259, endPoint x: 924, endPoint y: 246, distance: 76.2
click at [924, 246] on textarea "Dear GetYourGuide traveler, Thank you for sharing your experience with City Won…" at bounding box center [670, 237] width 720 height 76
paste textarea "would like the chance to address your concerns personally—please get in touch w…"
type textarea "Dear GetYourGuide traveler, Thank you for sharing your experience with City Won…"
radio input "true"
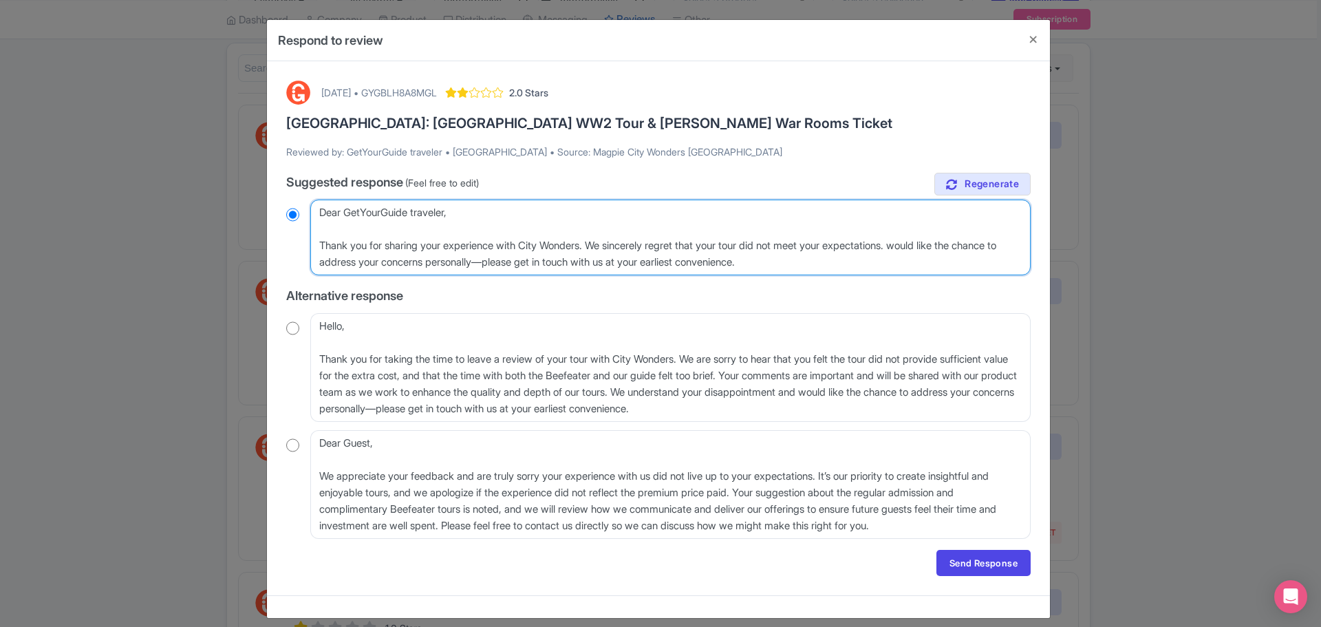
click at [921, 244] on textarea "Dear GetYourGuide traveler, Thank you for sharing your experience with City Won…" at bounding box center [670, 237] width 720 height 76
type textarea "Dear GetYourGuide traveler, Thank you for sharing your experience with City Won…"
radio input "true"
type textarea "Dear GetYourGuide traveler, Thank you for sharing your experience with City Won…"
radio input "true"
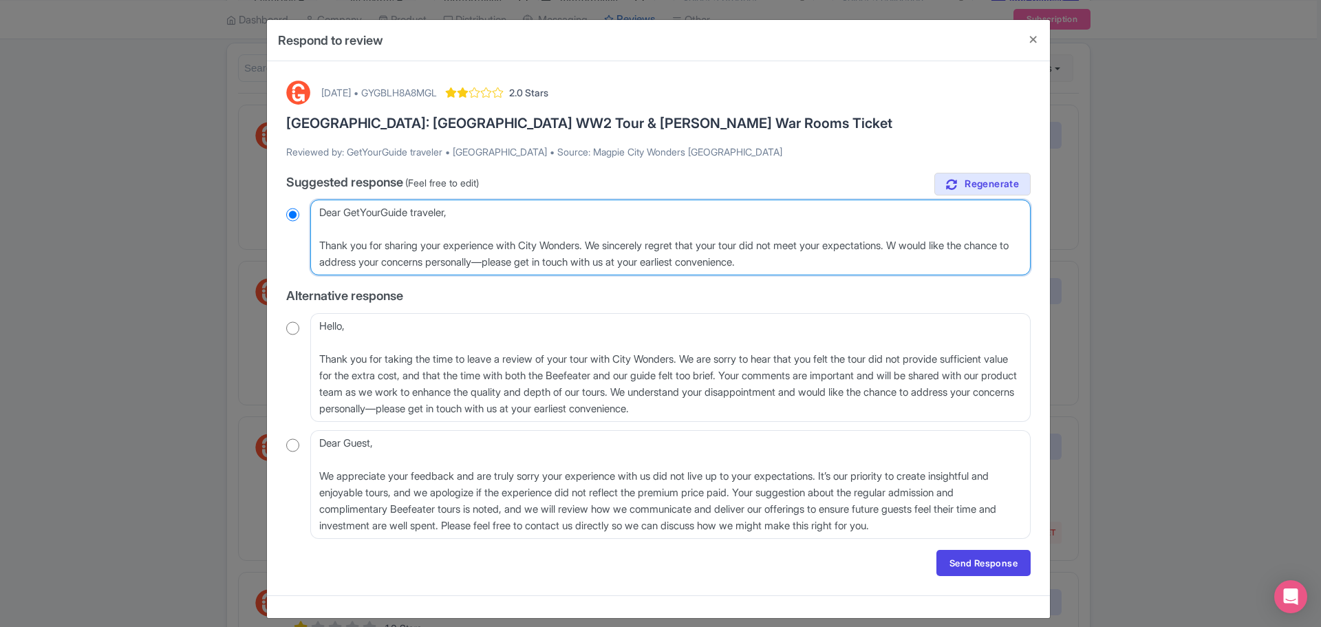
type textarea "Dear GetYourGuide traveler, Thank you for sharing your experience with City Won…"
radio input "true"
click at [848, 259] on textarea "Dear GetYourGuide traveler, Thank you for sharing your experience with City Won…" at bounding box center [670, 237] width 720 height 76
type textarea "Dear GetYourGuide traveler, Thank you for sharing your experience with City Won…"
radio input "true"
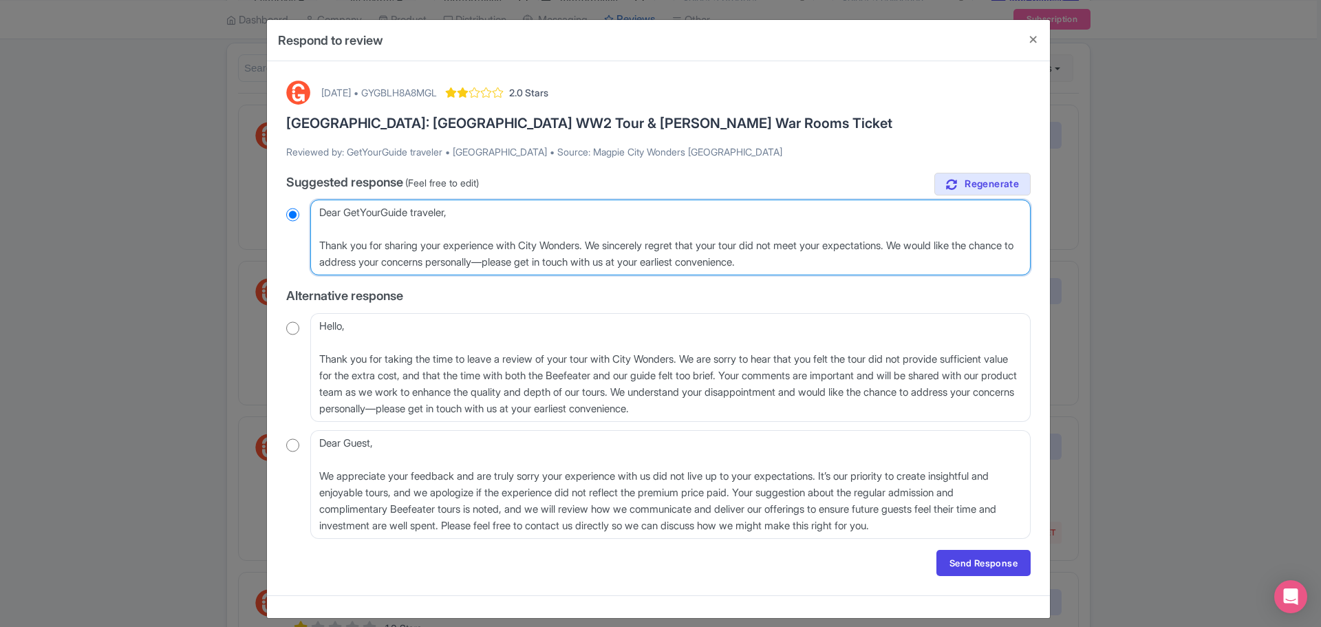
type textarea "Dear GetYourGuide traveler, Thank you for sharing your experience with City Won…"
radio input "true"
type textarea "Dear GetYourGuide traveler, Thank you for sharing your experience with City Won…"
radio input "true"
type textarea "Dear GetYourGuide traveler, Thank you for sharing your experience with City Won…"
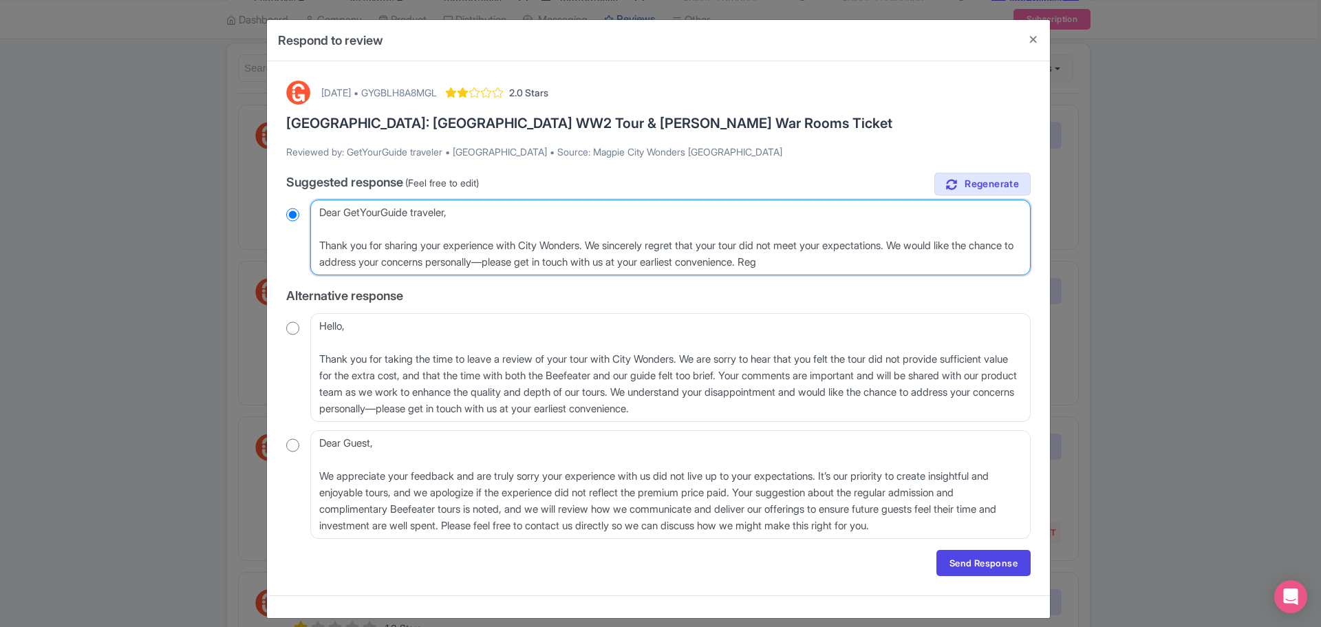
radio input "true"
type textarea "Dear GetYourGuide traveler, Thank you for sharing your experience with City Won…"
radio input "true"
type textarea "Dear GetYourGuide traveler, Thank you for sharing your experience with City Won…"
radio input "true"
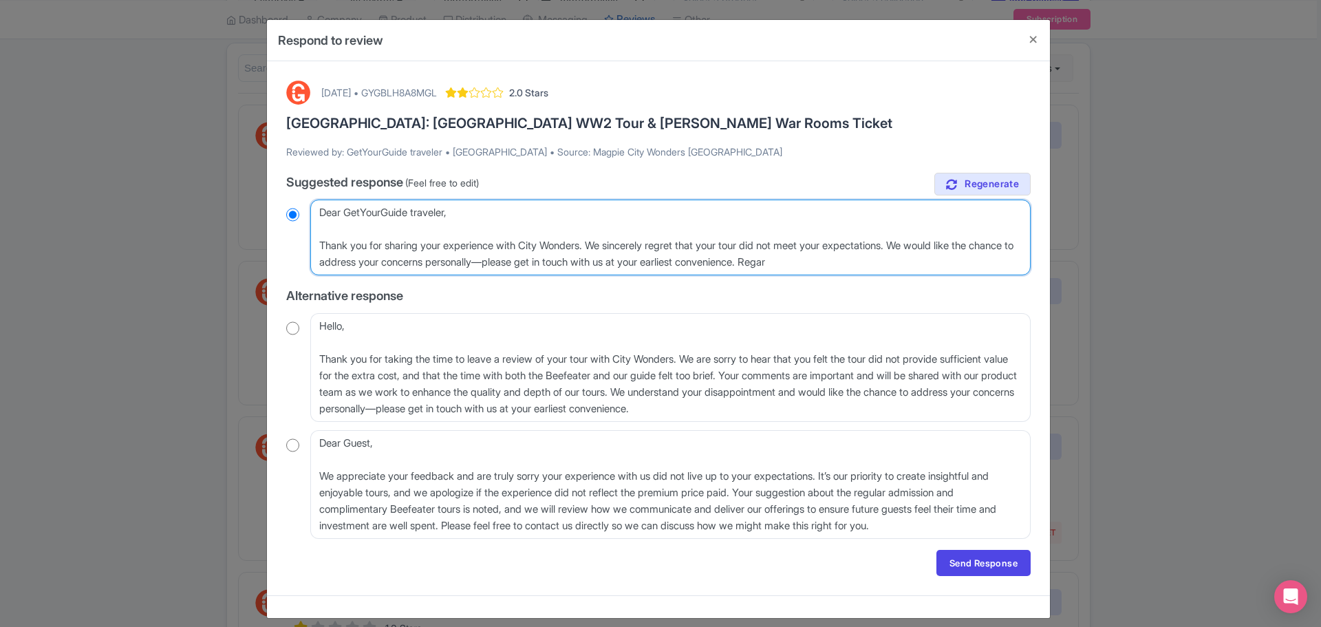
type textarea "Dear GetYourGuide traveler, Thank you for sharing your experience with City Won…"
radio input "true"
type textarea "Dear GetYourGuide traveler, Thank you for sharing your experience with City Won…"
radio input "true"
type textarea "Dear GetYourGuide traveler, Thank you for sharing your experience with City Won…"
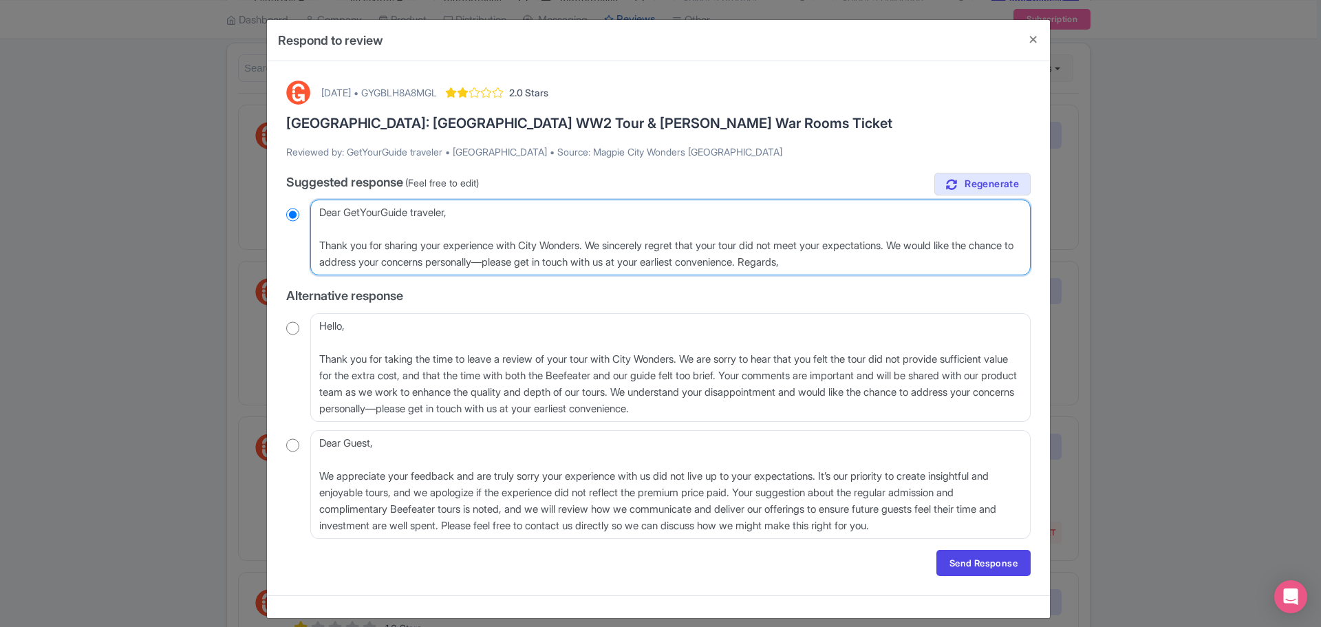
radio input "true"
type textarea "Dear GetYourGuide traveler, Thank you for sharing your experience with City Won…"
radio input "true"
type textarea "Dear GetYourGuide traveler, Thank you for sharing your experience with City Won…"
radio input "true"
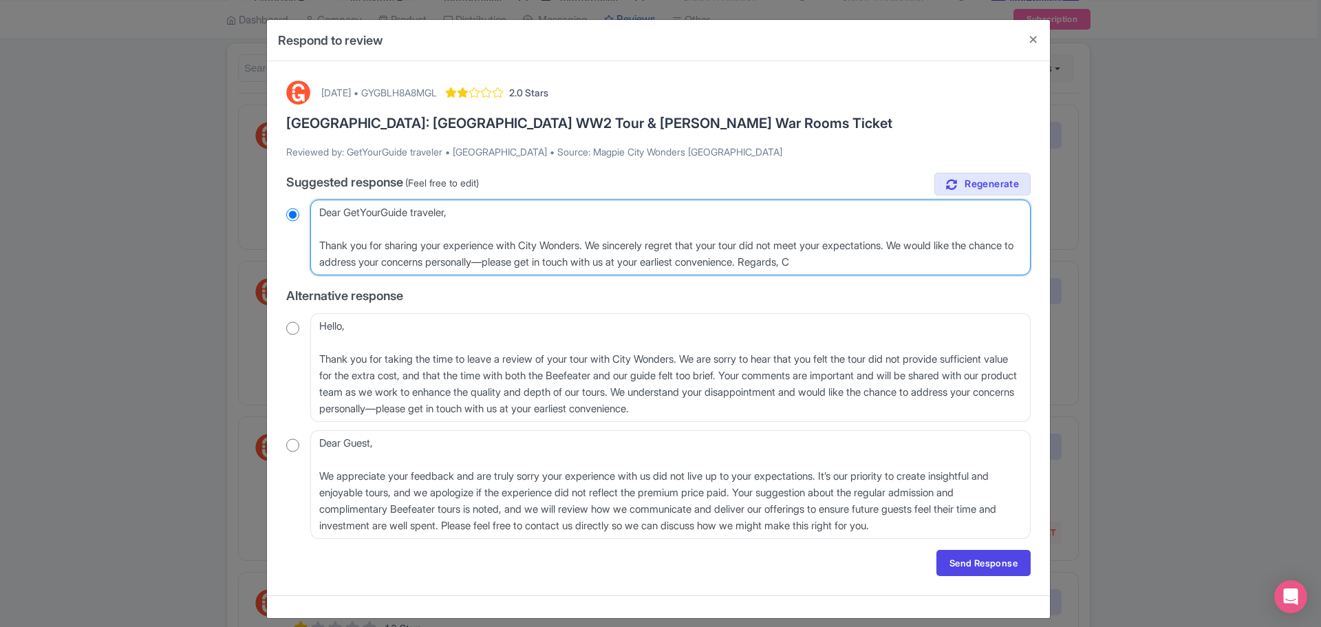
type textarea "Dear GetYourGuide traveler, Thank you for sharing your experience with City Won…"
radio input "true"
type textarea "Dear GetYourGuide traveler, Thank you for sharing your experience with City Won…"
radio input "true"
type textarea "Dear GetYourGuide traveler, Thank you for sharing your experience with City Won…"
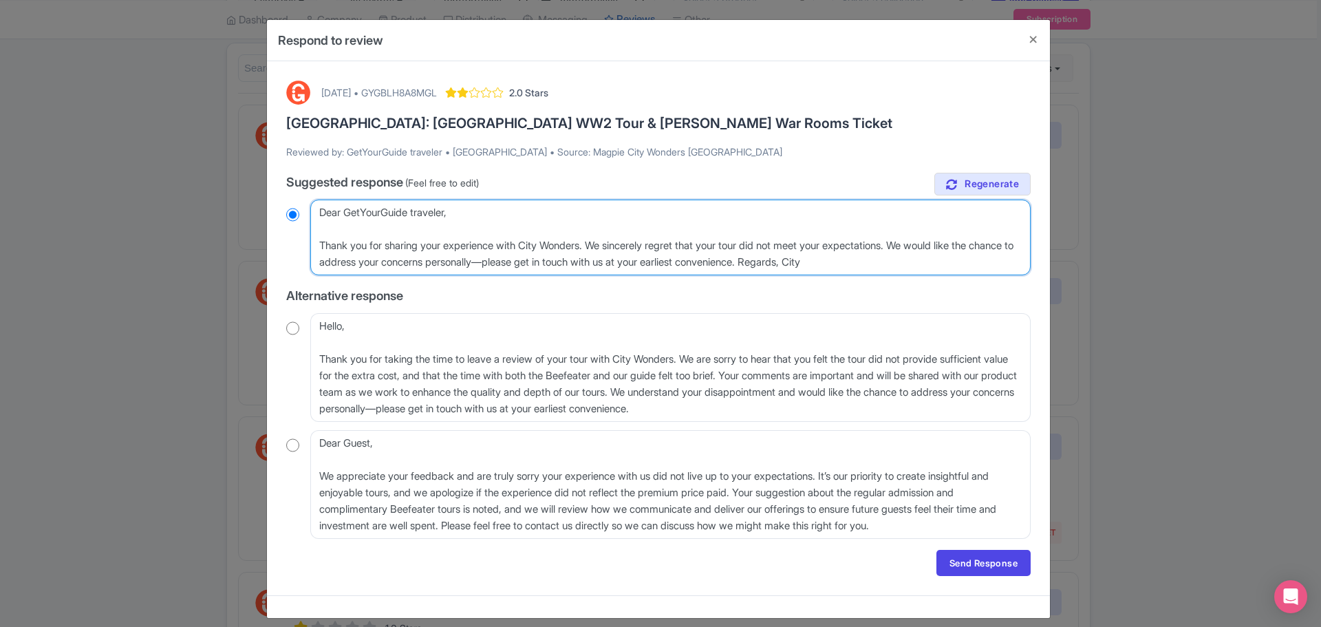
radio input "true"
type textarea "Dear GetYourGuide traveler, Thank you for sharing your experience with City Won…"
radio input "true"
type textarea "Dear GetYourGuide traveler, Thank you for sharing your experience with City Won…"
radio input "true"
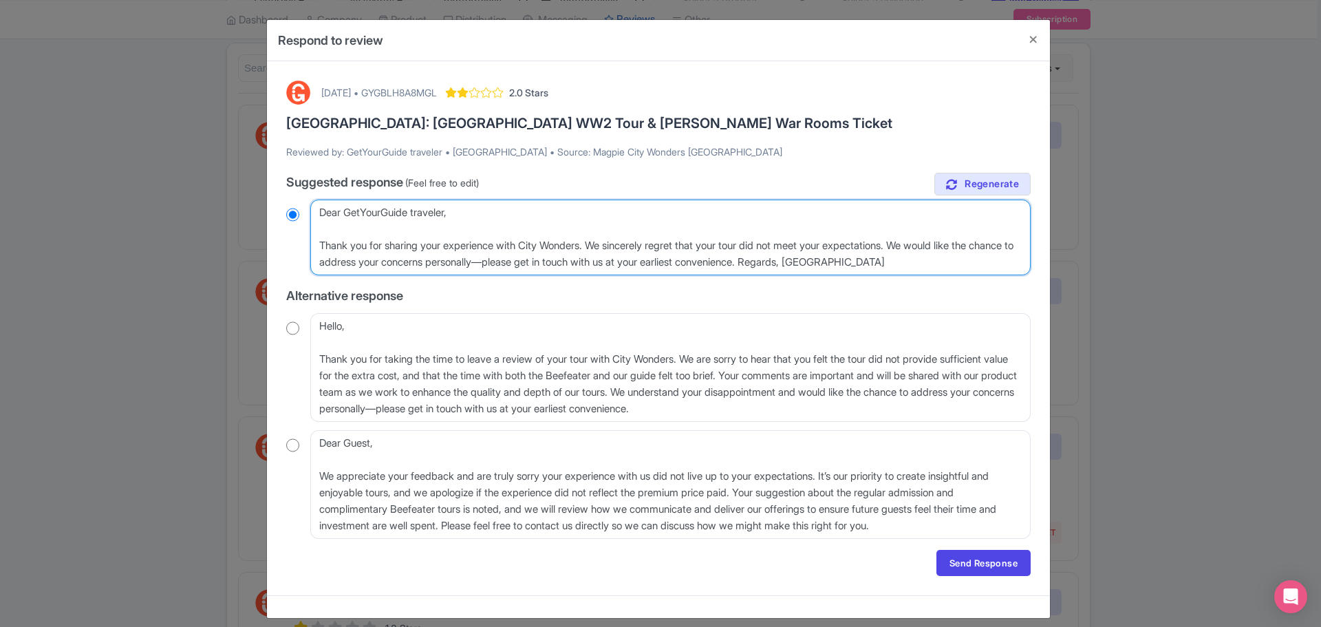
type textarea "Dear GetYourGuide traveler, Thank you for sharing your experience with City Won…"
radio input "true"
type textarea "Dear GetYourGuide traveler, Thank you for sharing your experience with City Won…"
radio input "true"
type textarea "Dear GetYourGuide traveler, Thank you for sharing your experience with City Won…"
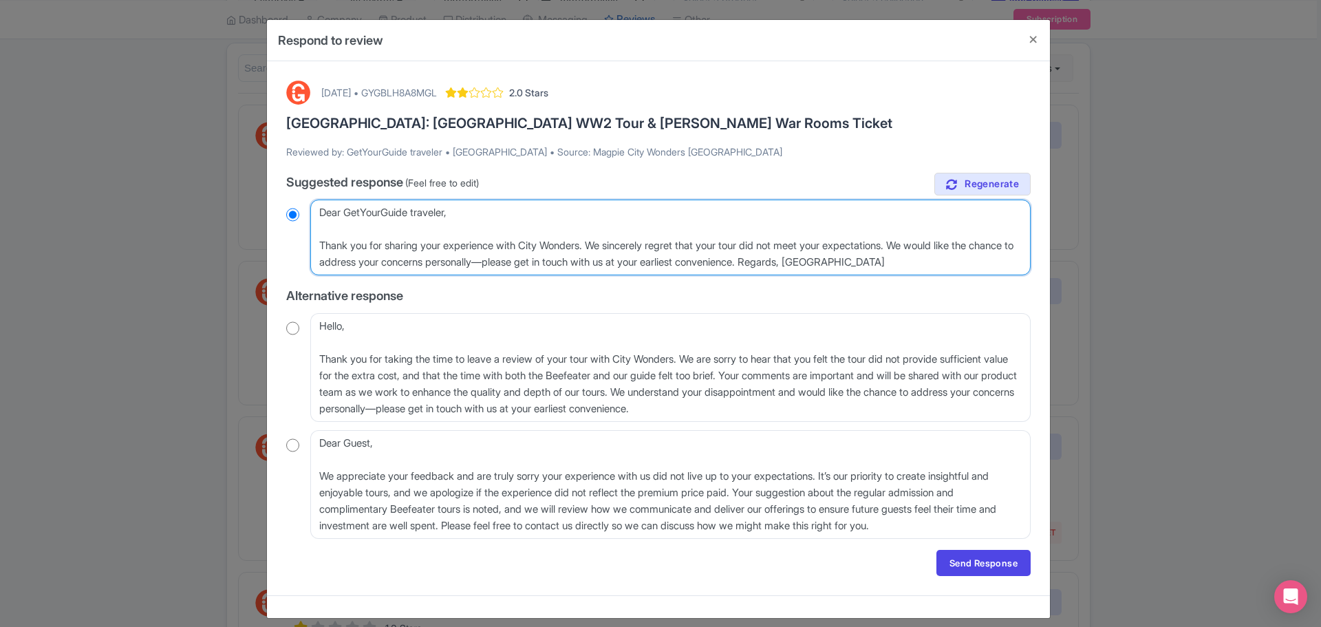
radio input "true"
type textarea "Dear GetYourGuide traveler, Thank you for sharing your experience with City Won…"
radio input "true"
type textarea "Dear GetYourGuide traveler, Thank you for sharing your experience with City Won…"
radio input "true"
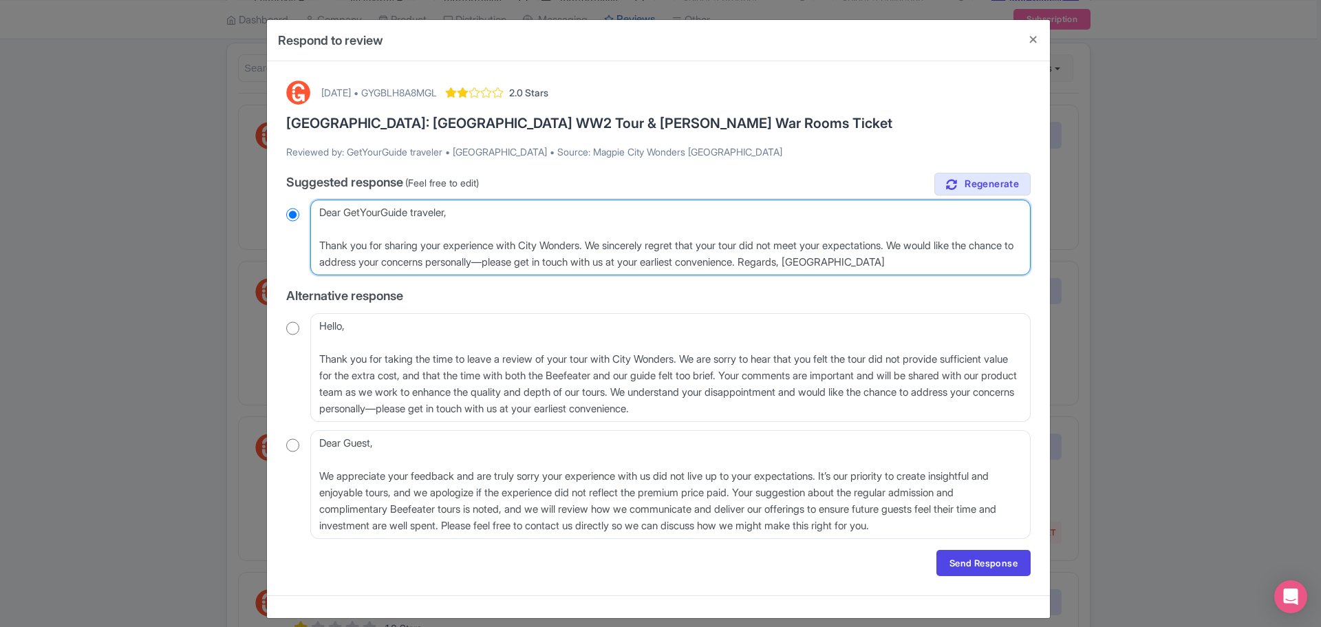
type textarea "Dear GetYourGuide traveler, Thank you for sharing your experience with City Won…"
radio input "true"
type textarea "Dear GetYourGuide traveler, Thank you for sharing your experience with City Won…"
radio input "true"
type textarea "Dear GetYourGuide traveler, Thank you for sharing your experience with City Won…"
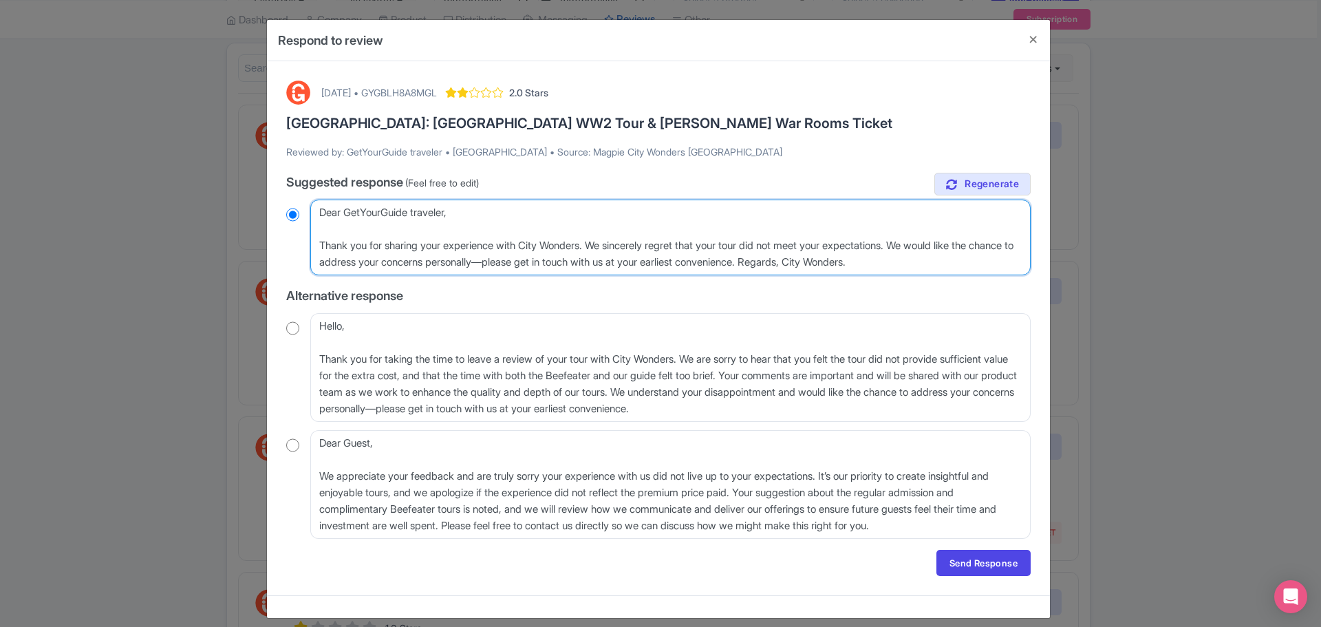
radio input "true"
type textarea "Dear GetYourGuide traveler, Thank you for sharing your experience with City Won…"
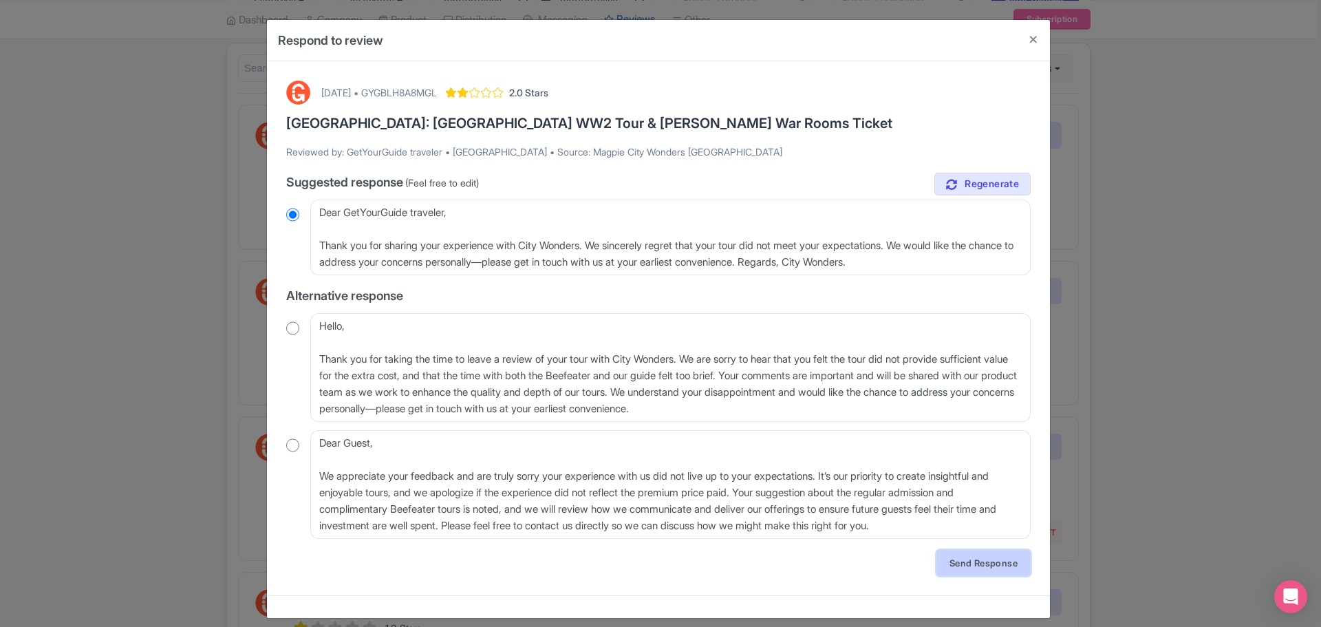
click at [993, 564] on link "Send Response" at bounding box center [983, 563] width 94 height 26
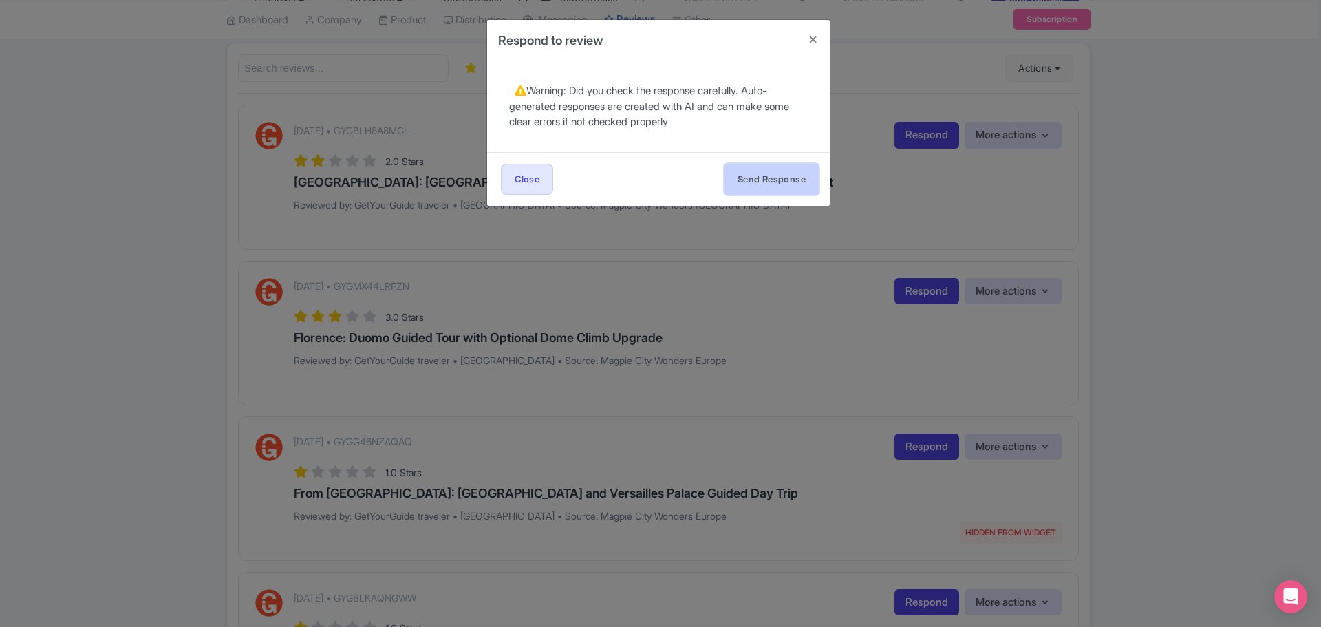
click at [779, 177] on button "Send Response" at bounding box center [771, 179] width 94 height 31
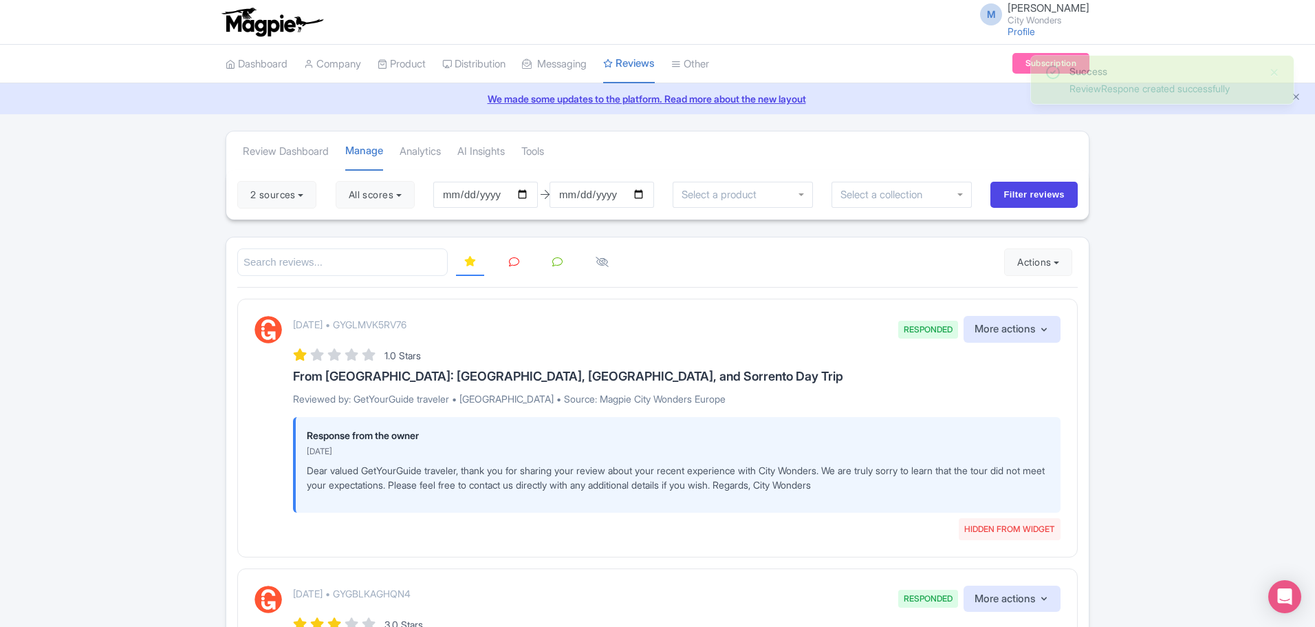
click at [511, 263] on icon at bounding box center [514, 262] width 10 height 10
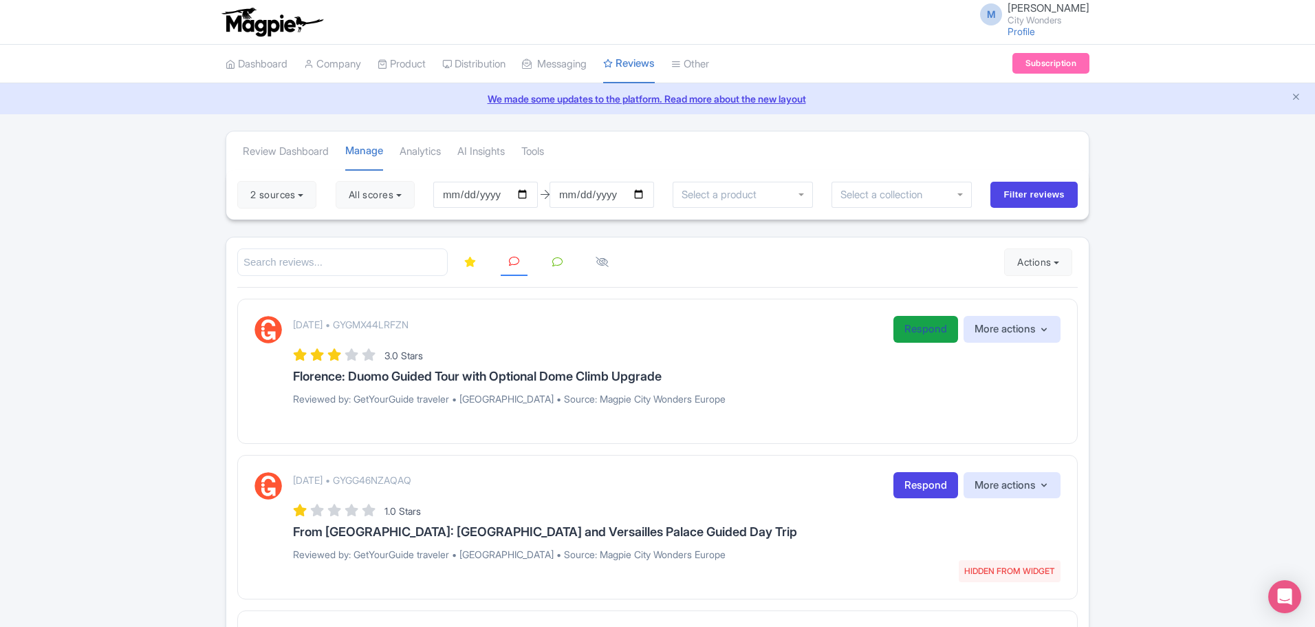
click at [924, 329] on link "Respond" at bounding box center [926, 329] width 65 height 27
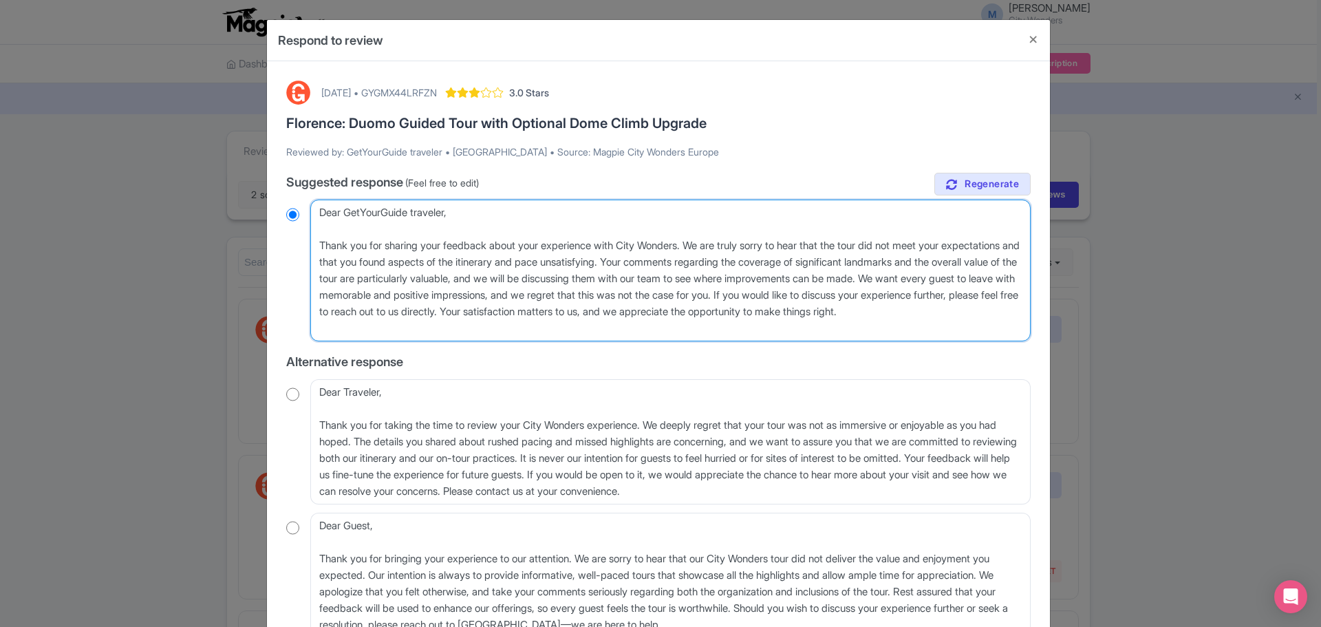
click at [928, 246] on textarea "Dear GetYourGuide traveler, Thank you for sharing your feedback about your expe…" at bounding box center [670, 270] width 720 height 142
type textarea "Dear GetYourGuide traveler, Thank you for sharing your feedback about your expe…"
radio input "true"
type textarea "Dear GetYourGuide traveler, Thank you for sharing your feedback about your expe…"
radio input "true"
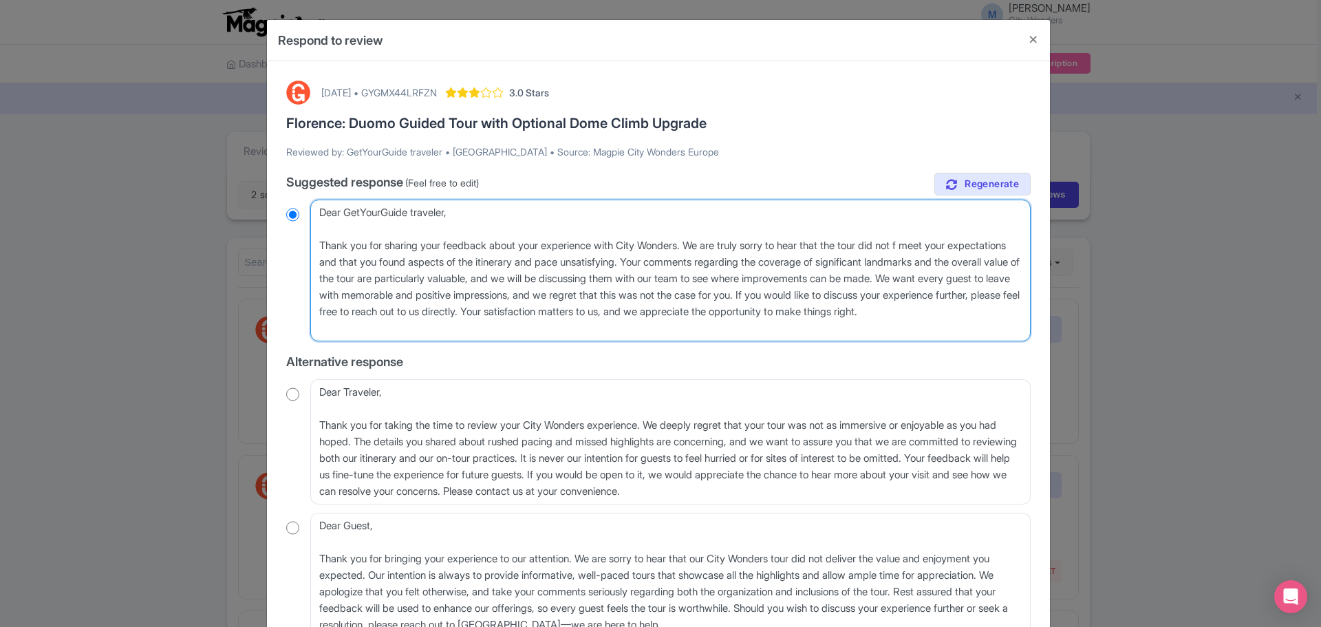
type textarea "Dear GetYourGuide traveler, Thank you for sharing your feedback about your expe…"
radio input "true"
type textarea "Dear GetYourGuide traveler, Thank you for sharing your feedback about your expe…"
radio input "true"
type textarea "Dear GetYourGuide traveler, Thank you for sharing your feedback about your expe…"
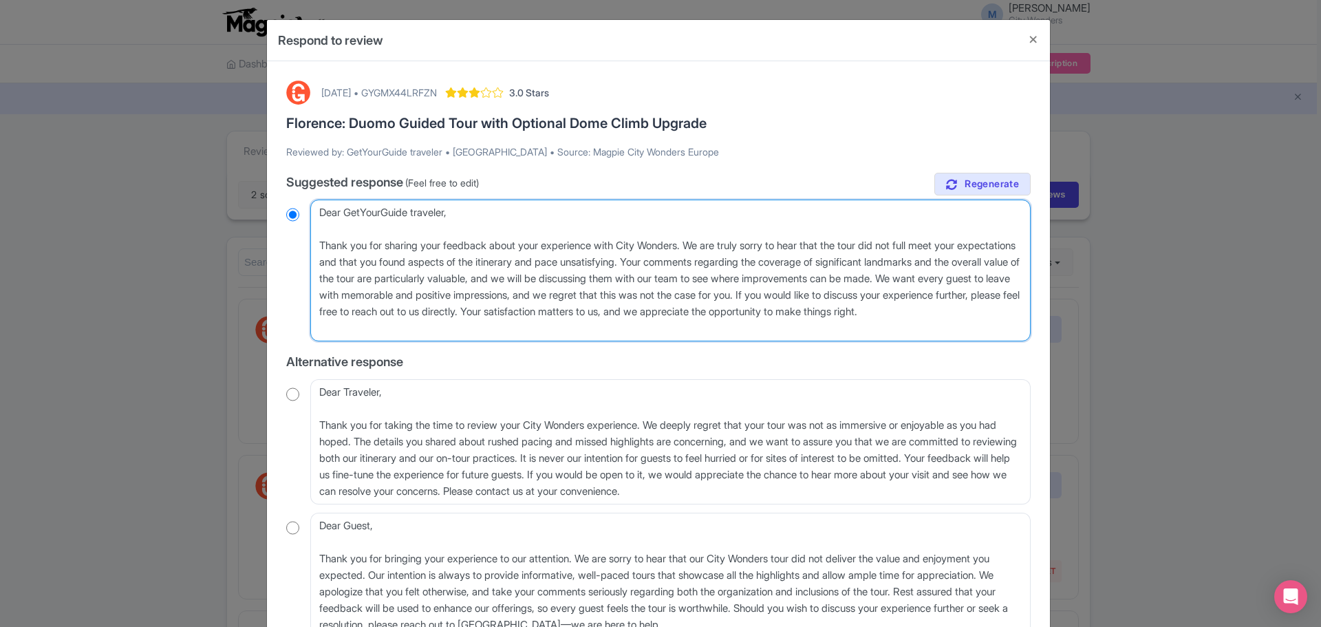
radio input "true"
type textarea "Dear GetYourGuide traveler, Thank you for sharing your feedback about your expe…"
radio input "true"
drag, startPoint x: 697, startPoint y: 261, endPoint x: 380, endPoint y: 263, distance: 316.4
click at [380, 263] on textarea "Dear GetYourGuide traveler, Thank you for sharing your feedback about your expe…" at bounding box center [670, 270] width 720 height 142
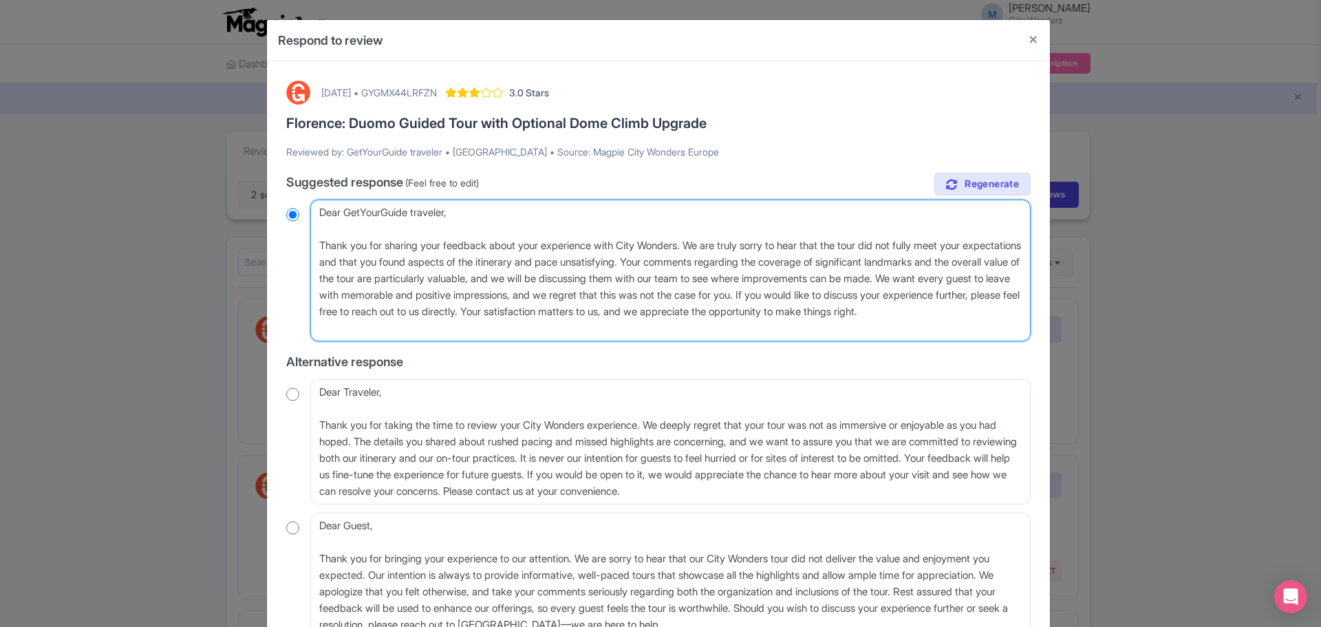
type textarea "Dear GetYourGuide traveler, Thank you for sharing your feedback about your expe…"
radio input "true"
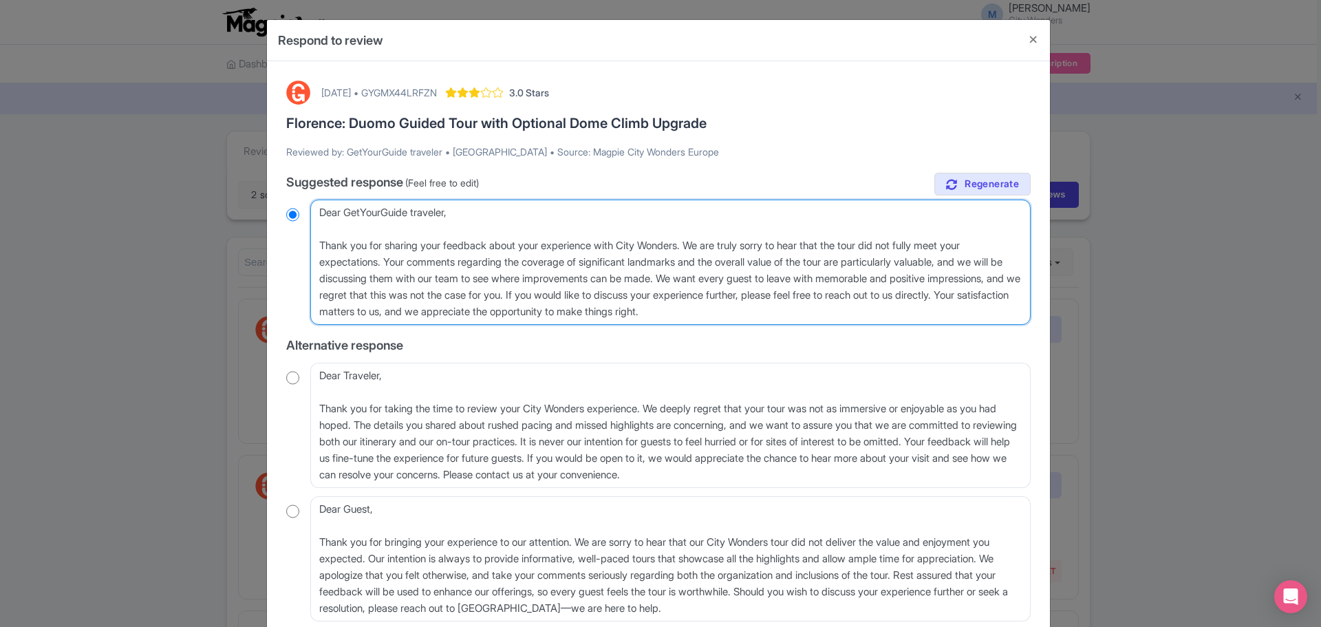
drag, startPoint x: 616, startPoint y: 294, endPoint x: 385, endPoint y: 256, distance: 234.9
click at [385, 256] on textarea "Dear GetYourGuide traveler, Thank you for sharing your feedback about your expe…" at bounding box center [670, 261] width 720 height 125
type textarea "Dear GetYourGuide traveler, Thank you for sharing your feedback about your expe…"
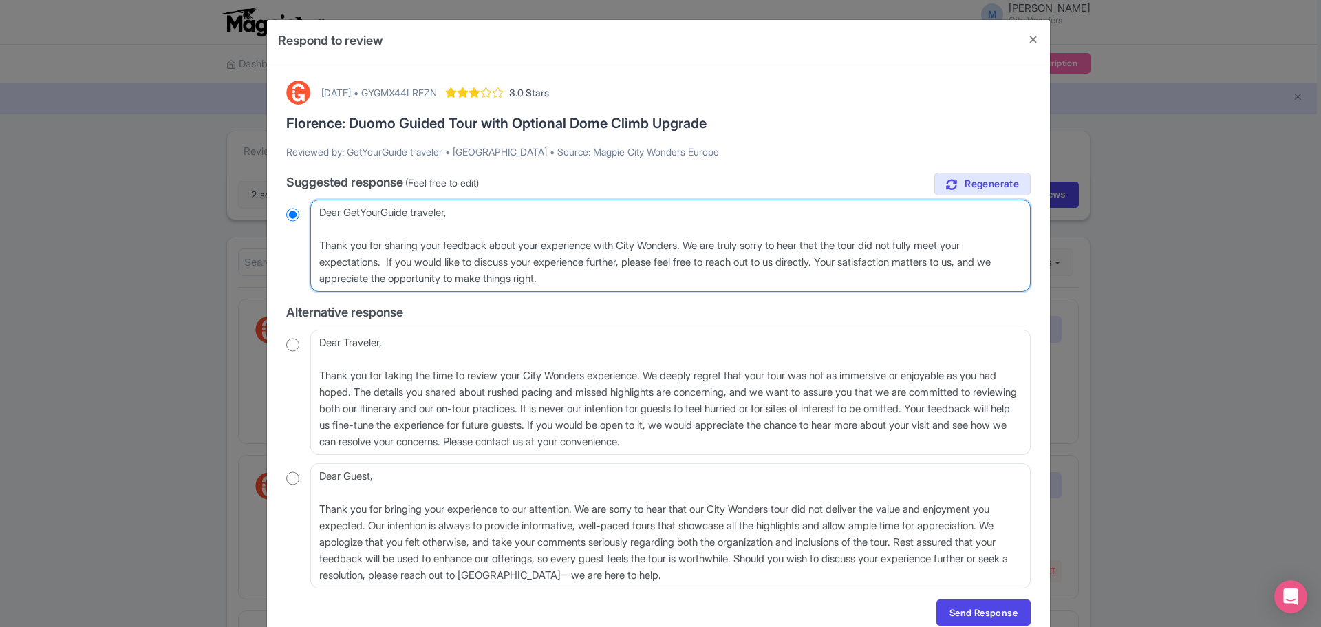
radio input "true"
click at [626, 279] on textarea "Dear GetYourGuide traveler, Thank you for sharing your feedback about your expe…" at bounding box center [670, 245] width 720 height 92
type textarea "Dear GetYourGuide traveler, Thank you for sharing your feedback about your expe…"
radio input "true"
type textarea "Dear GetYourGuide traveler, Thank you for sharing your feedback about your expe…"
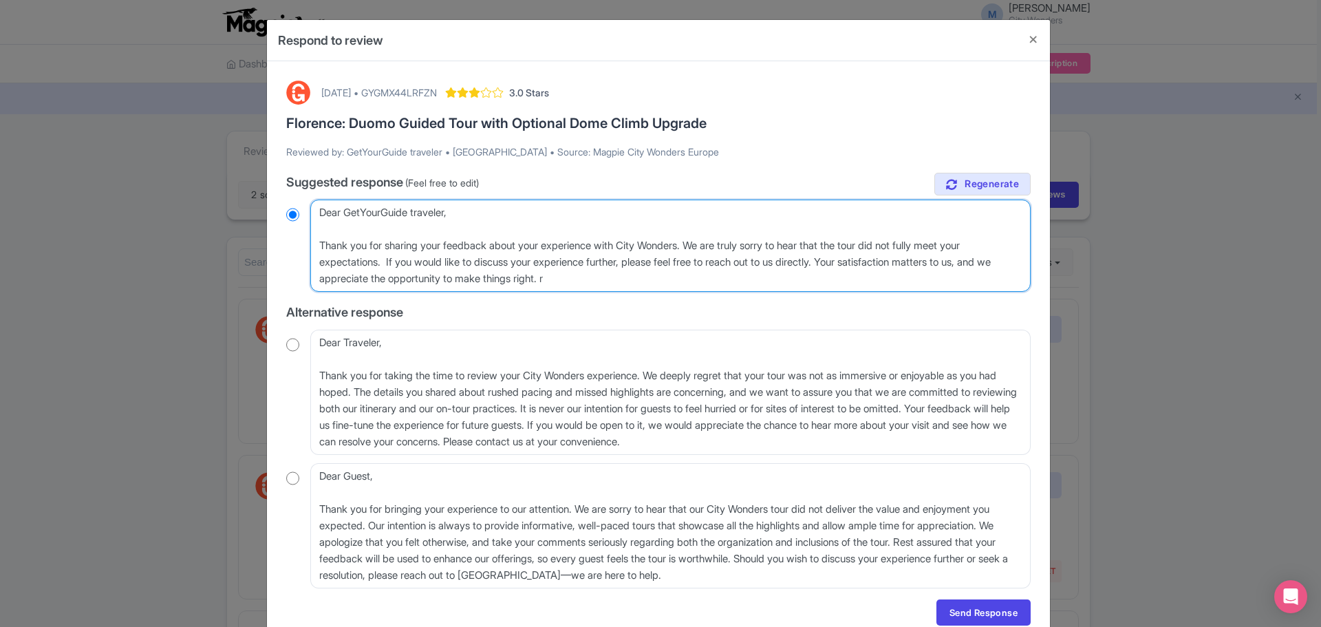
radio input "true"
type textarea "Dear GetYourGuide traveler, Thank you for sharing your feedback about your expe…"
radio input "true"
type textarea "Dear GetYourGuide traveler, Thank you for sharing your feedback about your expe…"
radio input "true"
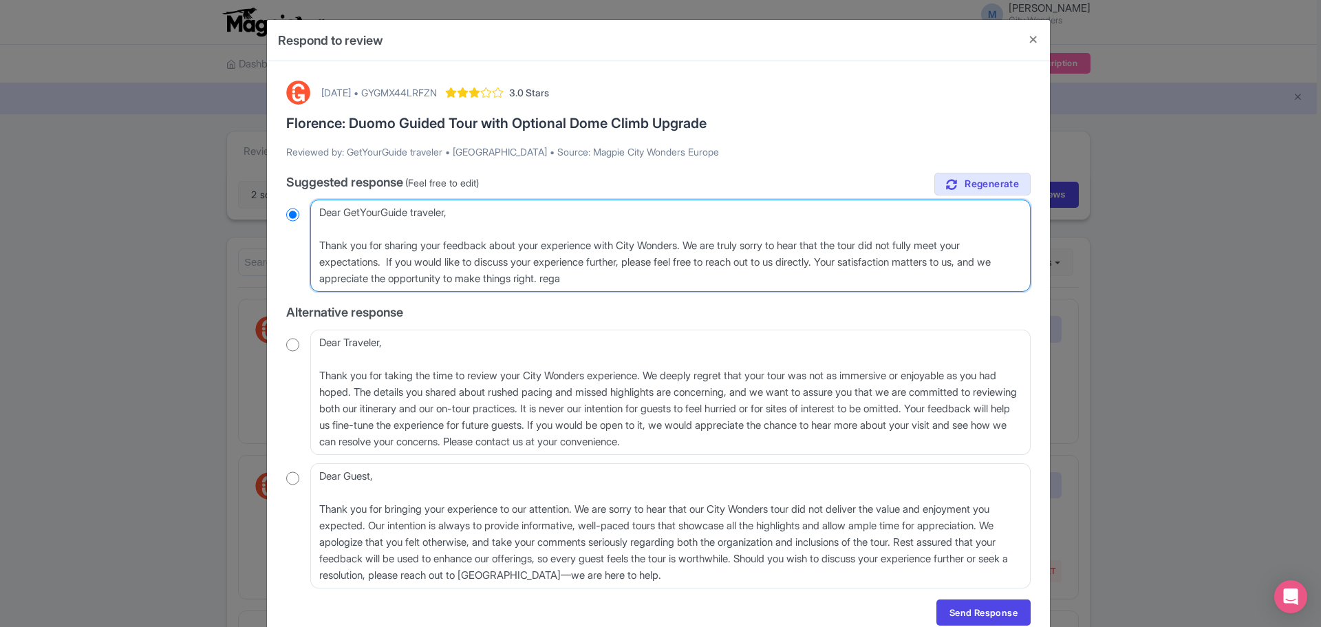
type textarea "Dear GetYourGuide traveler, Thank you for sharing your feedback about your expe…"
radio input "true"
type textarea "Dear GetYourGuide traveler, Thank you for sharing your feedback about your expe…"
radio input "true"
type textarea "Dear GetYourGuide traveler, Thank you for sharing your feedback about your expe…"
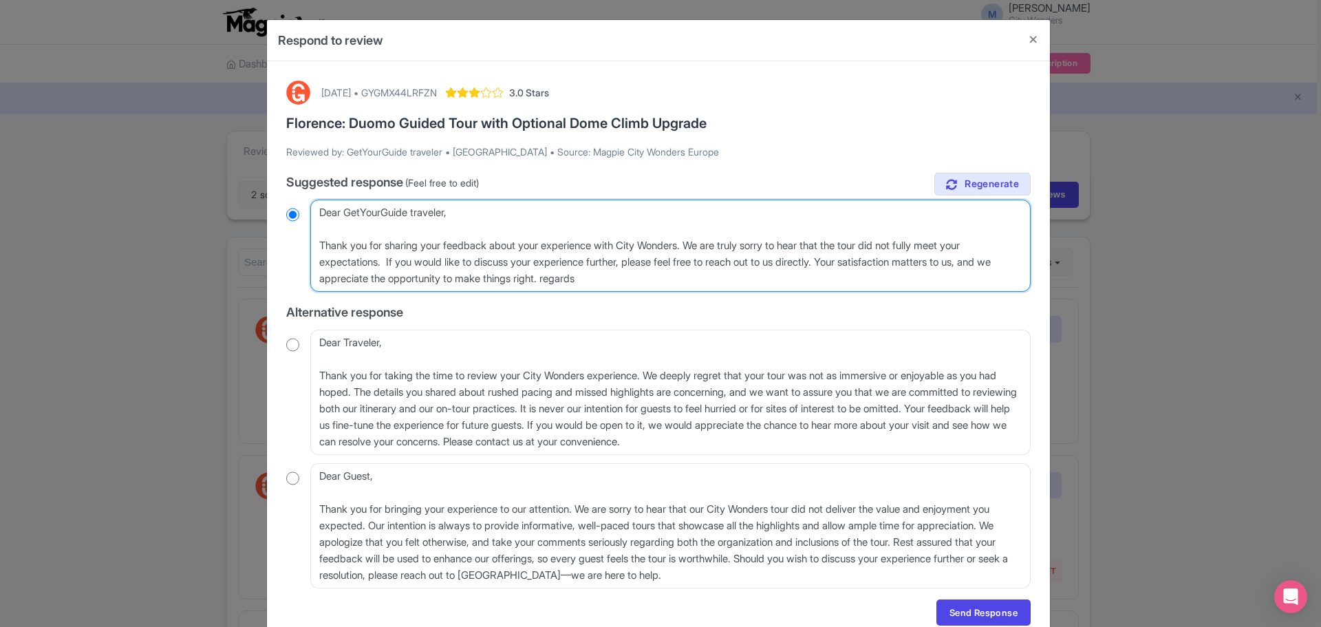
radio input "true"
type textarea "Dear GetYourGuide traveler, Thank you for sharing your feedback about your expe…"
radio input "true"
type textarea "Dear GetYourGuide traveler, Thank you for sharing your feedback about your expe…"
radio input "true"
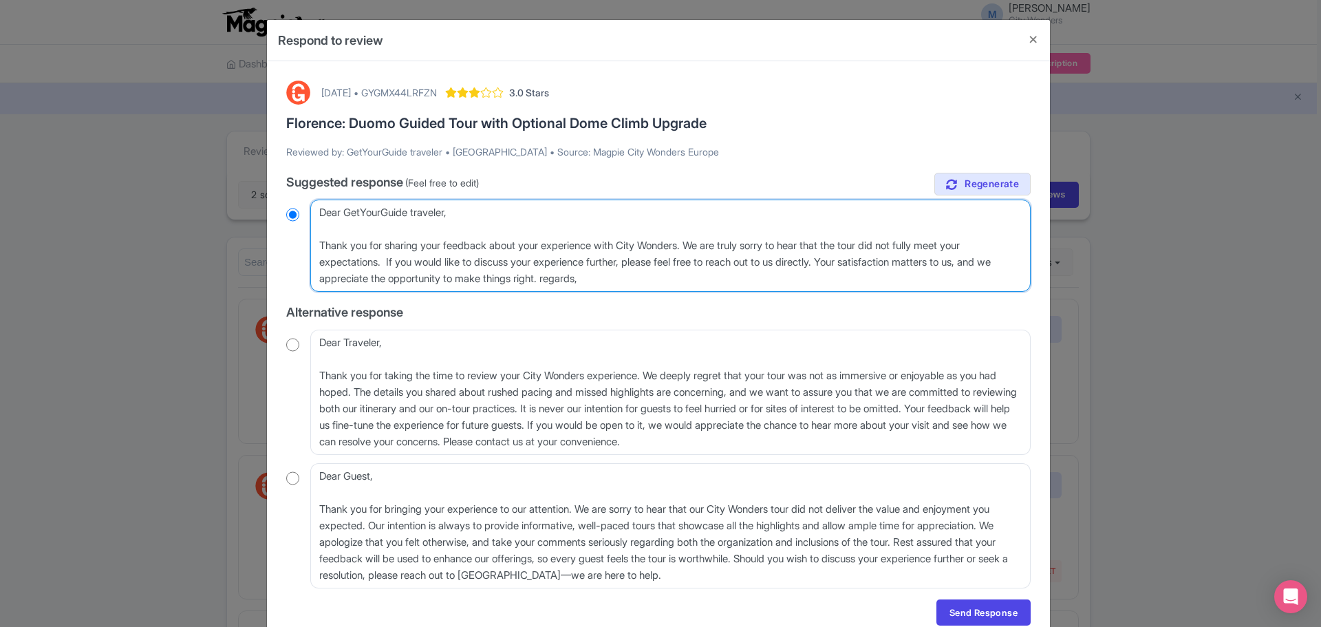
type textarea "Dear GetYourGuide traveler, Thank you for sharing your feedback about your expe…"
radio input "true"
type textarea "Dear GetYourGuide traveler, Thank you for sharing your feedback about your expe…"
radio input "true"
type textarea "Dear GetYourGuide traveler, Thank you for sharing your feedback about your expe…"
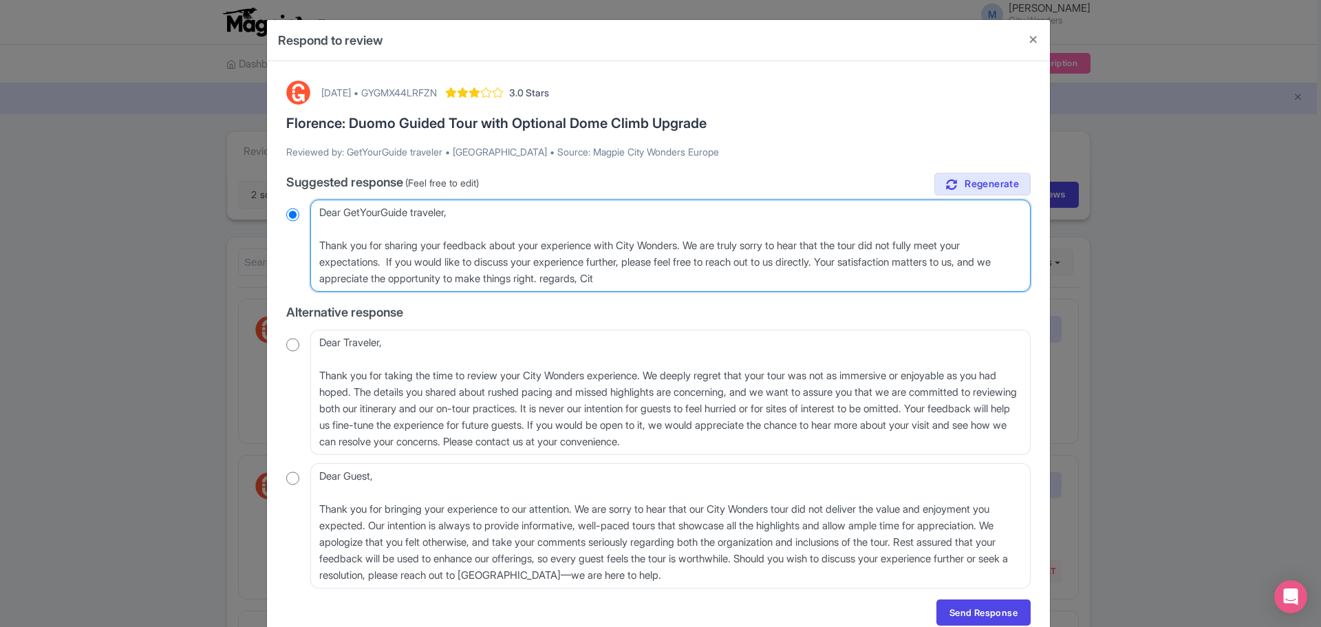
radio input "true"
type textarea "Dear GetYourGuide traveler, Thank you for sharing your feedback about your expe…"
radio input "true"
type textarea "Dear GetYourGuide traveler, Thank you for sharing your feedback about your expe…"
radio input "true"
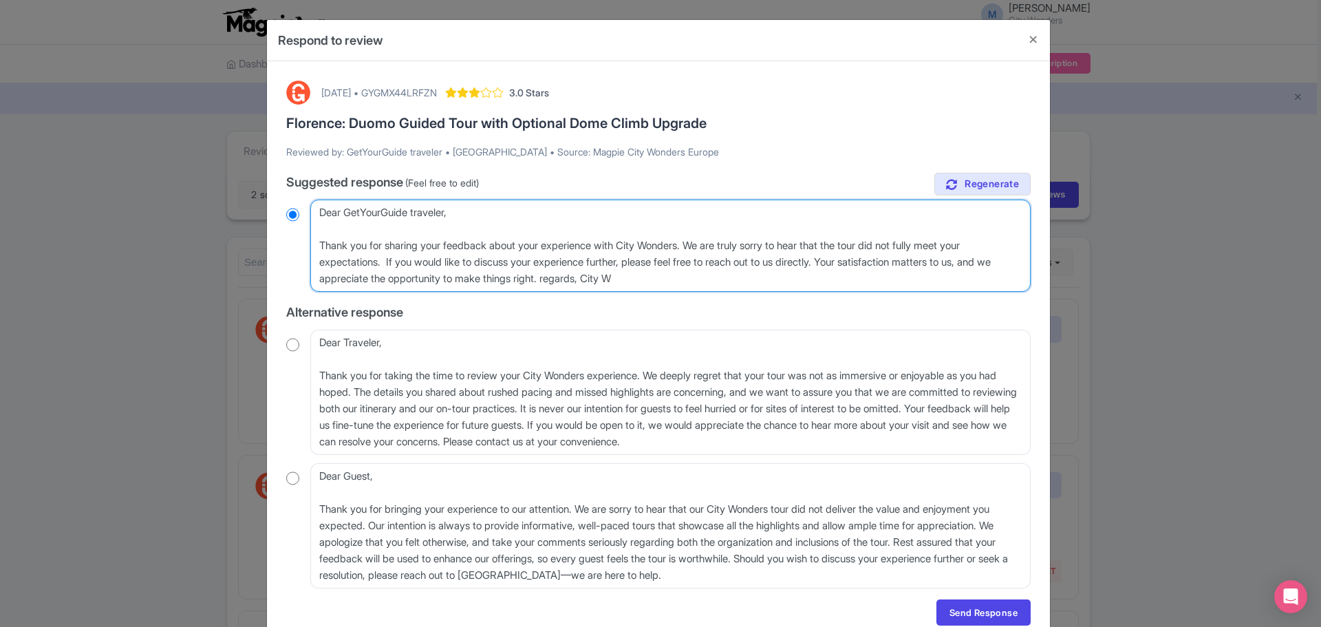
type textarea "Dear GetYourGuide traveler, Thank you for sharing your feedback about your expe…"
radio input "true"
type textarea "Dear GetYourGuide traveler, Thank you for sharing your feedback about your expe…"
radio input "true"
type textarea "Dear GetYourGuide traveler, Thank you for sharing your feedback about your expe…"
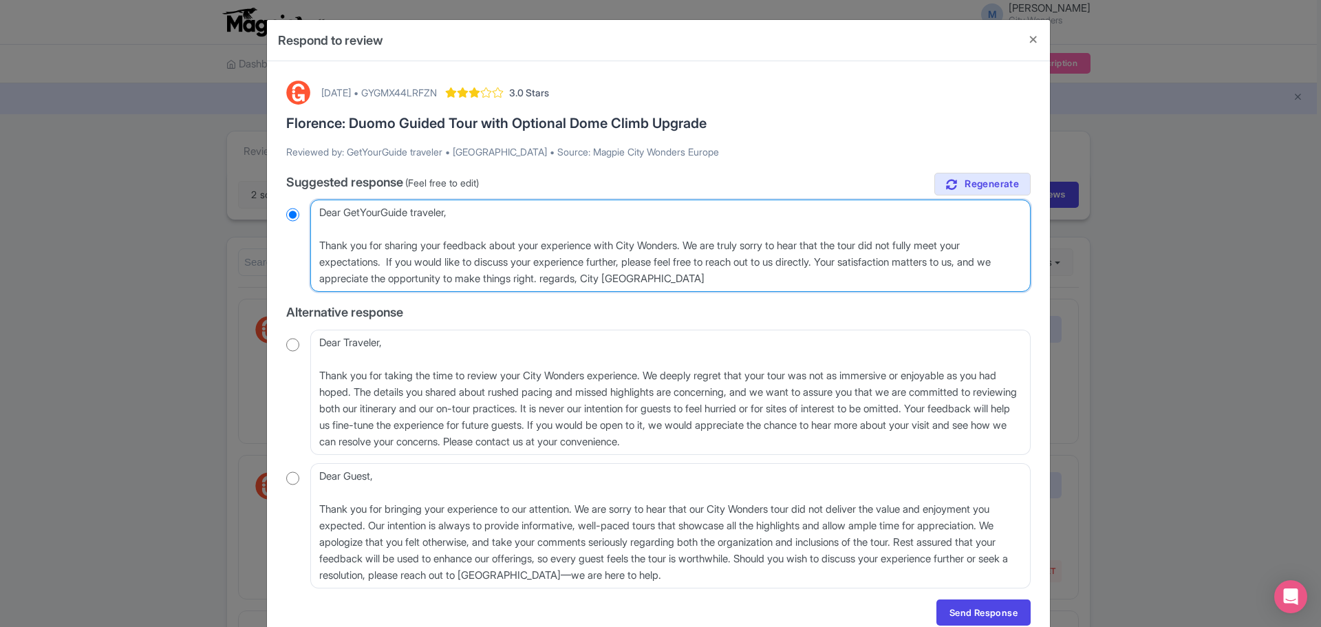
radio input "true"
type textarea "Dear GetYourGuide traveler, Thank you for sharing your feedback about your expe…"
radio input "true"
type textarea "Dear GetYourGuide traveler, Thank you for sharing your feedback about your expe…"
radio input "true"
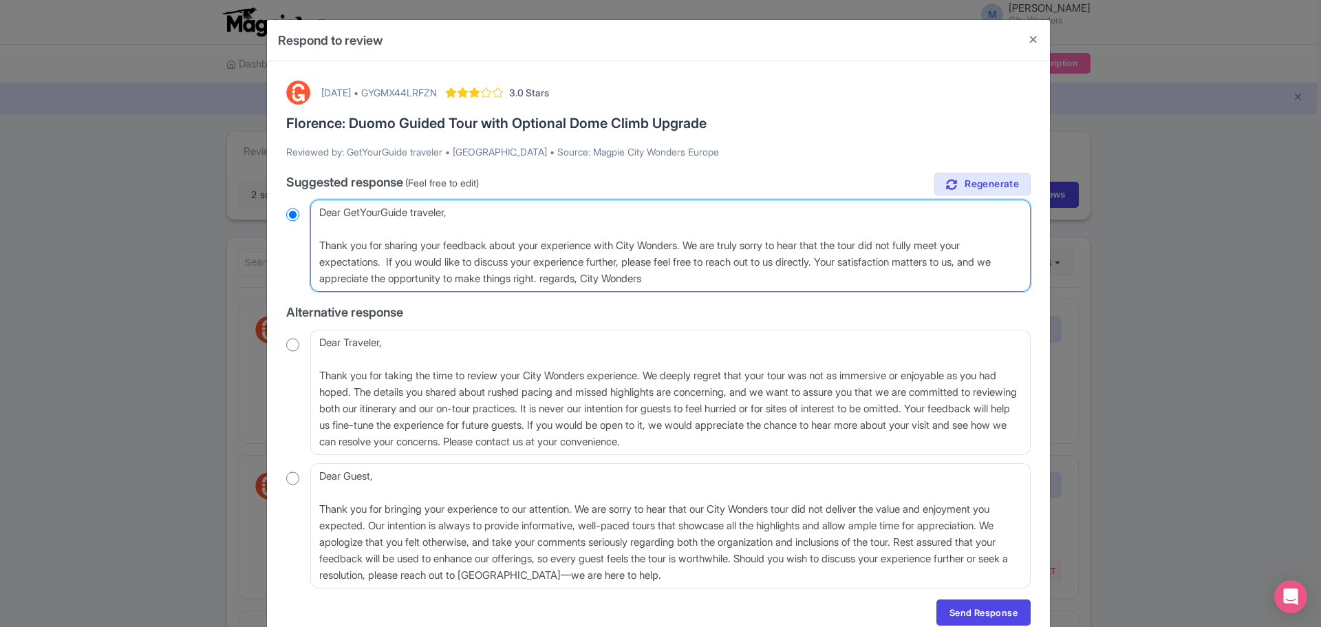
type textarea "Dear GetYourGuide traveler, Thank you for sharing your feedback about your expe…"
radio input "true"
click at [594, 276] on textarea "Dear GetYourGuide traveler, Thank you for sharing your feedback about your expe…" at bounding box center [670, 245] width 720 height 92
type textarea "Dear GetYourGuide traveler, Thank you for sharing your feedback about your expe…"
radio input "true"
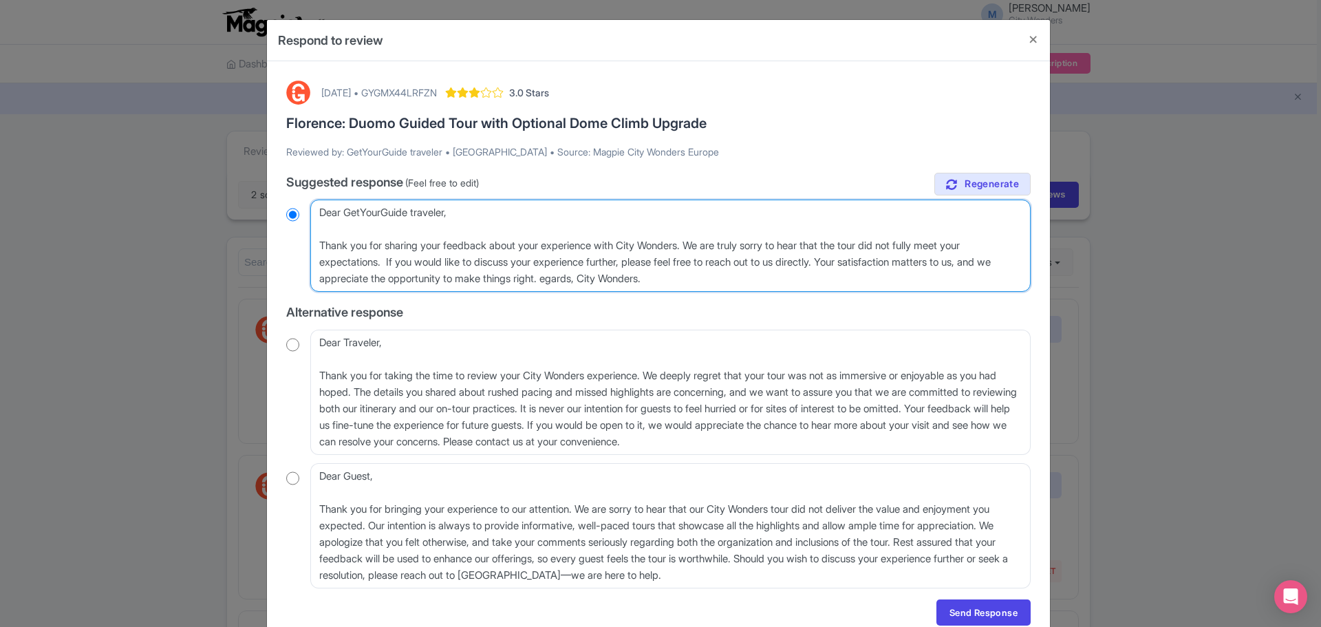
type textarea "Dear GetYourGuide traveler, Thank you for sharing your feedback about your expe…"
drag, startPoint x: 727, startPoint y: 281, endPoint x: 316, endPoint y: 244, distance: 412.3
click at [316, 244] on textarea "Dear GetYourGuide traveler, Thank you for sharing your feedback about your expe…" at bounding box center [670, 245] width 720 height 92
radio input "true"
type textarea "Dear GetYourGuide traveler, Thank you for sharing your feedback about your expe…"
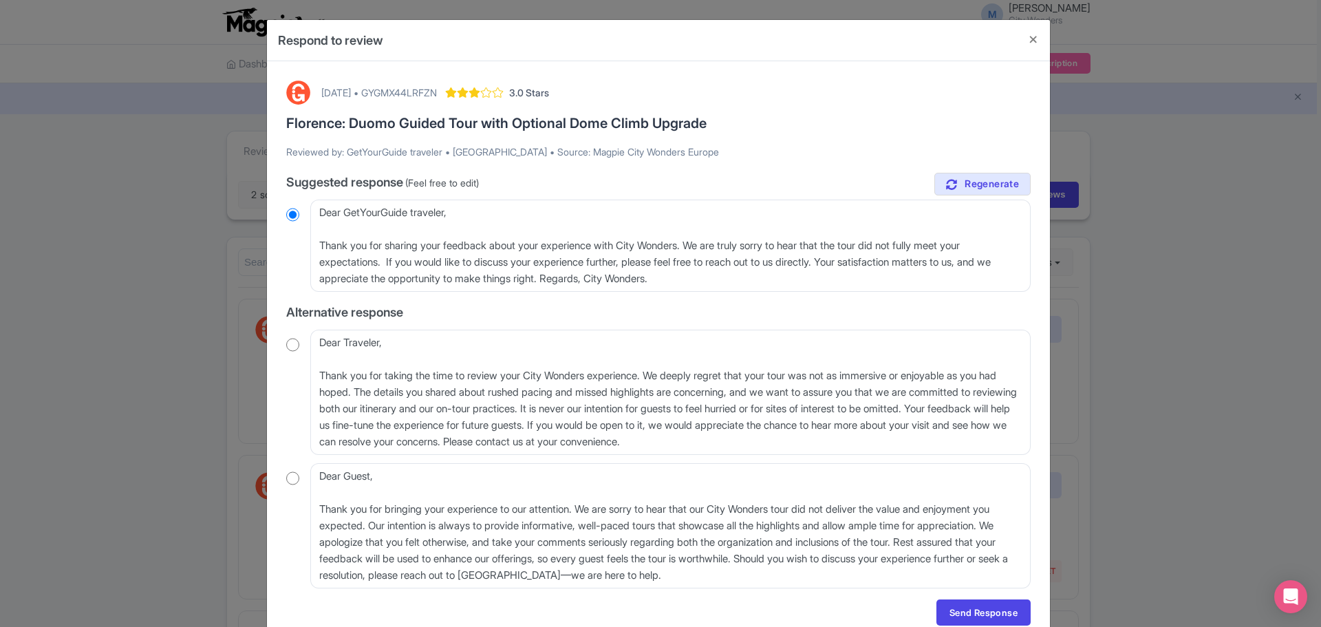
click at [896, 323] on div "true Suggested response (Feel free to edit) Dear GetYourGuide traveler, Thank y…" at bounding box center [658, 380] width 744 height 415
click at [983, 616] on link "Send Response" at bounding box center [983, 612] width 94 height 26
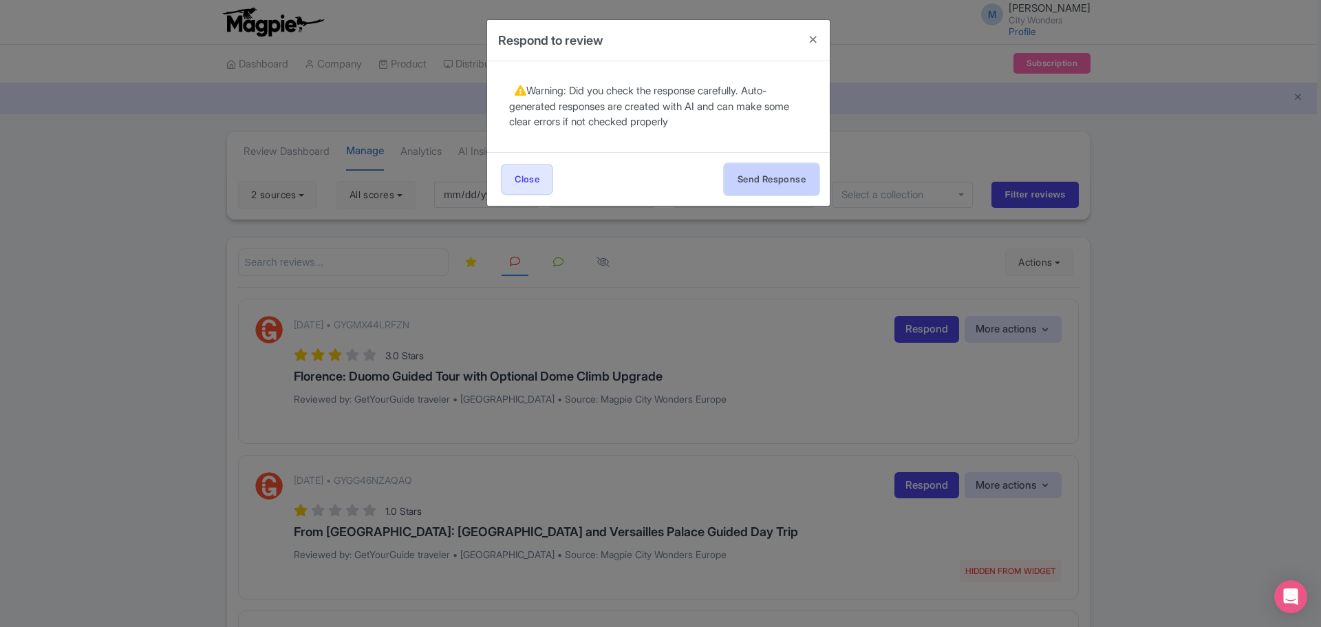
click at [783, 177] on button "Send Response" at bounding box center [771, 179] width 94 height 31
